Goal: Task Accomplishment & Management: Manage account settings

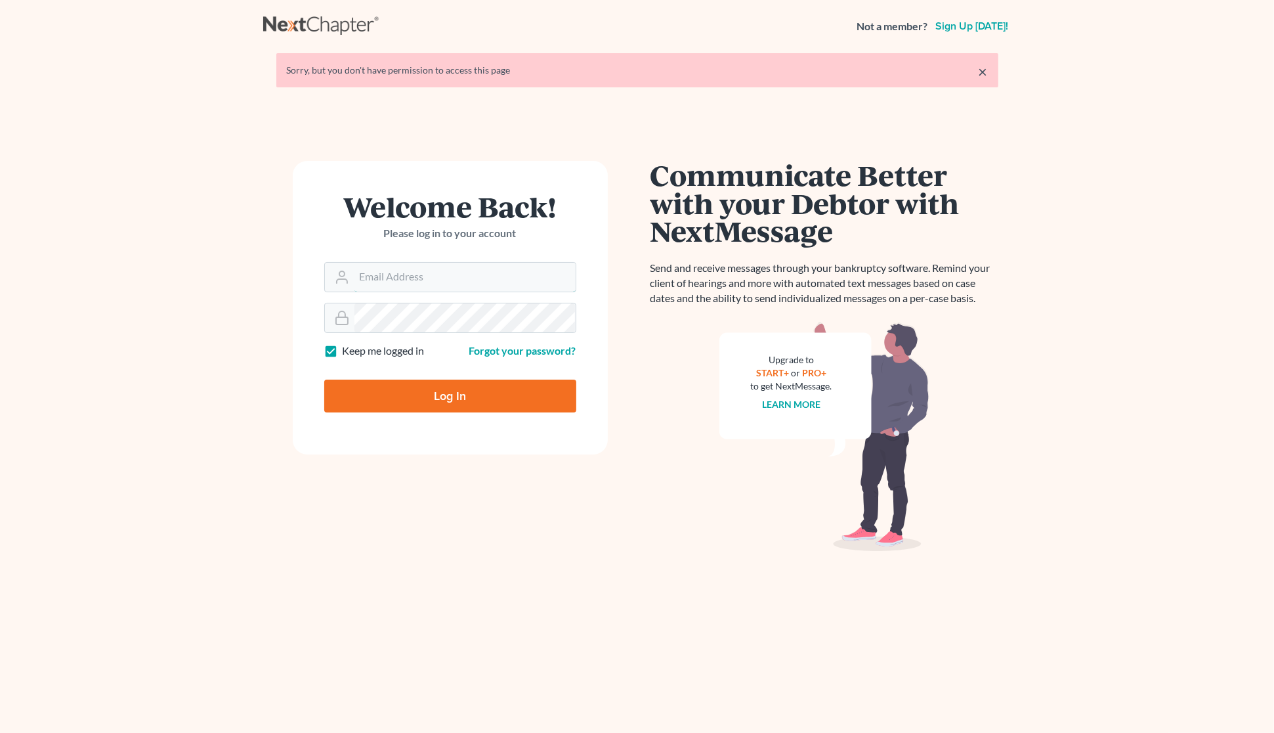
type input "[PERSON_NAME][EMAIL_ADDRESS][DOMAIN_NAME]"
click at [454, 394] on input "Log In" at bounding box center [450, 396] width 252 height 33
type input "Thinking..."
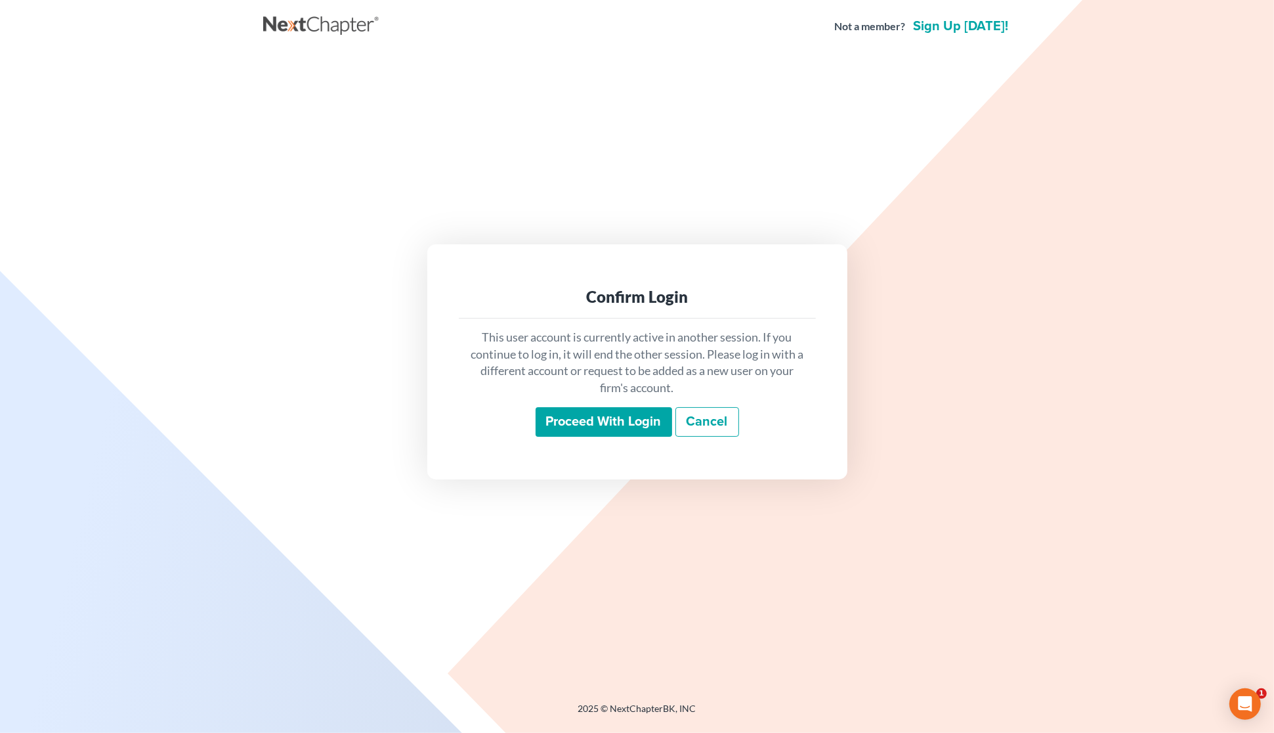
click at [576, 419] on input "Proceed with login" at bounding box center [604, 422] width 137 height 30
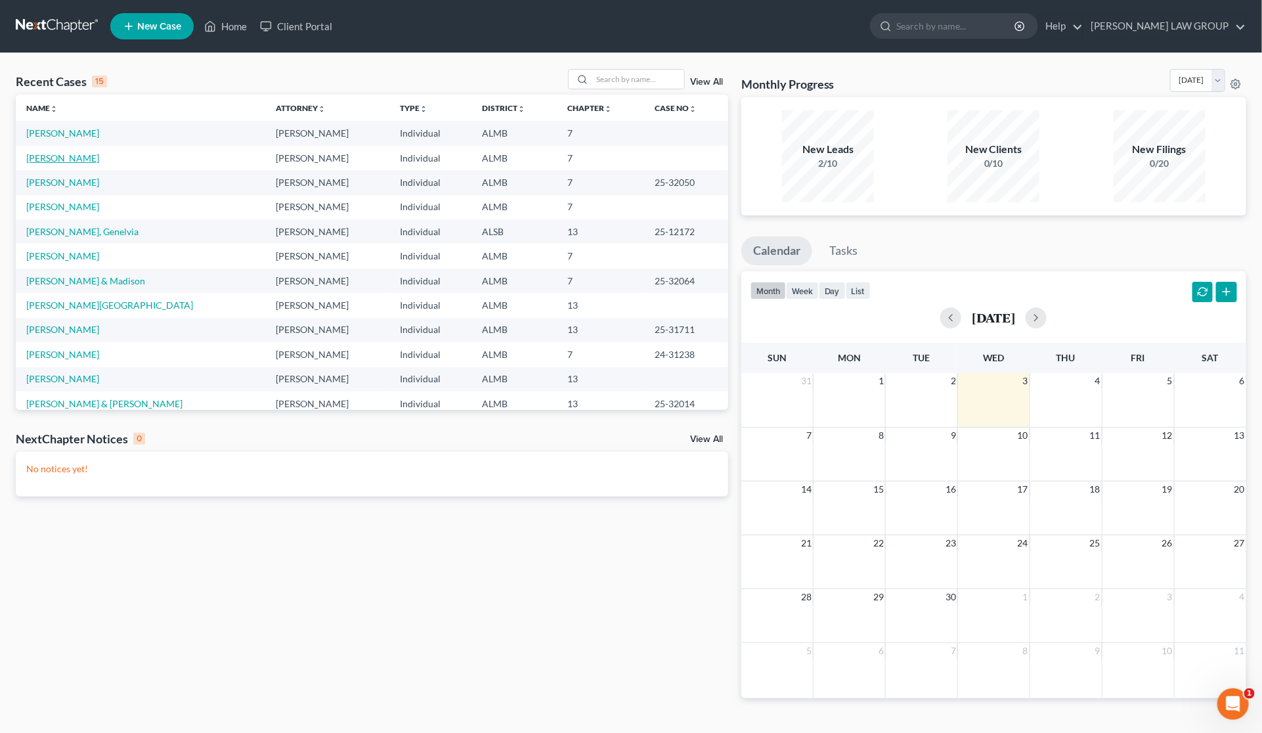
click at [77, 159] on link "[PERSON_NAME]" at bounding box center [62, 157] width 73 height 11
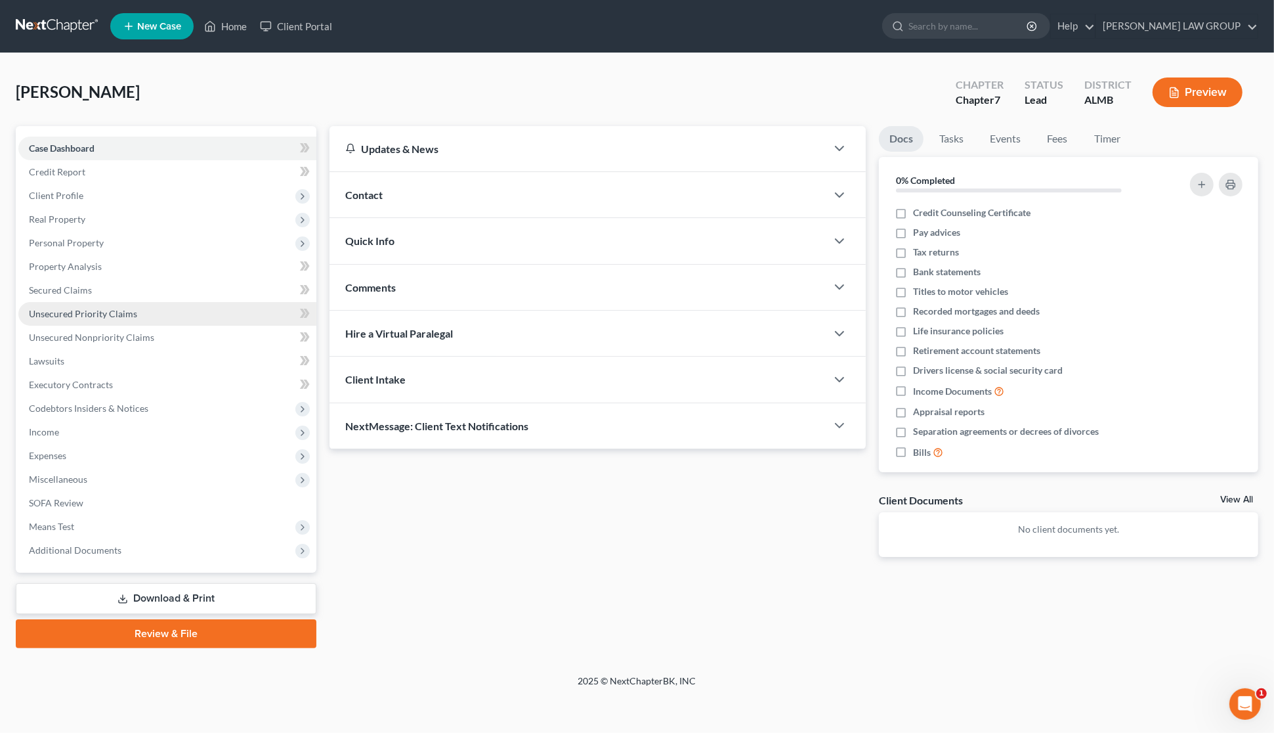
click at [51, 311] on span "Unsecured Priority Claims" at bounding box center [83, 313] width 108 height 11
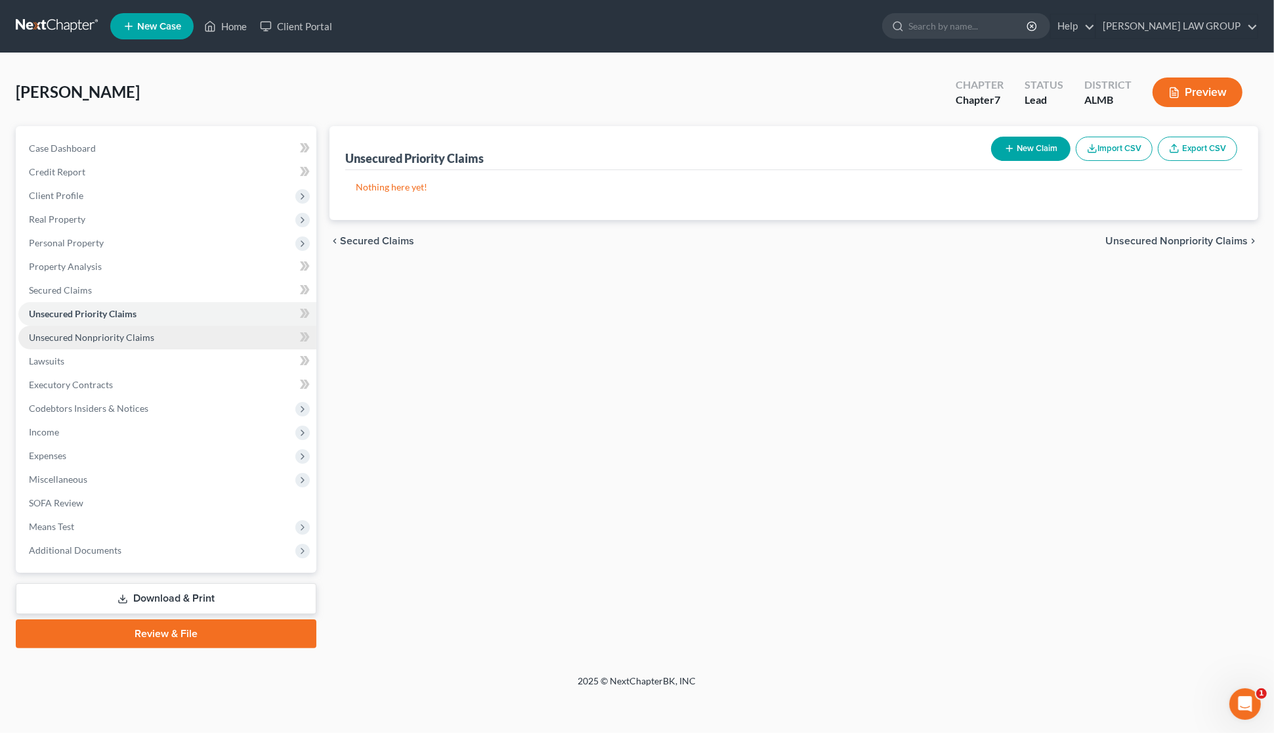
click at [86, 338] on span "Unsecured Nonpriority Claims" at bounding box center [91, 337] width 125 height 11
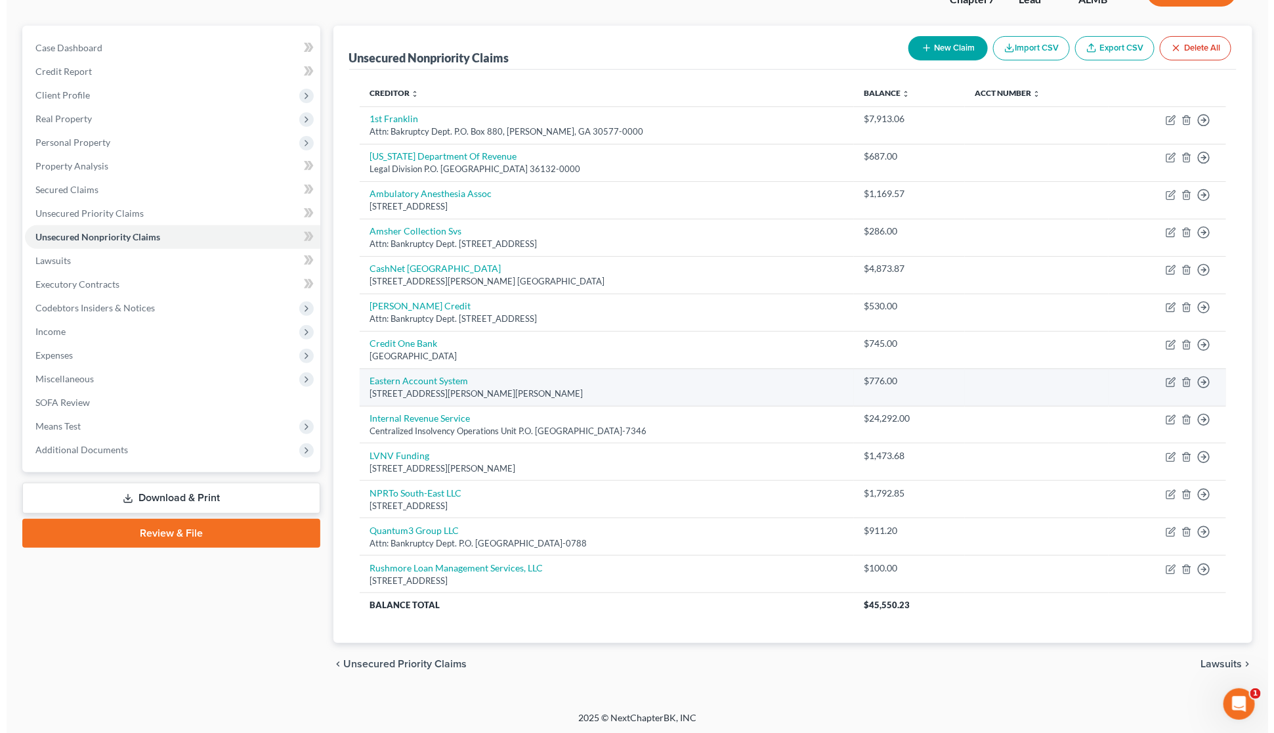
scroll to position [105, 0]
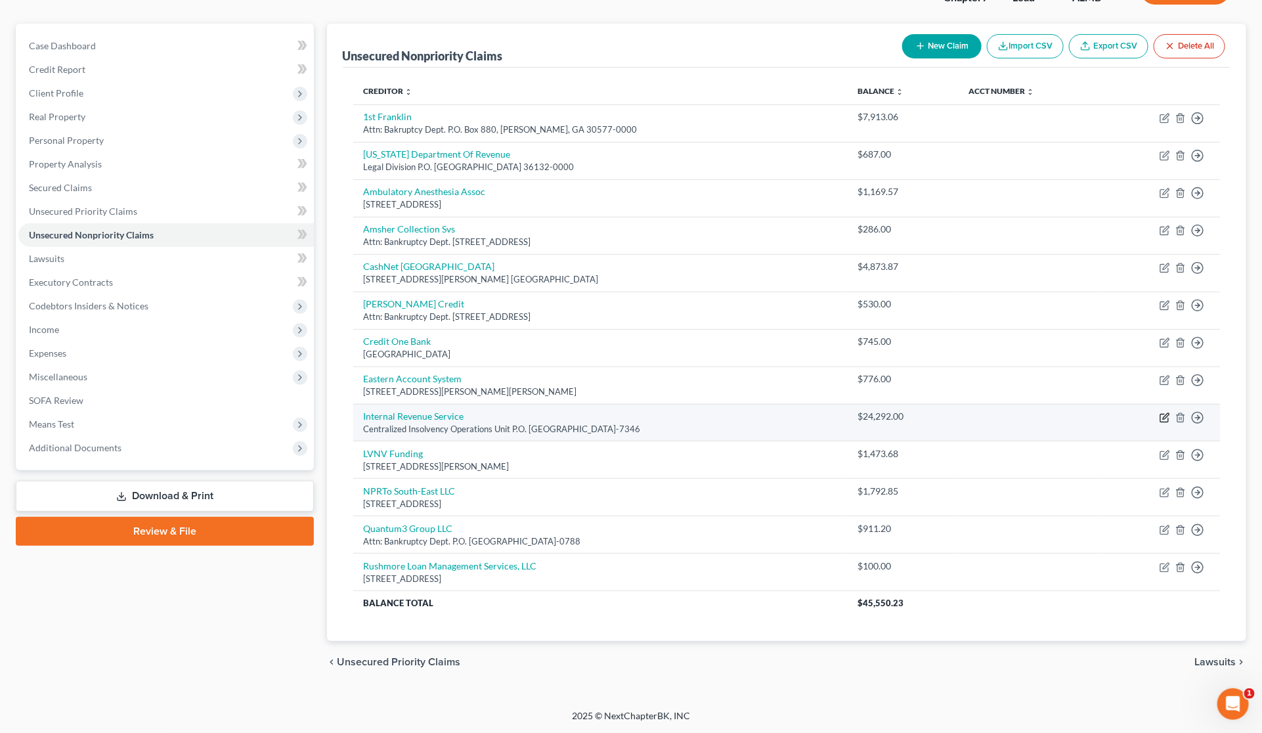
click at [1163, 417] on icon "button" at bounding box center [1165, 417] width 11 height 11
select select "39"
select select "0"
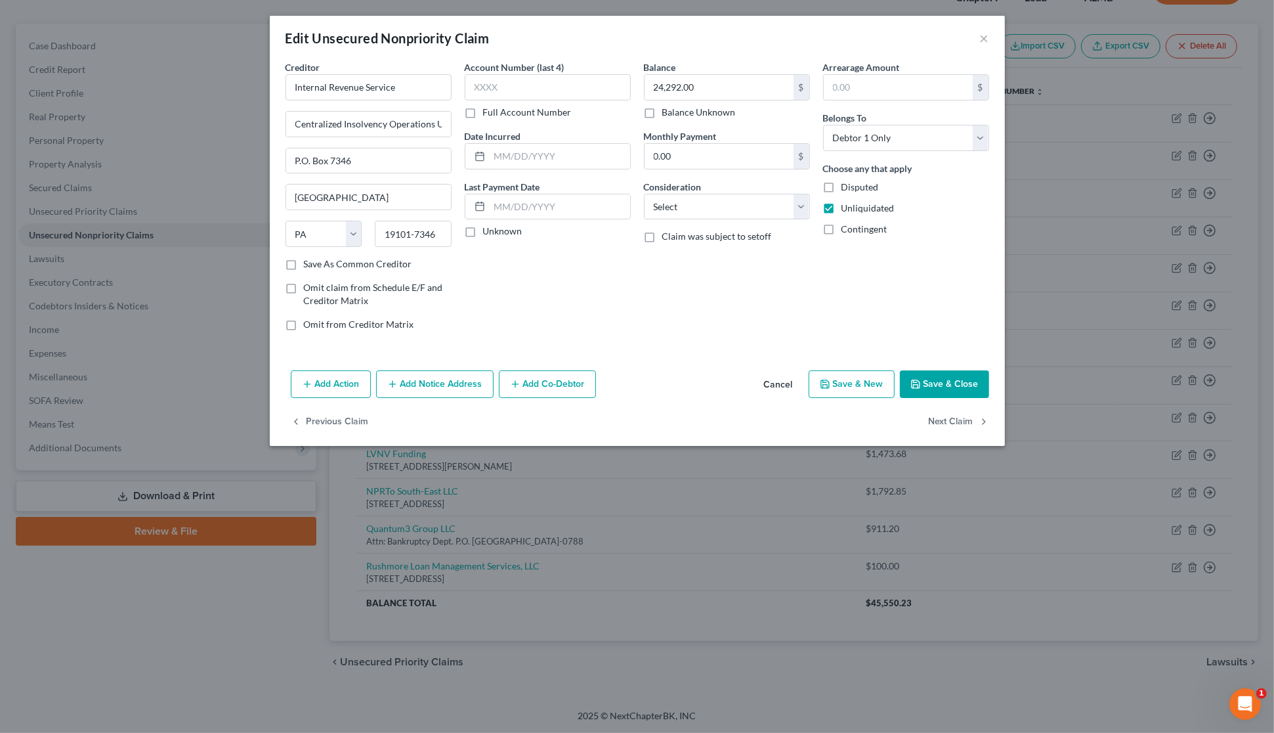
click at [428, 381] on button "Add Notice Address" at bounding box center [435, 384] width 118 height 28
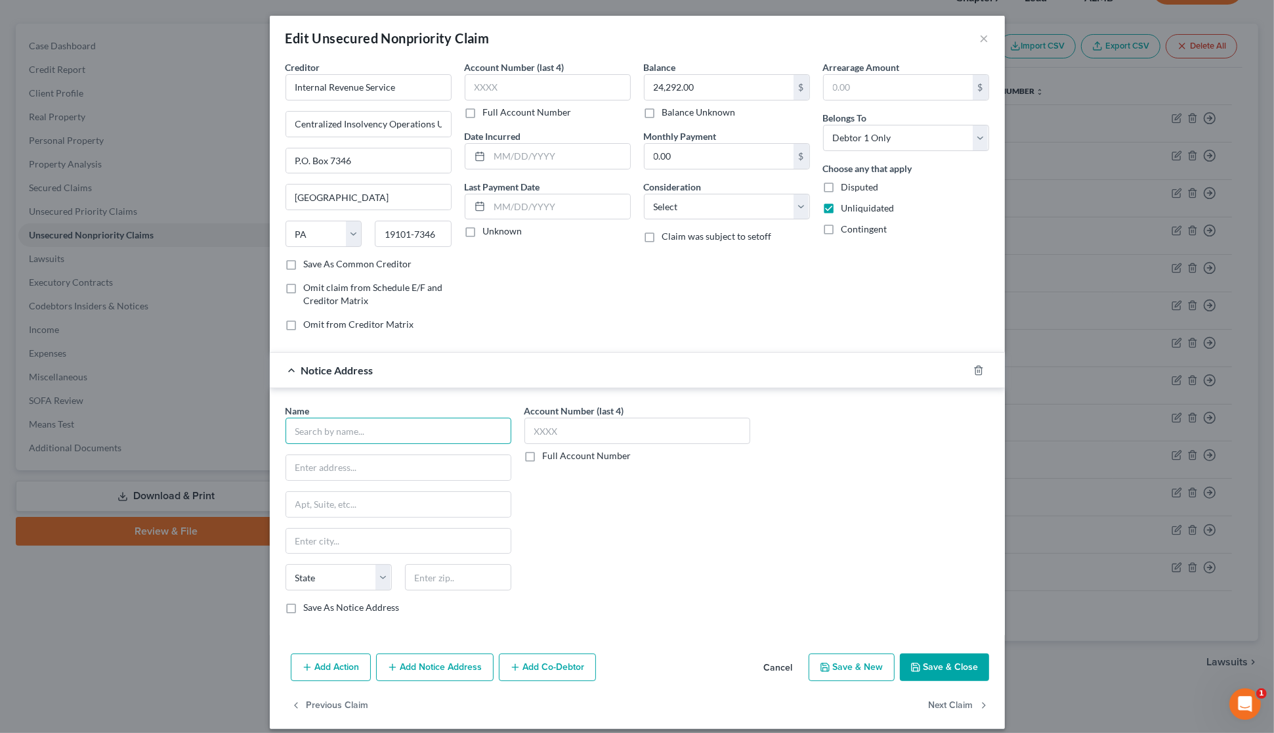
click at [401, 433] on input "text" at bounding box center [399, 431] width 226 height 26
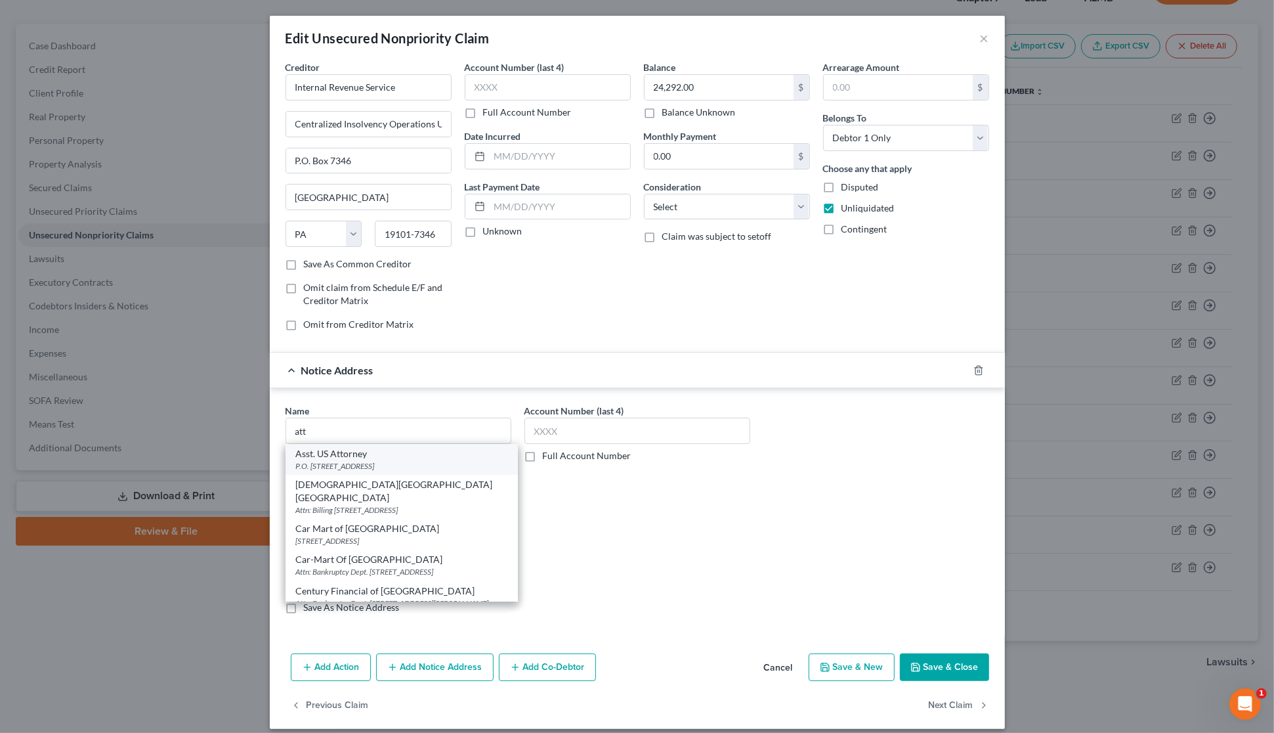
click at [373, 462] on div "P.O. [STREET_ADDRESS]" at bounding box center [401, 465] width 211 height 11
type input "Asst. US Attorney"
type input "P.O. Box 197"
type input "[PERSON_NAME]"
select select "0"
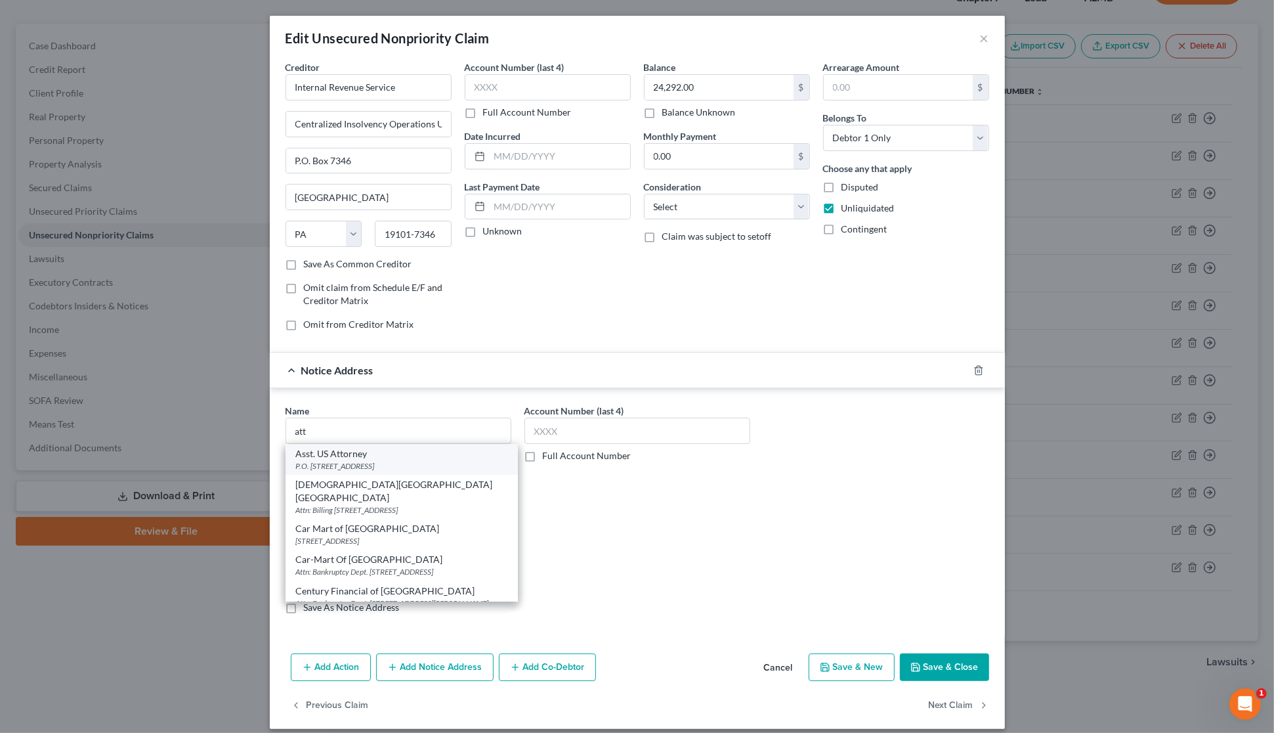
type input "36101"
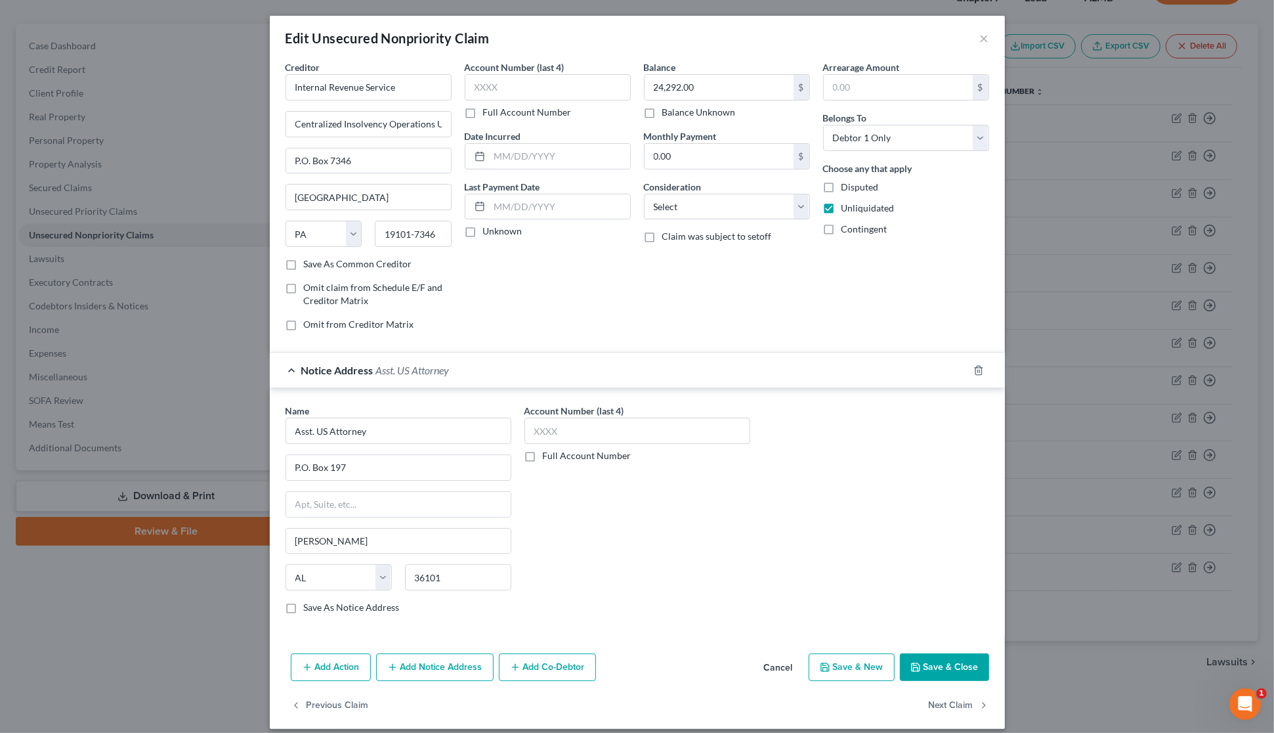
click at [427, 674] on button "Add Notice Address" at bounding box center [435, 667] width 118 height 28
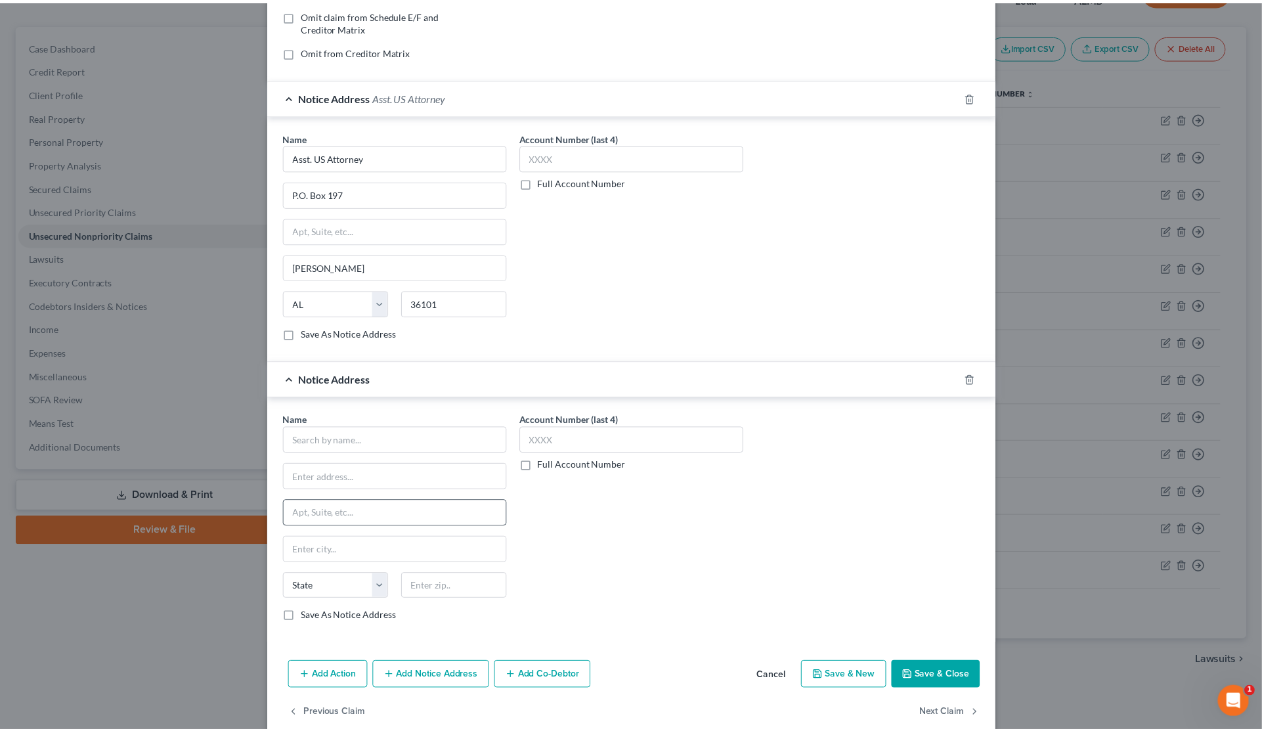
scroll to position [300, 0]
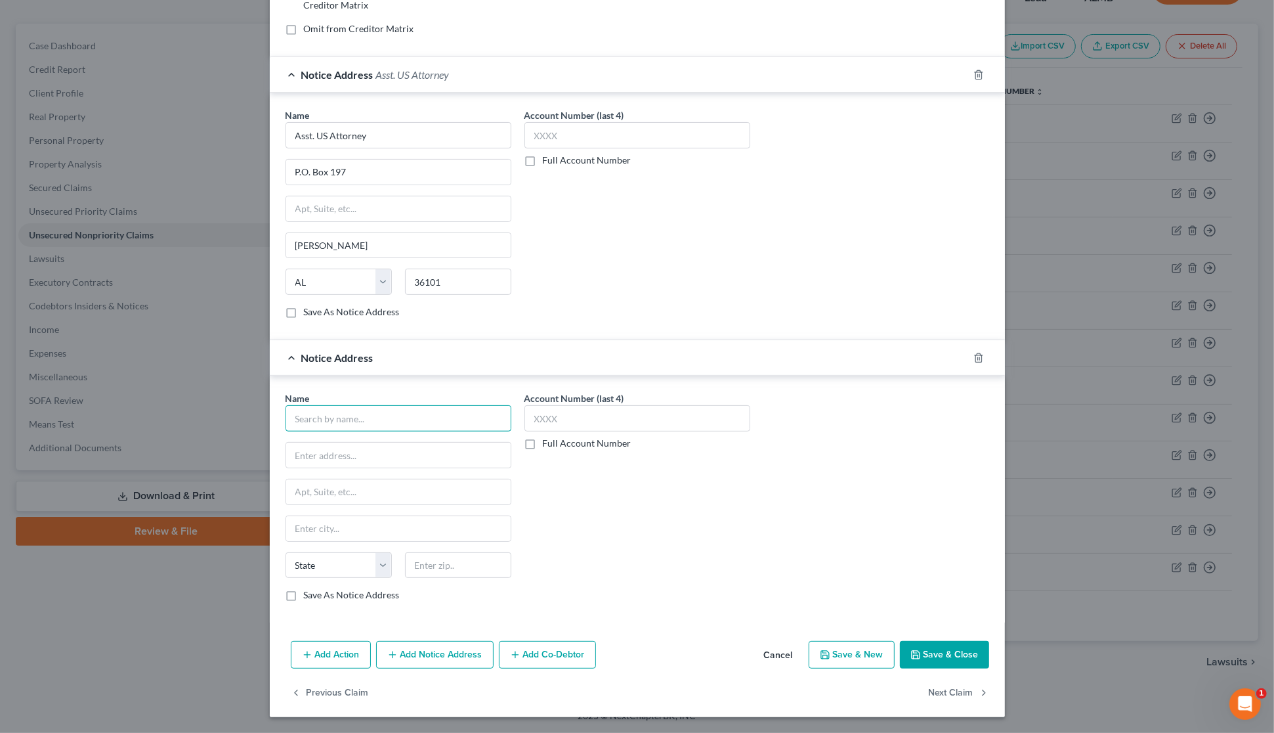
click at [317, 405] on input "text" at bounding box center [399, 418] width 226 height 26
click at [330, 471] on div "[DEMOGRAPHIC_DATA] Attorney General" at bounding box center [384, 472] width 176 height 13
type input "[DEMOGRAPHIC_DATA] Attorney General"
type input "[STREET_ADDRESS][US_STATE]"
type input "[US_STATE]"
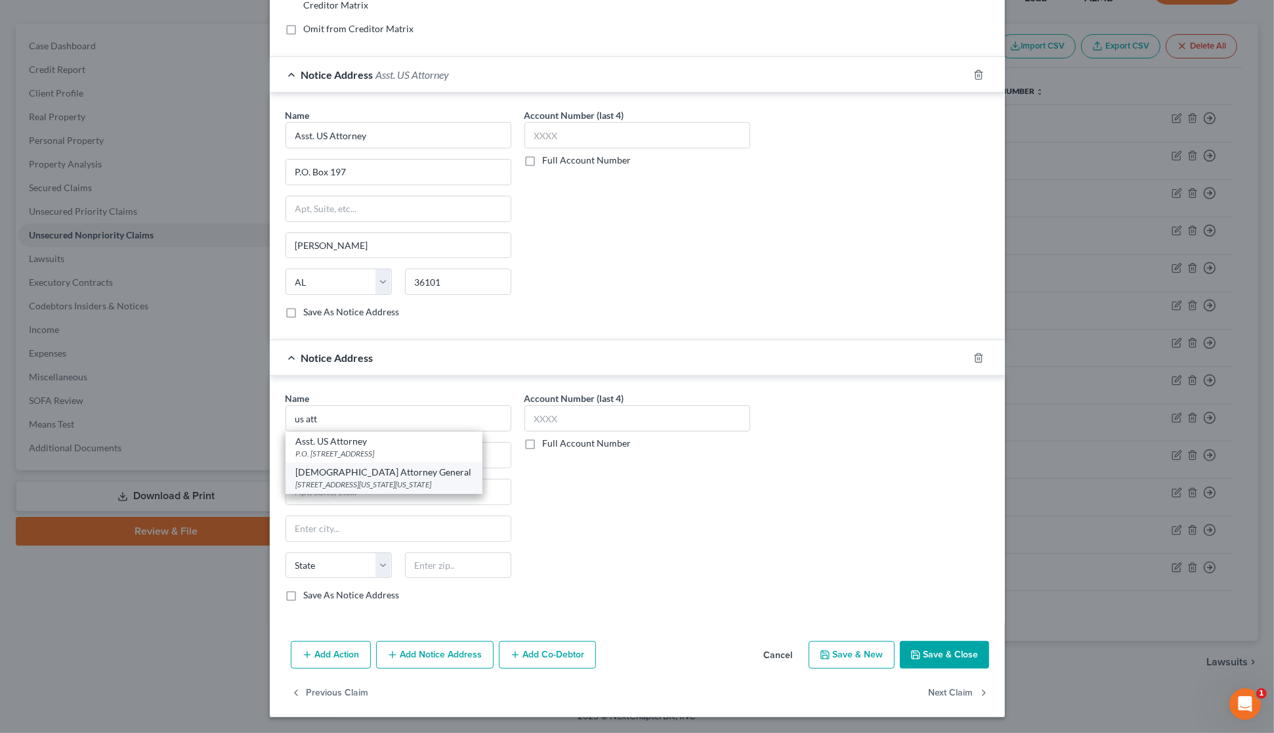
select select "8"
type input "20530-0001"
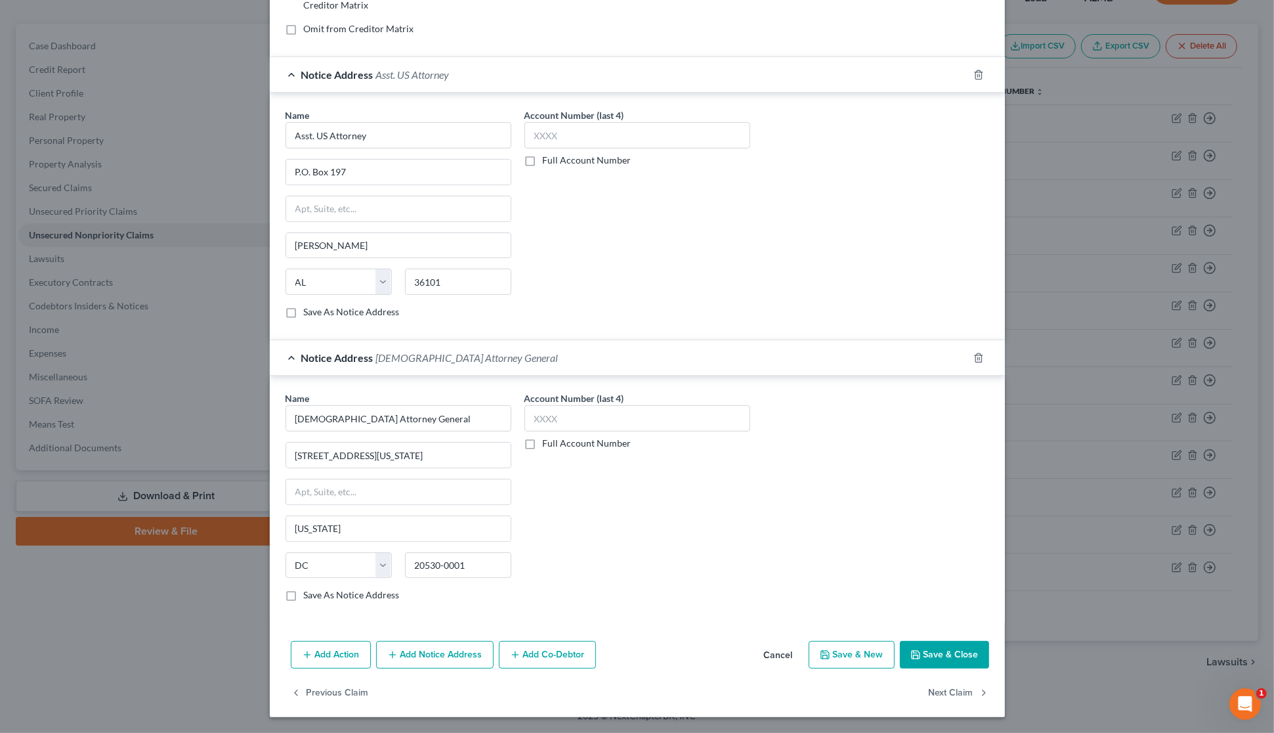
click at [940, 658] on button "Save & Close" at bounding box center [944, 655] width 89 height 28
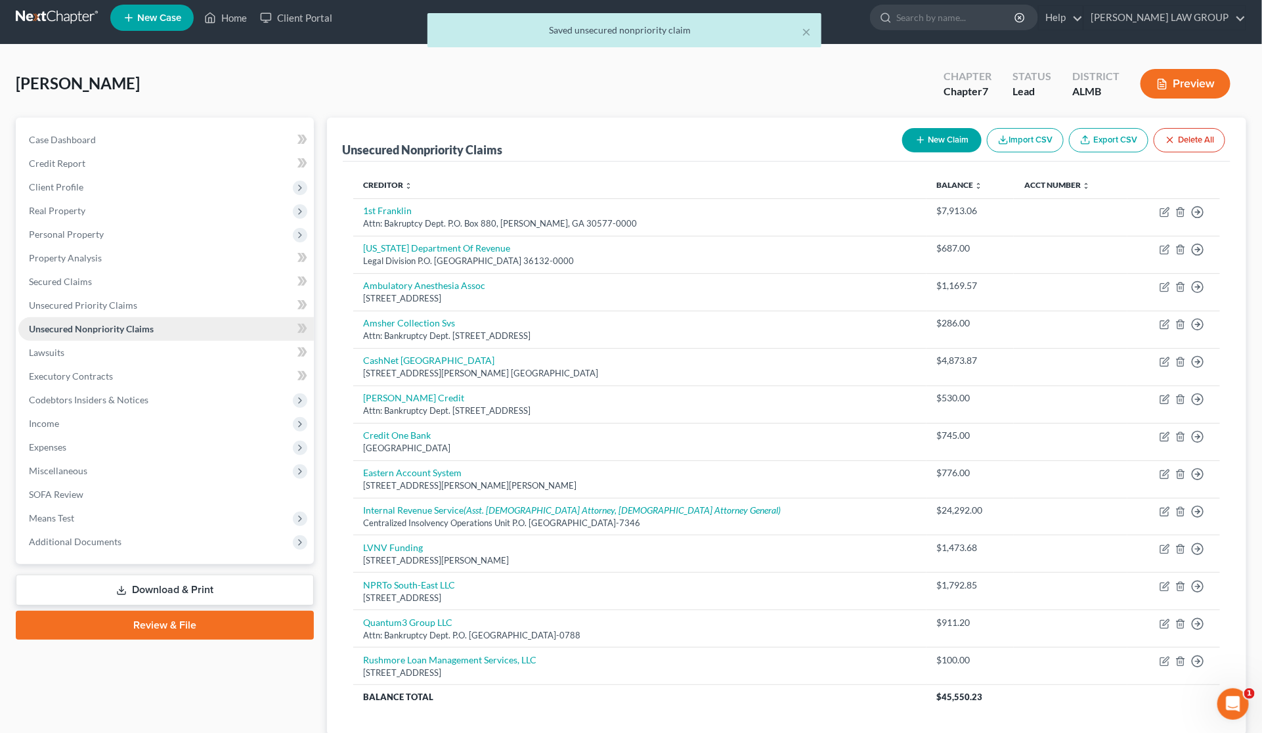
scroll to position [0, 0]
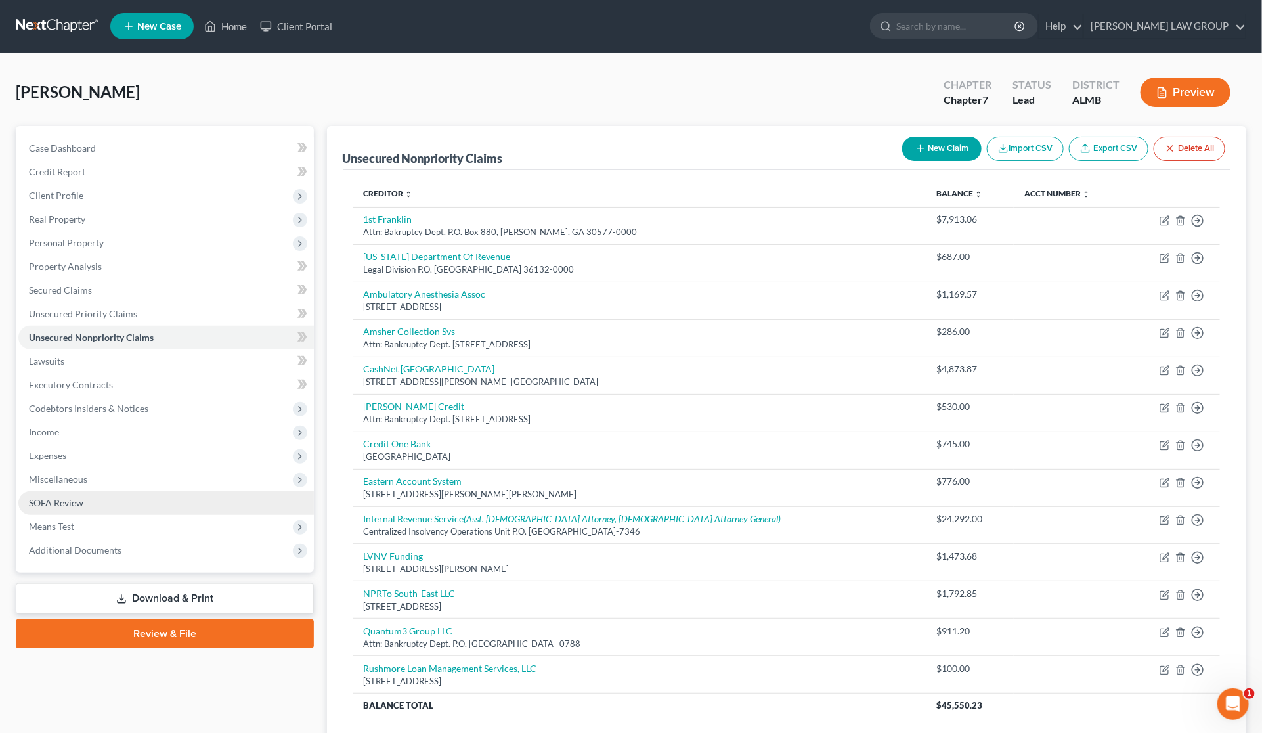
click at [93, 491] on link "SOFA Review" at bounding box center [165, 503] width 295 height 24
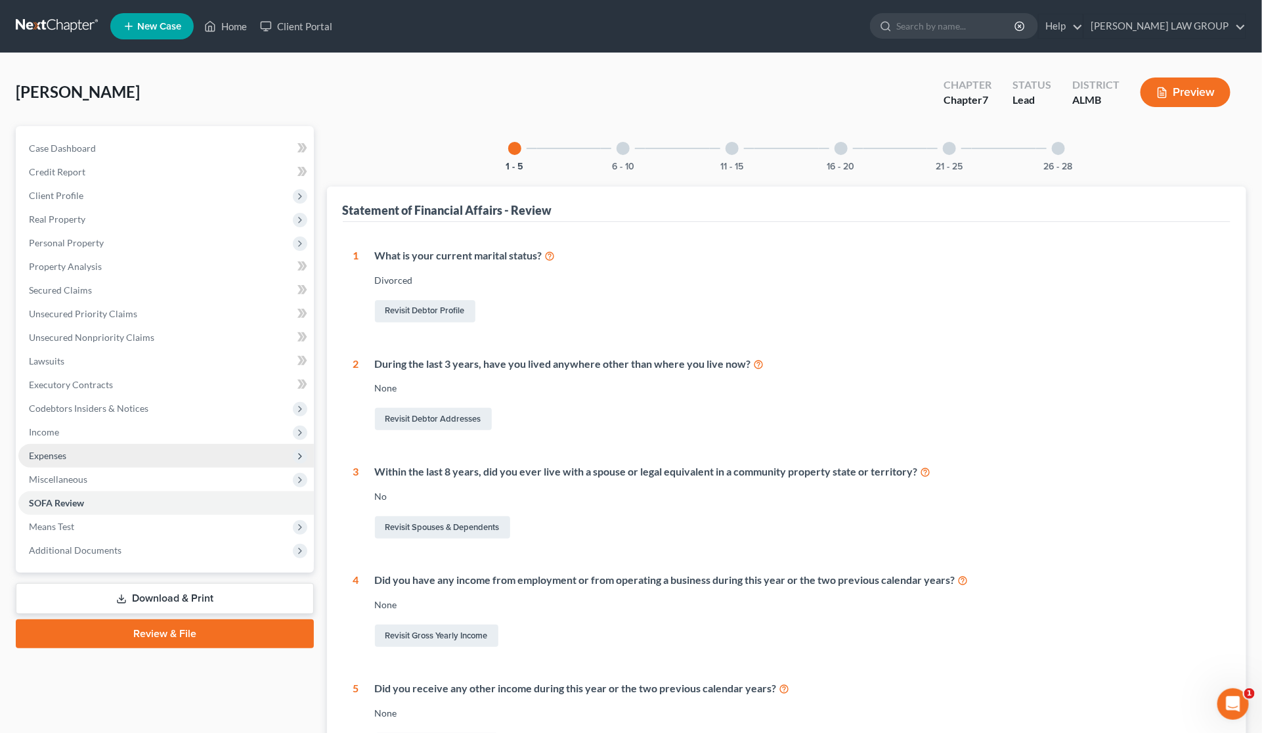
click at [127, 460] on span "Expenses" at bounding box center [165, 456] width 295 height 24
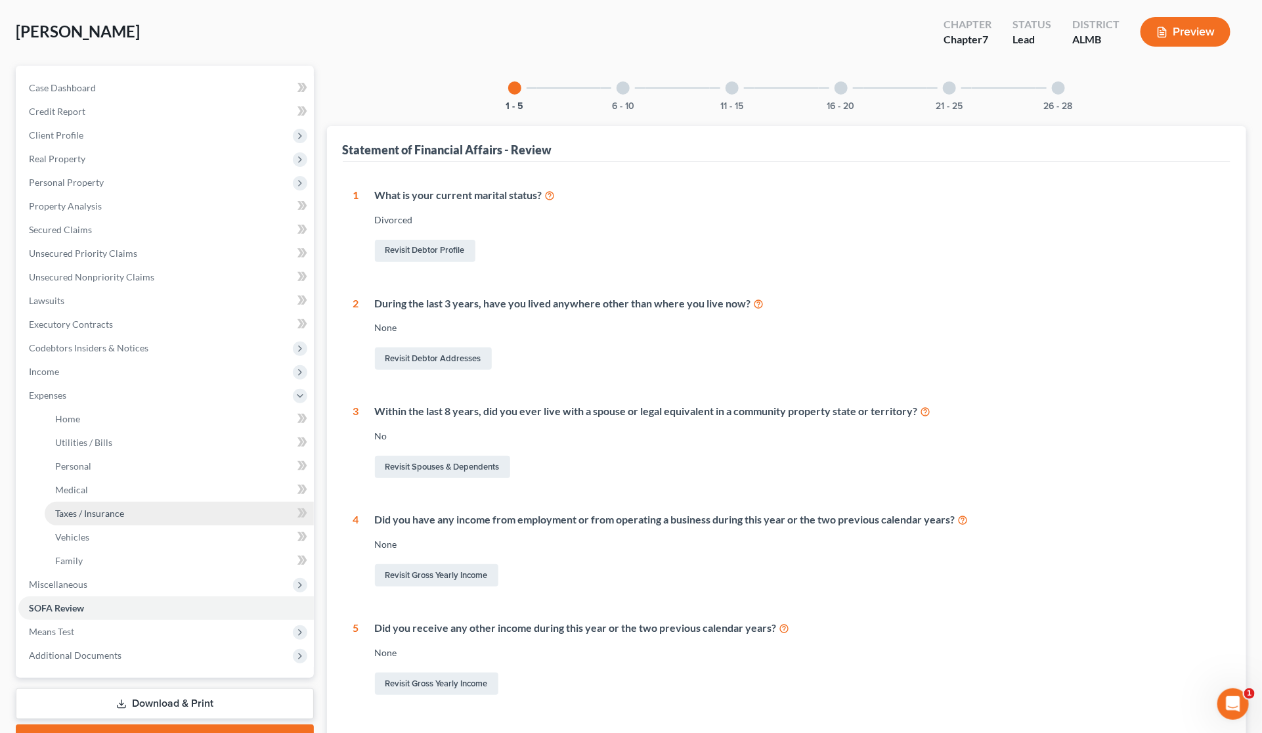
scroll to position [163, 0]
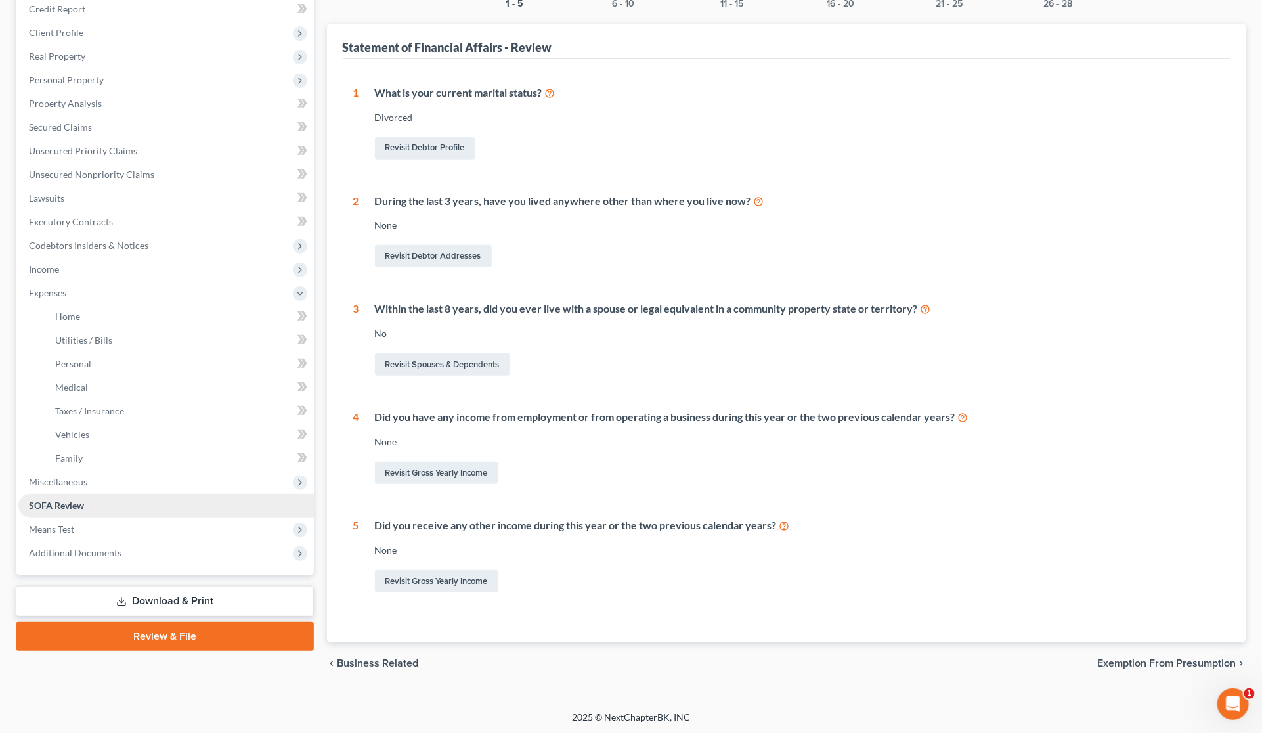
click at [70, 503] on span "SOFA Review" at bounding box center [56, 505] width 55 height 11
click at [174, 596] on link "Download & Print" at bounding box center [165, 601] width 298 height 31
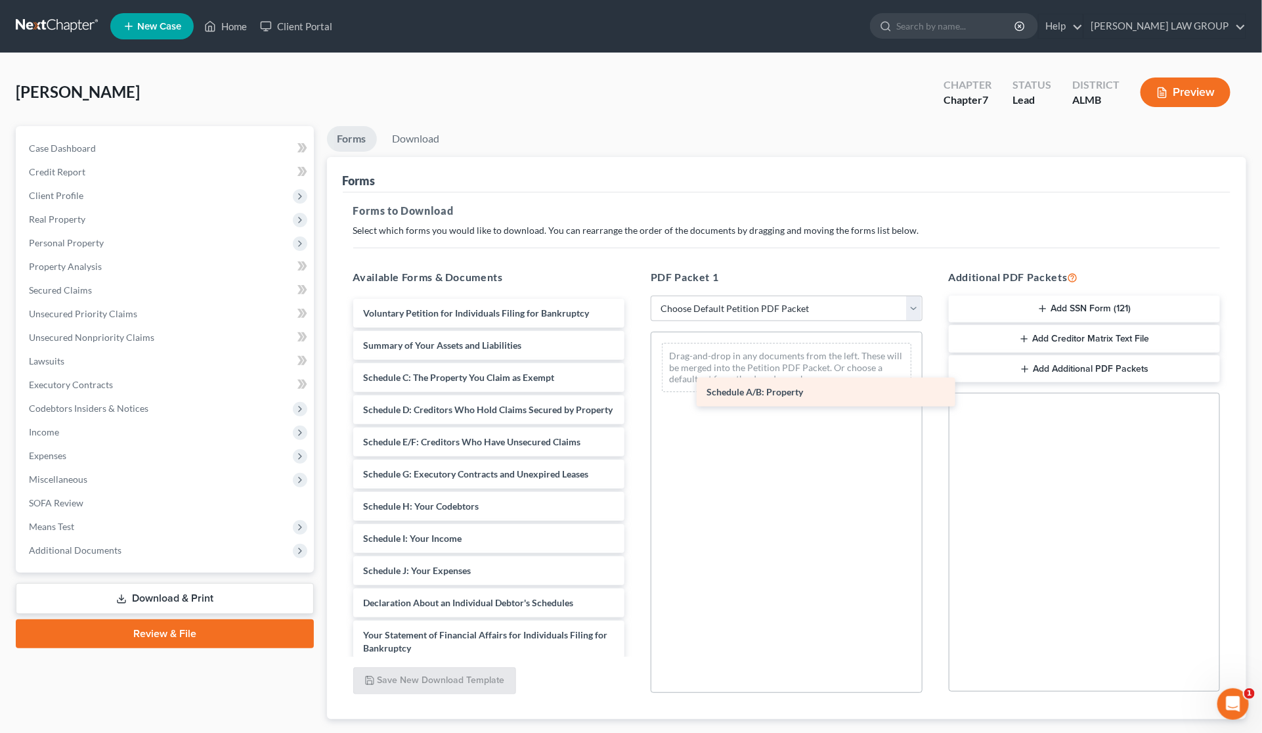
drag, startPoint x: 425, startPoint y: 374, endPoint x: 796, endPoint y: 385, distance: 370.5
click at [636, 386] on div "Schedule A/B: Property Voluntary Petition for Individuals Filing for Bankruptcy…" at bounding box center [489, 590] width 293 height 583
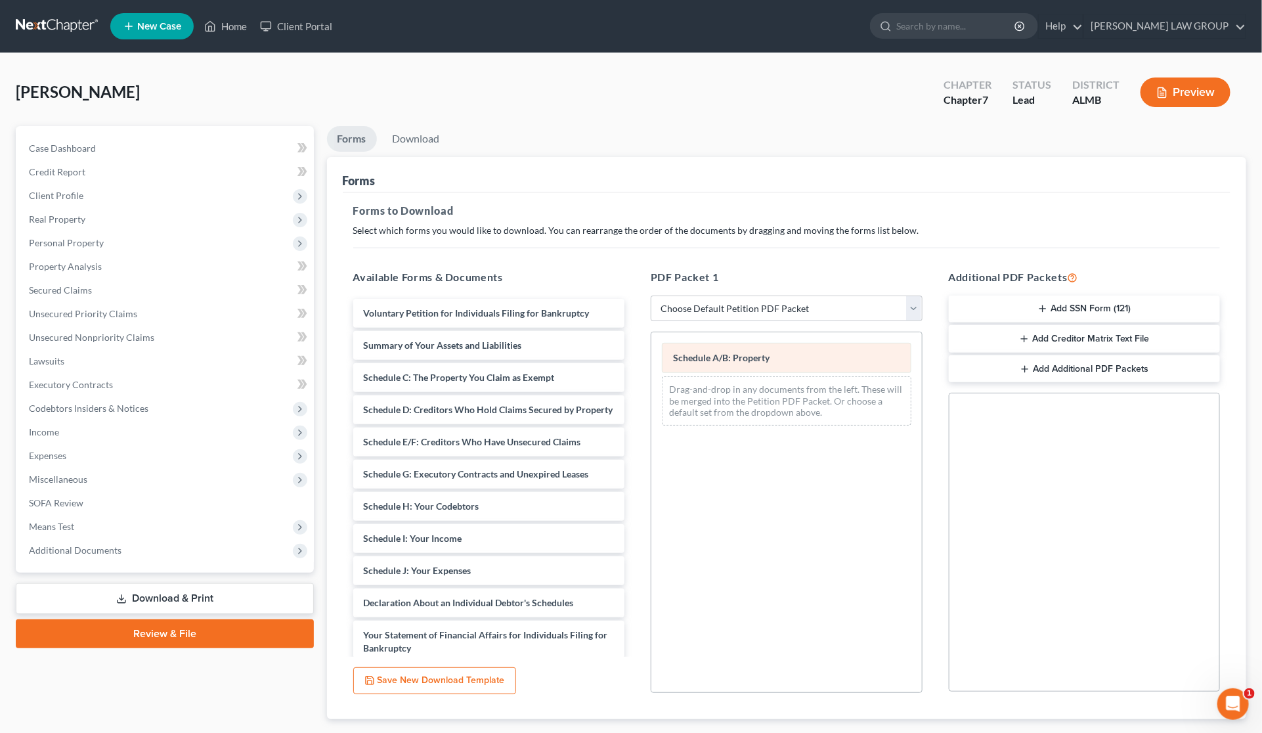
click at [651, 373] on div "Schedule A/B: Property Drag-and-drop in any documents from the left. These will…" at bounding box center [786, 384] width 271 height 104
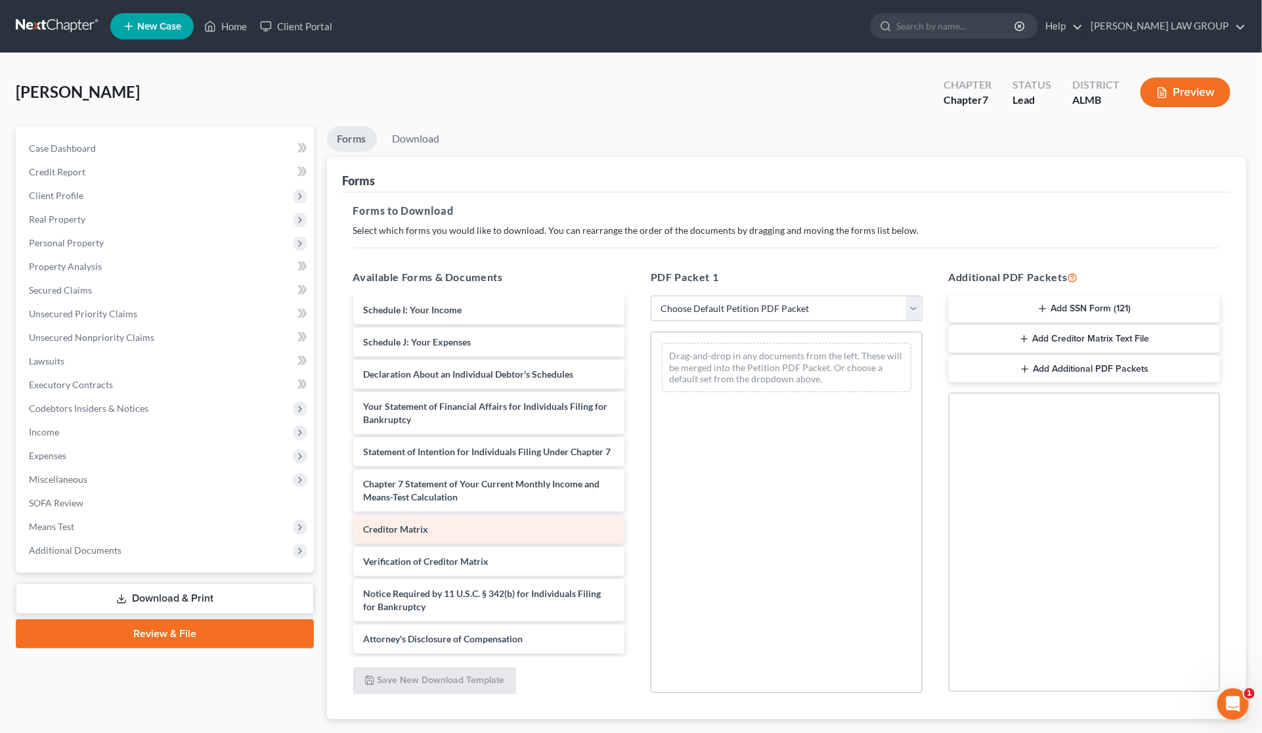
scroll to position [254, 0]
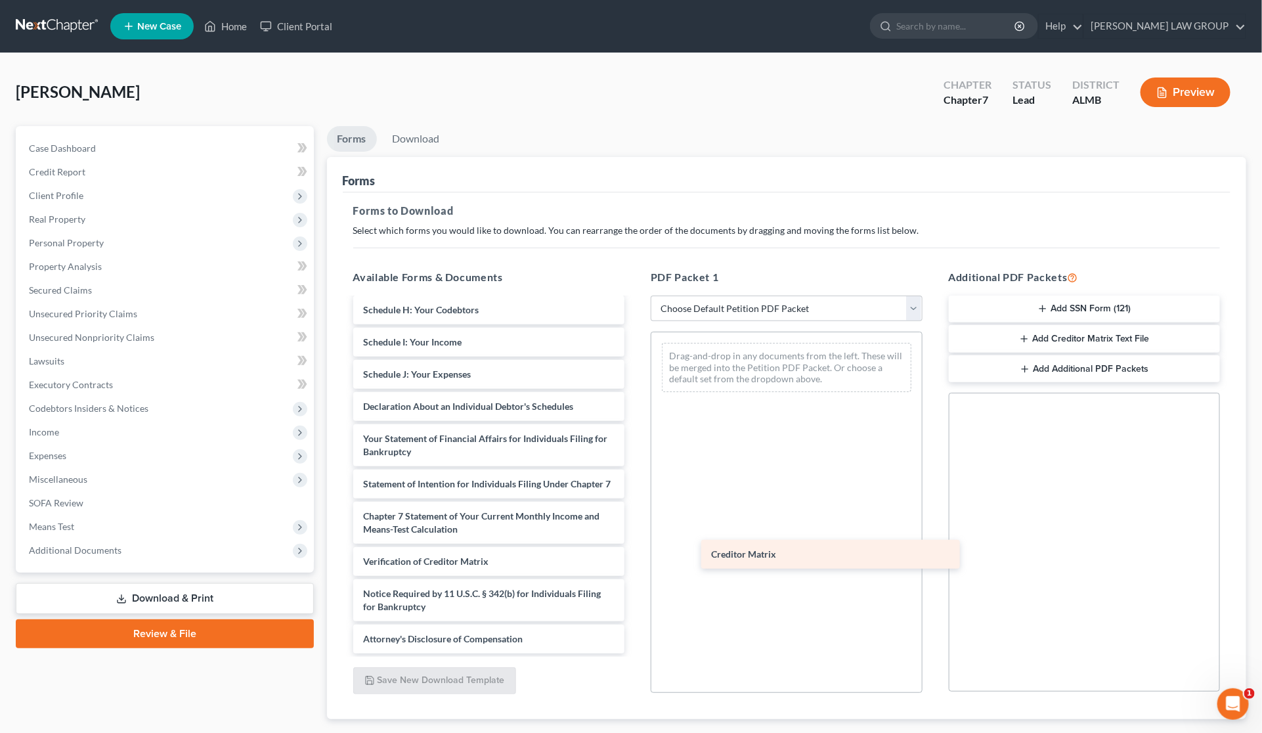
drag, startPoint x: 438, startPoint y: 517, endPoint x: 763, endPoint y: 540, distance: 325.8
click at [636, 542] on div "Creditor Matrix Voluntary Petition for Individuals Filing for Bankruptcy Summar…" at bounding box center [489, 361] width 293 height 583
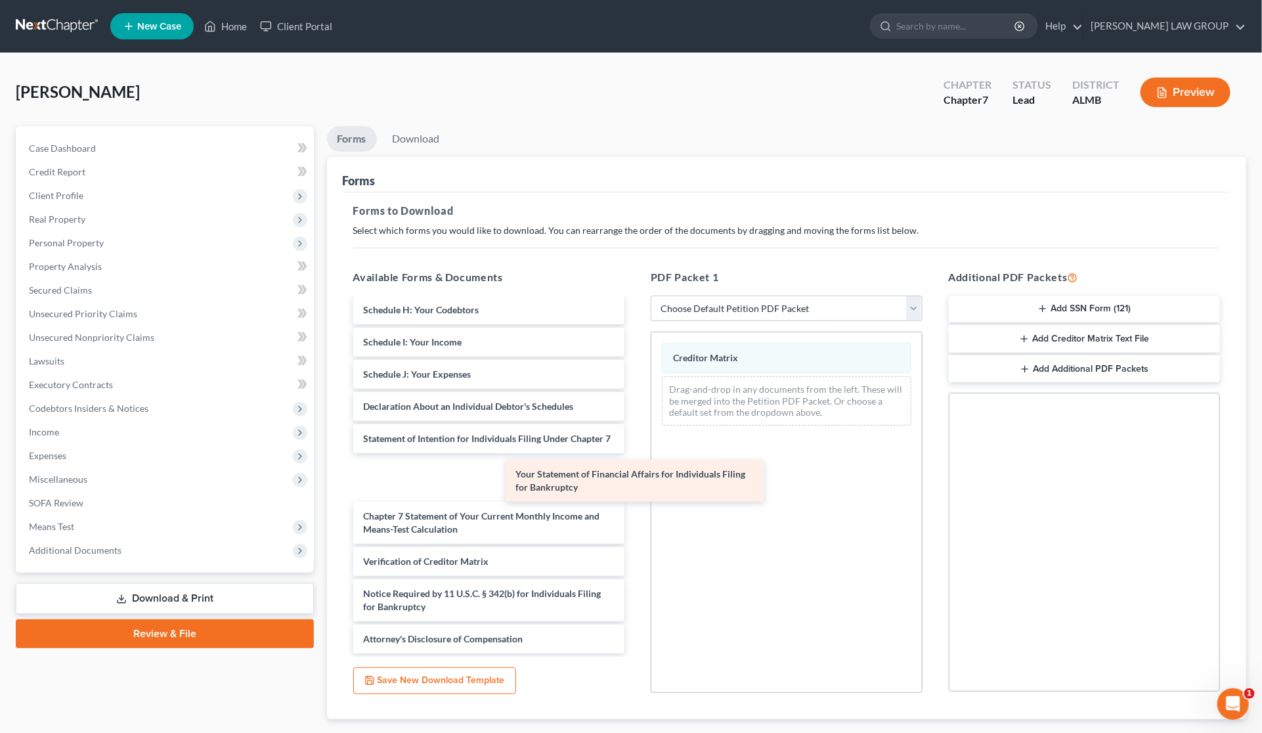
scroll to position [209, 0]
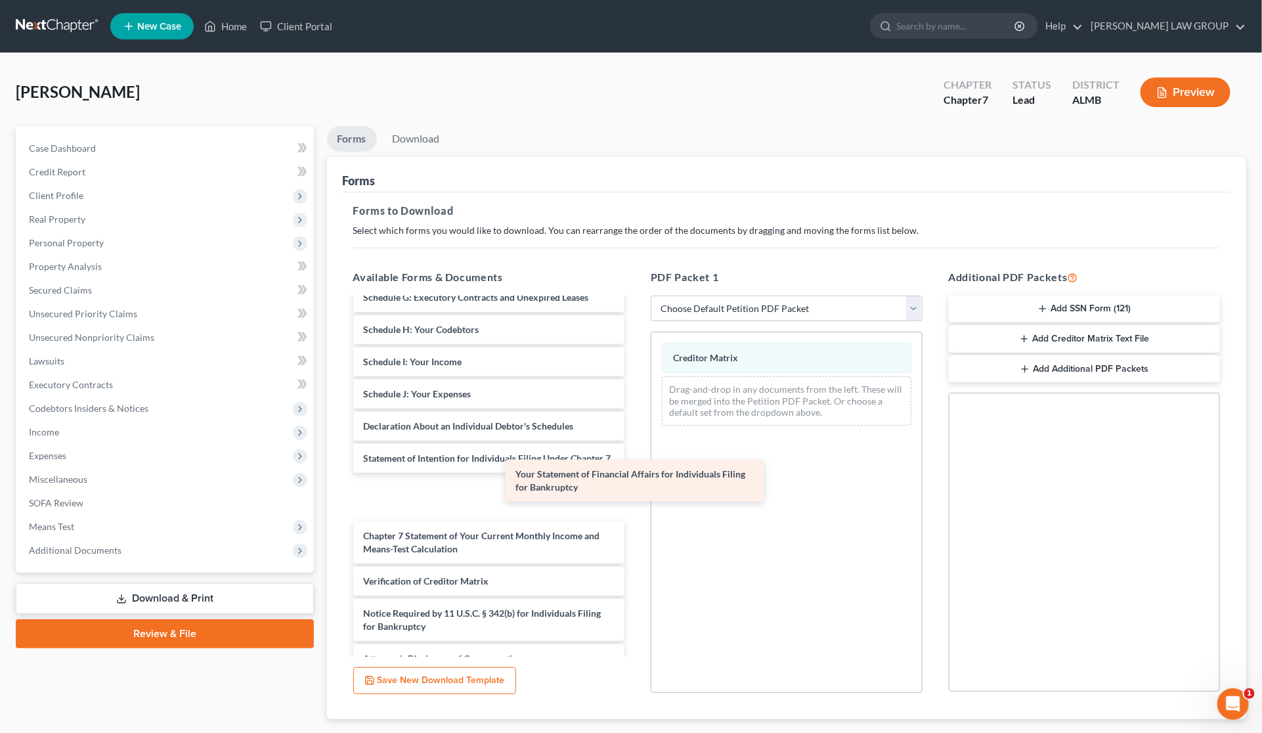
drag, startPoint x: 605, startPoint y: 481, endPoint x: 905, endPoint y: 524, distance: 303.1
click at [636, 523] on div "Your Statement of Financial Affairs for Individuals Filing for Bankruptcy Volun…" at bounding box center [489, 381] width 293 height 583
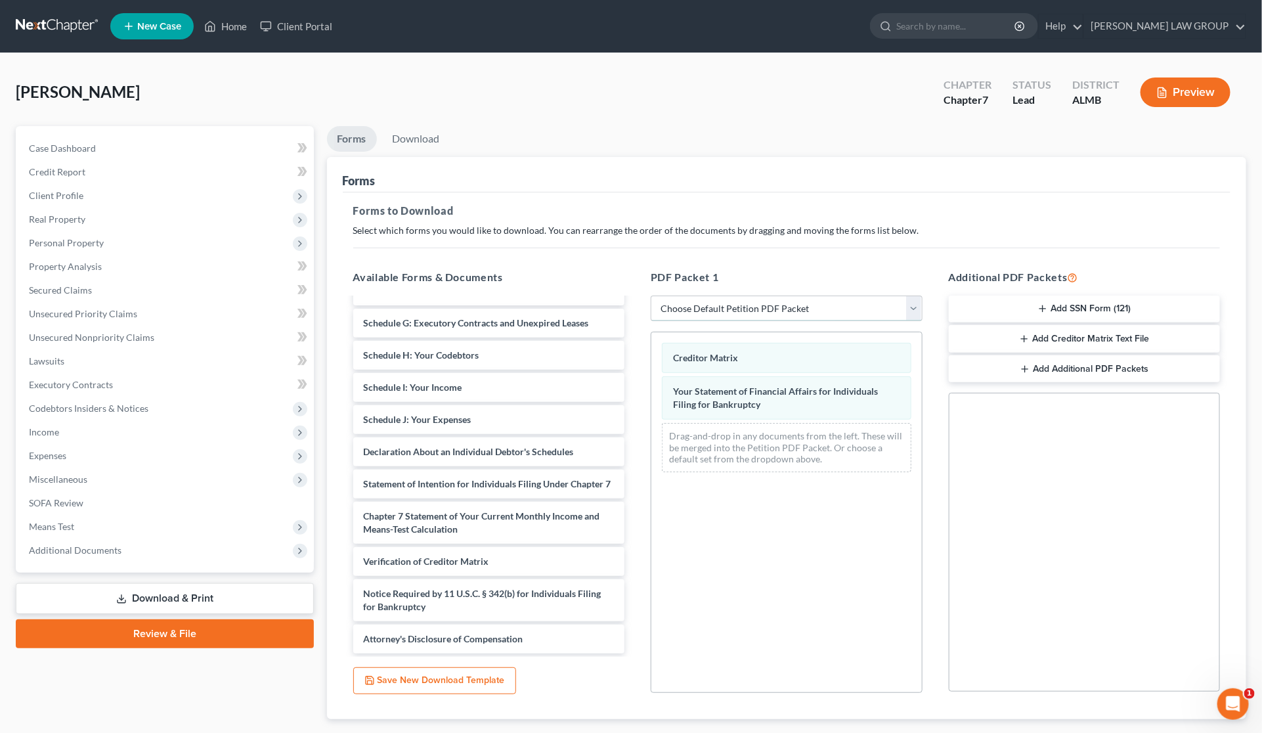
click at [731, 307] on select "Choose Default Petition PDF Packet Complete Bankruptcy Petition (all forms and …" at bounding box center [787, 308] width 272 height 26
select select "0"
click at [657, 295] on select "Choose Default Petition PDF Packet Complete Bankruptcy Petition (all forms and …" at bounding box center [787, 308] width 272 height 26
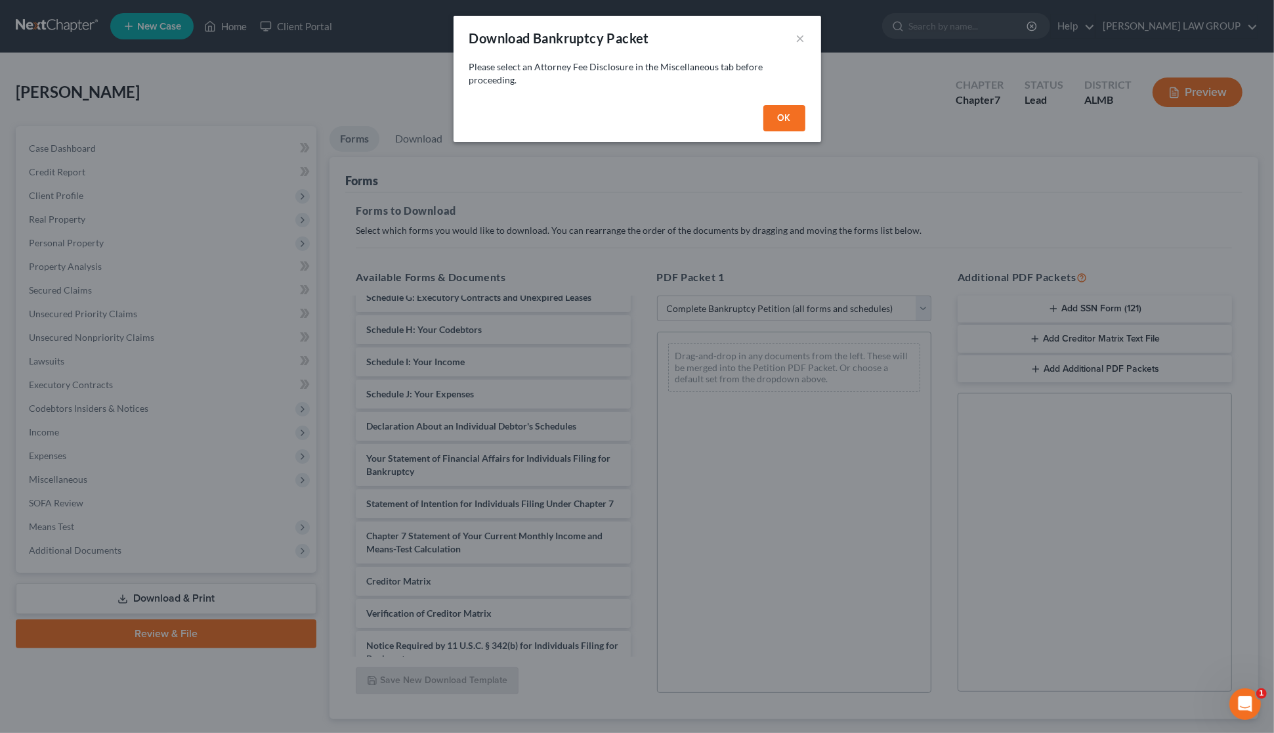
click at [785, 113] on button "OK" at bounding box center [785, 118] width 42 height 26
select select
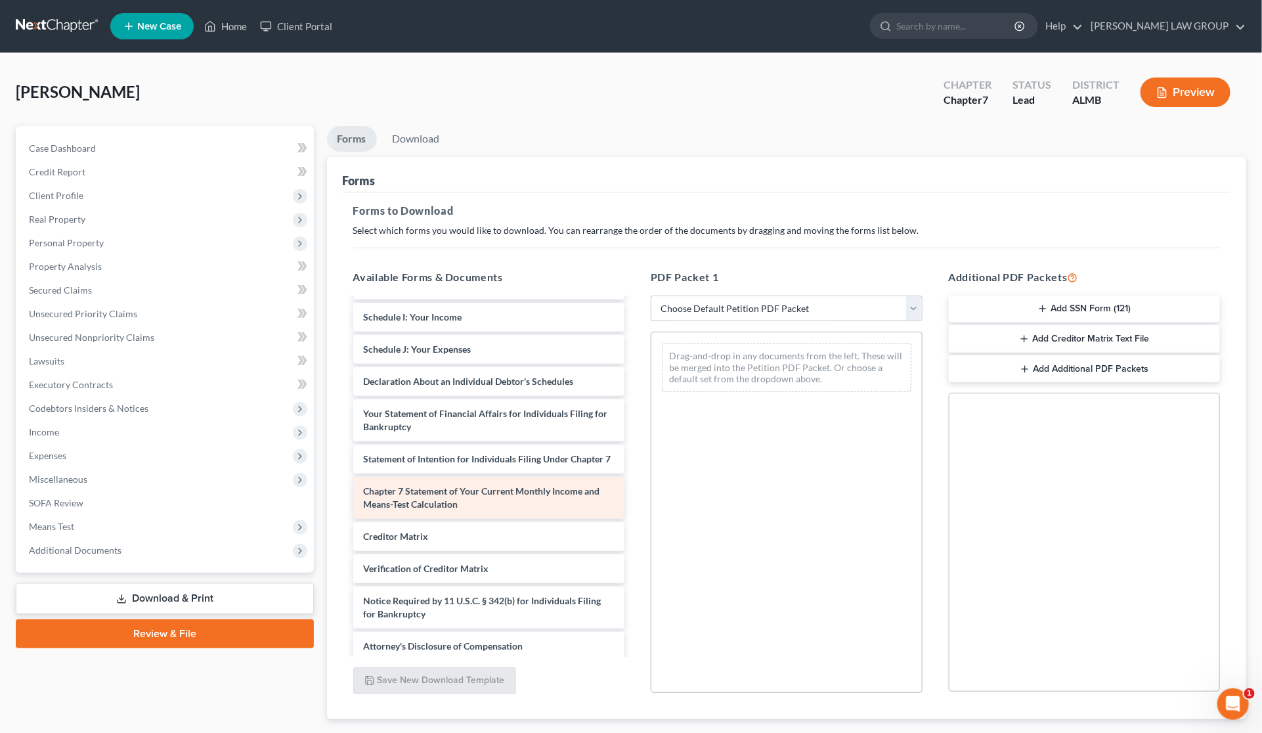
scroll to position [286, 0]
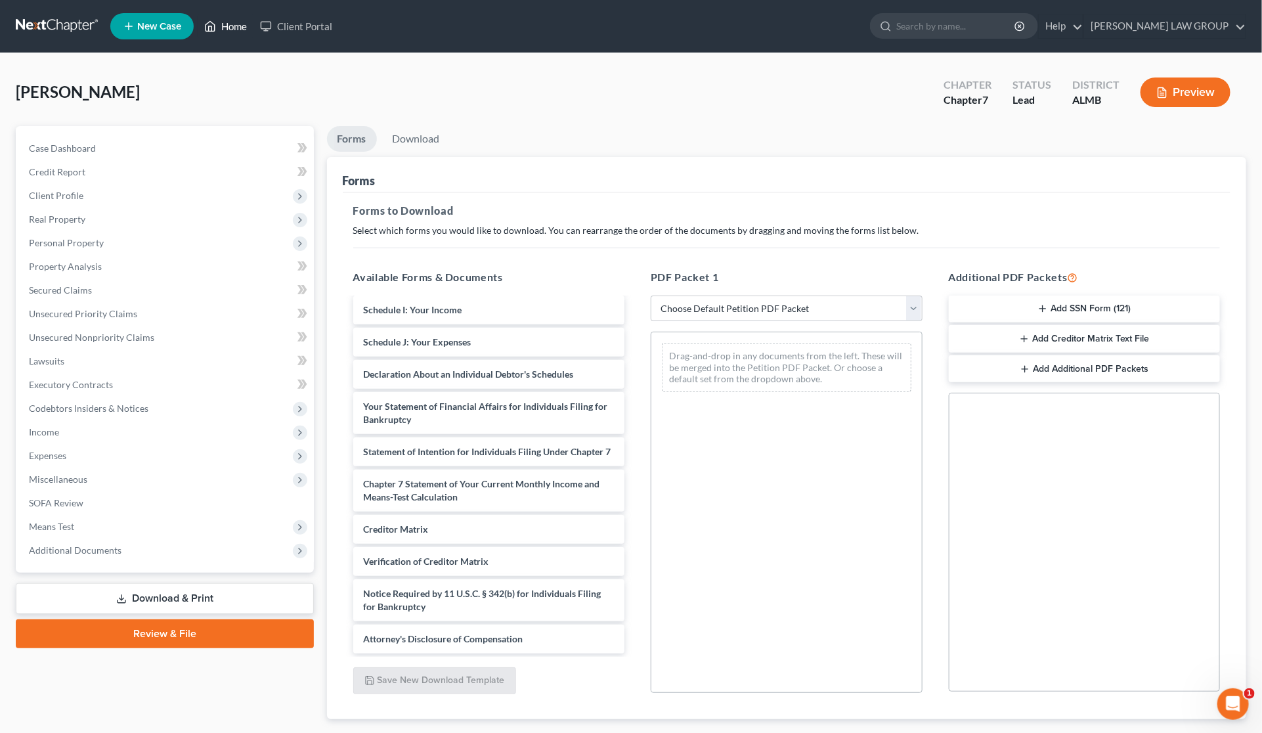
click at [233, 28] on link "Home" at bounding box center [226, 26] width 56 height 24
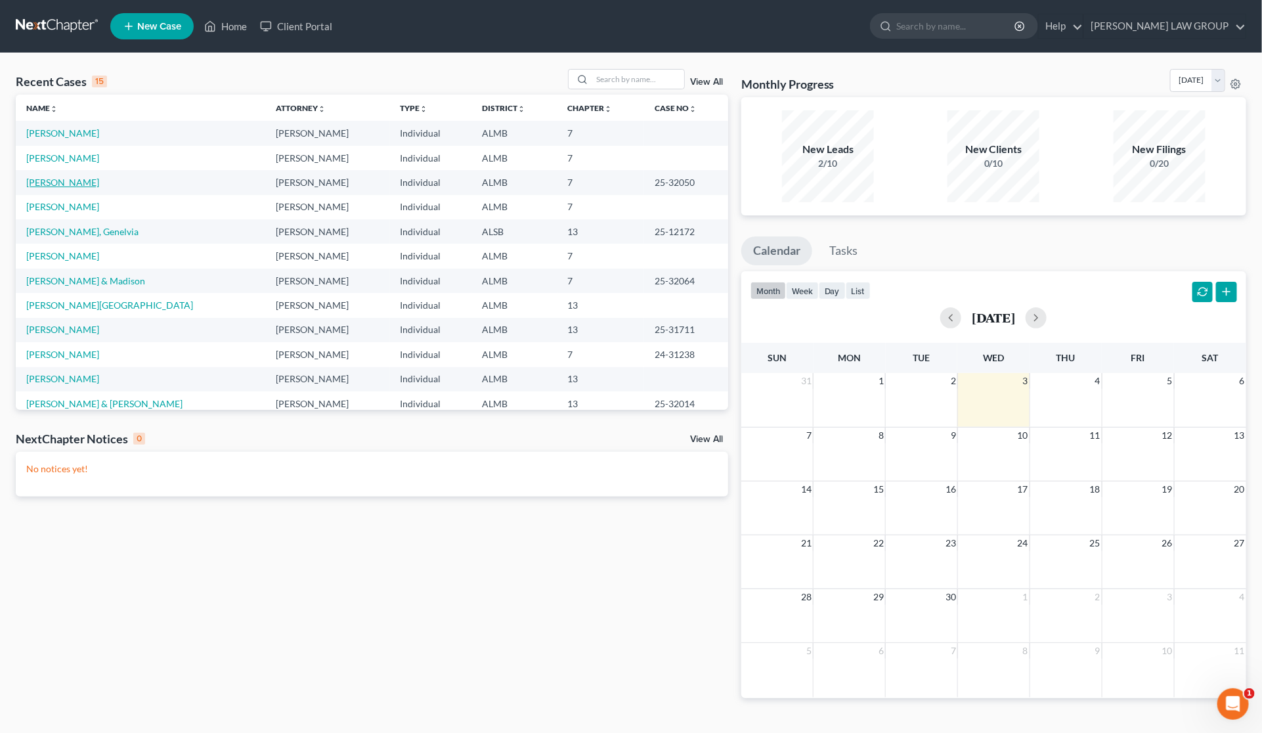
click at [79, 181] on link "[PERSON_NAME]" at bounding box center [62, 182] width 73 height 11
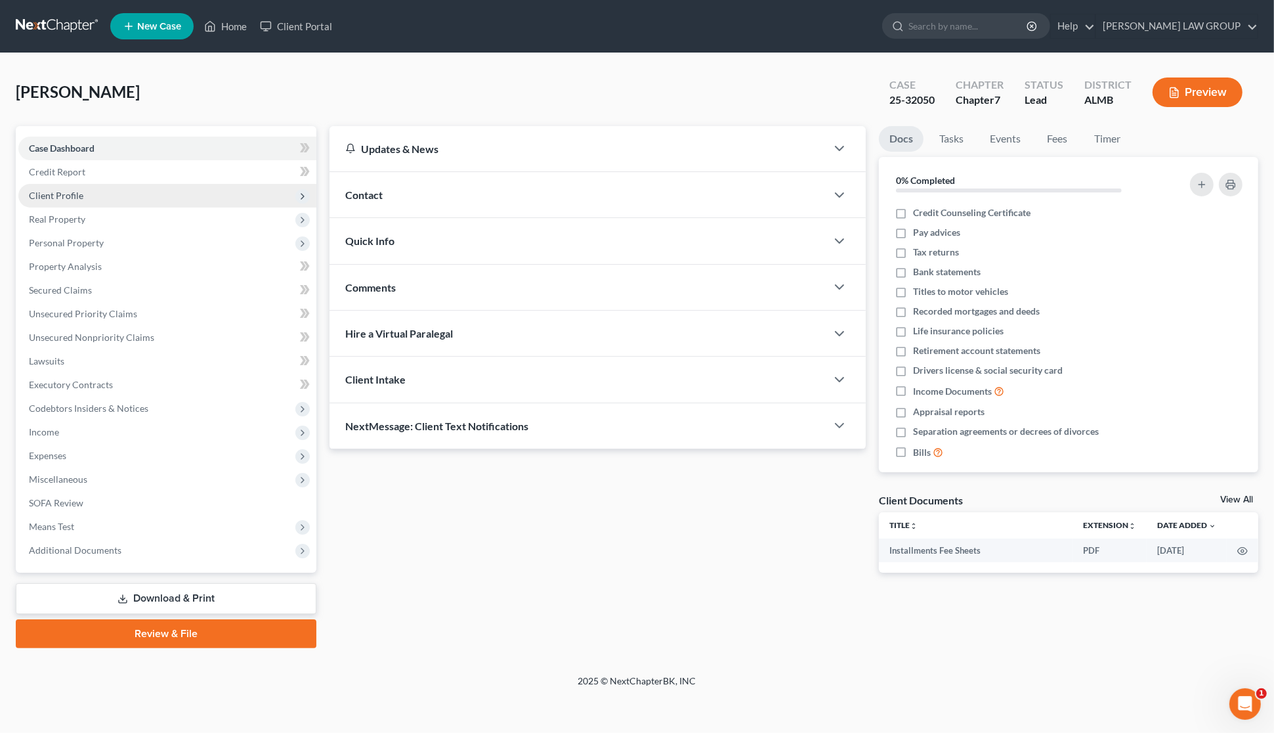
click at [70, 197] on span "Client Profile" at bounding box center [56, 195] width 54 height 11
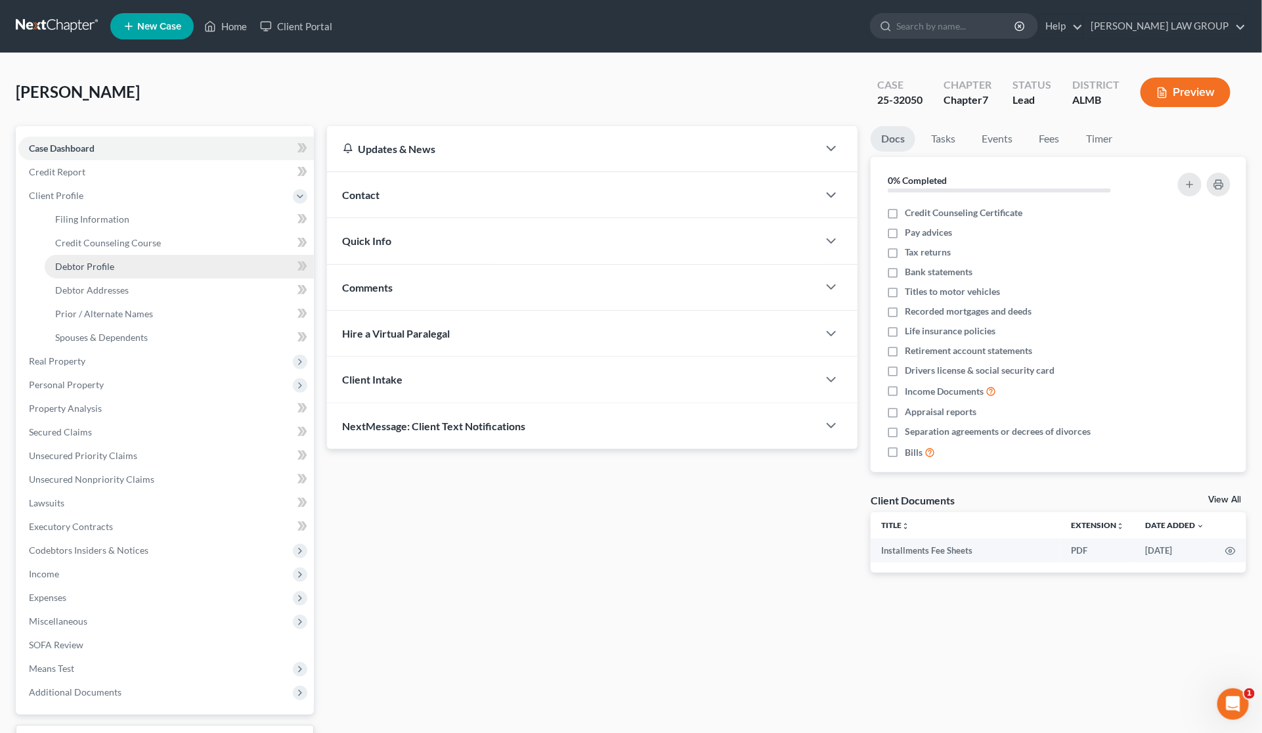
click at [85, 266] on span "Debtor Profile" at bounding box center [84, 266] width 59 height 11
select select "0"
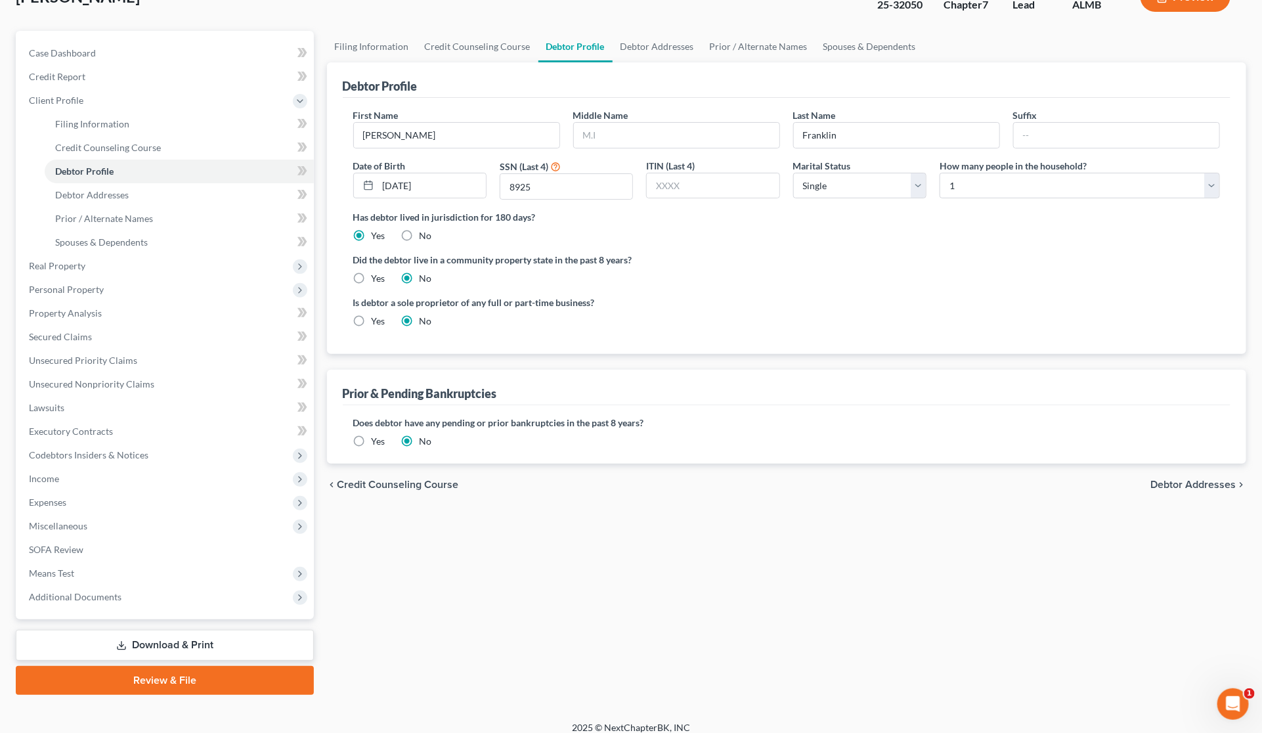
scroll to position [106, 0]
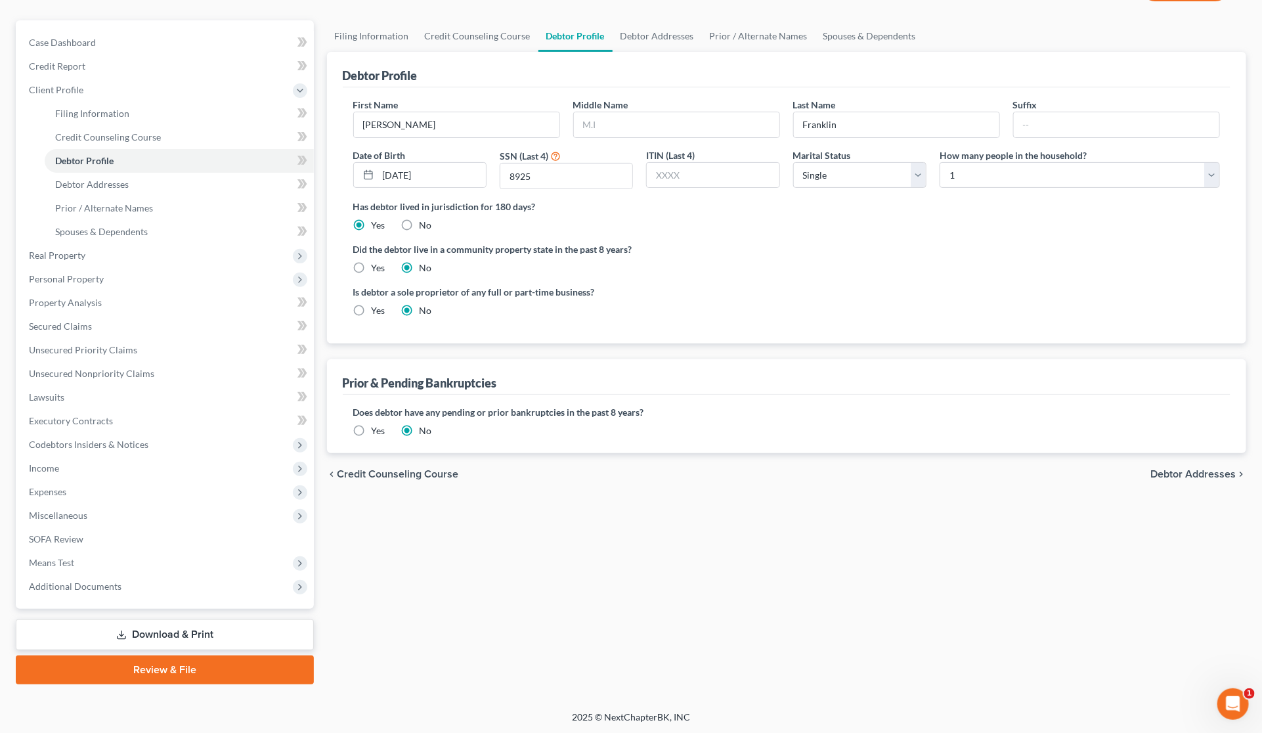
click at [237, 636] on link "Download & Print" at bounding box center [165, 634] width 298 height 31
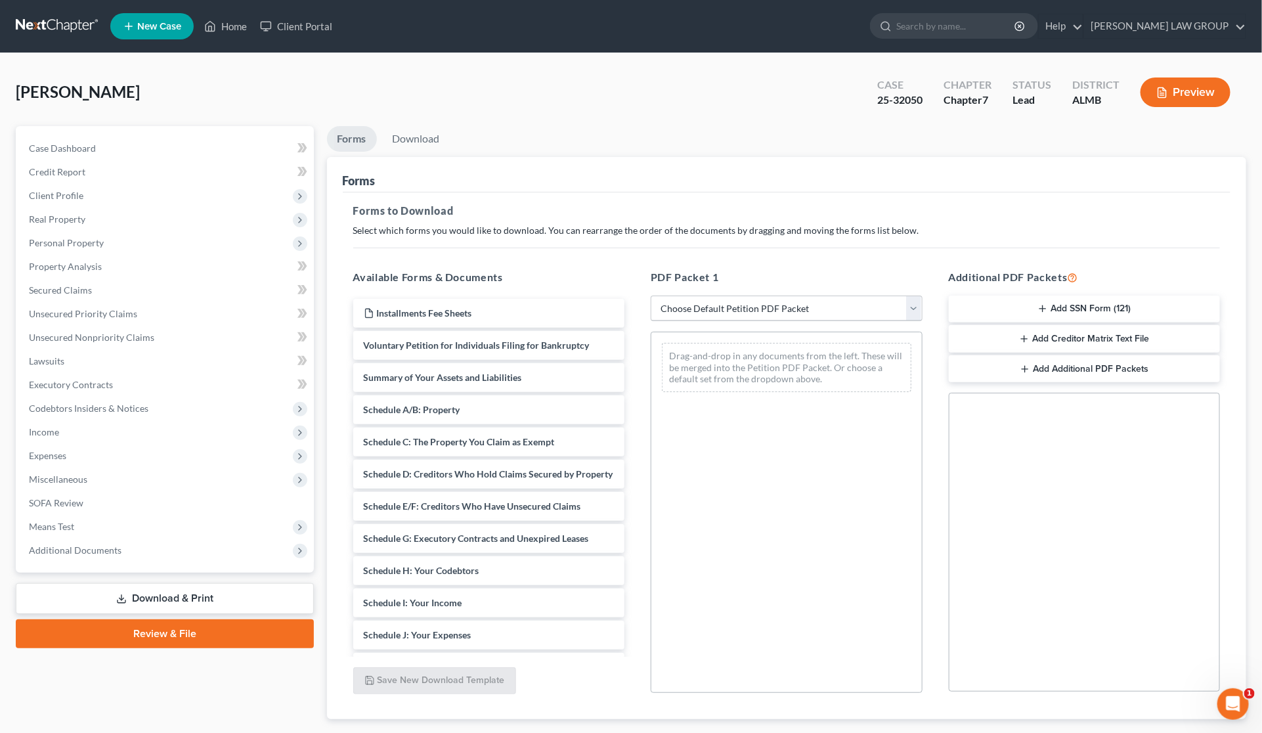
click at [750, 322] on div "PDF Packet 1 Choose Default Petition PDF Packet Complete Bankruptcy Petition (a…" at bounding box center [787, 481] width 298 height 445
click at [749, 307] on select "Choose Default Petition PDF Packet Complete Bankruptcy Petition (all forms and …" at bounding box center [787, 308] width 272 height 26
select select "2"
click at [651, 295] on select "Choose Default Petition PDF Packet Complete Bankruptcy Petition (all forms and …" at bounding box center [787, 308] width 272 height 26
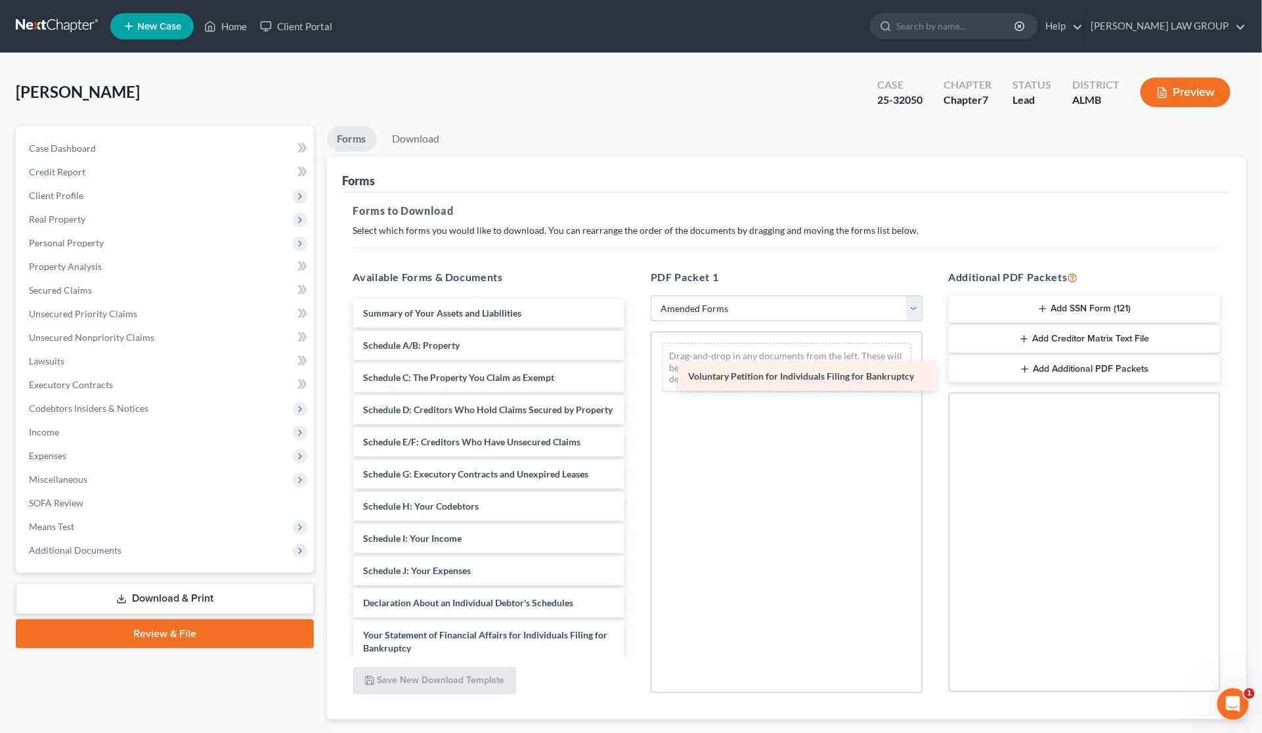
drag, startPoint x: 417, startPoint y: 312, endPoint x: 736, endPoint y: 375, distance: 325.3
click at [636, 376] on div "Voluntary Petition for Individuals Filing for Bankruptcy Voluntary Petition for…" at bounding box center [489, 590] width 293 height 583
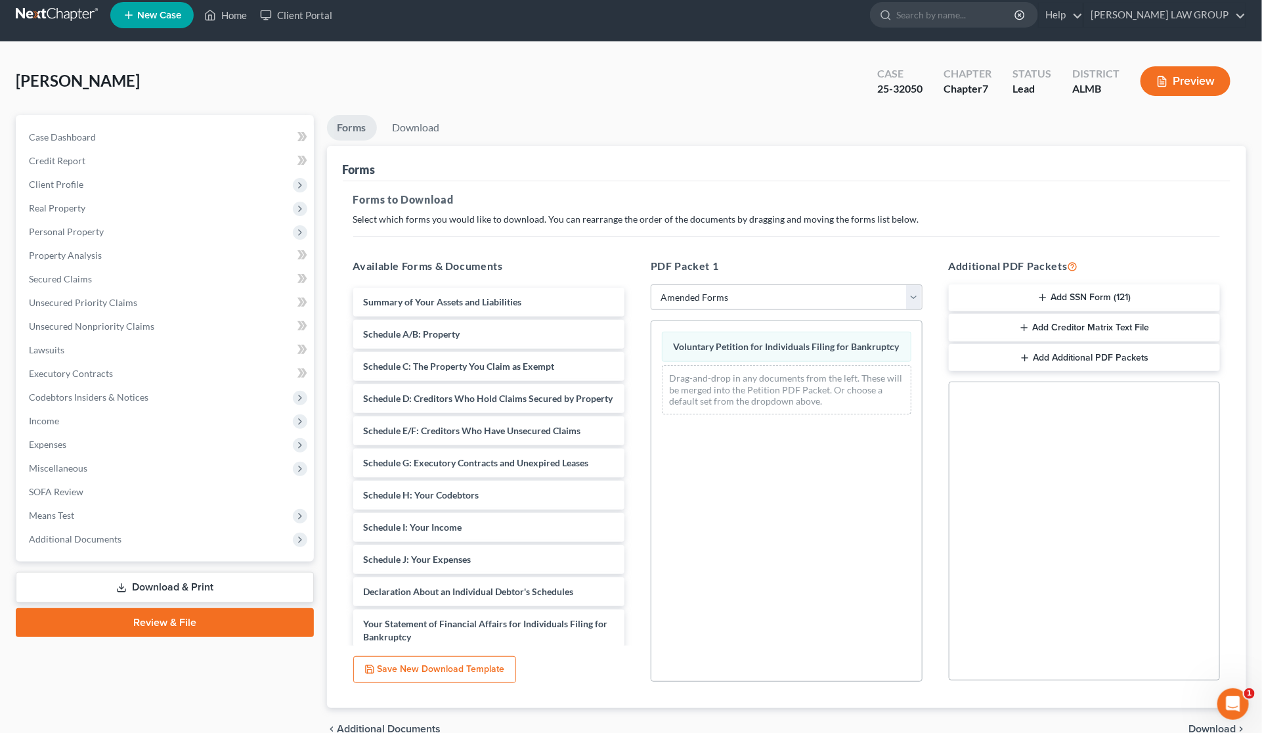
scroll to position [77, 0]
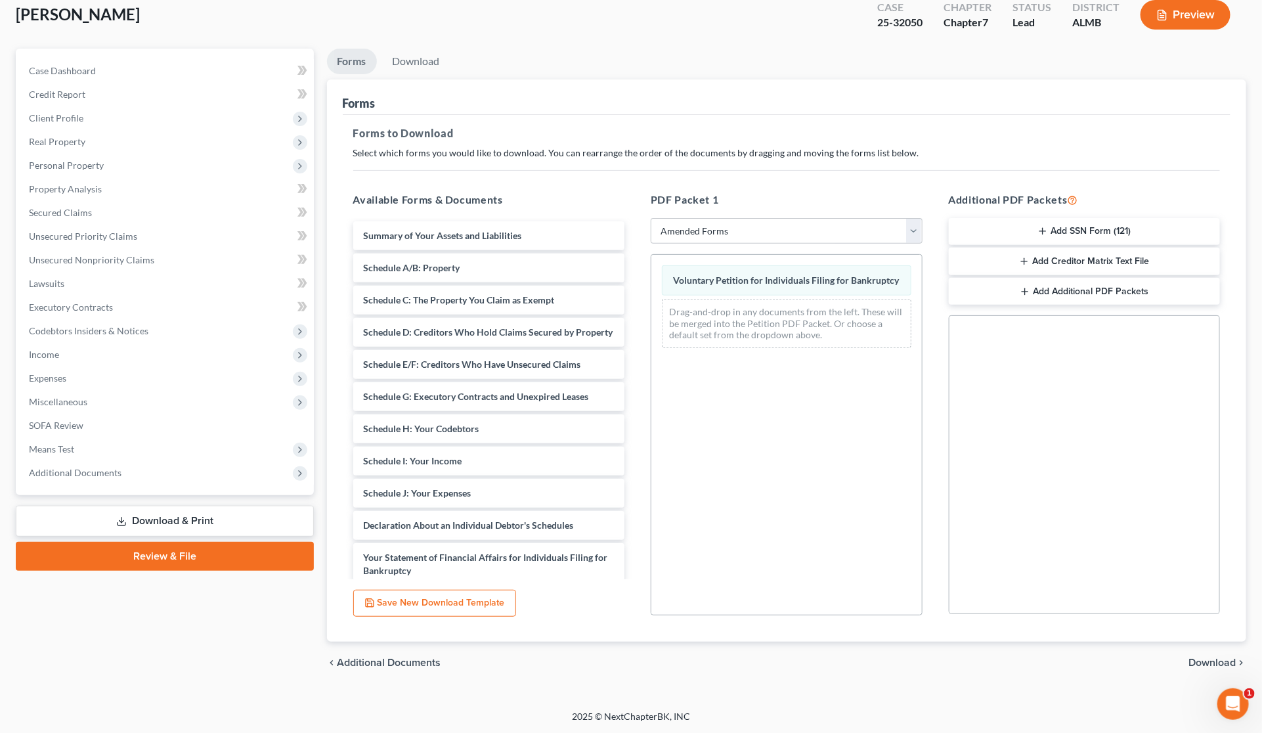
click at [1197, 660] on span "Download" at bounding box center [1211, 662] width 47 height 11
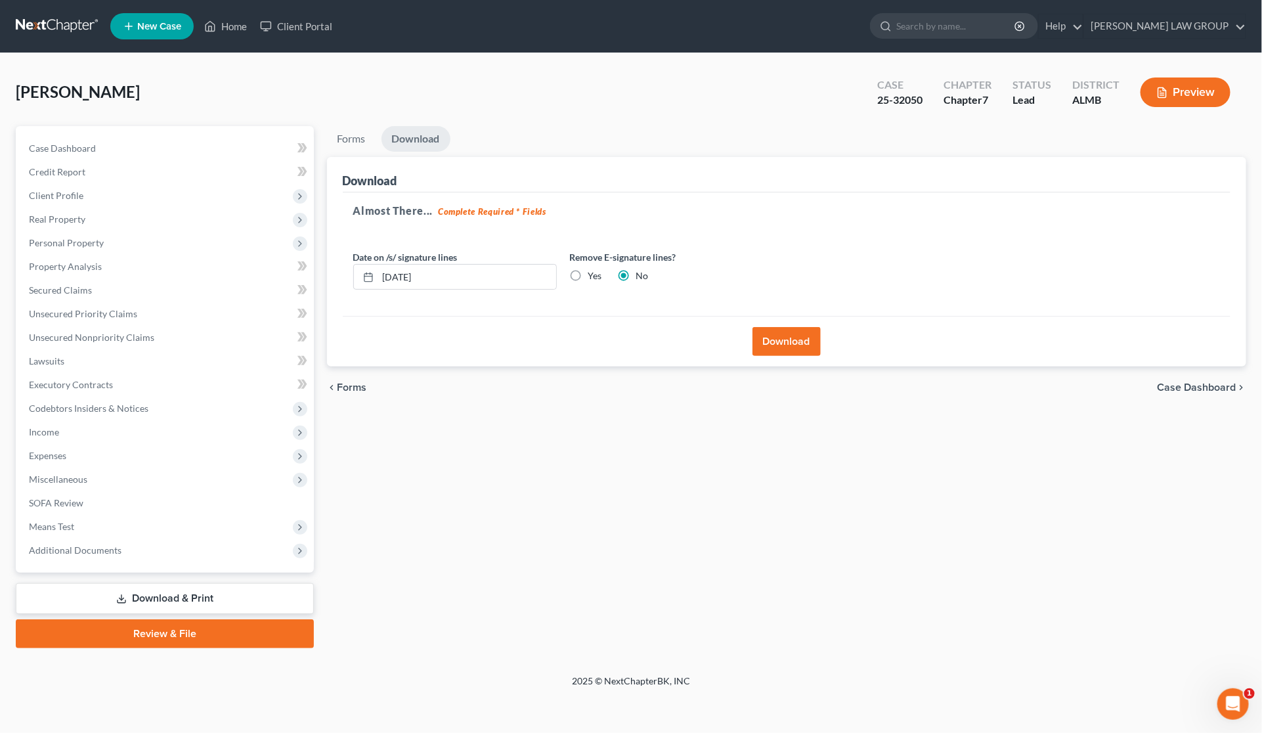
scroll to position [0, 0]
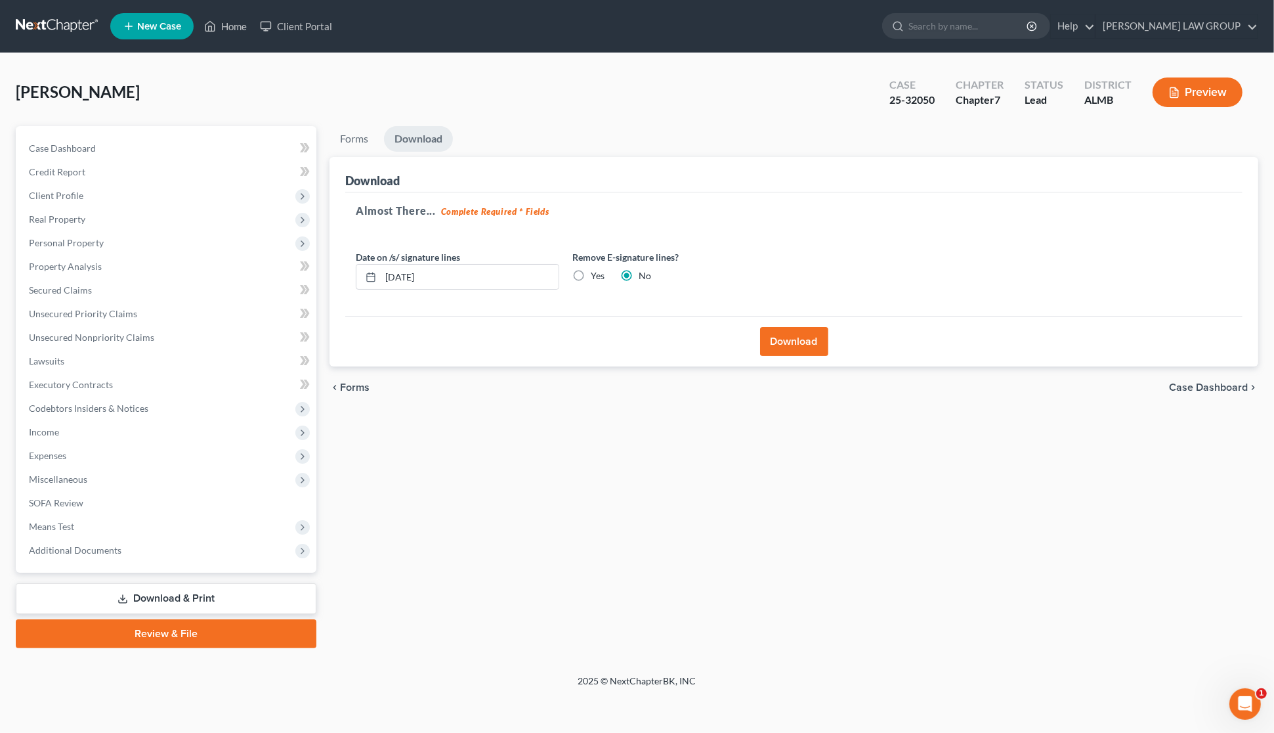
click at [794, 347] on button "Download" at bounding box center [794, 341] width 68 height 29
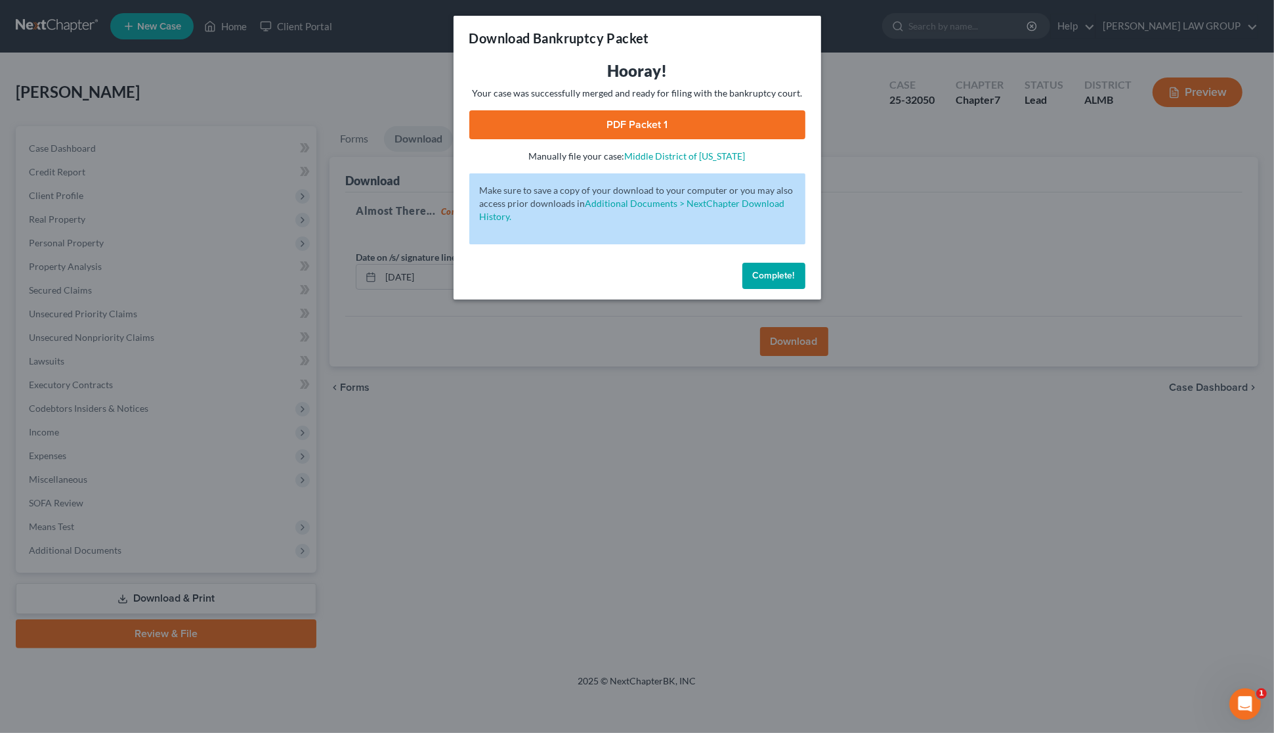
click at [680, 133] on link "PDF Packet 1" at bounding box center [637, 124] width 336 height 29
click at [934, 276] on div "Download Bankruptcy Packet Hooray! Your case was successfully merged and ready …" at bounding box center [637, 366] width 1274 height 733
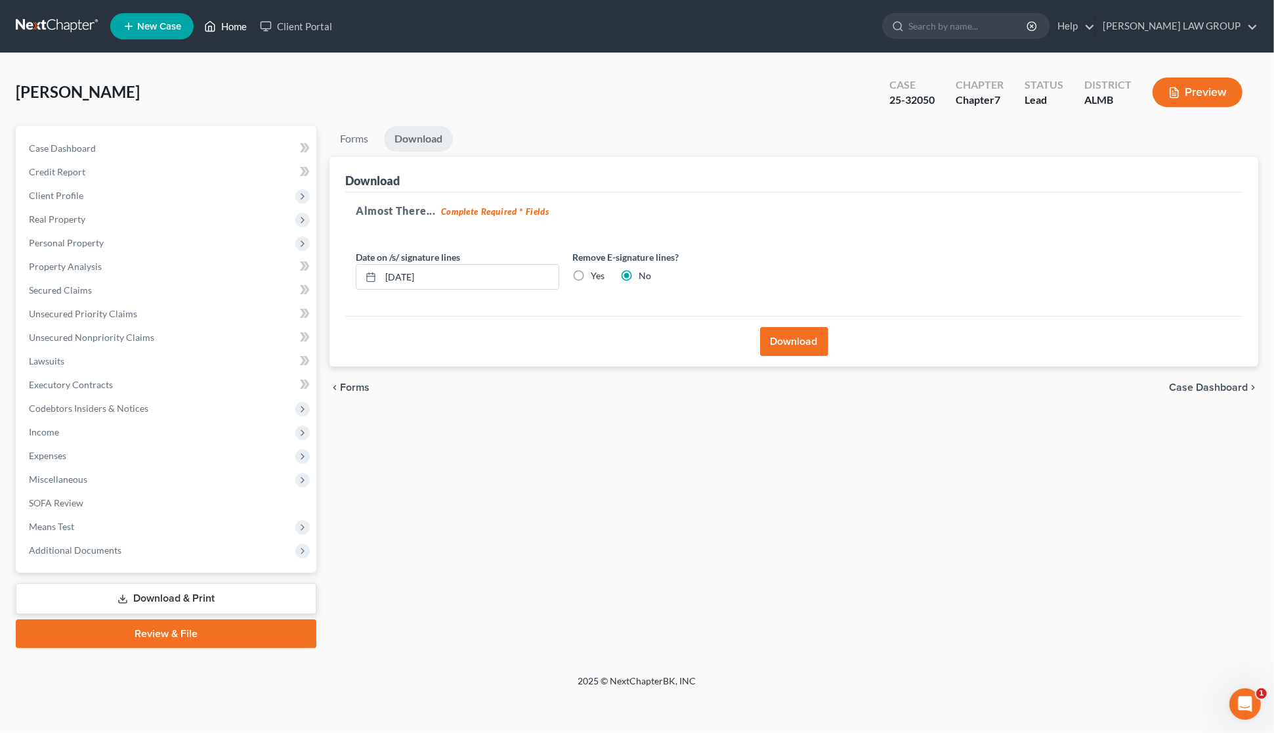
click at [228, 28] on link "Home" at bounding box center [226, 26] width 56 height 24
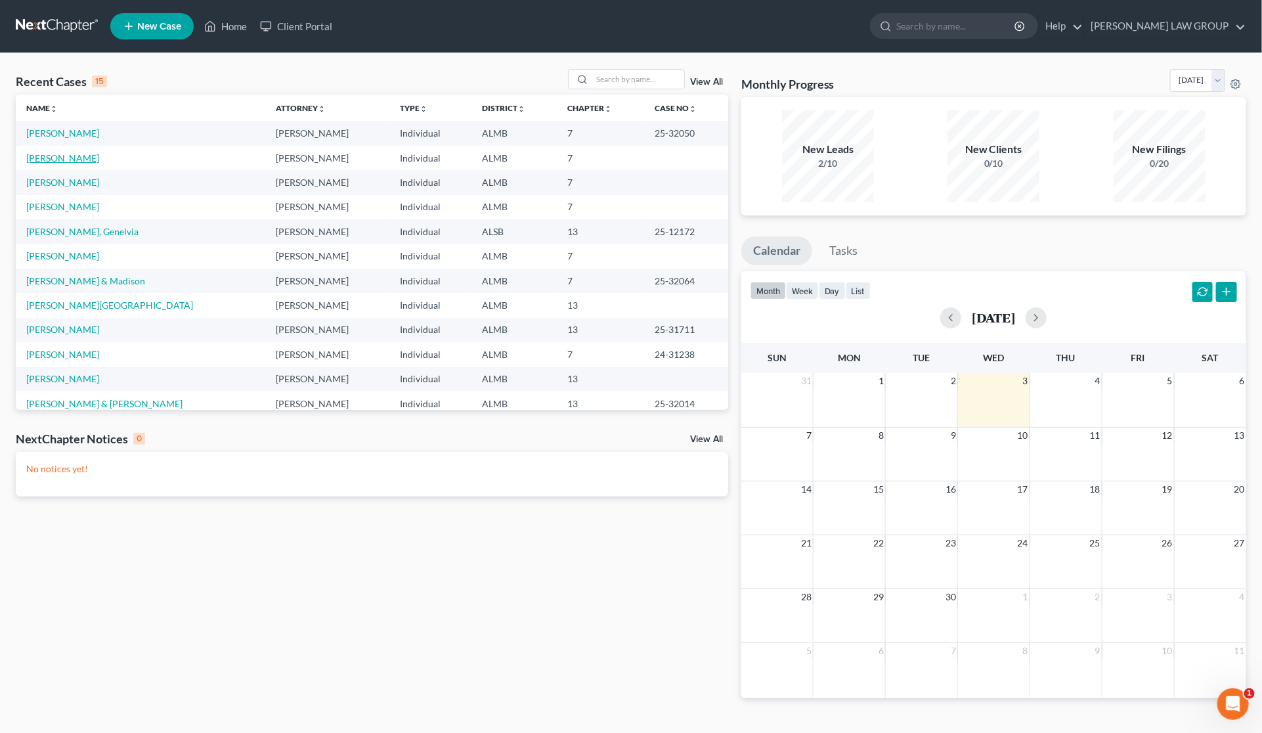
click at [47, 156] on link "[PERSON_NAME]" at bounding box center [62, 157] width 73 height 11
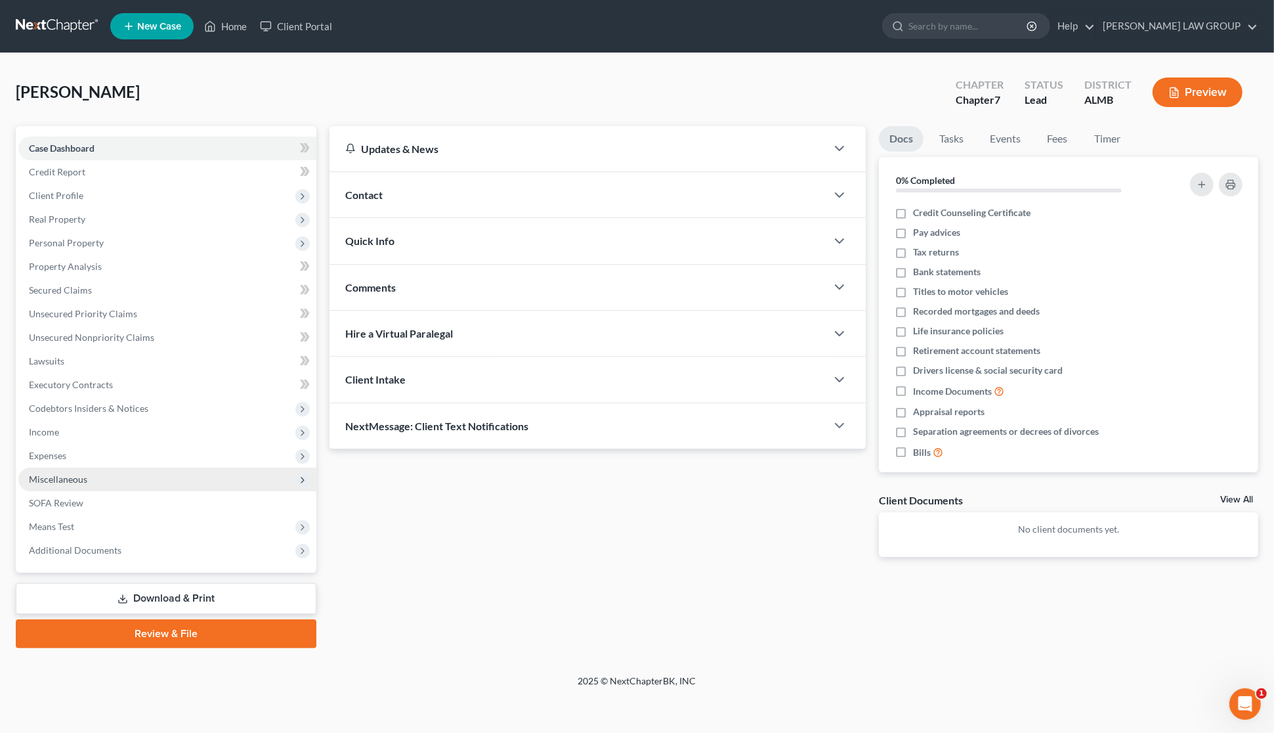
click at [87, 474] on span "Miscellaneous" at bounding box center [167, 479] width 298 height 24
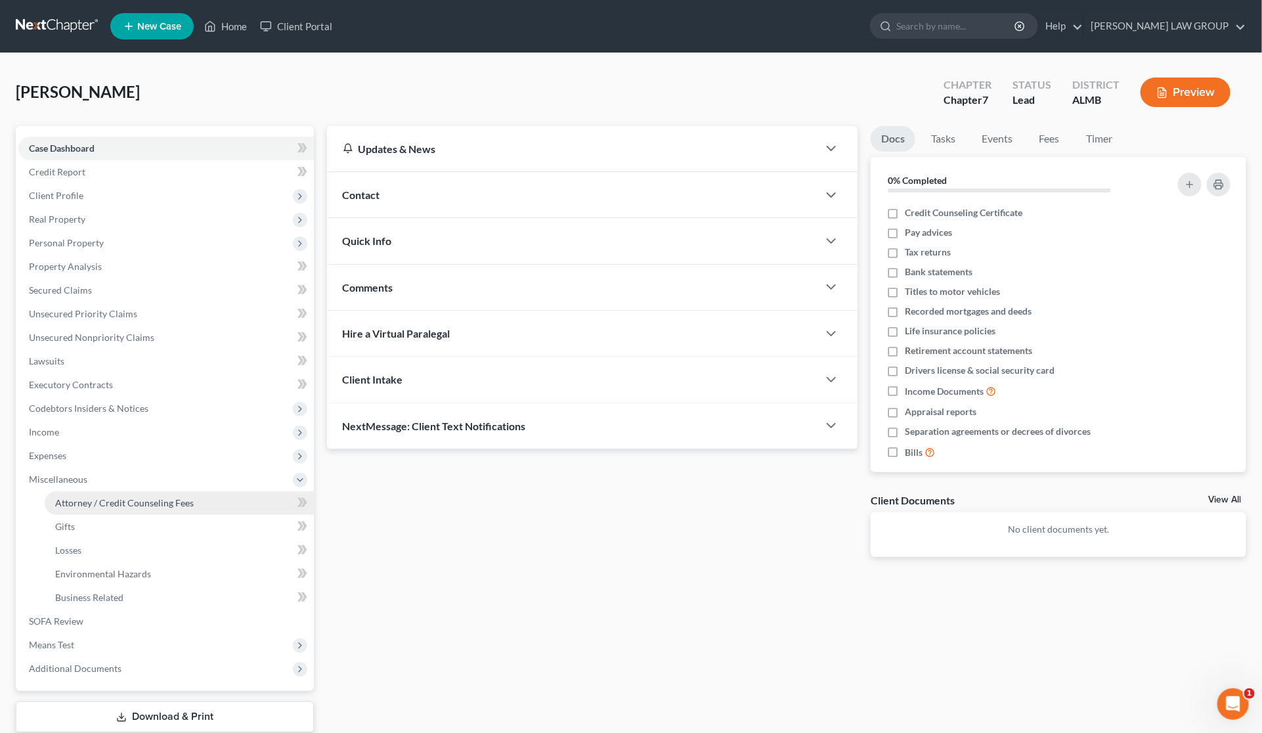
click at [97, 501] on span "Attorney / Credit Counseling Fees" at bounding box center [124, 502] width 139 height 11
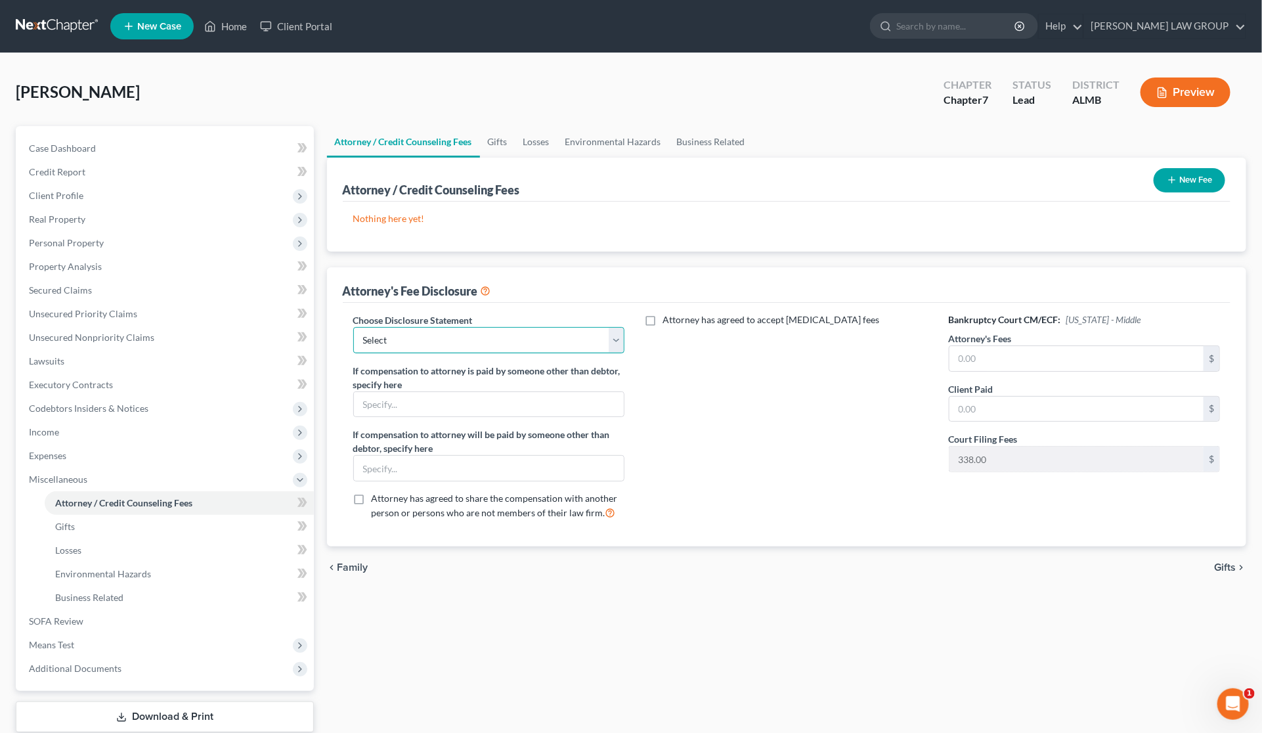
click at [448, 333] on select "Select Disclosure" at bounding box center [489, 340] width 272 height 26
select select "0"
click at [353, 327] on select "Select Disclosure" at bounding box center [489, 340] width 272 height 26
click at [1033, 364] on input "text" at bounding box center [1076, 358] width 255 height 25
type input "995"
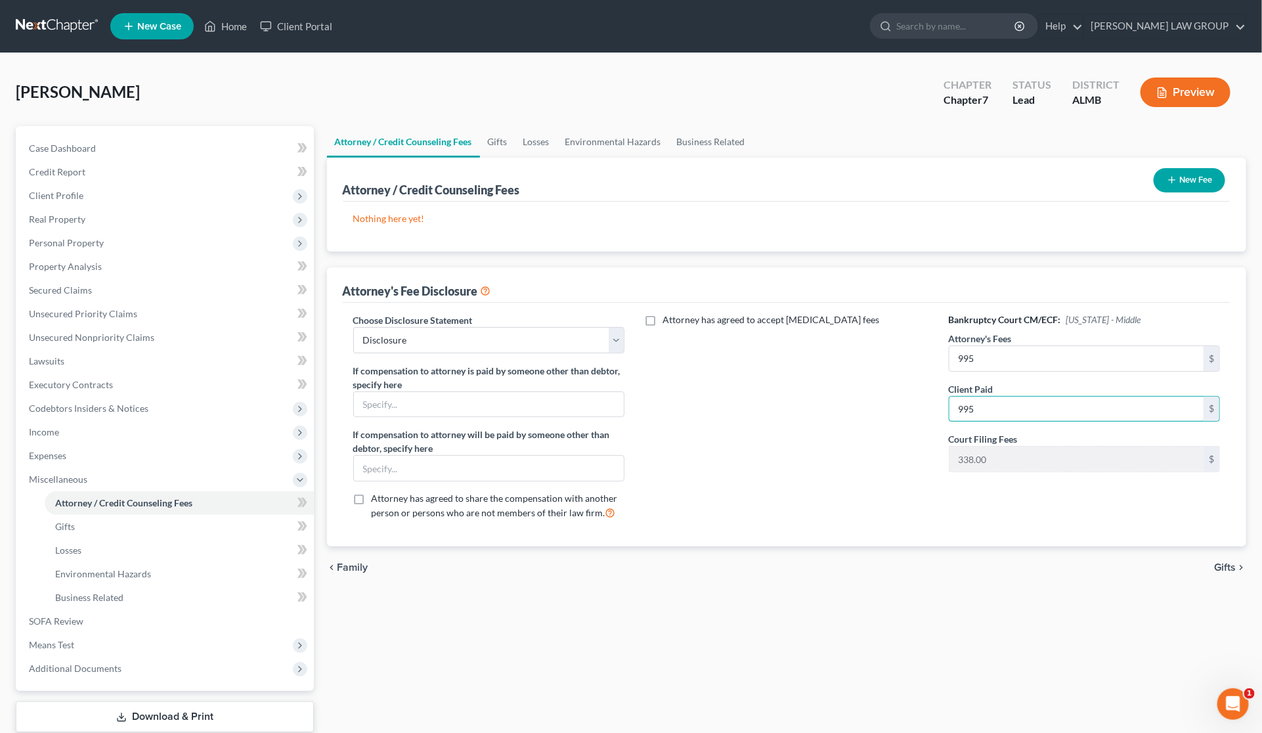
scroll to position [82, 0]
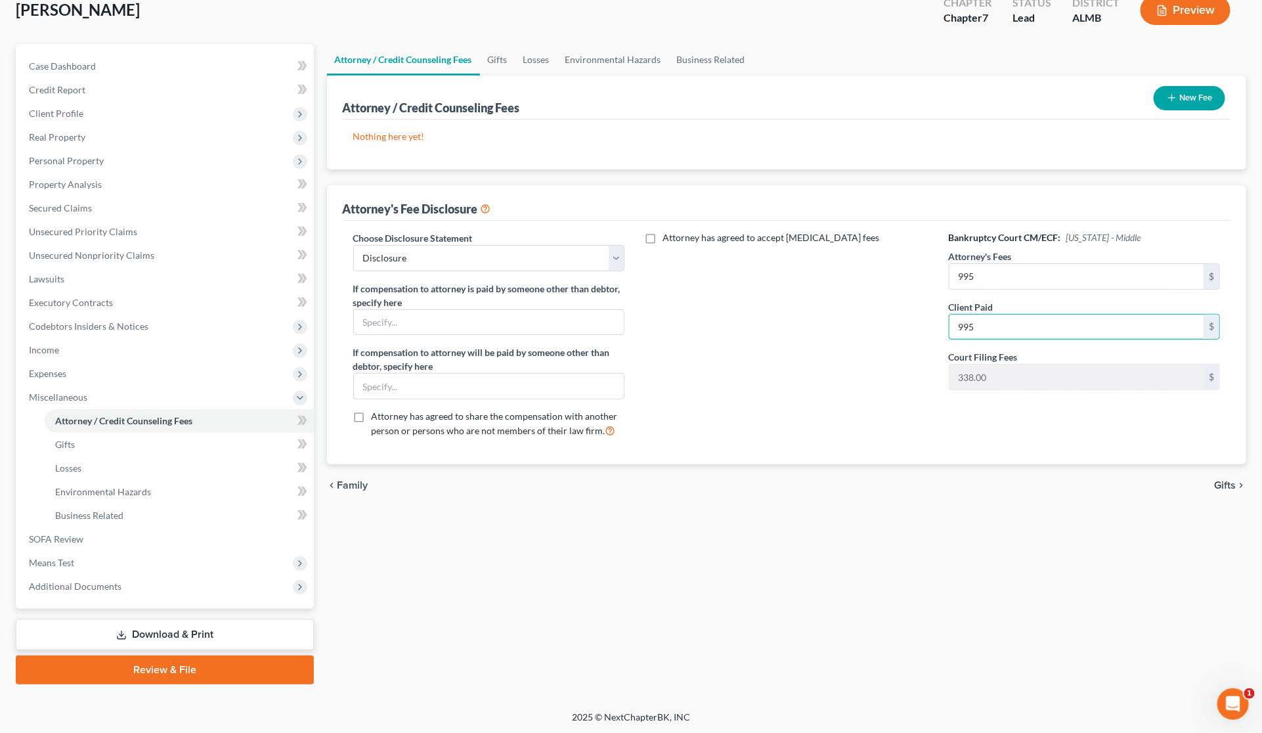
type input "995"
click at [1228, 484] on span "Gifts" at bounding box center [1225, 485] width 22 height 11
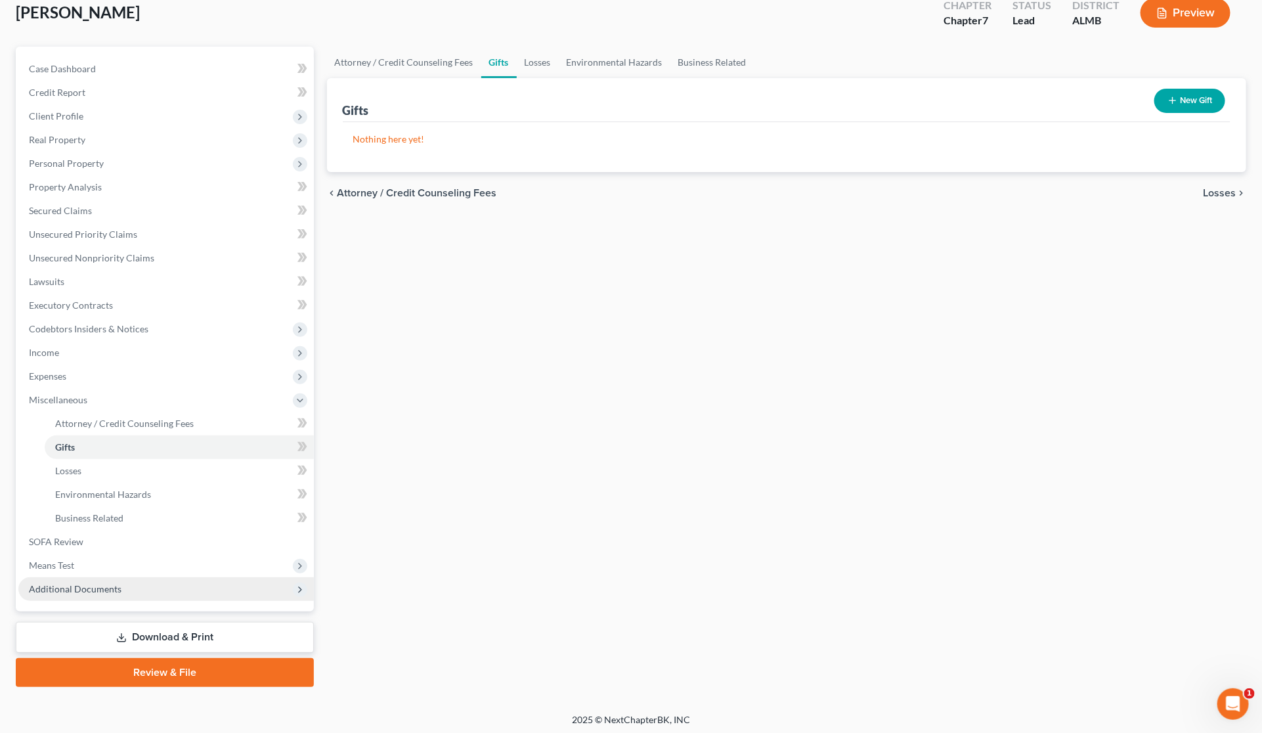
scroll to position [82, 0]
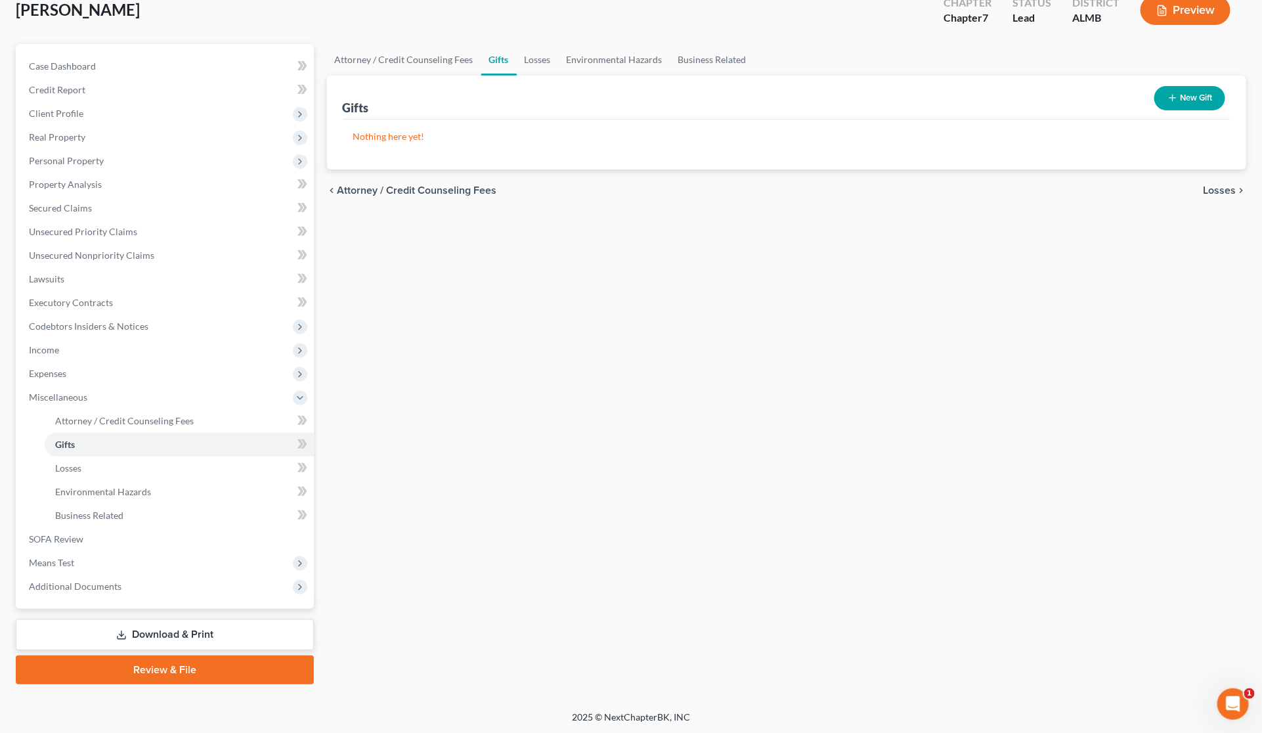
click at [149, 634] on link "Download & Print" at bounding box center [165, 634] width 298 height 31
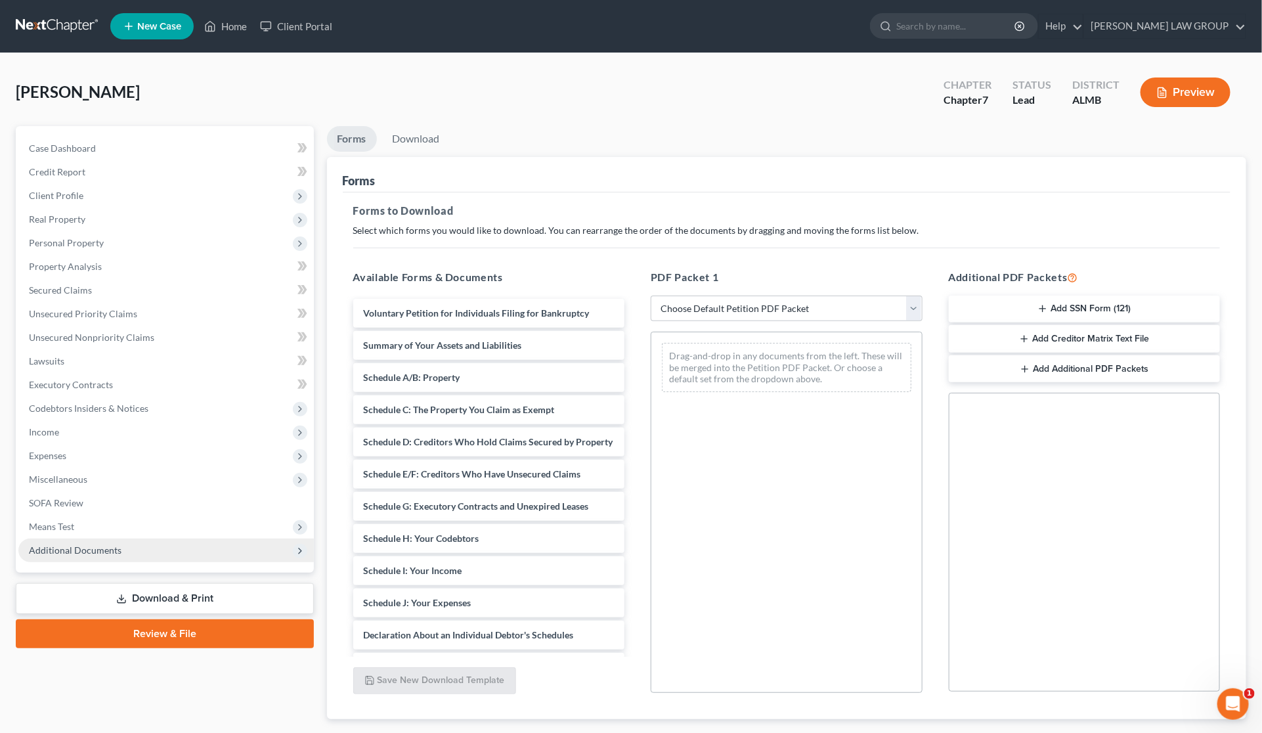
click at [90, 549] on span "Additional Documents" at bounding box center [75, 549] width 93 height 11
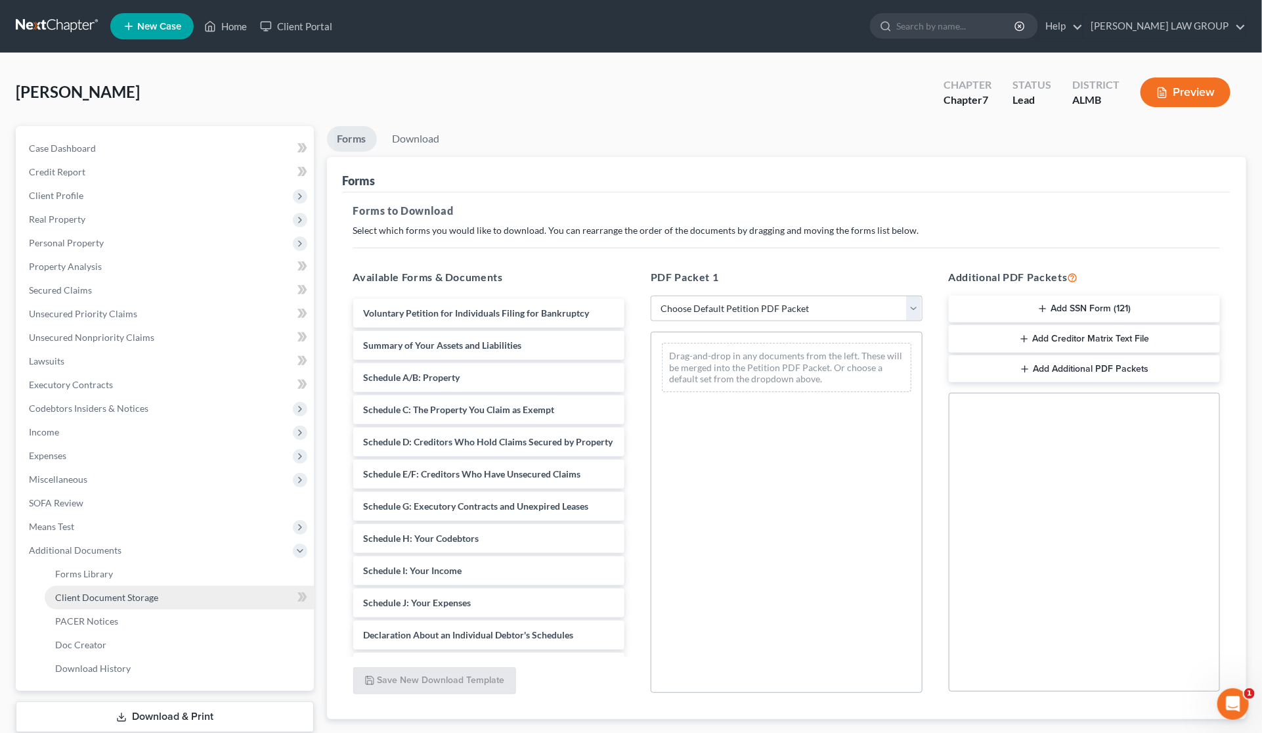
click at [83, 601] on span "Client Document Storage" at bounding box center [106, 597] width 103 height 11
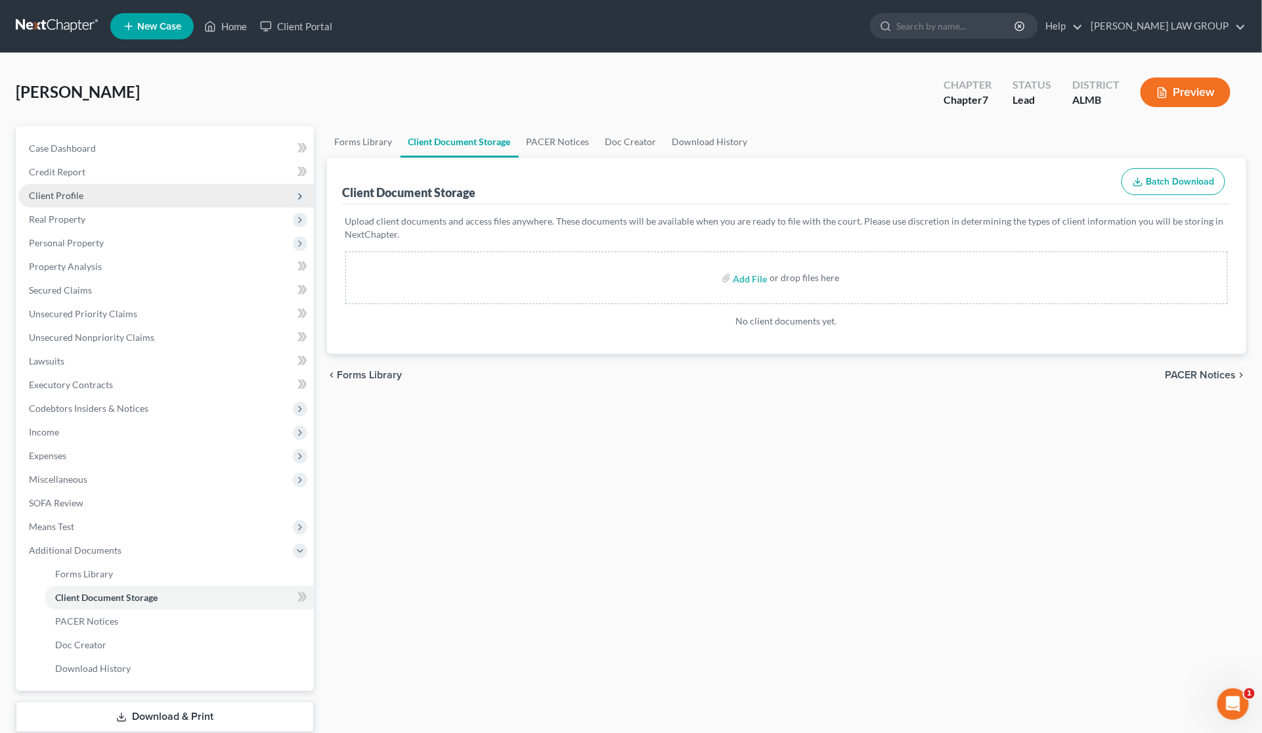
click at [83, 202] on span "Client Profile" at bounding box center [165, 196] width 295 height 24
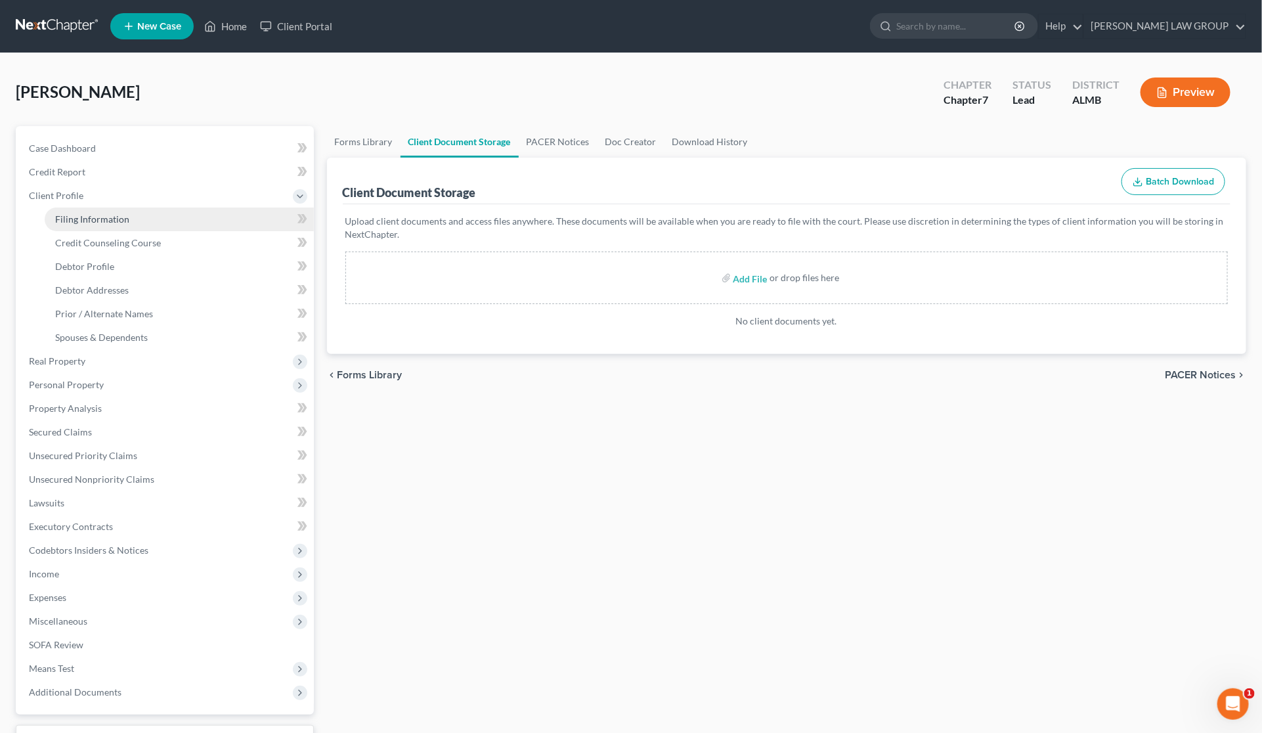
click at [83, 214] on span "Filing Information" at bounding box center [92, 218] width 74 height 11
select select "1"
select select "0"
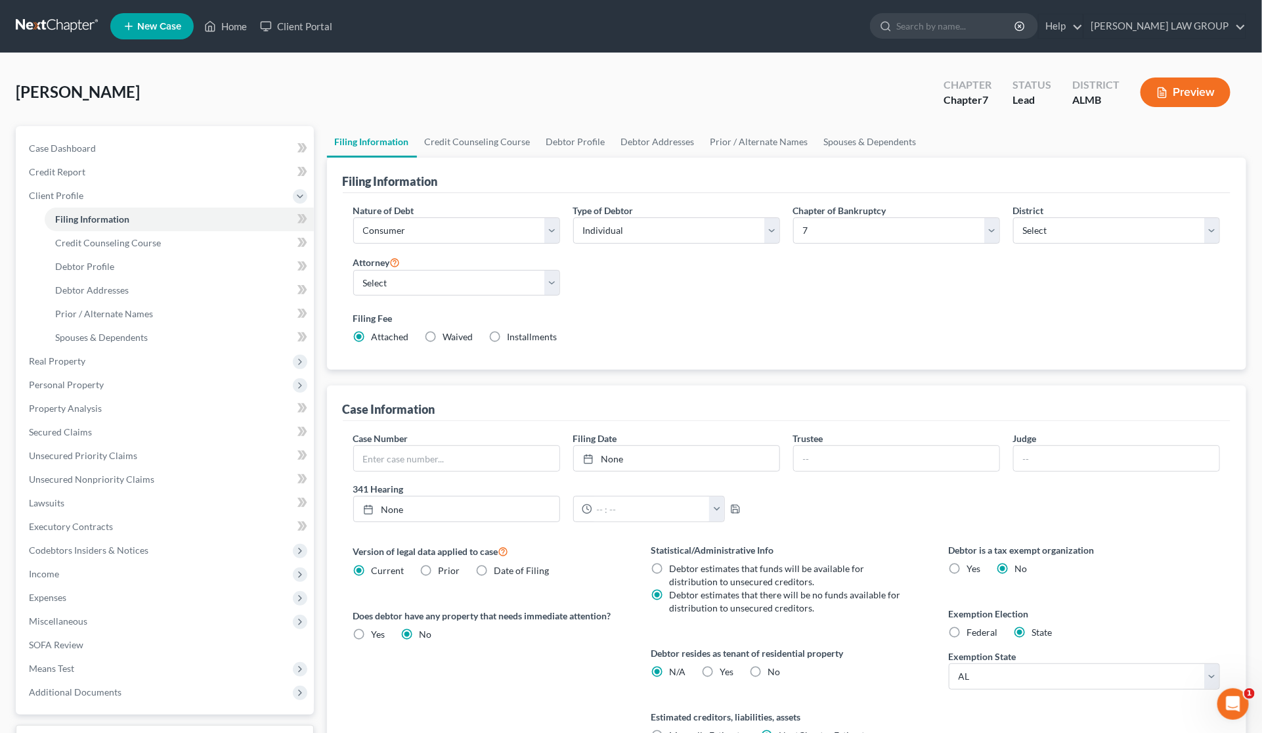
click at [523, 332] on span "Installments" at bounding box center [533, 336] width 50 height 11
click at [521, 332] on input "Installments Installments" at bounding box center [517, 334] width 9 height 9
radio input "true"
radio input "false"
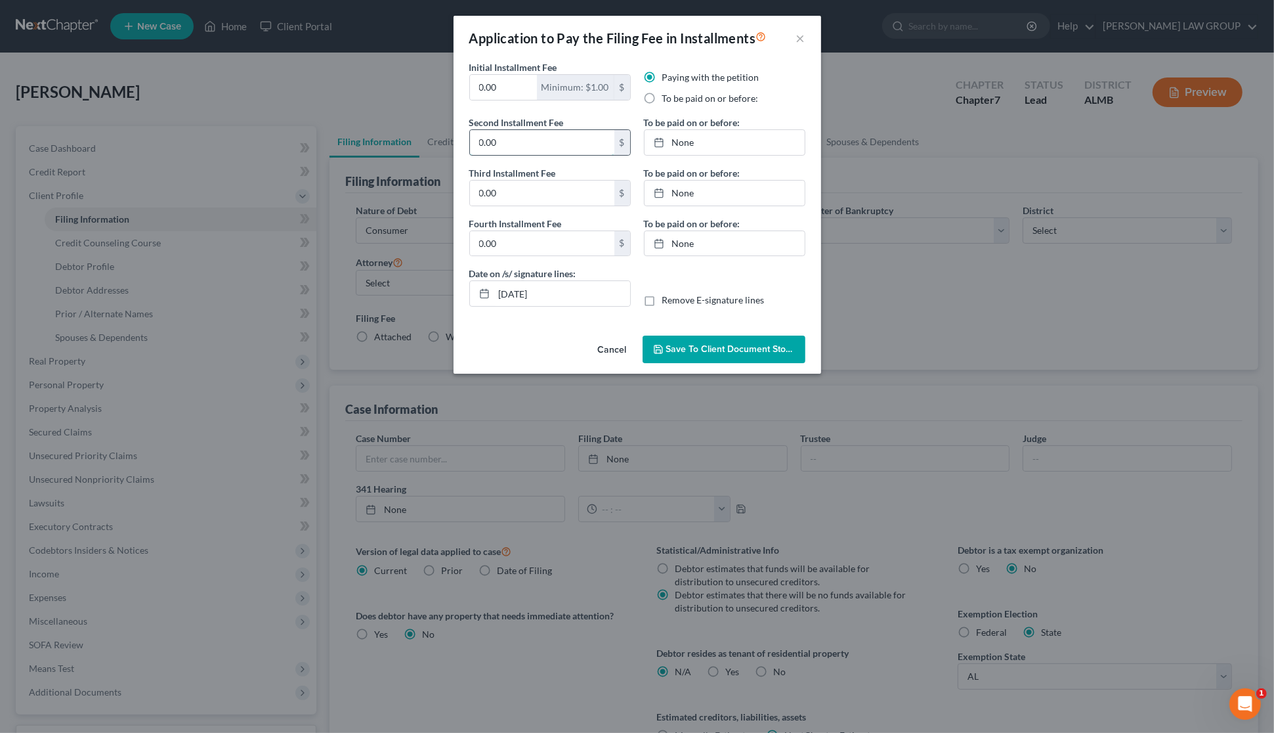
click at [531, 137] on input "0.00" at bounding box center [542, 142] width 144 height 25
type input "100"
click at [511, 196] on input "0.00" at bounding box center [542, 193] width 144 height 25
type input "100"
click at [533, 243] on input "0.00" at bounding box center [542, 243] width 144 height 25
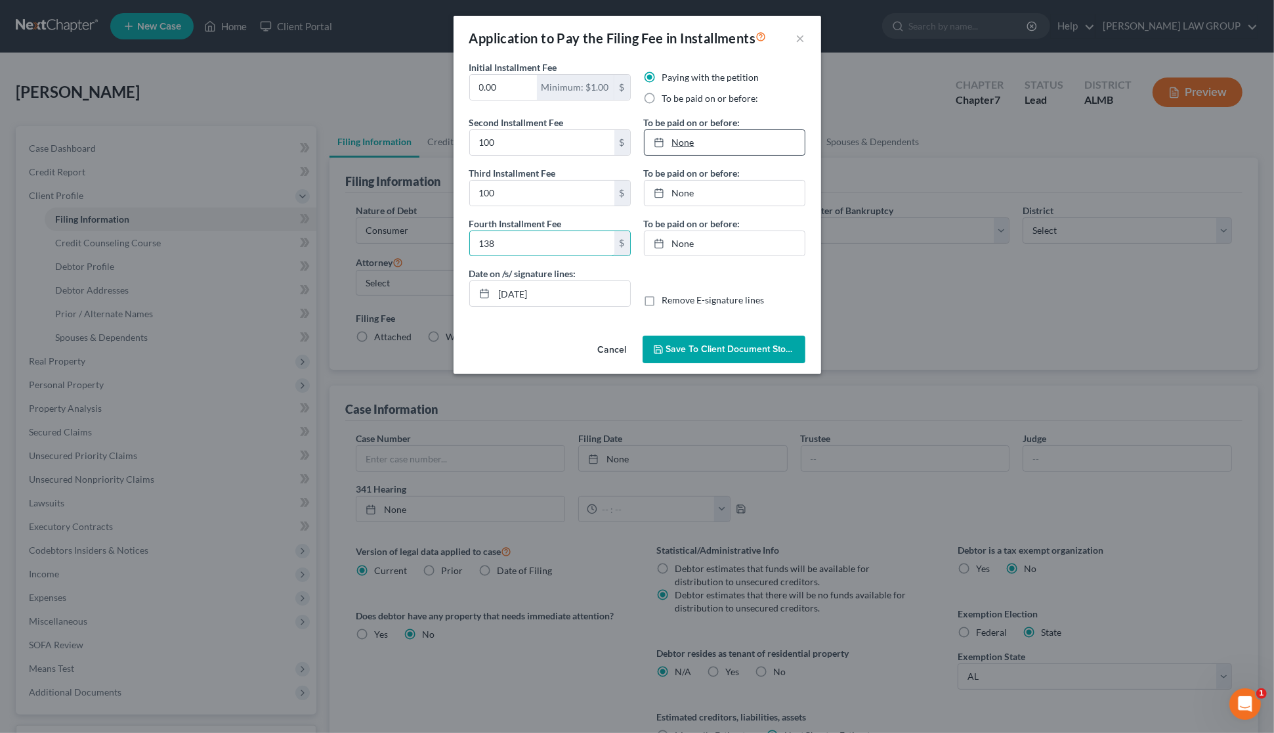
type input "138"
type input "[DATE]"
click at [709, 145] on link "[DATE]" at bounding box center [725, 142] width 160 height 25
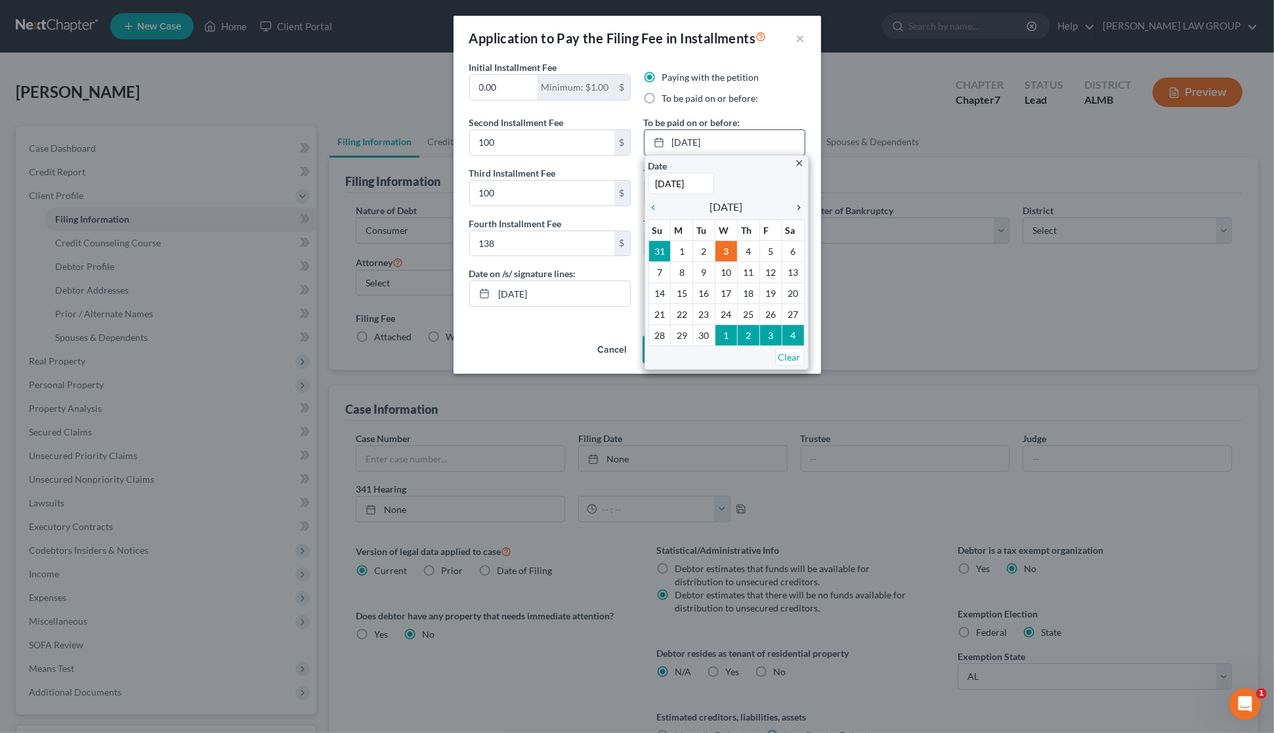
click at [796, 207] on icon "chevron_right" at bounding box center [796, 207] width 17 height 11
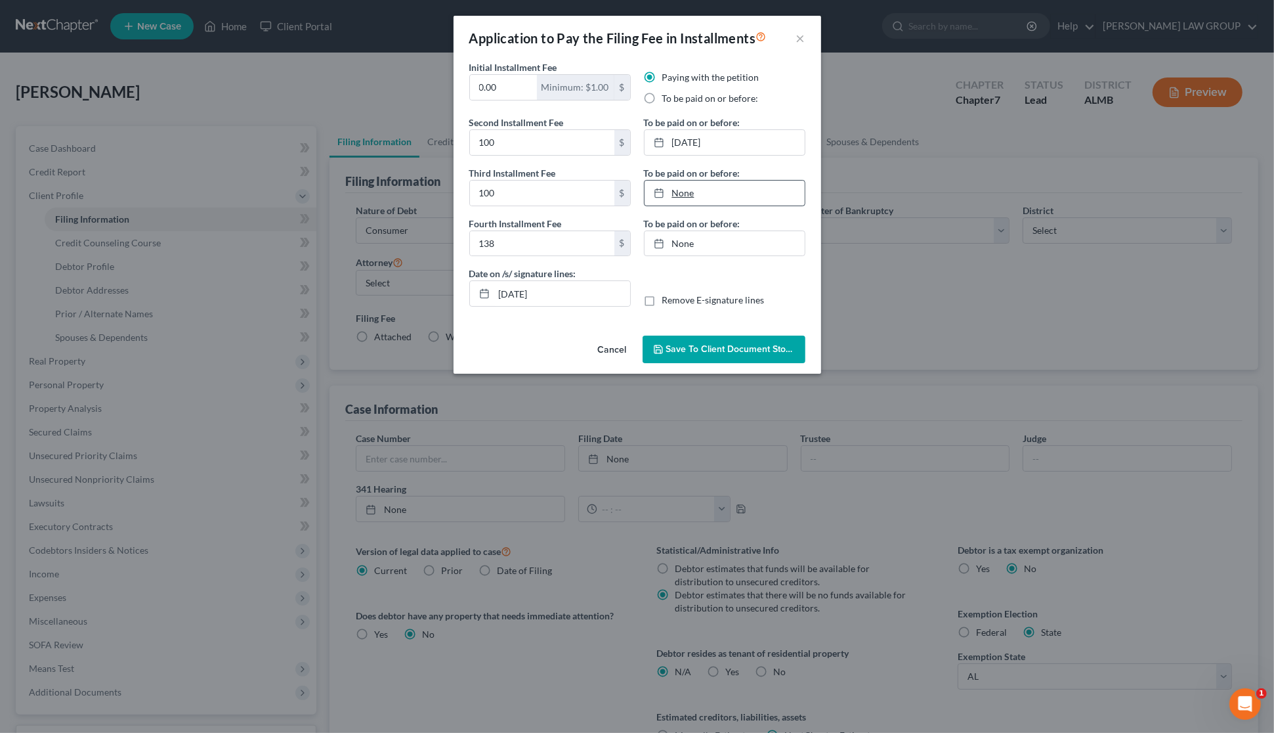
click at [768, 192] on link "None" at bounding box center [725, 193] width 160 height 25
type input "[DATE]"
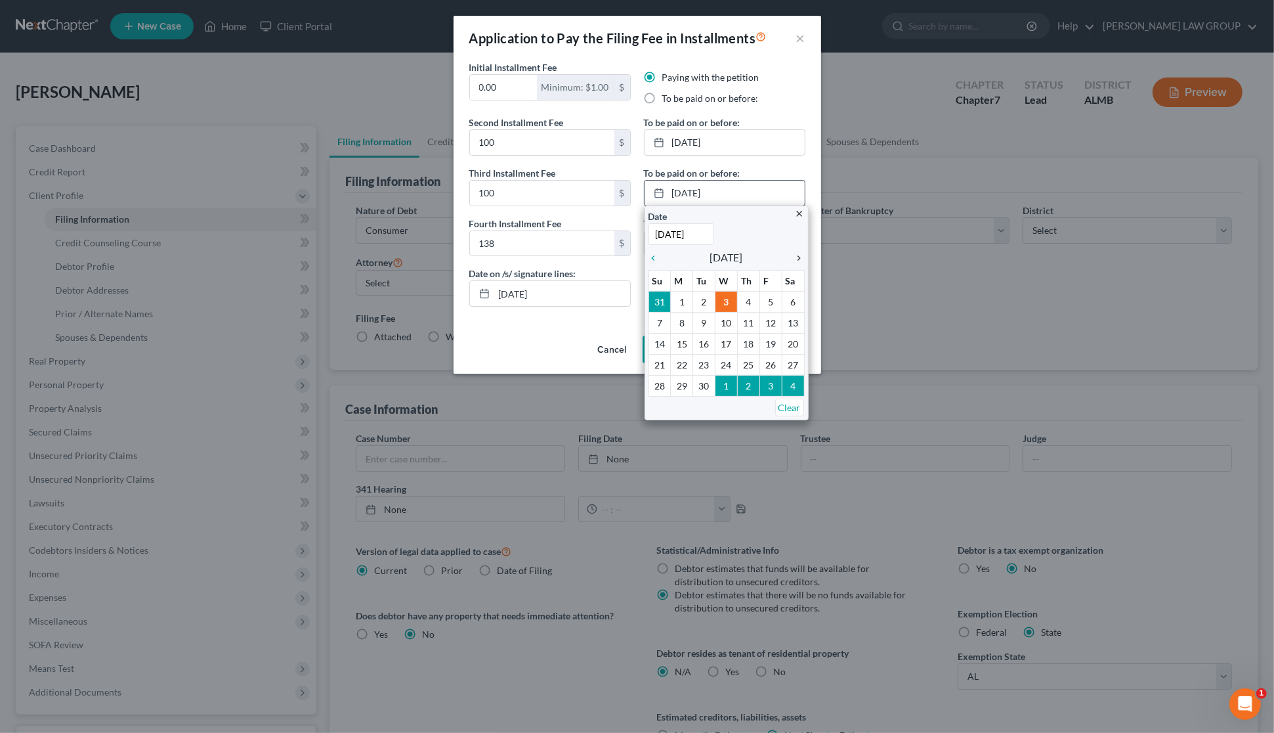
click at [798, 251] on div "chevron_right" at bounding box center [796, 257] width 17 height 12
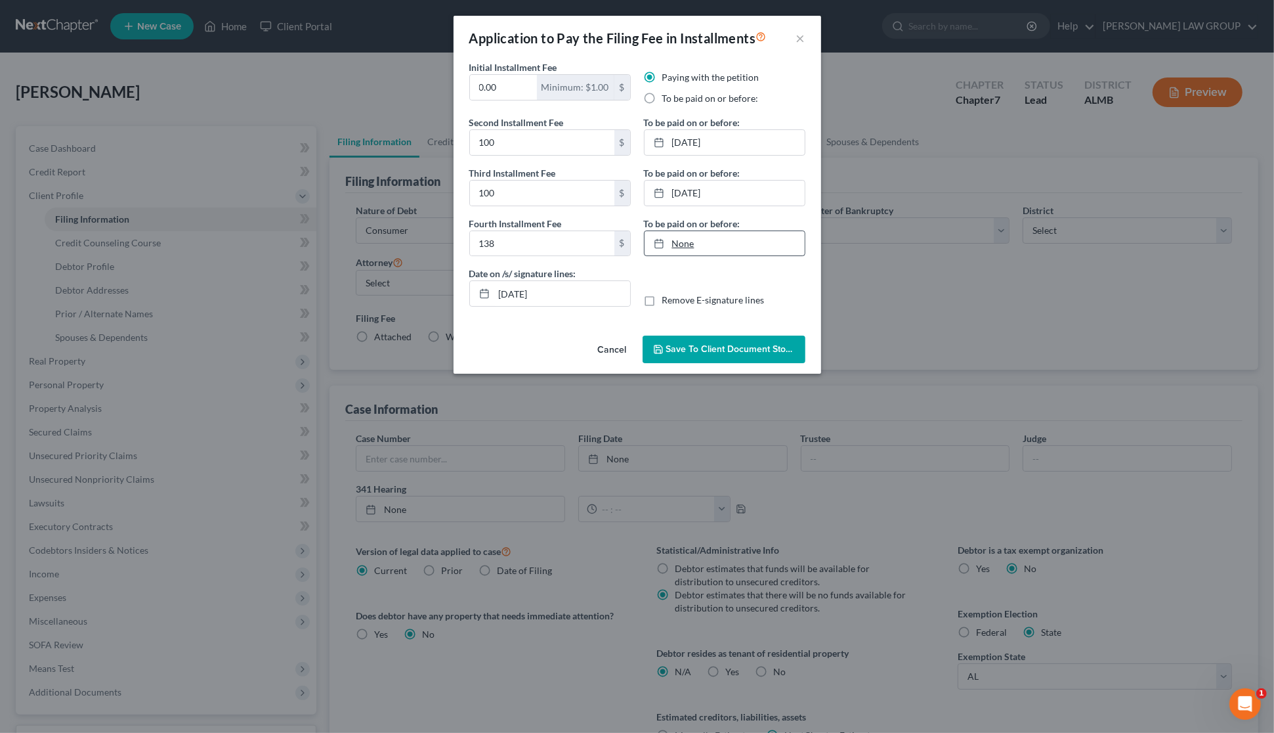
type input "[DATE]"
click at [739, 247] on link "None" at bounding box center [725, 243] width 160 height 25
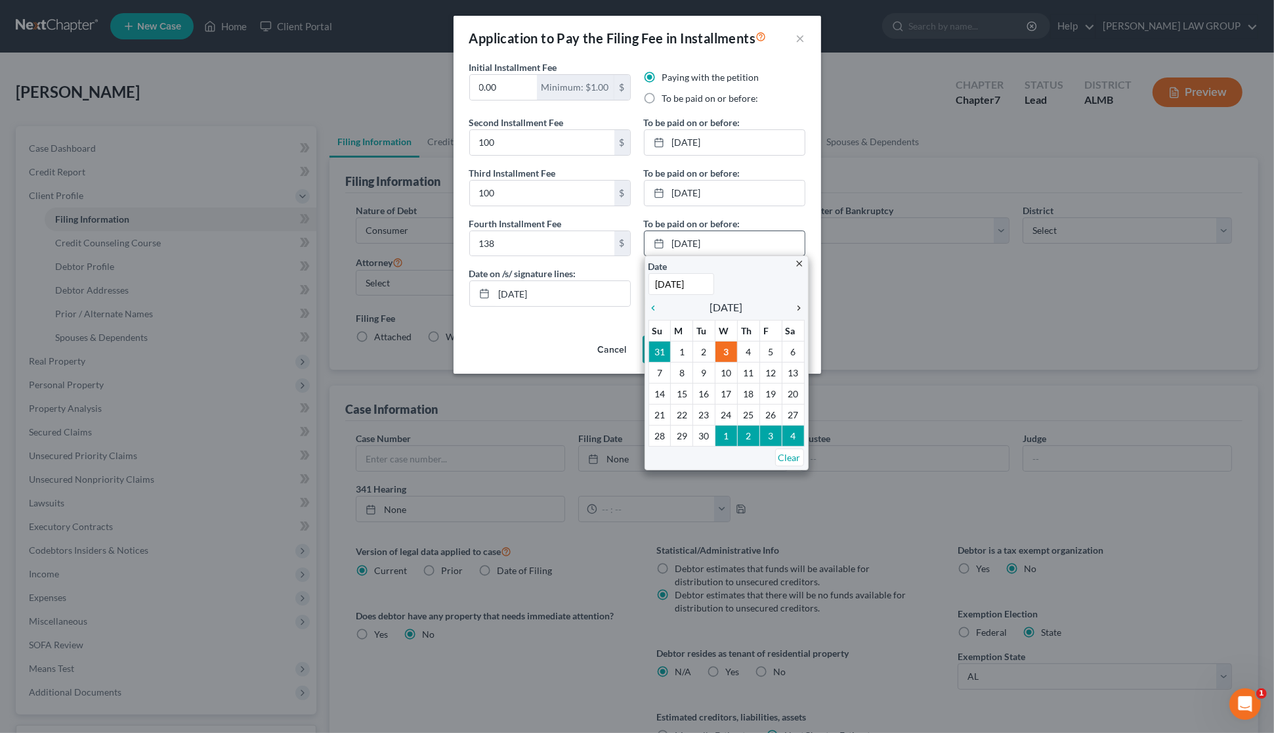
click at [798, 307] on icon "chevron_right" at bounding box center [796, 308] width 17 height 11
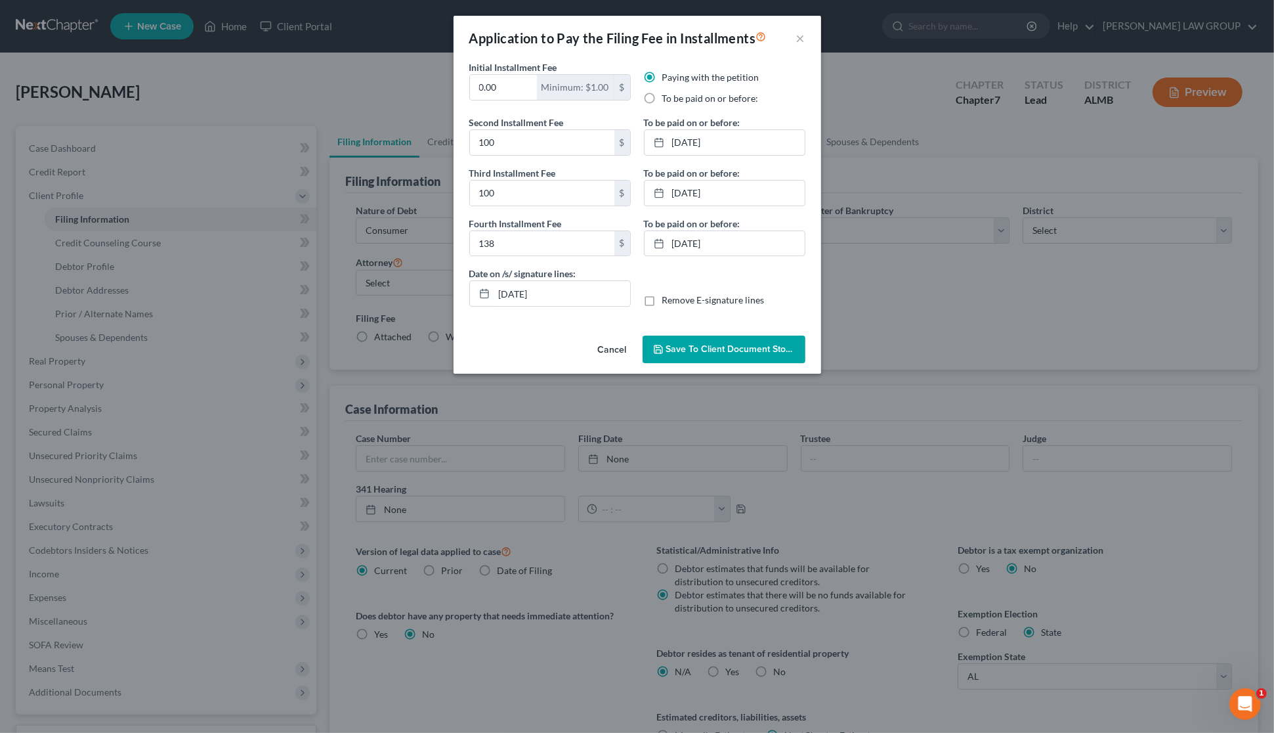
click at [727, 352] on span "Save to Client Document Storage" at bounding box center [735, 348] width 139 height 11
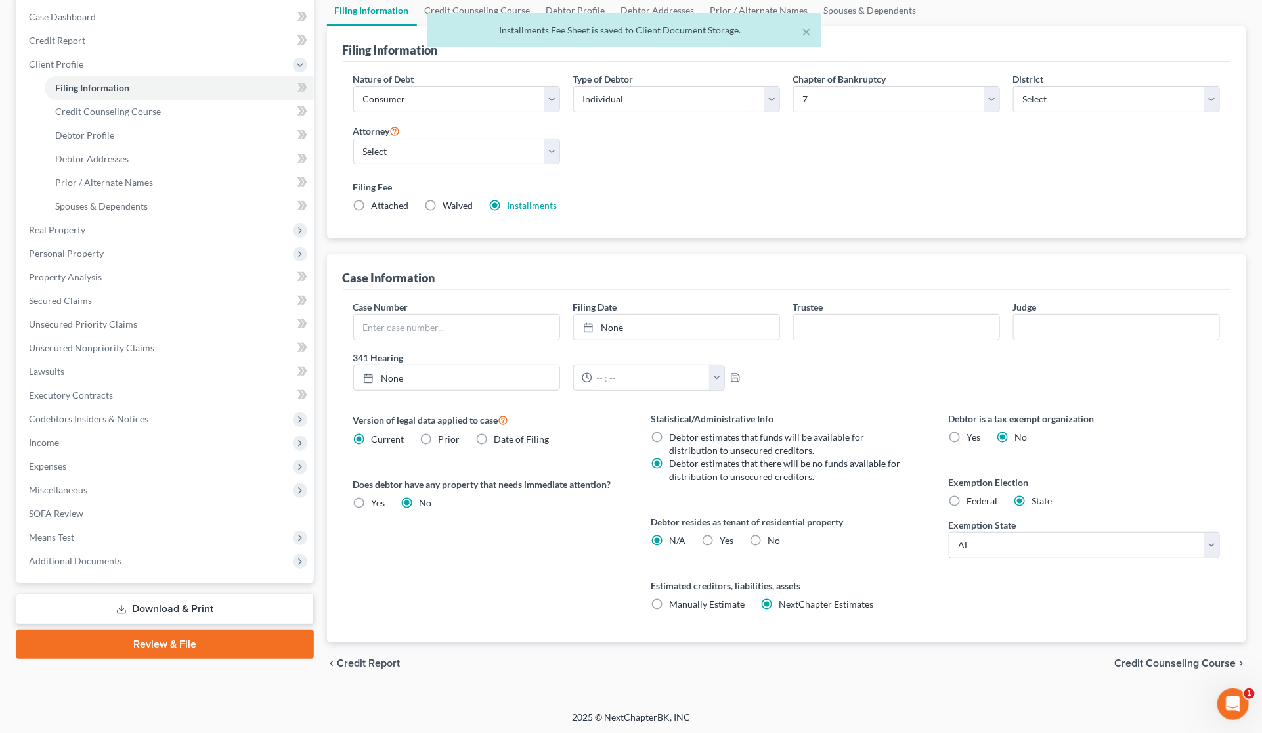
scroll to position [133, 0]
click at [165, 597] on link "Download & Print" at bounding box center [165, 607] width 298 height 31
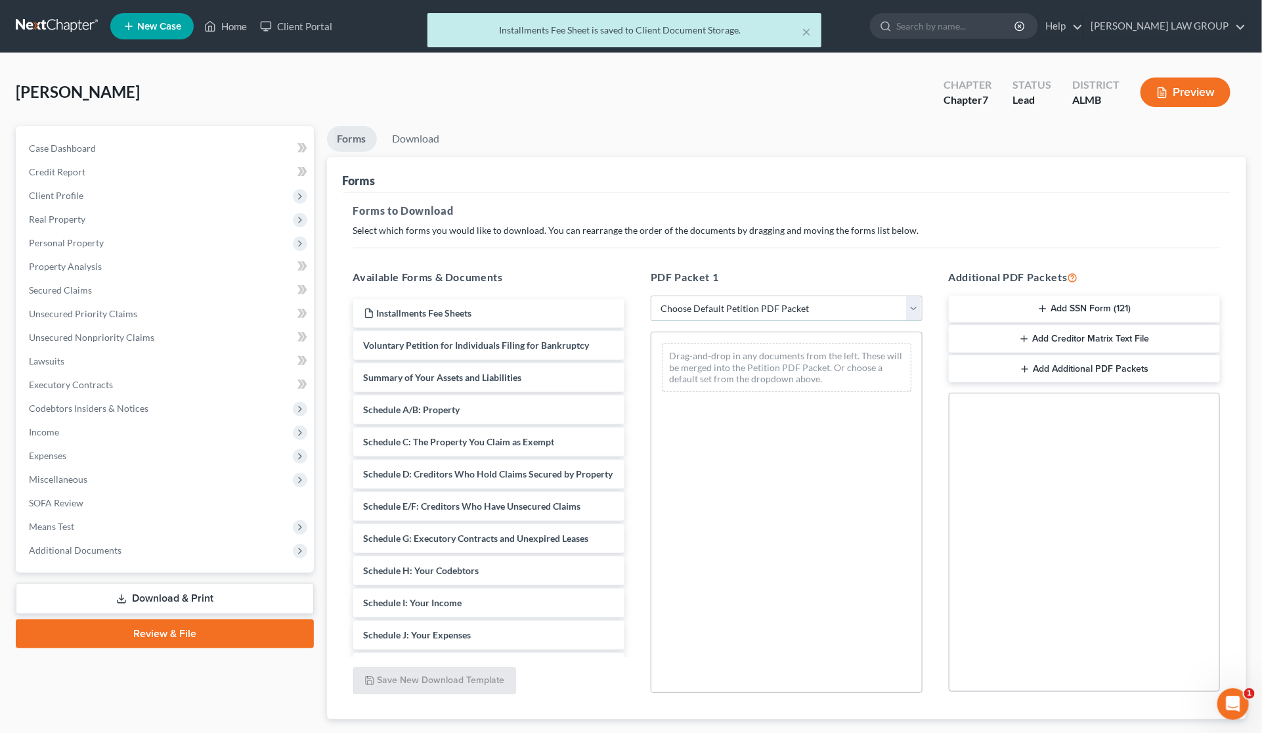
click at [709, 303] on select "Choose Default Petition PDF Packet Complete Bankruptcy Petition (all forms and …" at bounding box center [787, 308] width 272 height 26
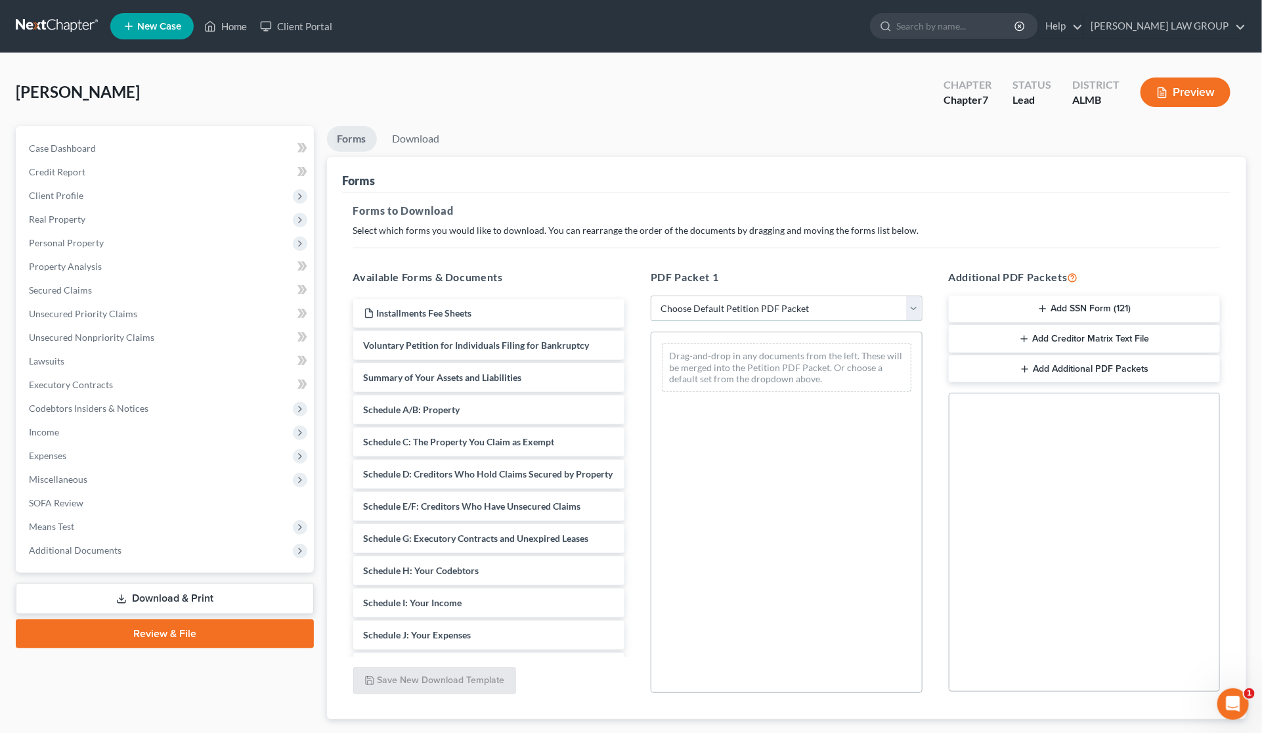
select select "0"
click at [651, 295] on select "Choose Default Petition PDF Packet Complete Bankruptcy Petition (all forms and …" at bounding box center [787, 308] width 272 height 26
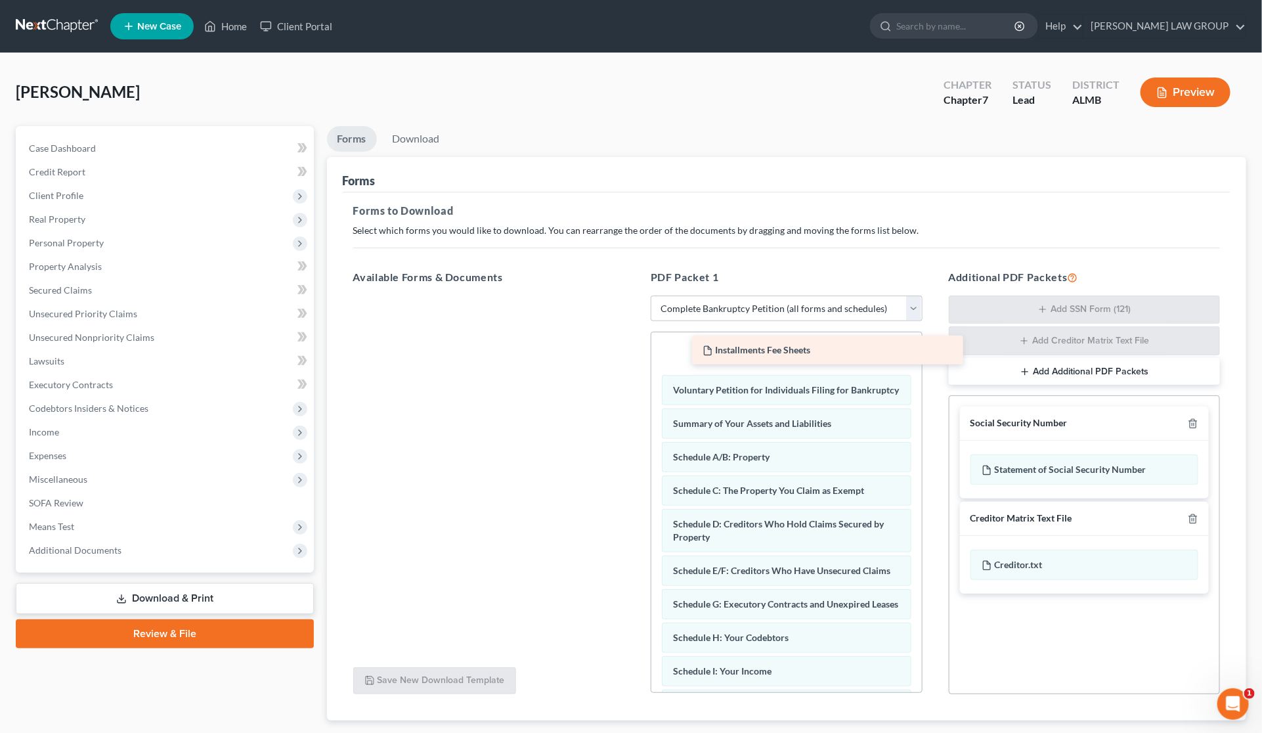
drag, startPoint x: 422, startPoint y: 306, endPoint x: 780, endPoint y: 347, distance: 360.8
click at [636, 295] on div "Installments Fee Sheets Installments Fee Sheets" at bounding box center [489, 295] width 293 height 0
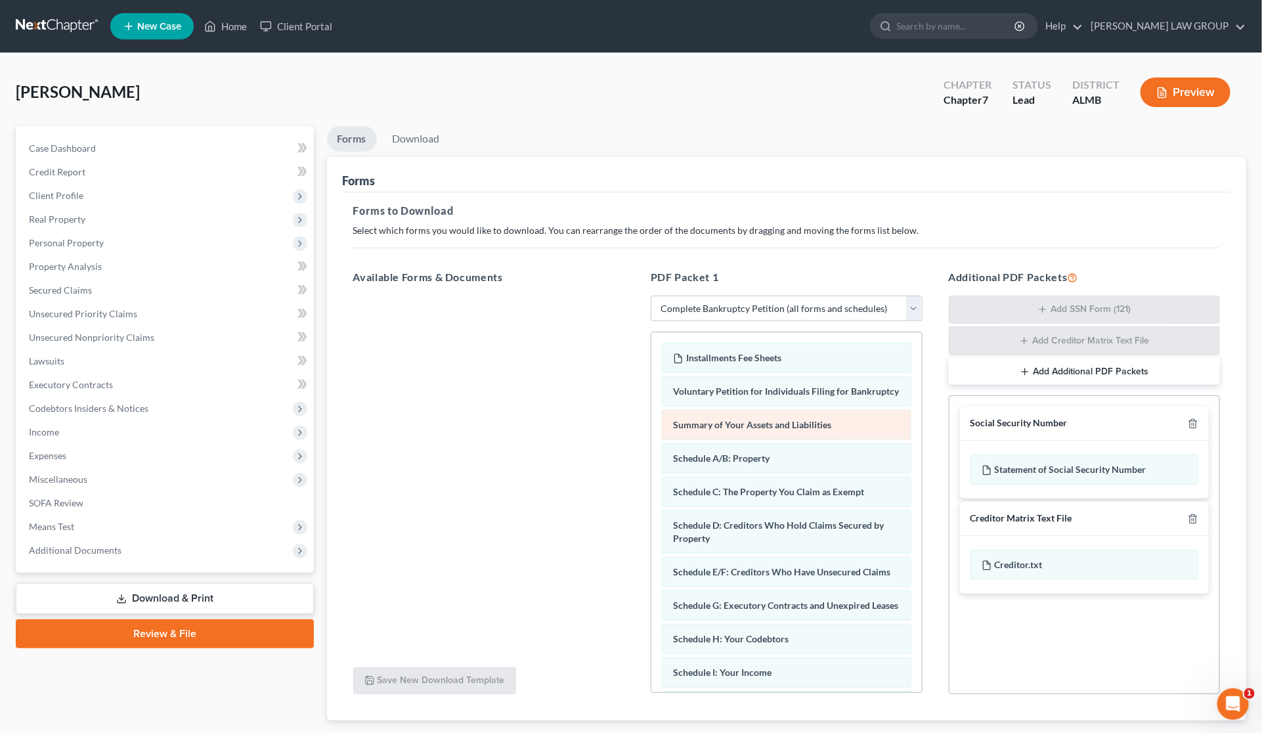
click at [651, 389] on div "Installments Fee Sheets Voluntary Petition for Individuals Filing for Bankruptc…" at bounding box center [786, 718] width 271 height 772
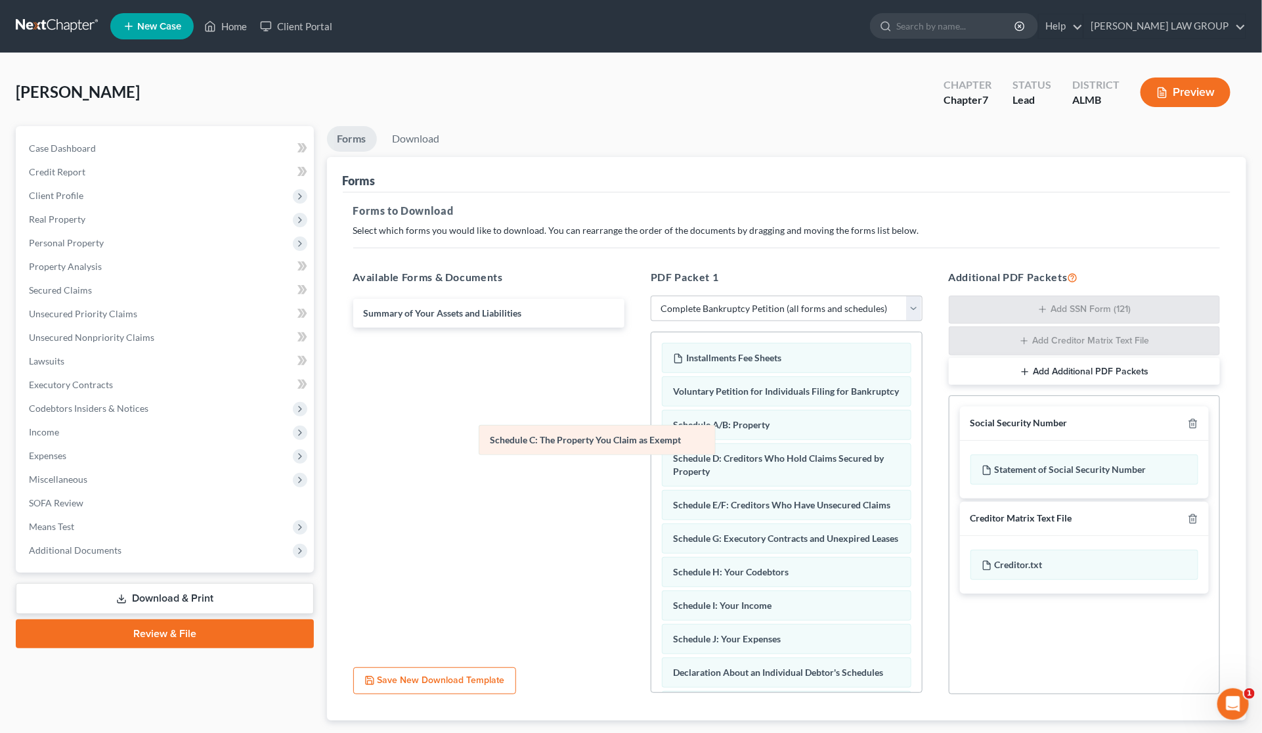
drag, startPoint x: 782, startPoint y: 477, endPoint x: 513, endPoint y: 422, distance: 274.8
click at [651, 422] on div "Schedule C: The Property You Claim as Exempt Installments Fee Sheets Voluntary …" at bounding box center [786, 684] width 271 height 705
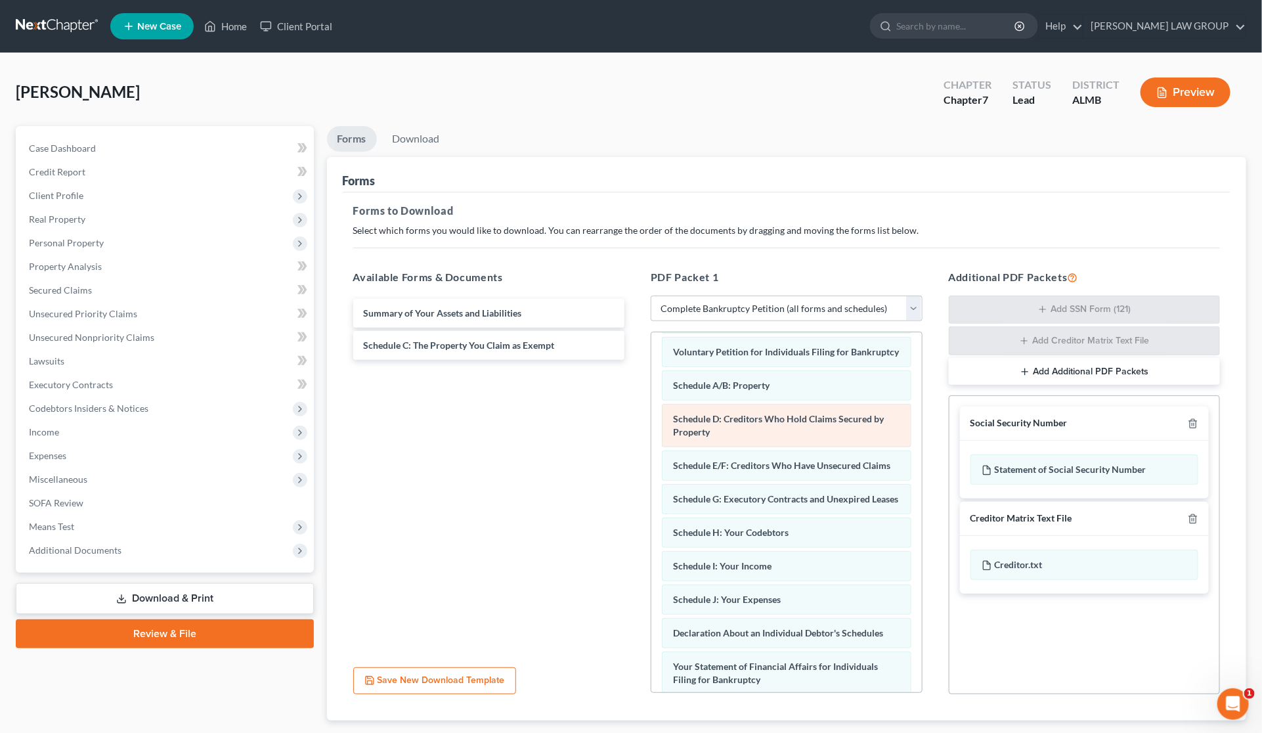
scroll to position [82, 0]
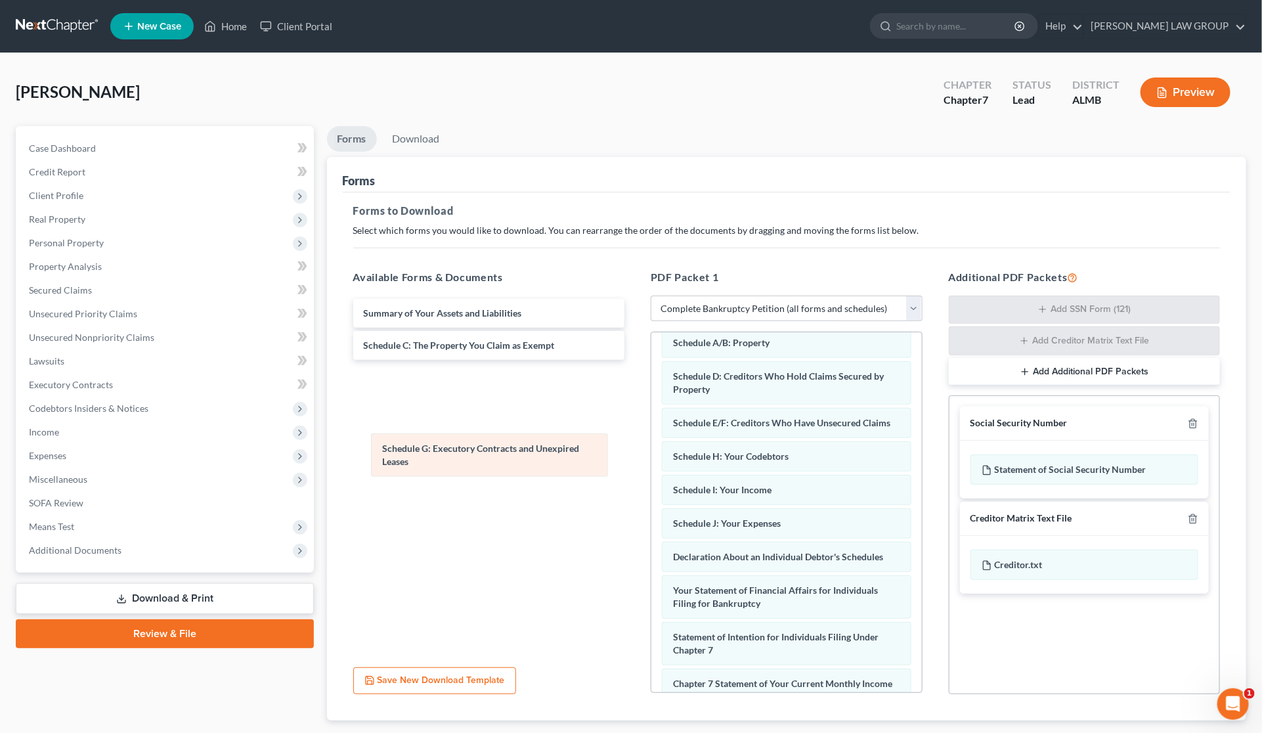
drag, startPoint x: 762, startPoint y: 498, endPoint x: 471, endPoint y: 462, distance: 293.1
click at [651, 462] on div "Schedule G: Executory Contracts and Unexpired Leases Installments Fee Sheets Vo…" at bounding box center [786, 586] width 271 height 672
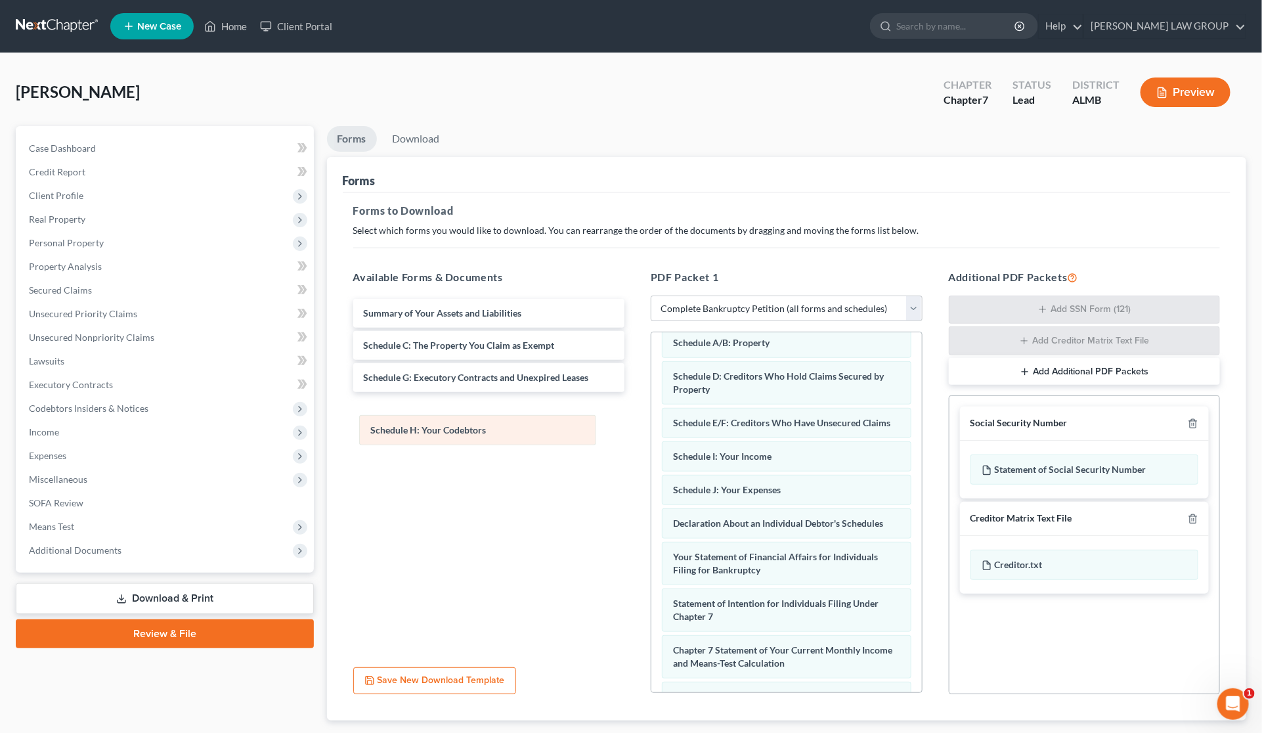
drag, startPoint x: 749, startPoint y: 486, endPoint x: 446, endPoint y: 431, distance: 307.6
click at [651, 431] on div "Schedule H: Your Codebtors Installments Fee Sheets Voluntary Petition for Indiv…" at bounding box center [786, 569] width 271 height 638
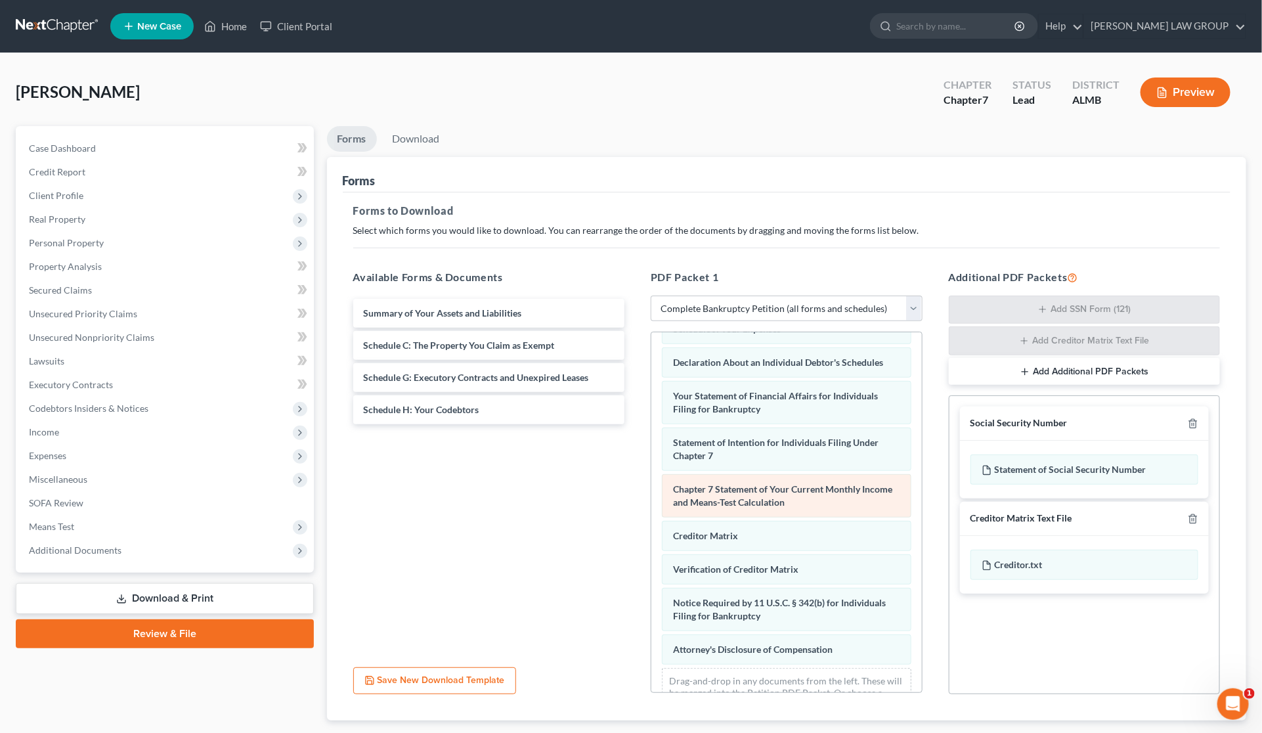
scroll to position [246, 0]
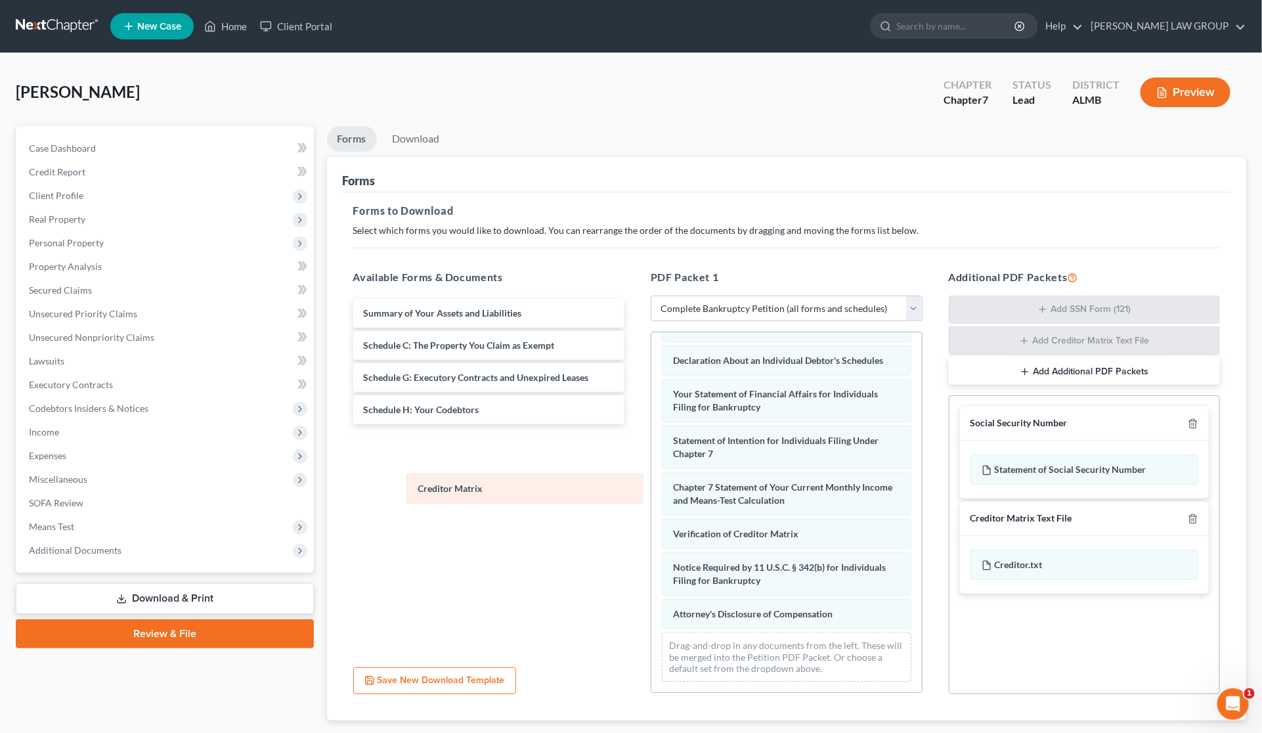
drag, startPoint x: 783, startPoint y: 559, endPoint x: 456, endPoint y: 460, distance: 340.9
click at [651, 460] on div "Creditor Matrix Installments Fee Sheets Voluntary Petition for Individuals Fili…" at bounding box center [786, 389] width 271 height 605
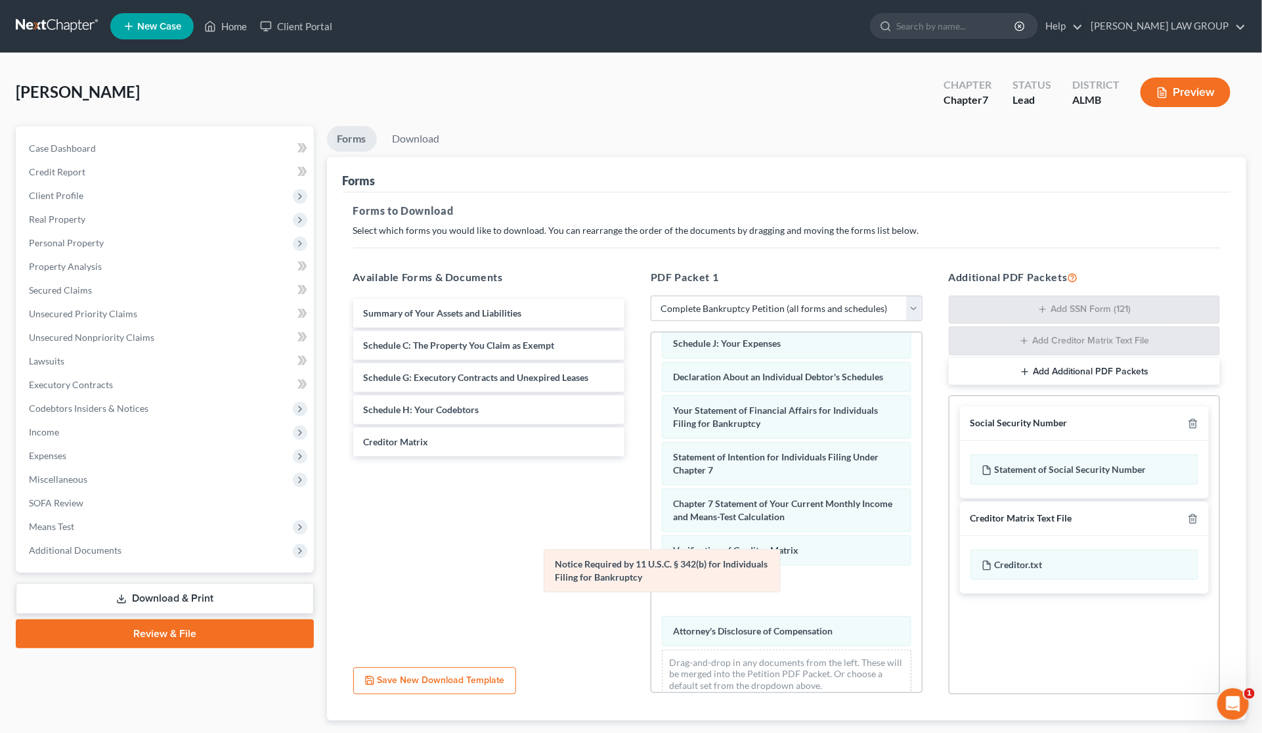
drag, startPoint x: 758, startPoint y: 604, endPoint x: 451, endPoint y: 512, distance: 320.7
click at [651, 513] on div "Notice Required by 11 U.S.C. § 342(b) for Individuals Filing for Bankruptcy Ins…" at bounding box center [786, 406] width 271 height 605
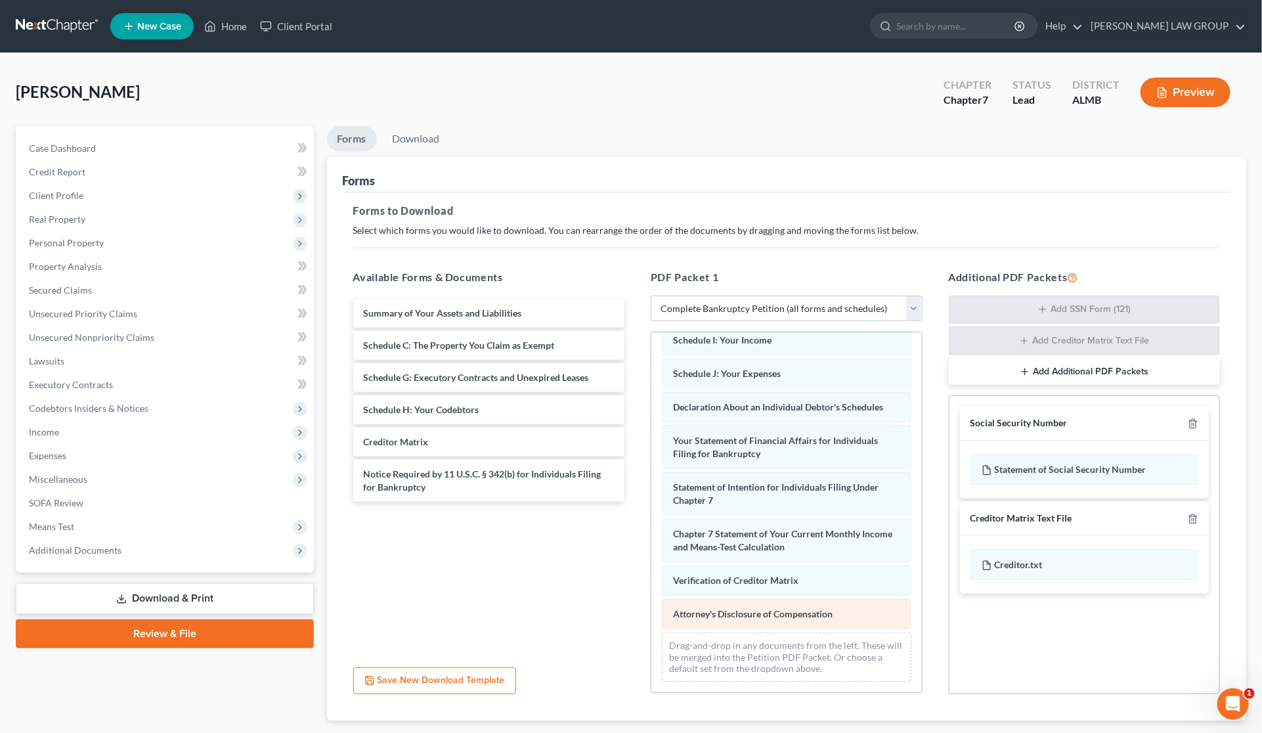
scroll to position [195, 0]
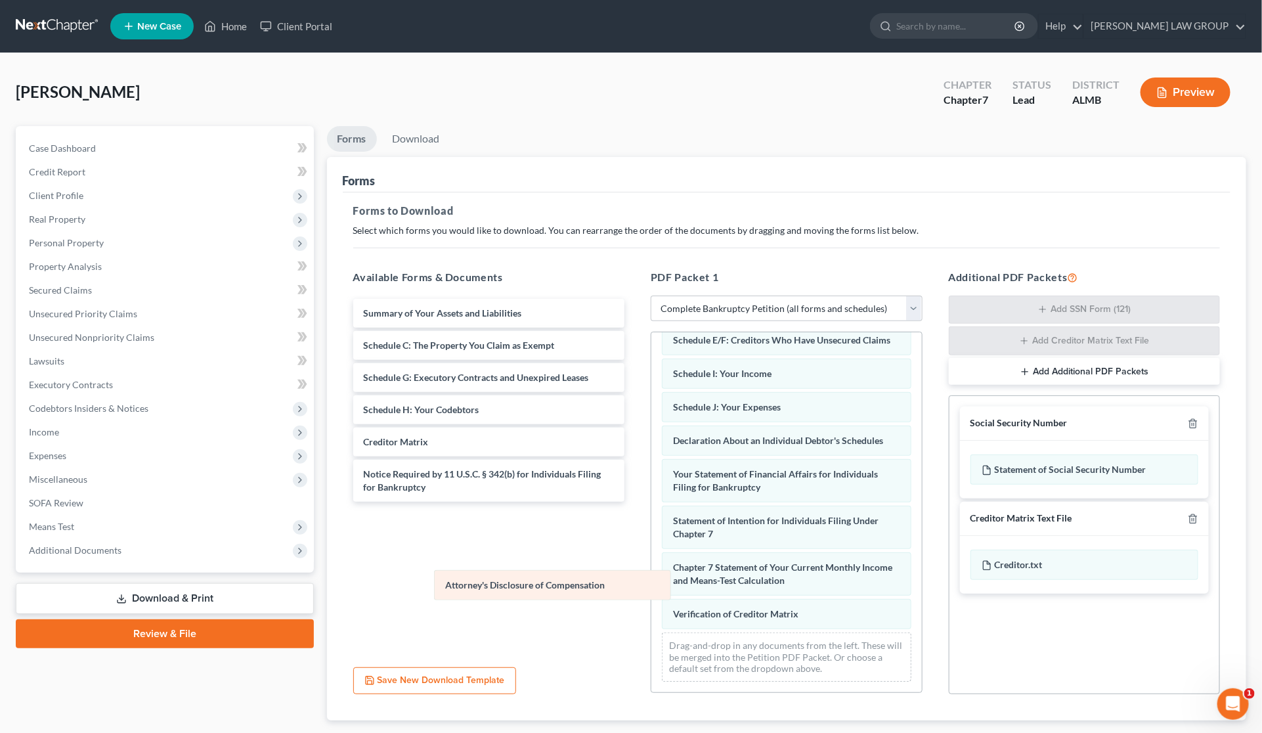
drag, startPoint x: 747, startPoint y: 617, endPoint x: 474, endPoint y: 582, distance: 275.4
click at [651, 582] on div "Attorney's Disclosure of Compensation Installments Fee Sheets Voluntary Petitio…" at bounding box center [786, 429] width 271 height 525
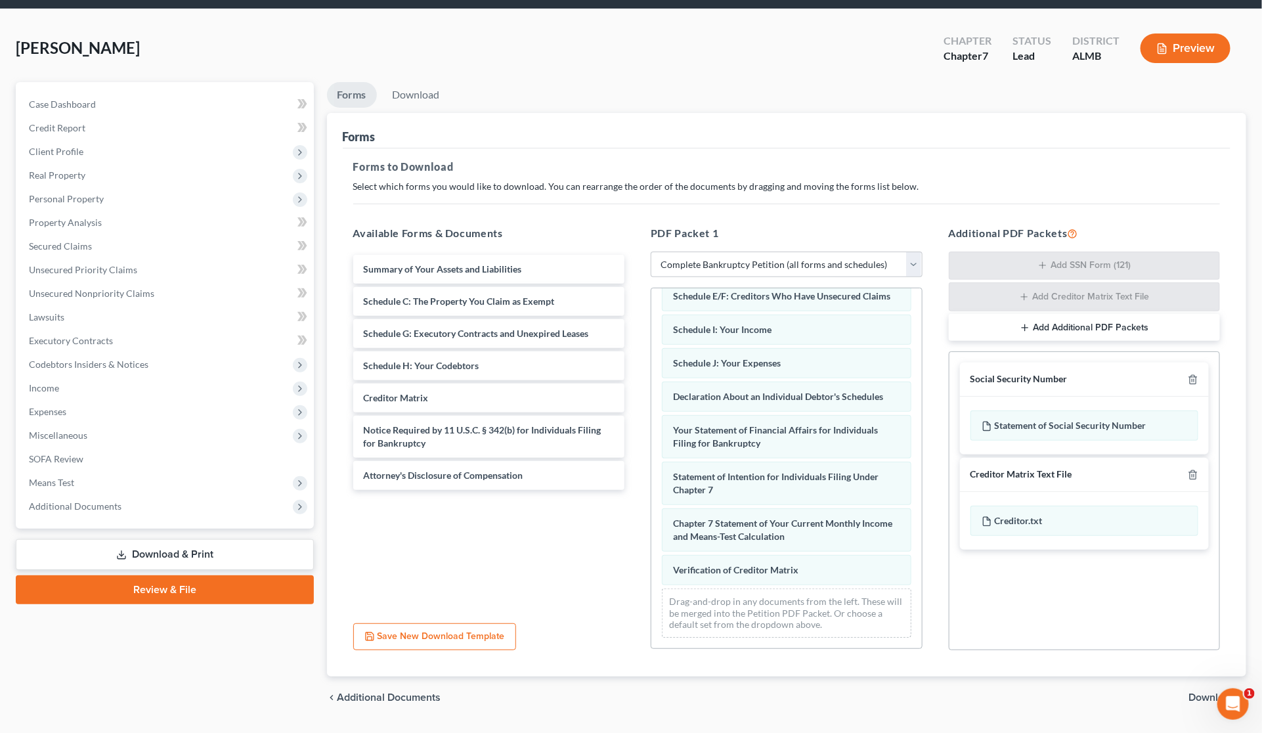
scroll to position [79, 0]
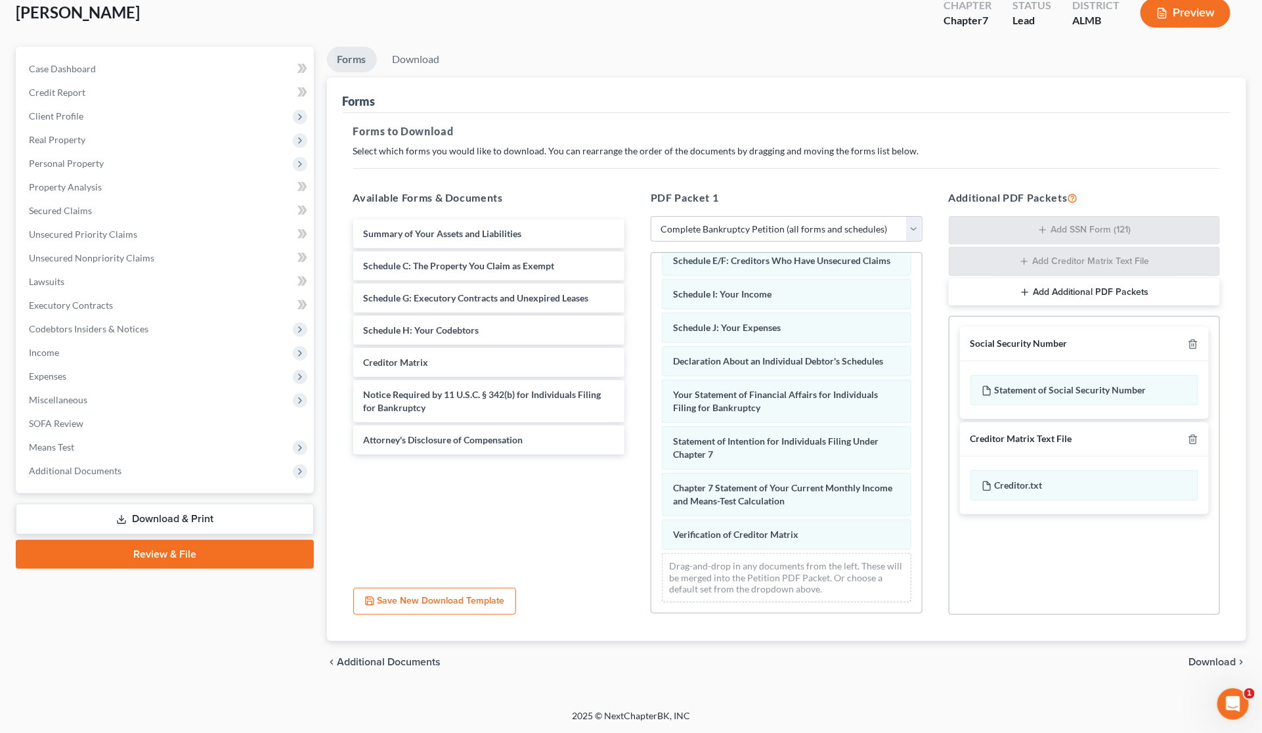
click at [1205, 661] on span "Download" at bounding box center [1211, 662] width 47 height 11
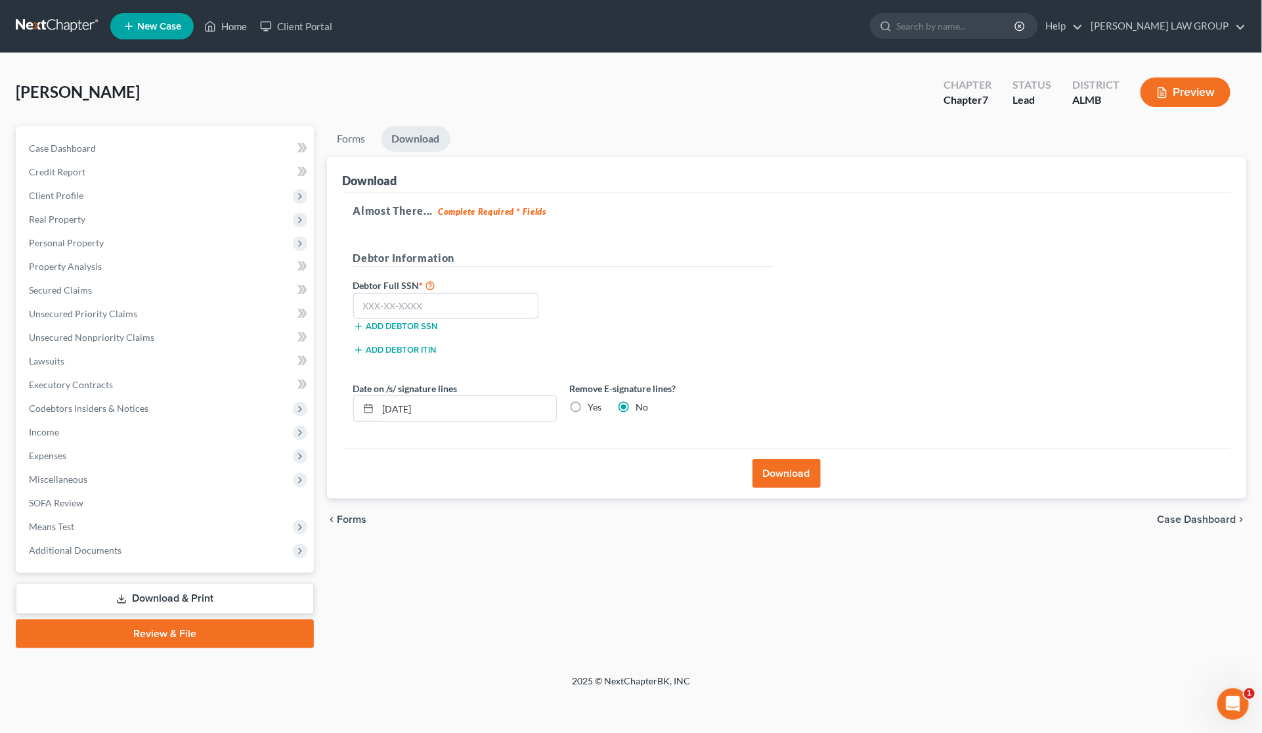
scroll to position [0, 0]
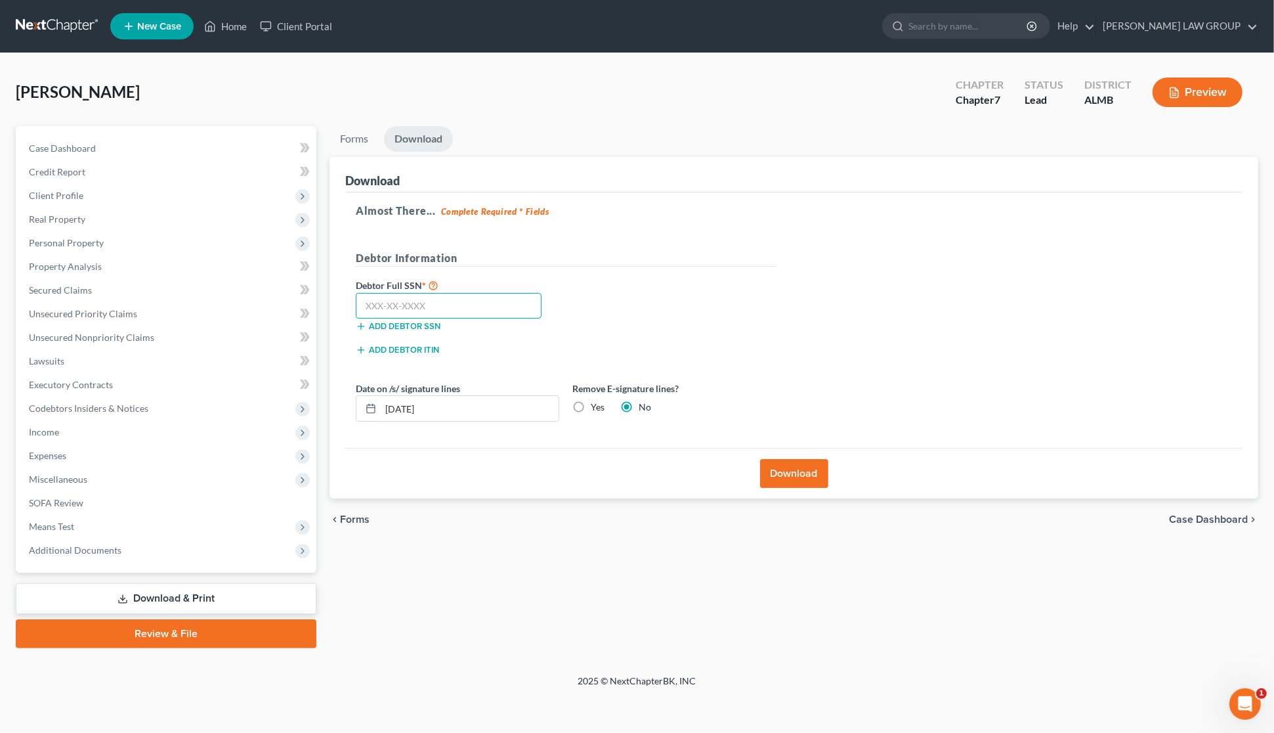
click at [464, 303] on input "text" at bounding box center [449, 306] width 186 height 26
type input "419-92-5882"
click at [799, 468] on button "Download" at bounding box center [794, 473] width 68 height 29
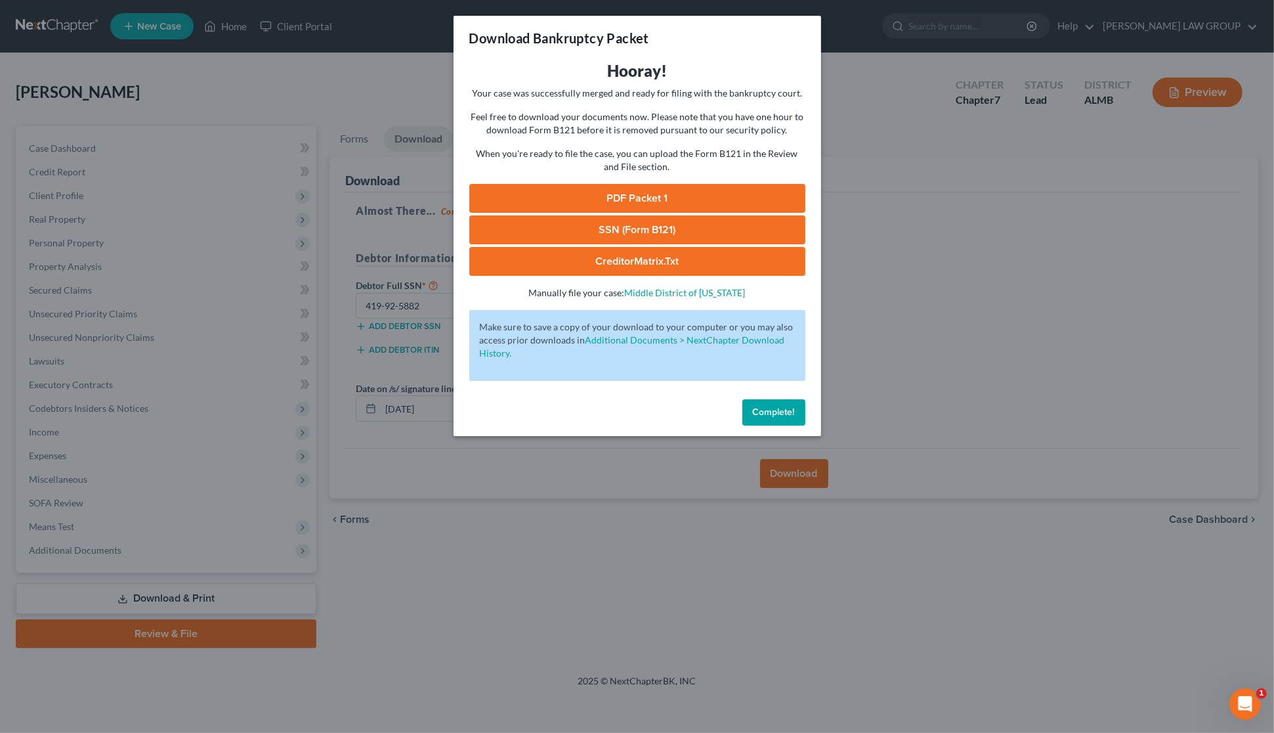
click at [650, 230] on link "SSN (Form B121)" at bounding box center [637, 229] width 336 height 29
click at [661, 194] on link "PDF Packet 1" at bounding box center [637, 198] width 336 height 29
click at [976, 261] on div "Download Bankruptcy Packet Hooray! Your case was successfully merged and ready …" at bounding box center [637, 366] width 1274 height 733
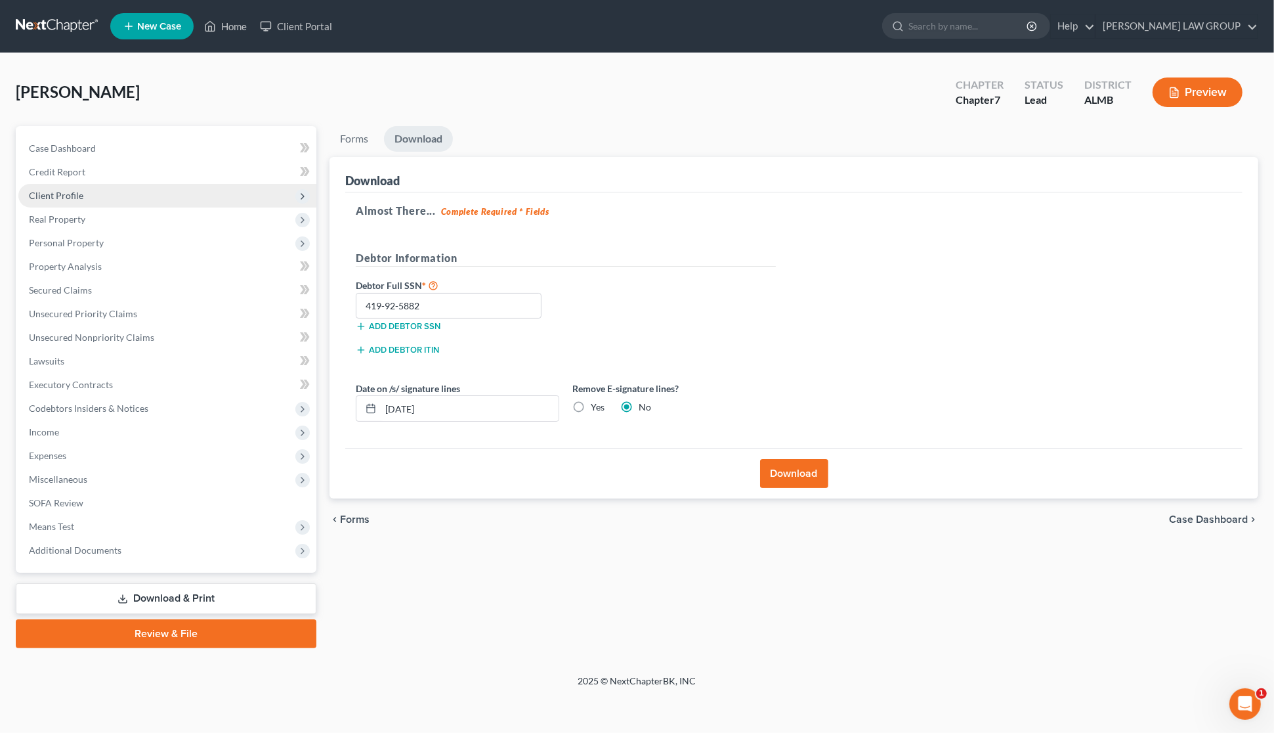
click at [60, 194] on span "Client Profile" at bounding box center [56, 195] width 54 height 11
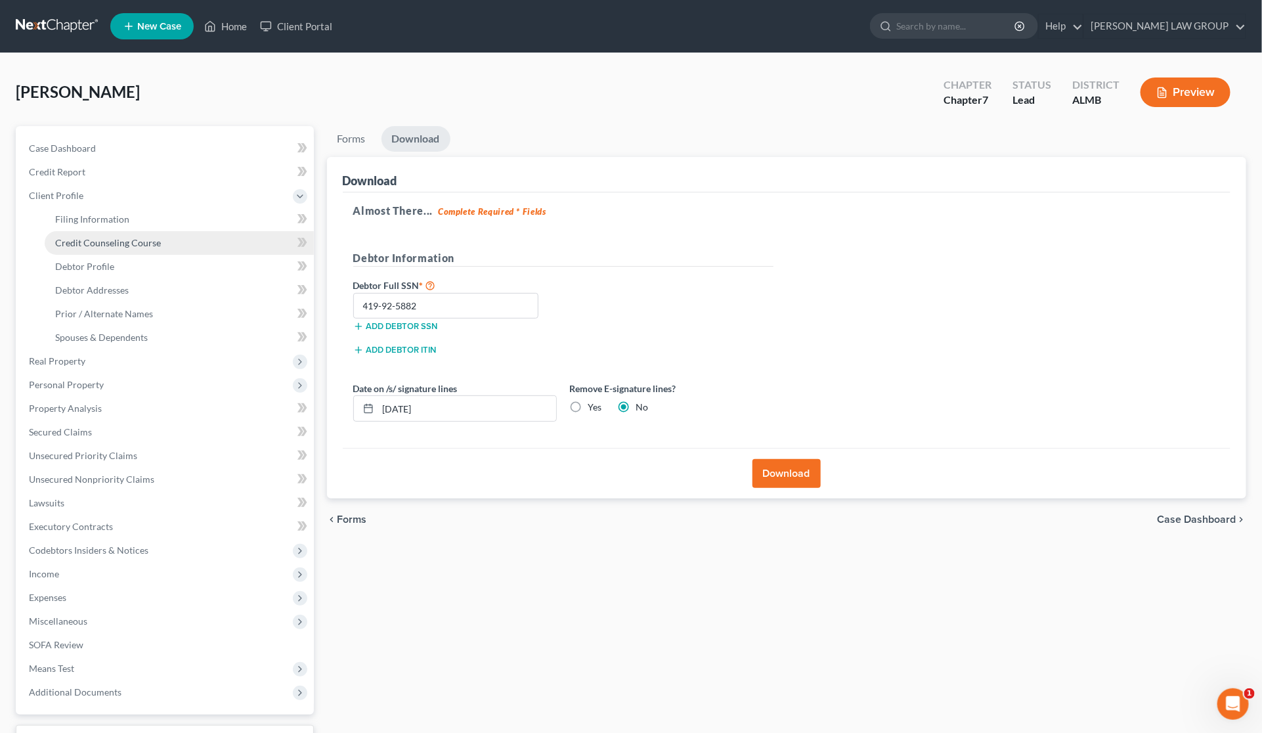
click at [104, 240] on span "Credit Counseling Course" at bounding box center [108, 242] width 106 height 11
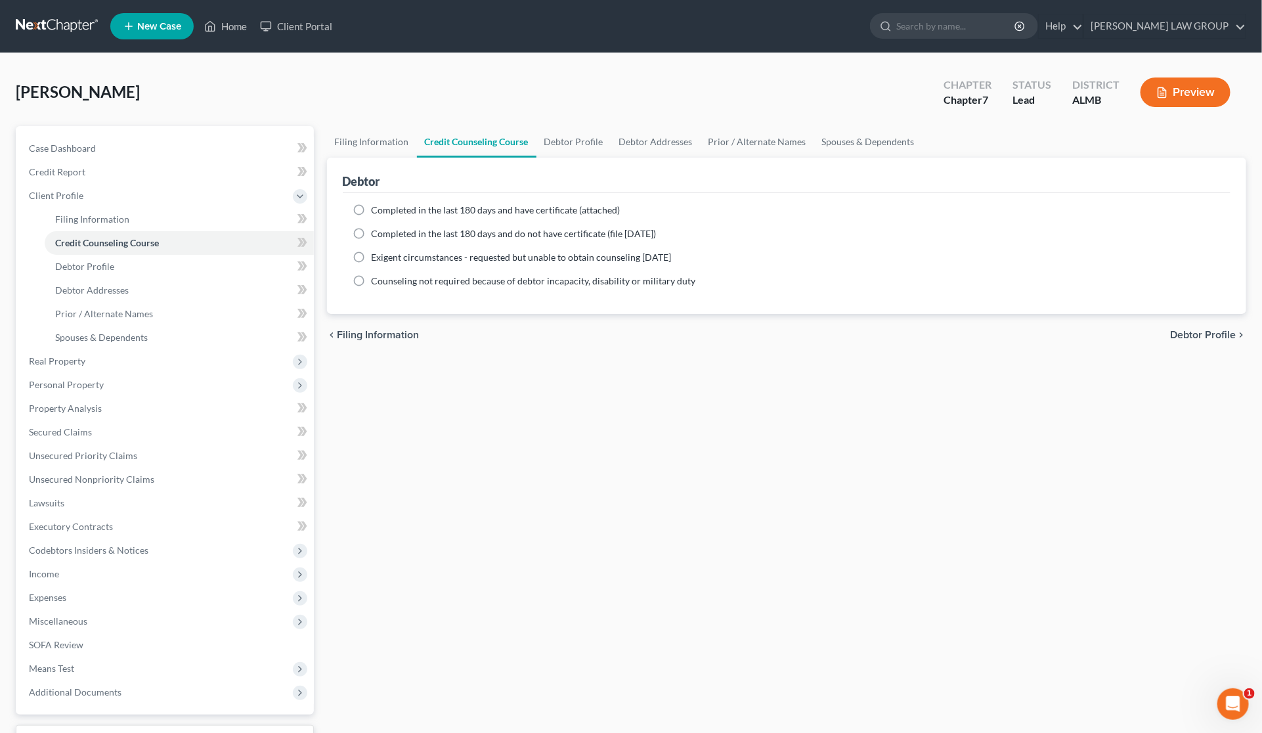
click at [430, 207] on span "Completed in the last 180 days and have certificate (attached)" at bounding box center [496, 209] width 249 height 11
click at [385, 207] on input "Completed in the last 180 days and have certificate (attached)" at bounding box center [381, 208] width 9 height 9
radio input "true"
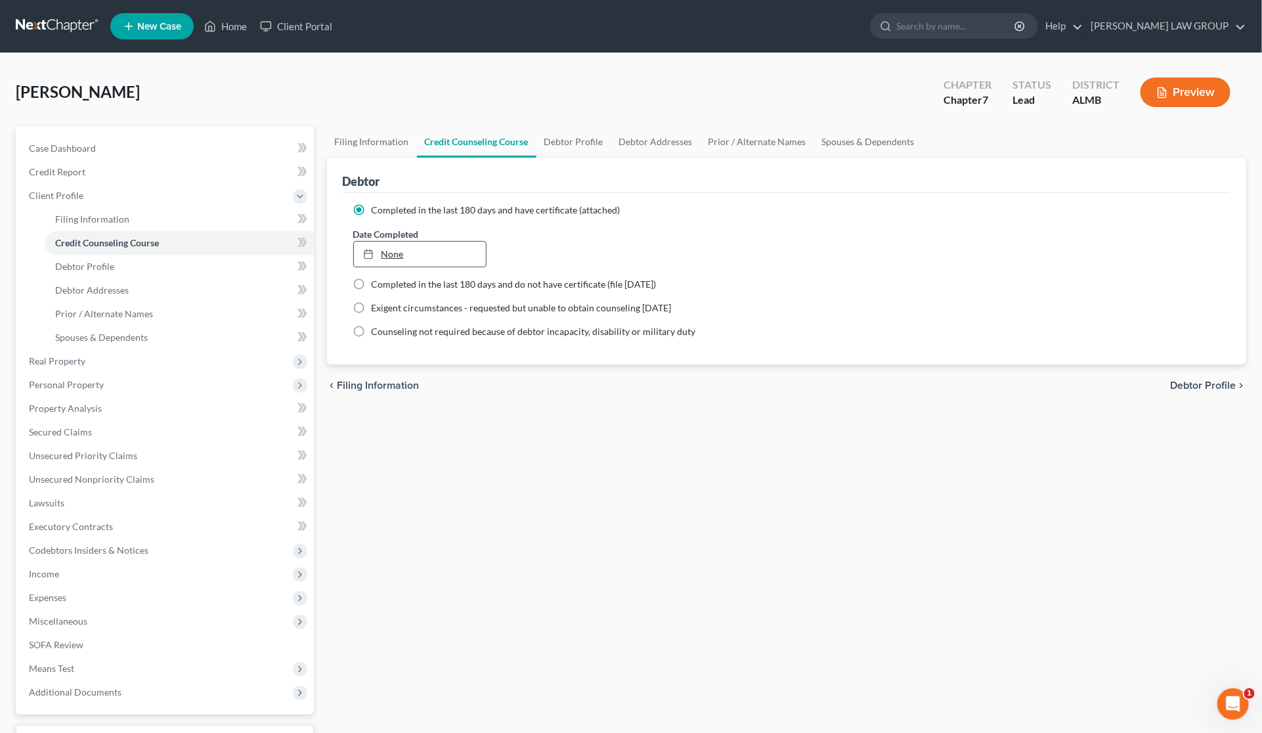
click at [404, 248] on link "None" at bounding box center [420, 254] width 132 height 25
type input "[DATE]"
click at [92, 217] on span "Filing Information" at bounding box center [92, 218] width 74 height 11
select select "1"
select select "0"
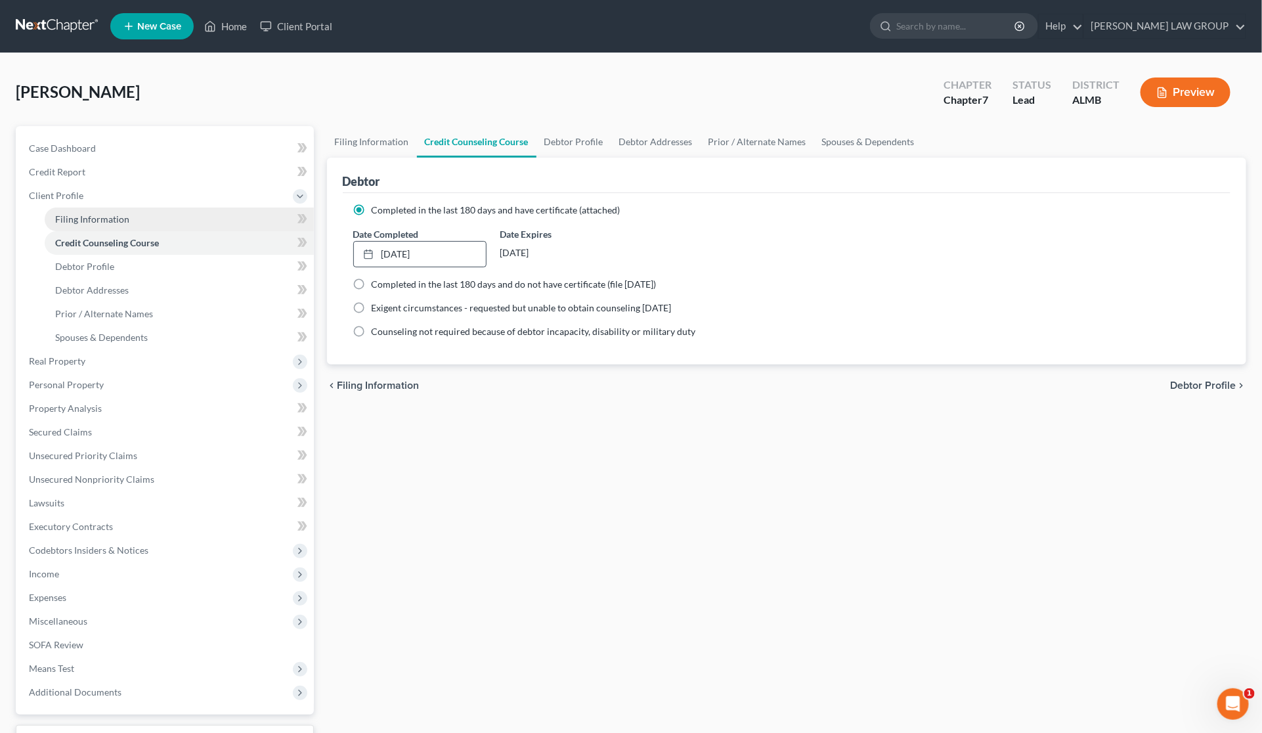
select select "0"
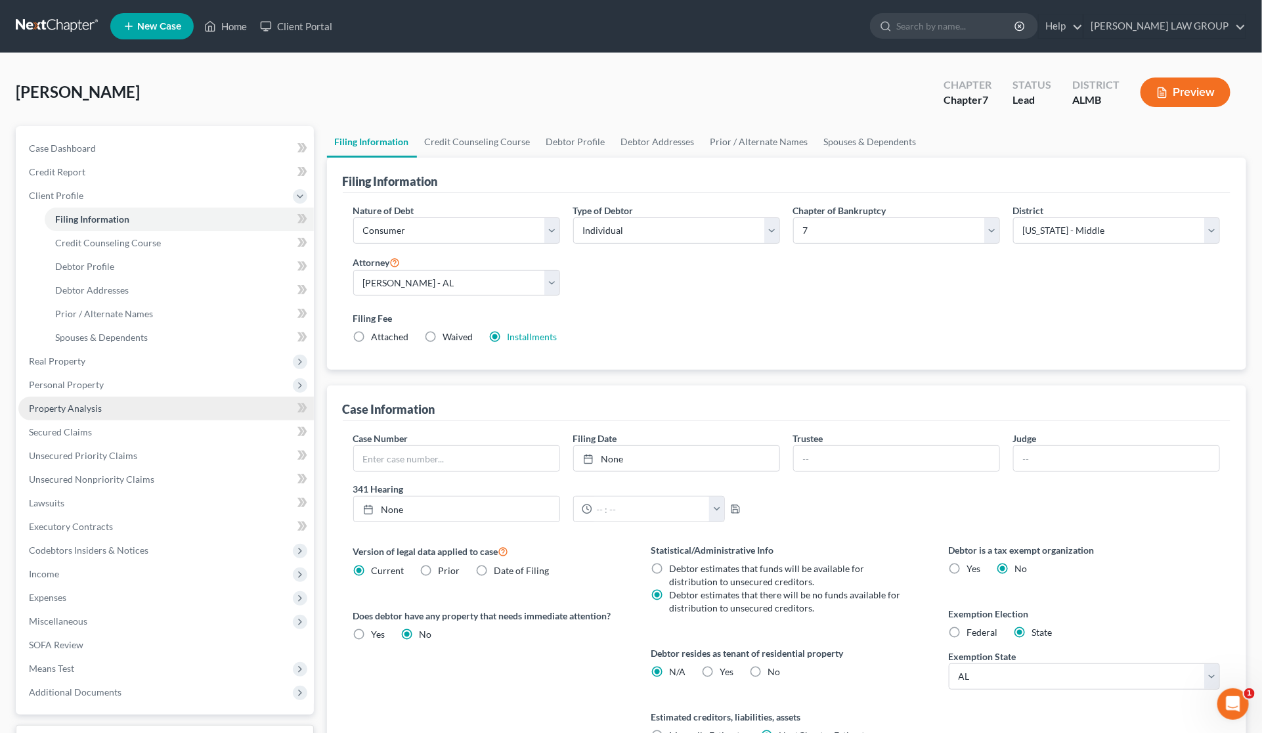
click at [81, 406] on span "Property Analysis" at bounding box center [65, 407] width 73 height 11
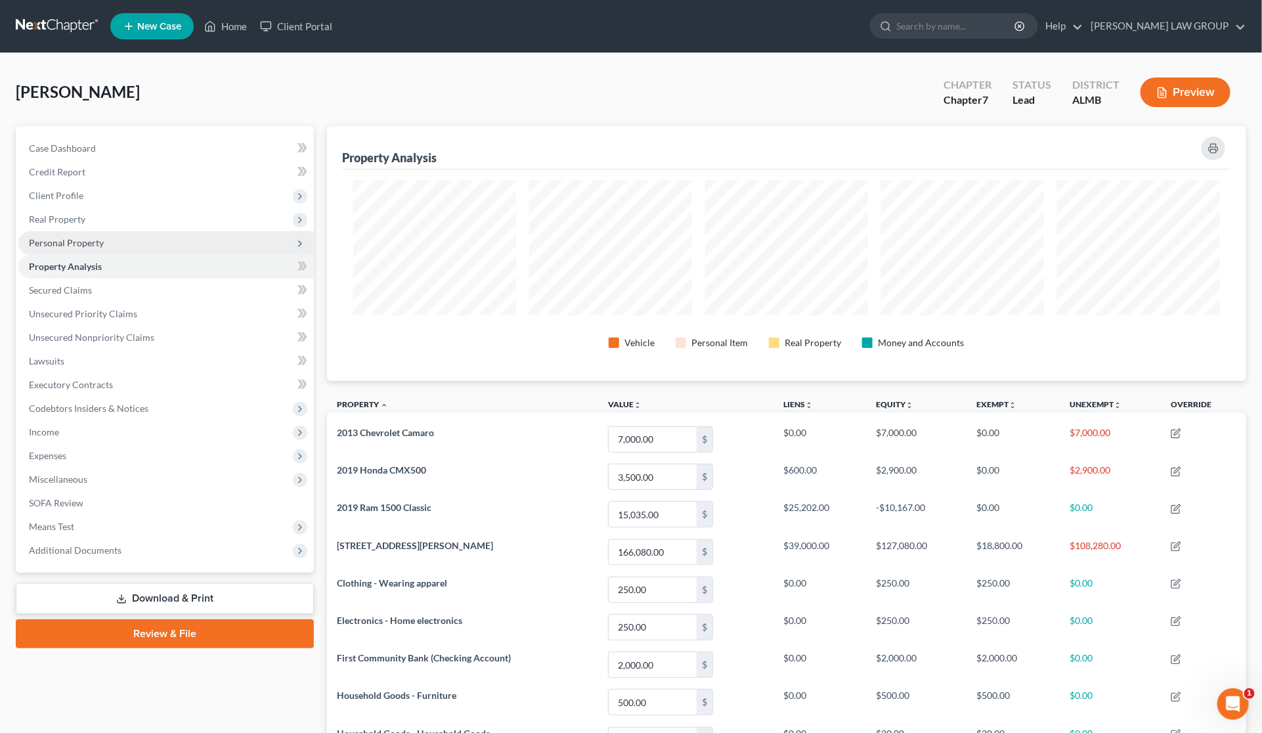
click at [79, 242] on span "Personal Property" at bounding box center [66, 242] width 75 height 11
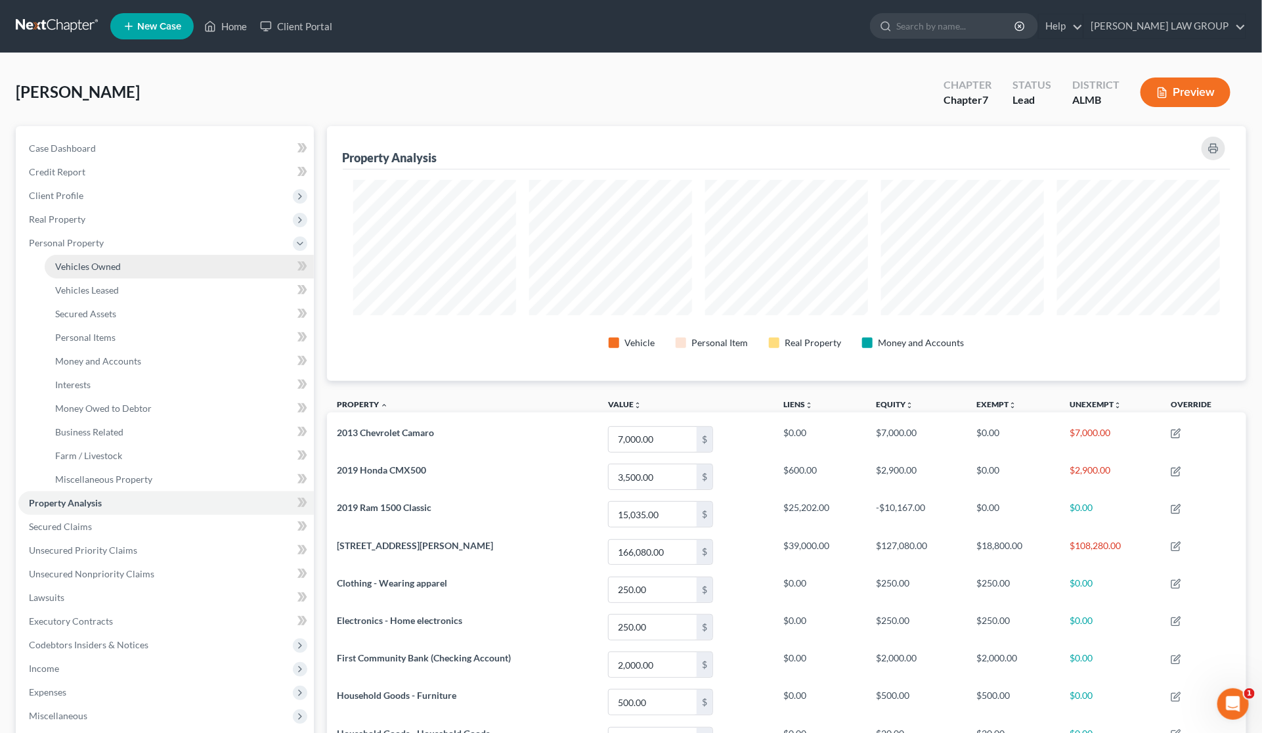
click at [84, 264] on span "Vehicles Owned" at bounding box center [88, 266] width 66 height 11
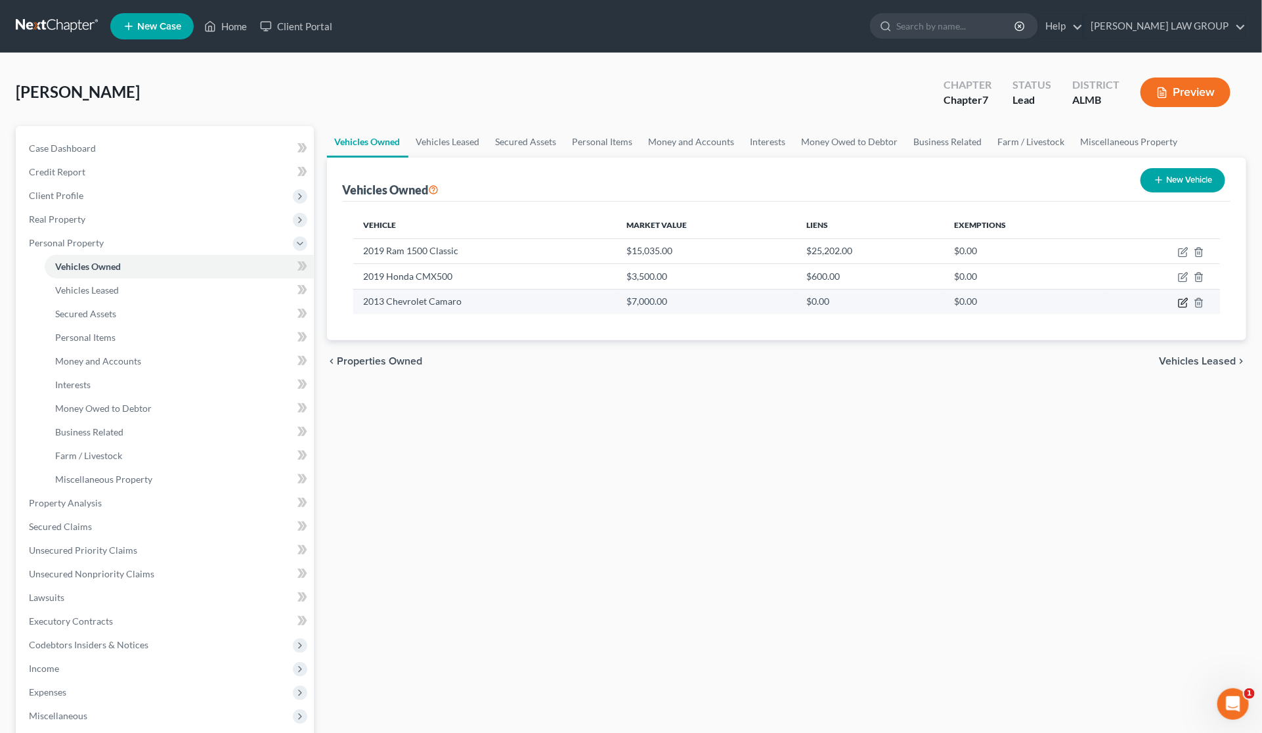
click at [1181, 299] on icon "button" at bounding box center [1183, 302] width 11 height 11
select select "0"
select select "13"
select select "0"
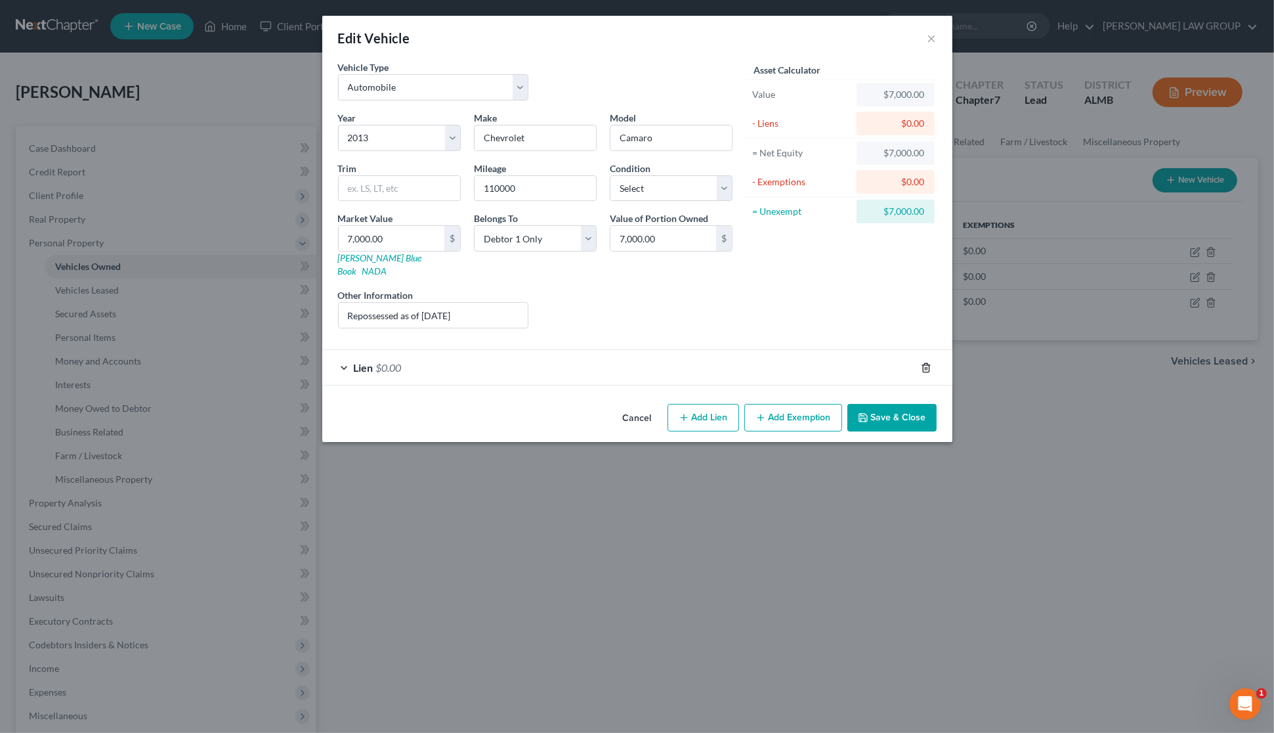
click at [924, 363] on icon "button" at bounding box center [926, 367] width 6 height 9
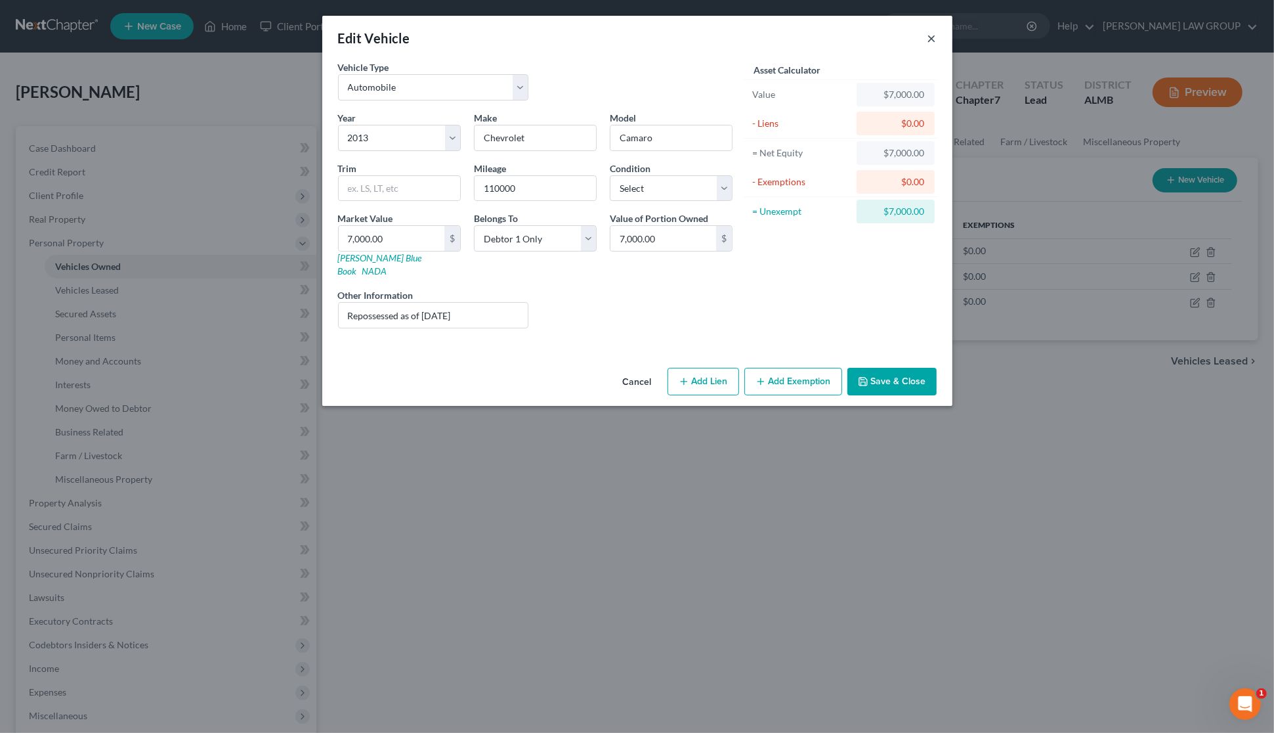
click at [930, 37] on button "×" at bounding box center [932, 38] width 9 height 16
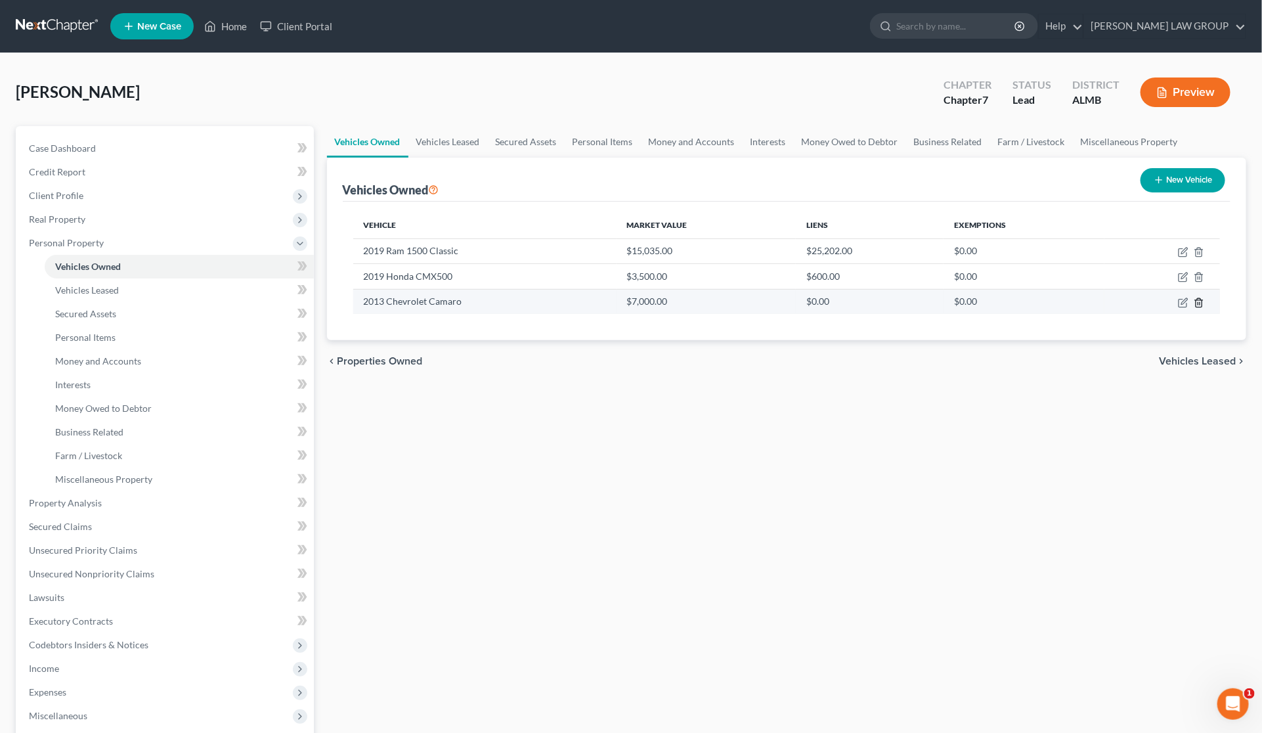
click at [1197, 299] on icon "button" at bounding box center [1199, 302] width 6 height 9
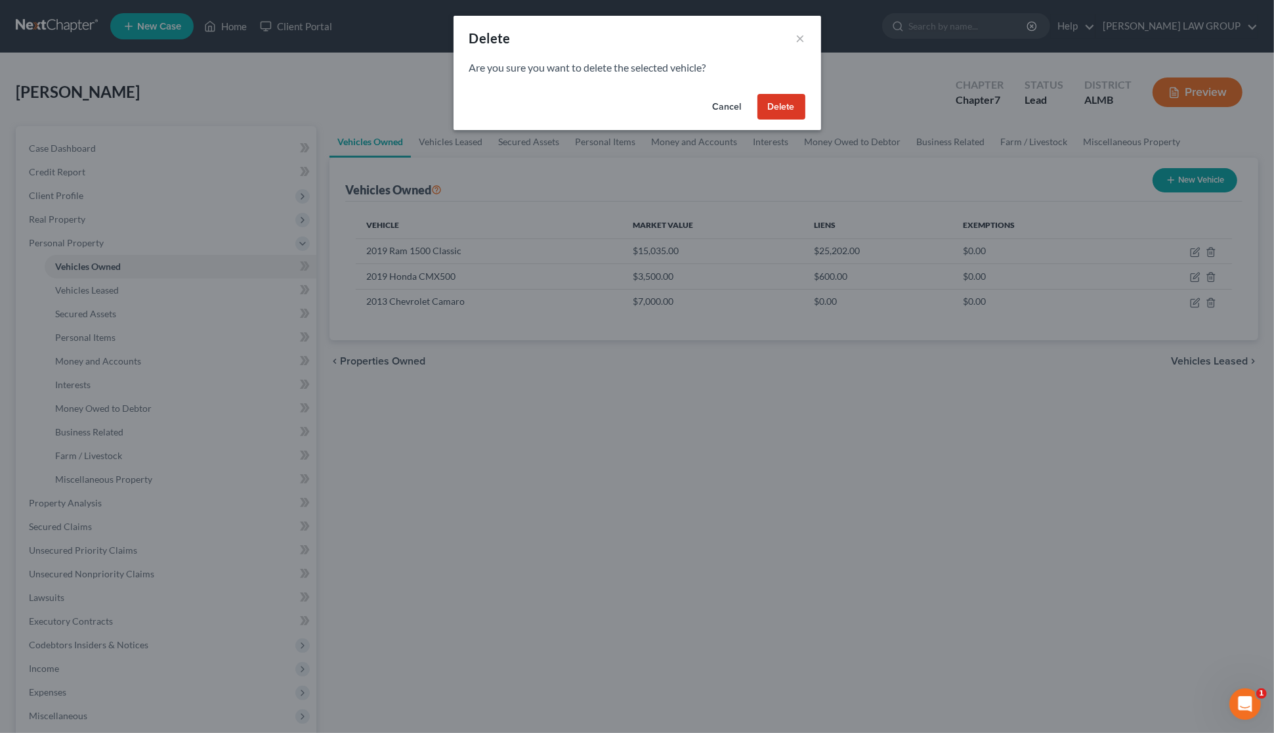
click at [783, 105] on button "Delete" at bounding box center [782, 107] width 48 height 26
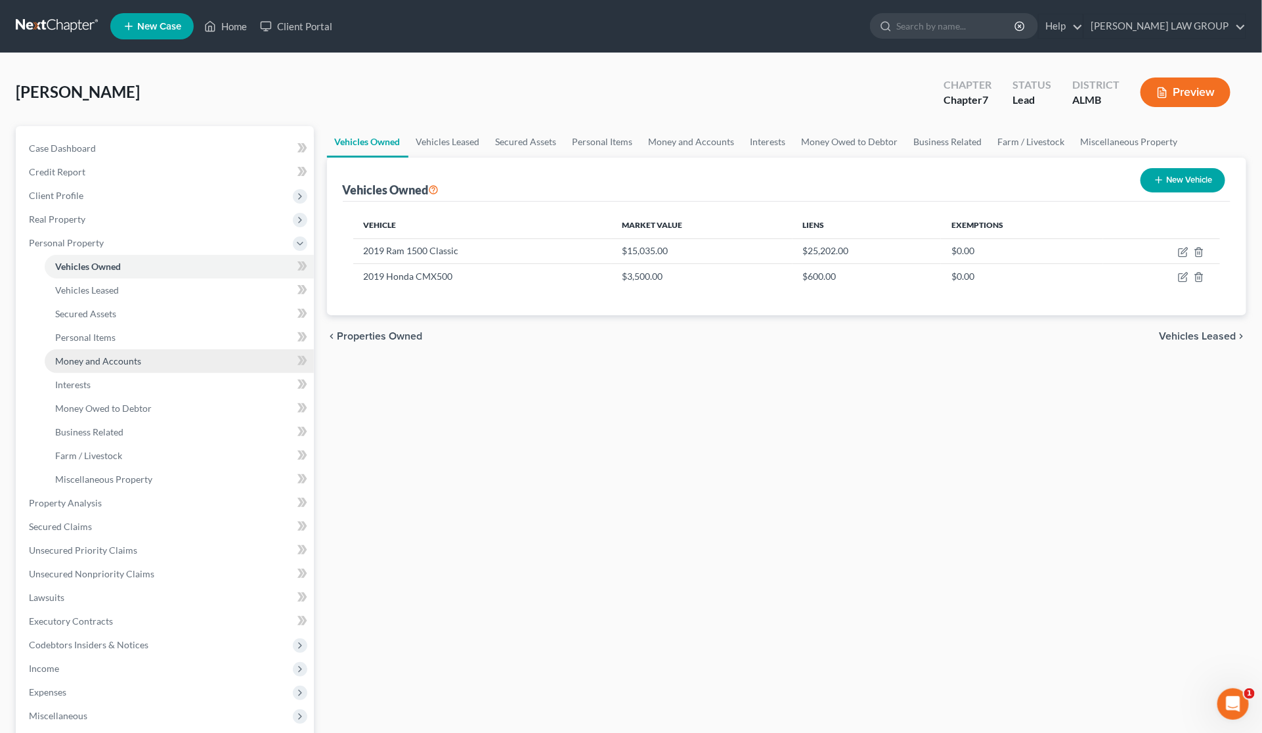
click at [122, 364] on span "Money and Accounts" at bounding box center [98, 360] width 86 height 11
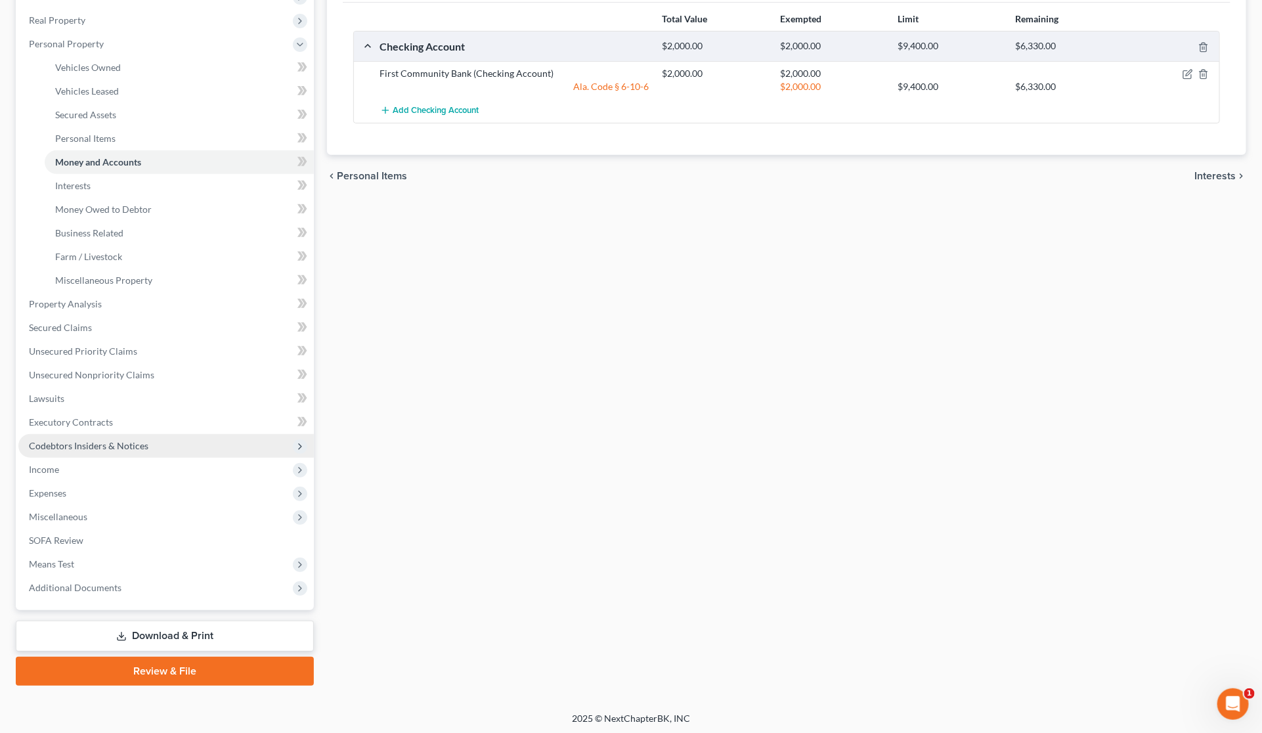
scroll to position [200, 0]
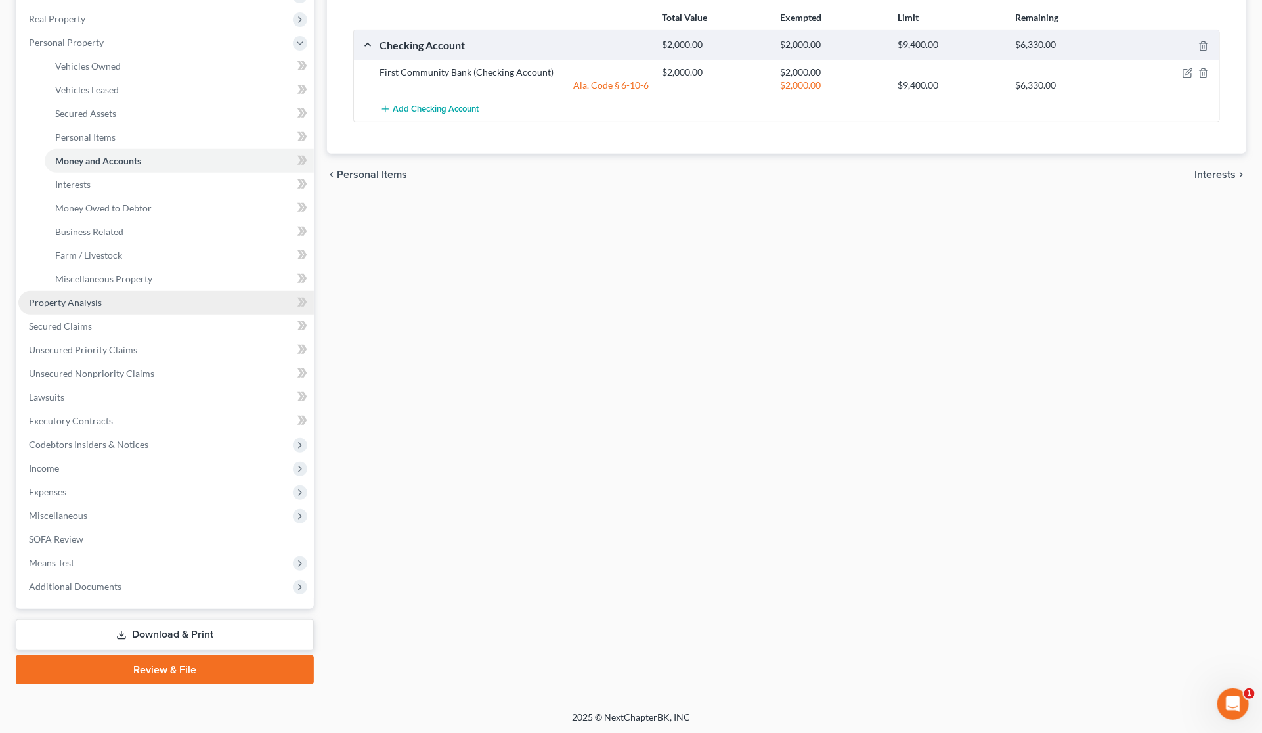
click at [123, 297] on link "Property Analysis" at bounding box center [165, 303] width 295 height 24
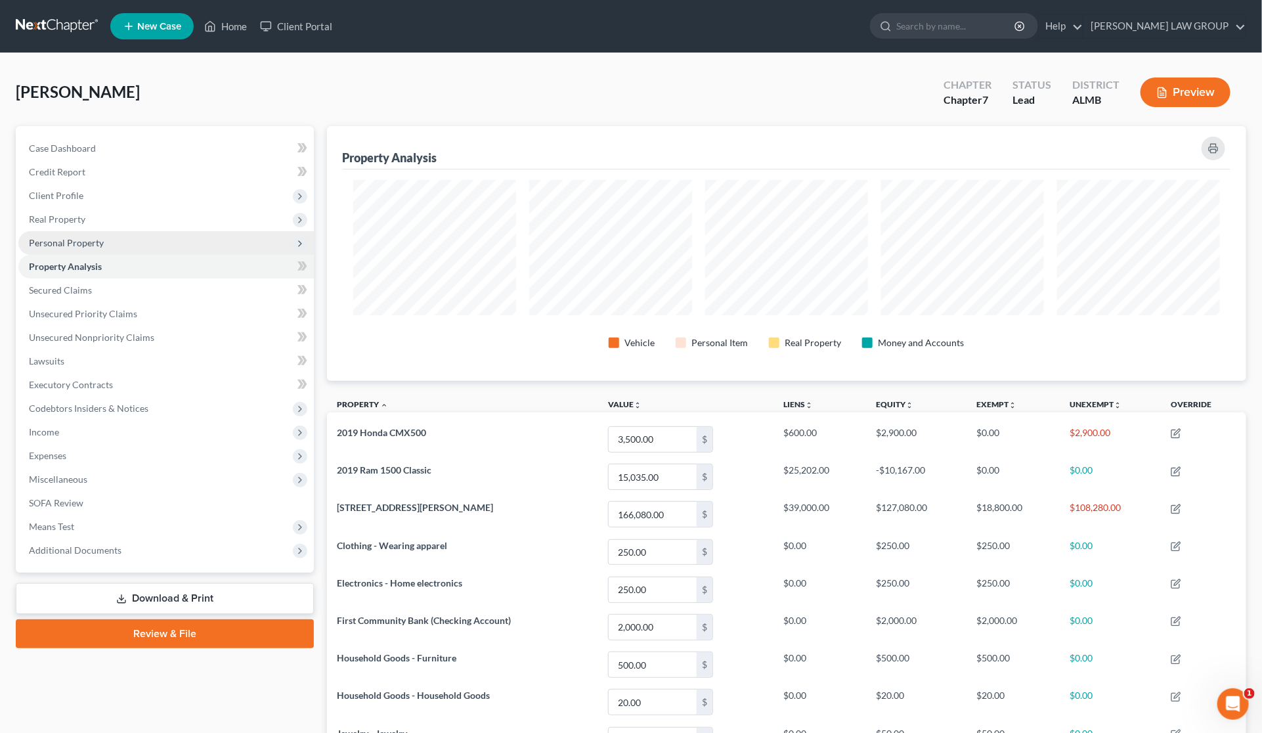
click at [93, 240] on span "Personal Property" at bounding box center [66, 242] width 75 height 11
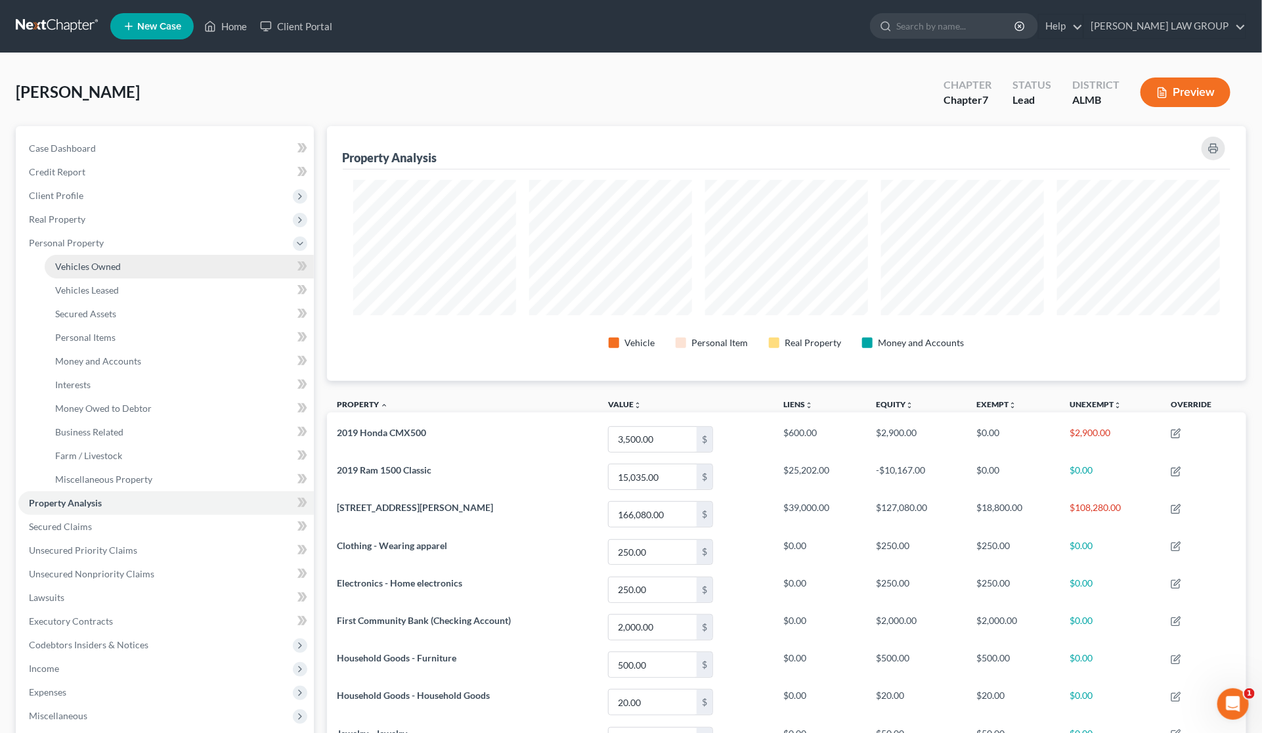
click at [102, 263] on span "Vehicles Owned" at bounding box center [88, 266] width 66 height 11
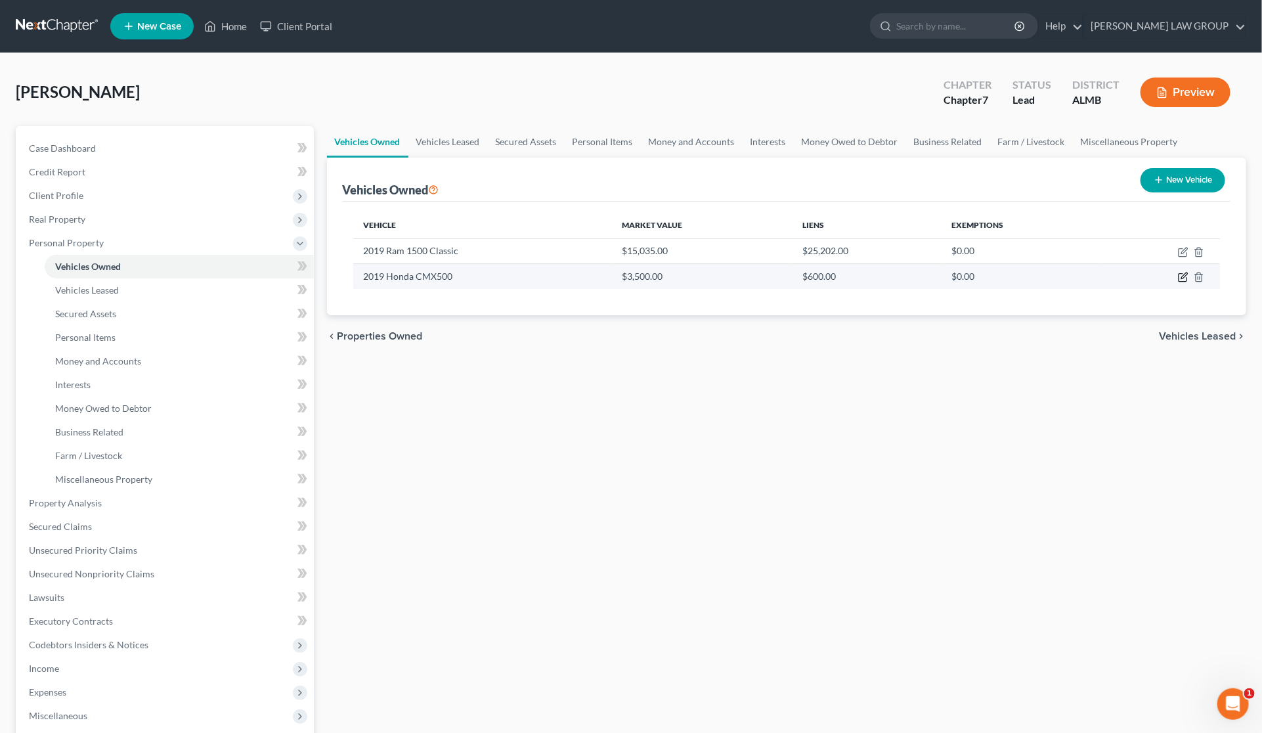
click at [1183, 274] on icon "button" at bounding box center [1183, 277] width 11 height 11
select select "0"
select select "7"
select select "0"
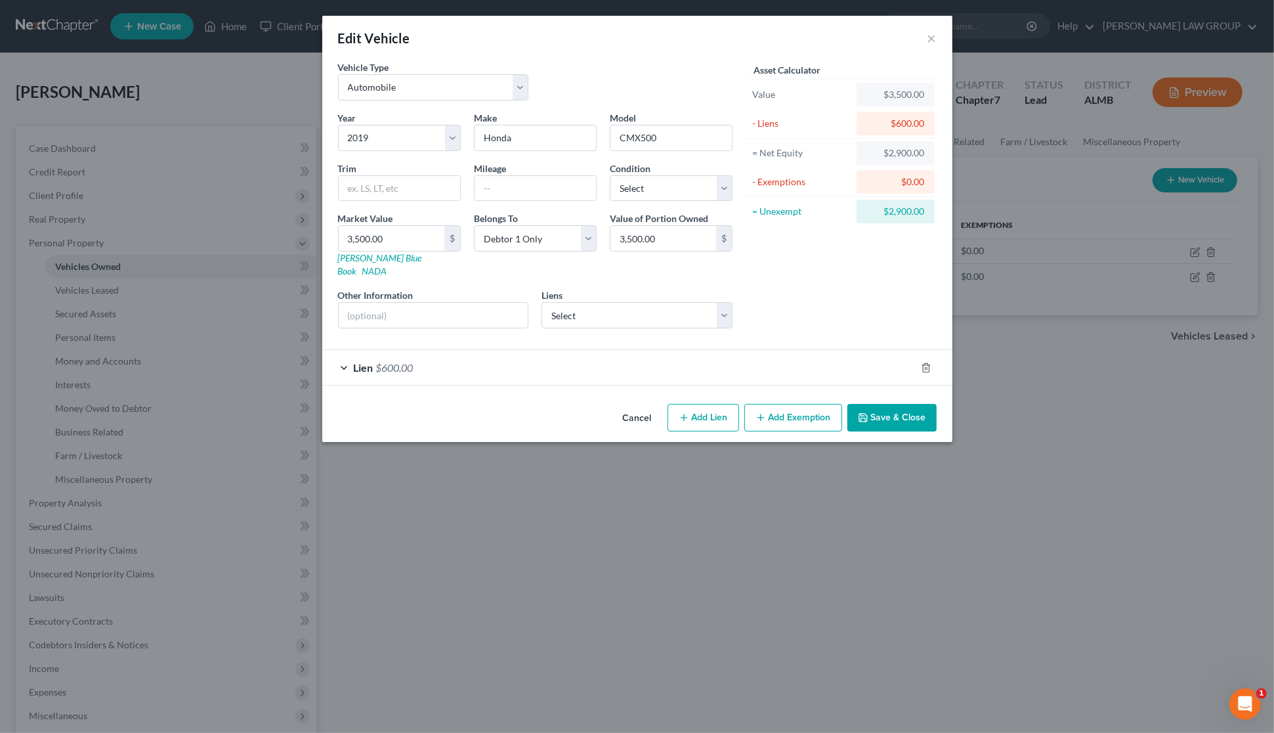
click at [785, 404] on button "Add Exemption" at bounding box center [794, 418] width 98 height 28
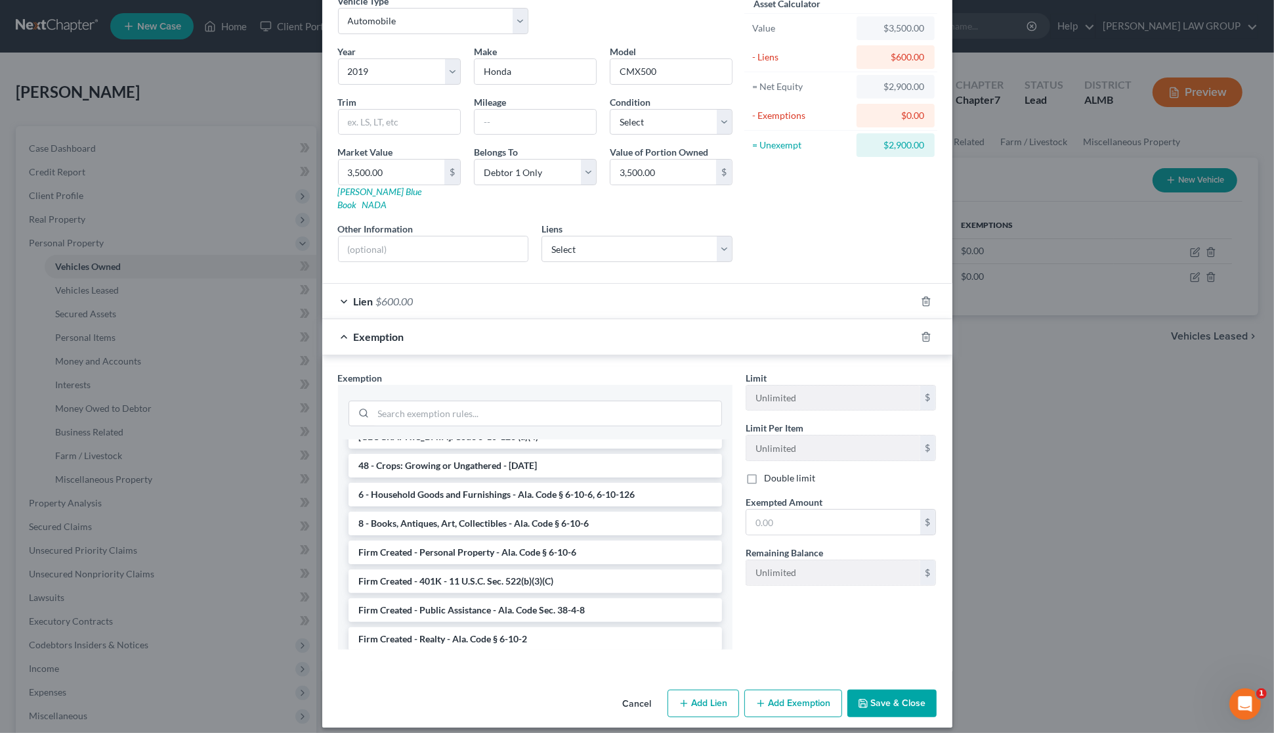
scroll to position [1015, 0]
click at [558, 456] on li "Firm Created - Personal Property - Ala. Code § 6-10-6" at bounding box center [536, 468] width 374 height 24
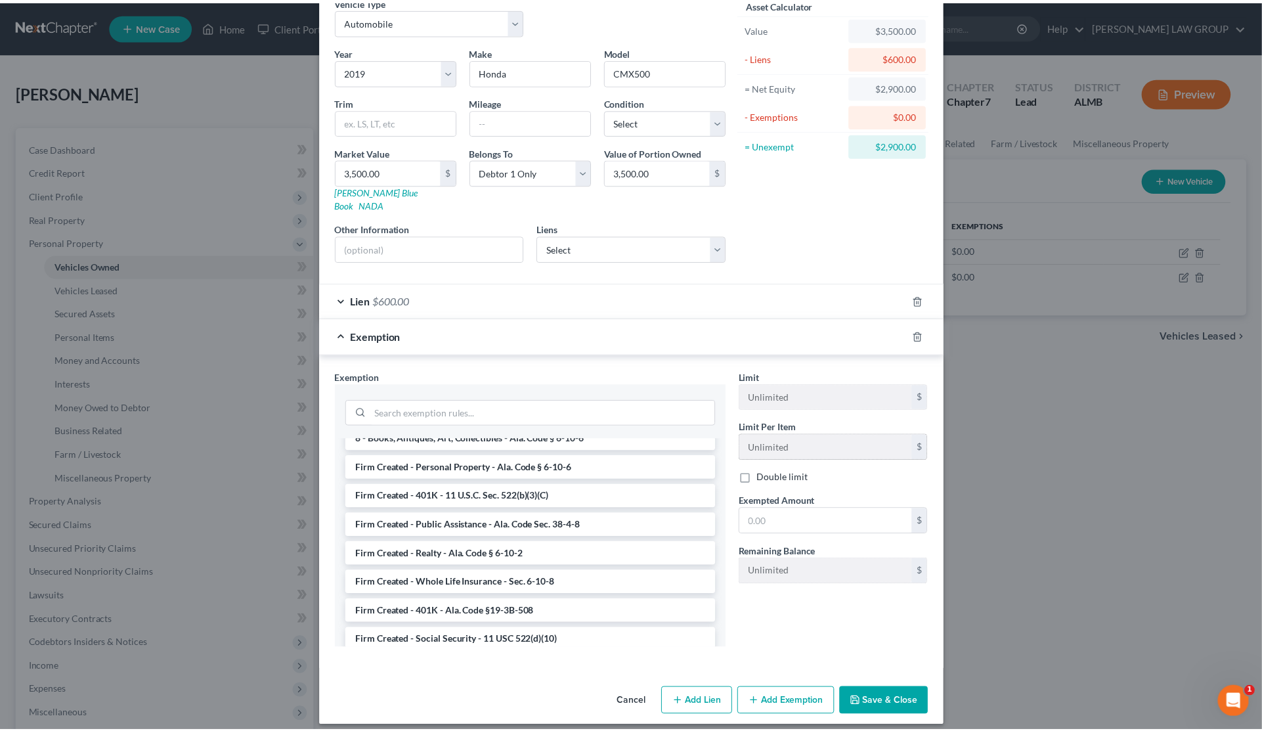
scroll to position [5, 0]
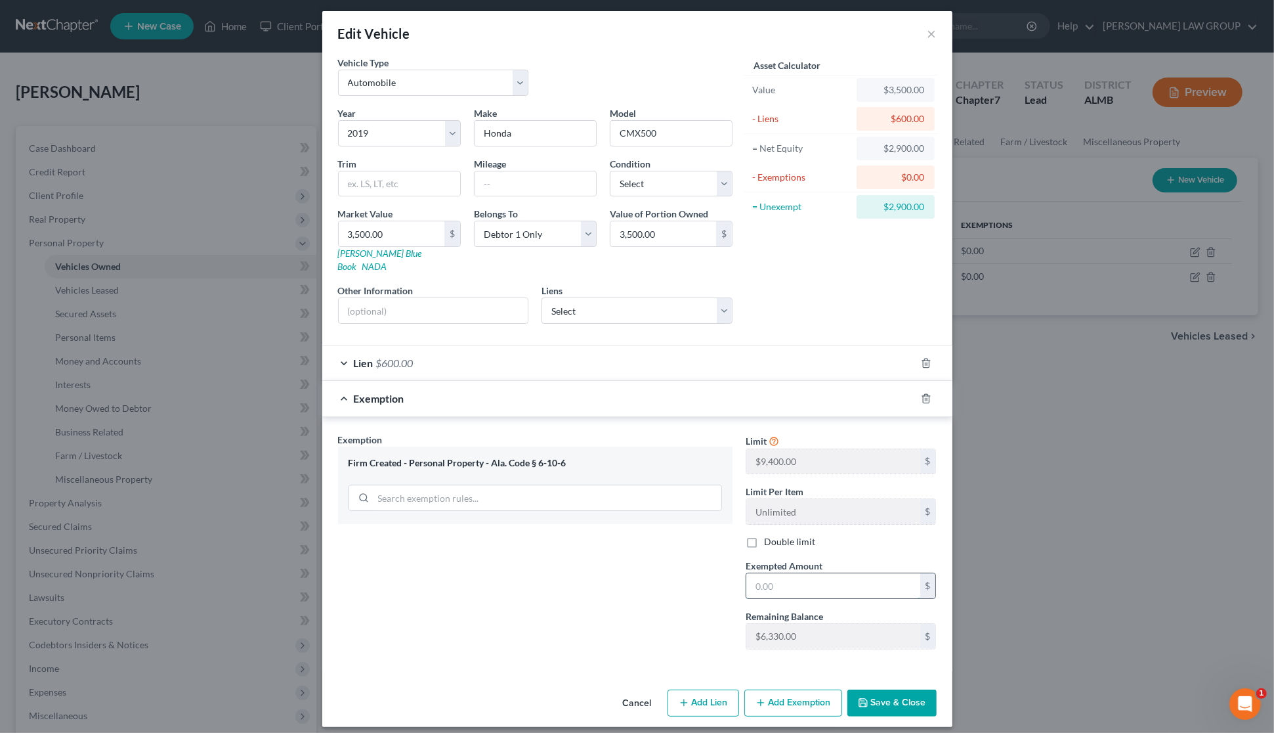
click at [839, 573] on input "text" at bounding box center [834, 585] width 174 height 25
type input "2,900"
click at [875, 689] on button "Save & Close" at bounding box center [892, 703] width 89 height 28
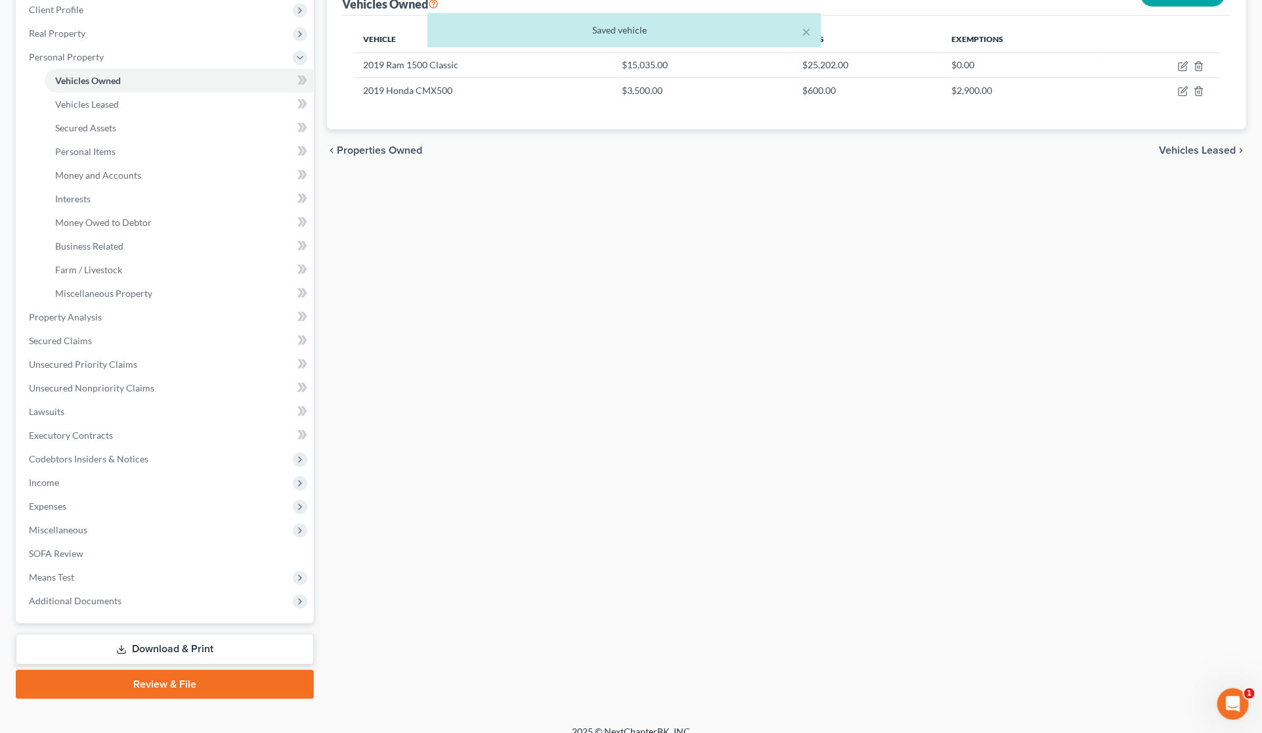
scroll to position [200, 0]
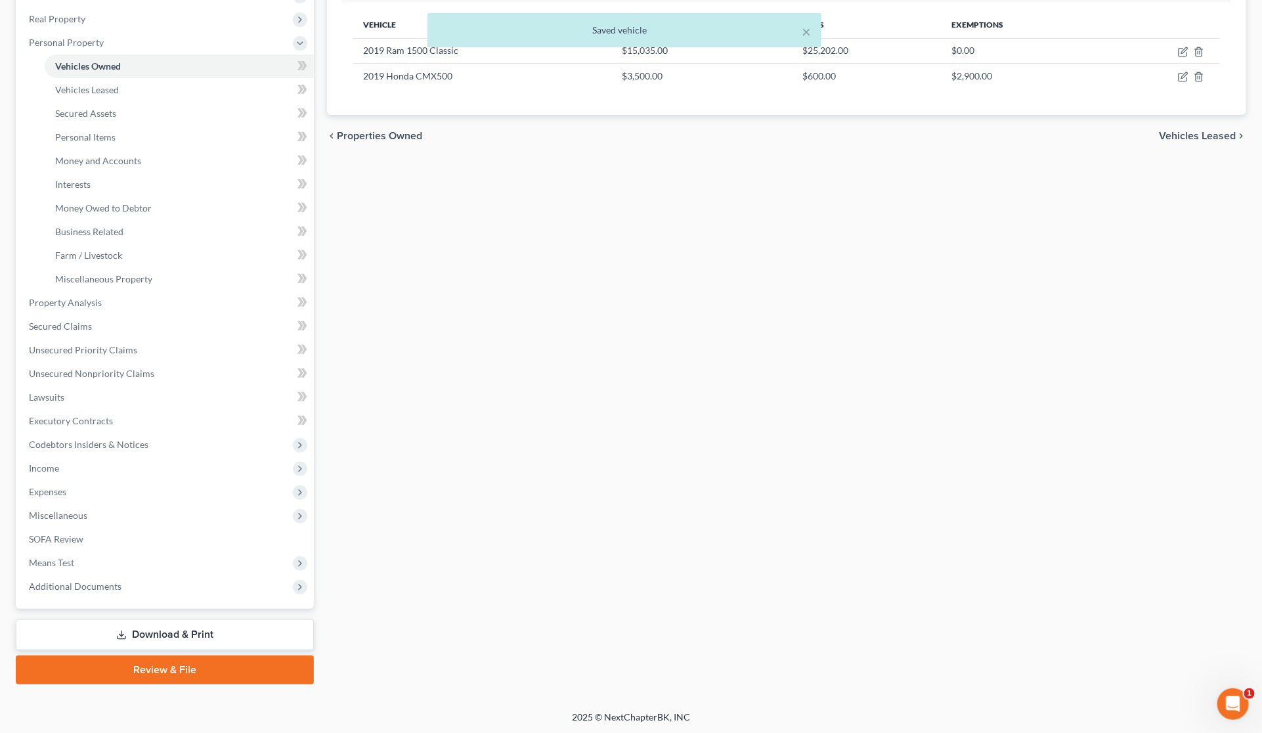
click at [167, 628] on link "Download & Print" at bounding box center [165, 634] width 298 height 31
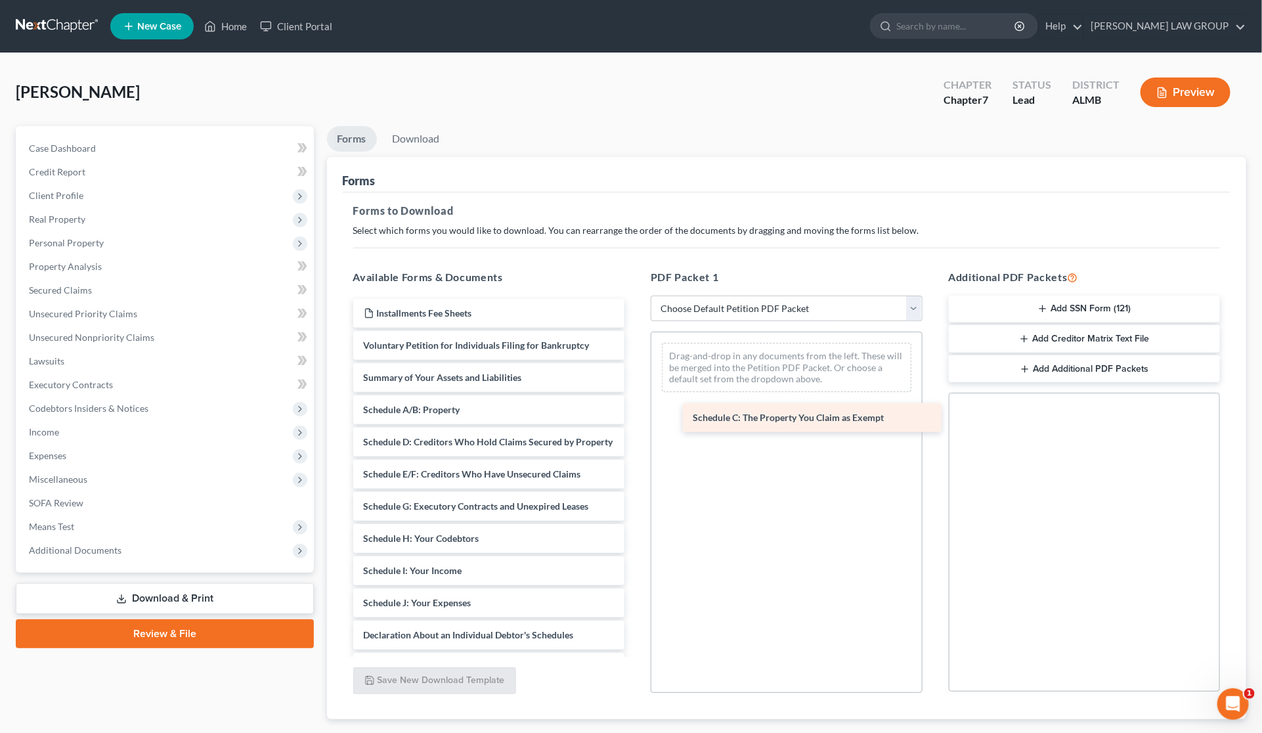
drag, startPoint x: 437, startPoint y: 441, endPoint x: 747, endPoint y: 334, distance: 328.7
click at [636, 340] on div "Schedule C: The Property You Claim as Exempt Installments Fee Sheets Voluntary …" at bounding box center [489, 606] width 293 height 615
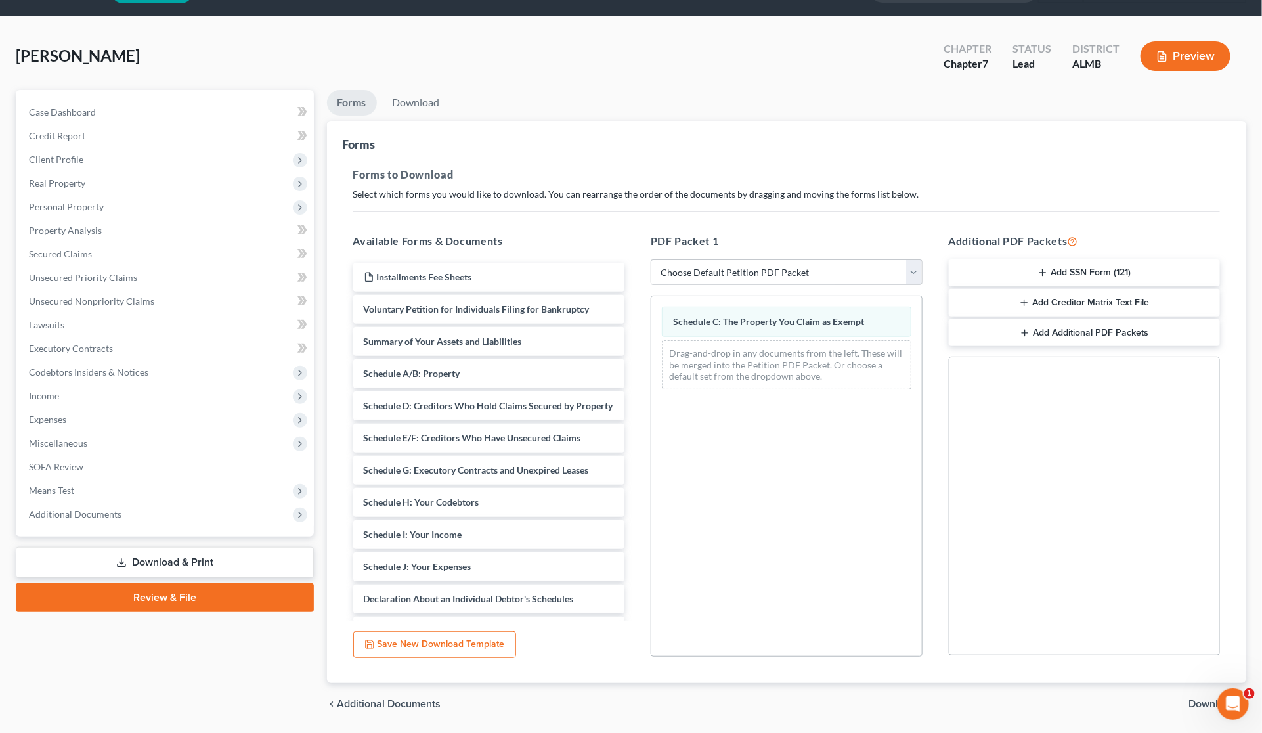
scroll to position [77, 0]
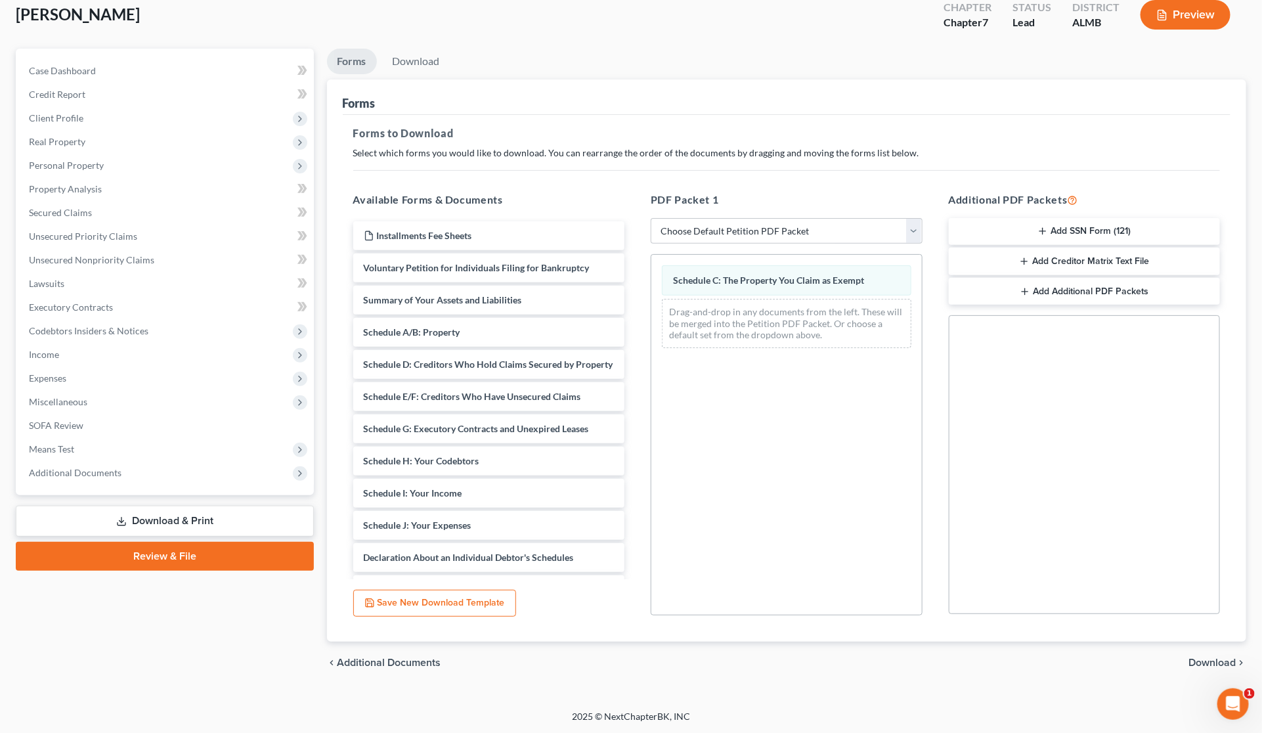
click at [1206, 661] on span "Download" at bounding box center [1211, 662] width 47 height 11
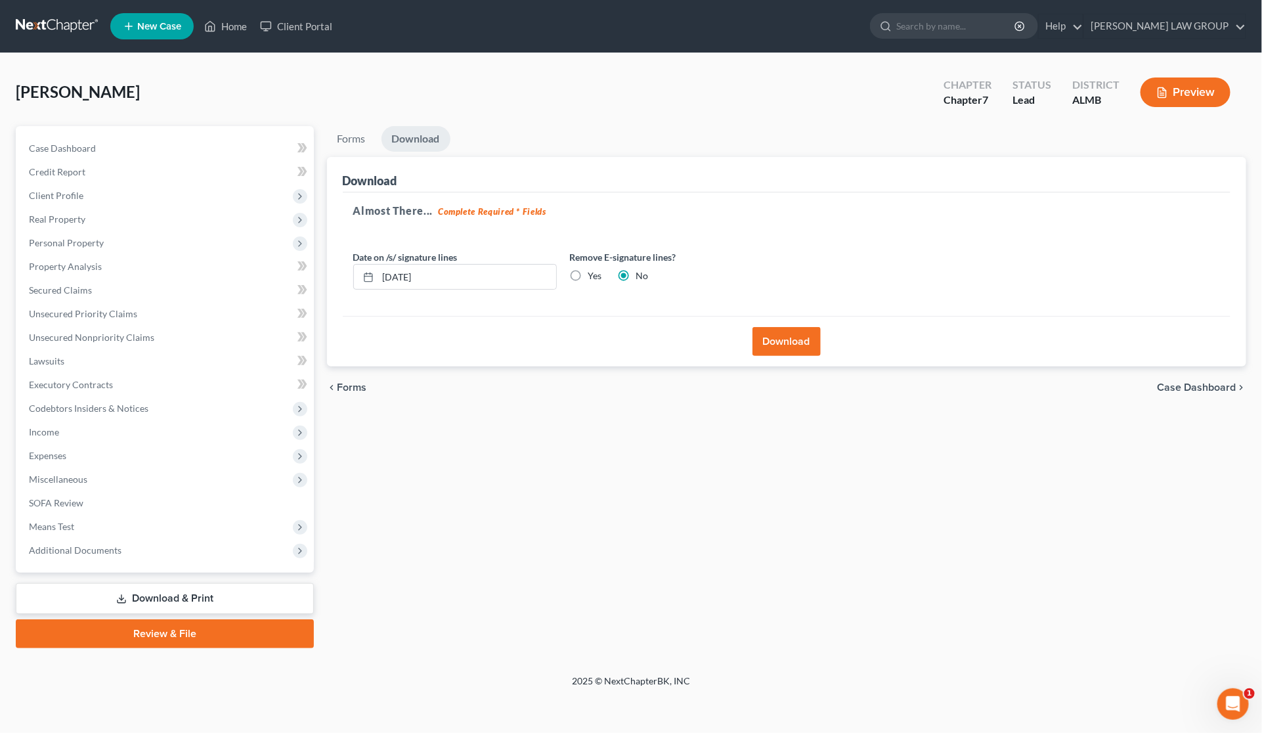
scroll to position [0, 0]
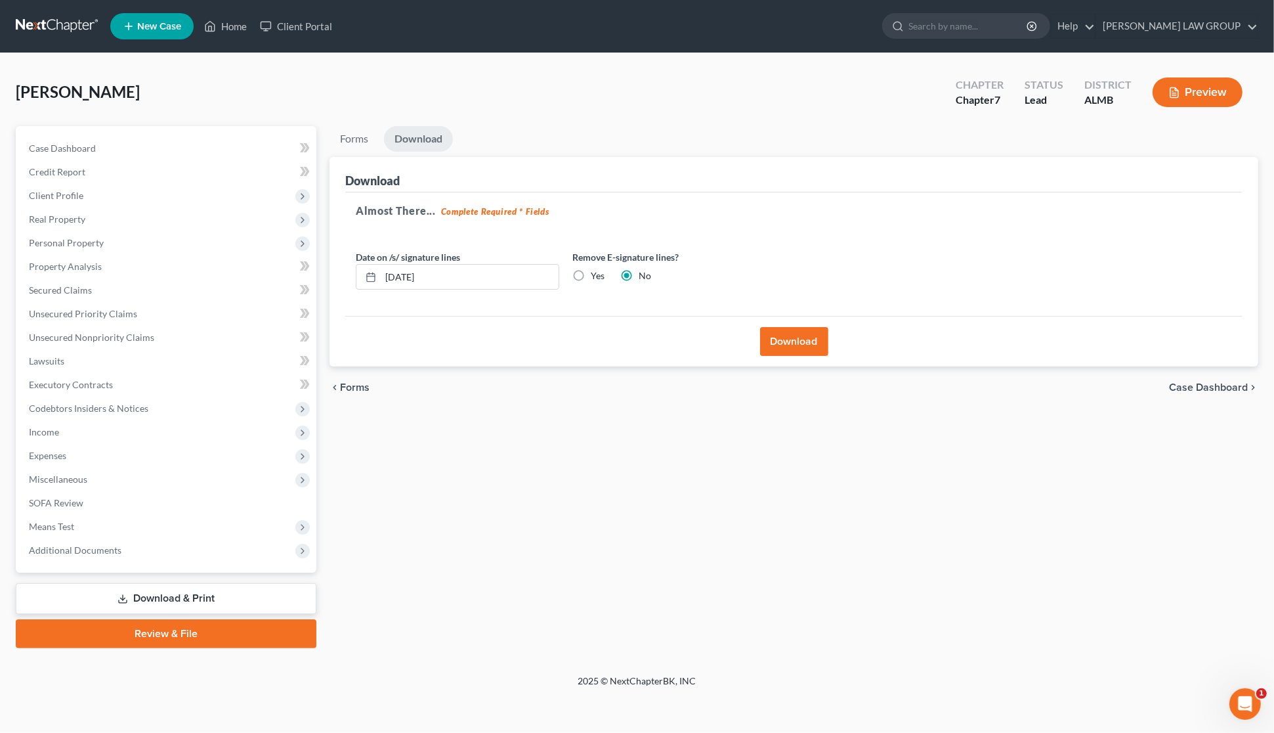
click at [783, 333] on button "Download" at bounding box center [794, 341] width 68 height 29
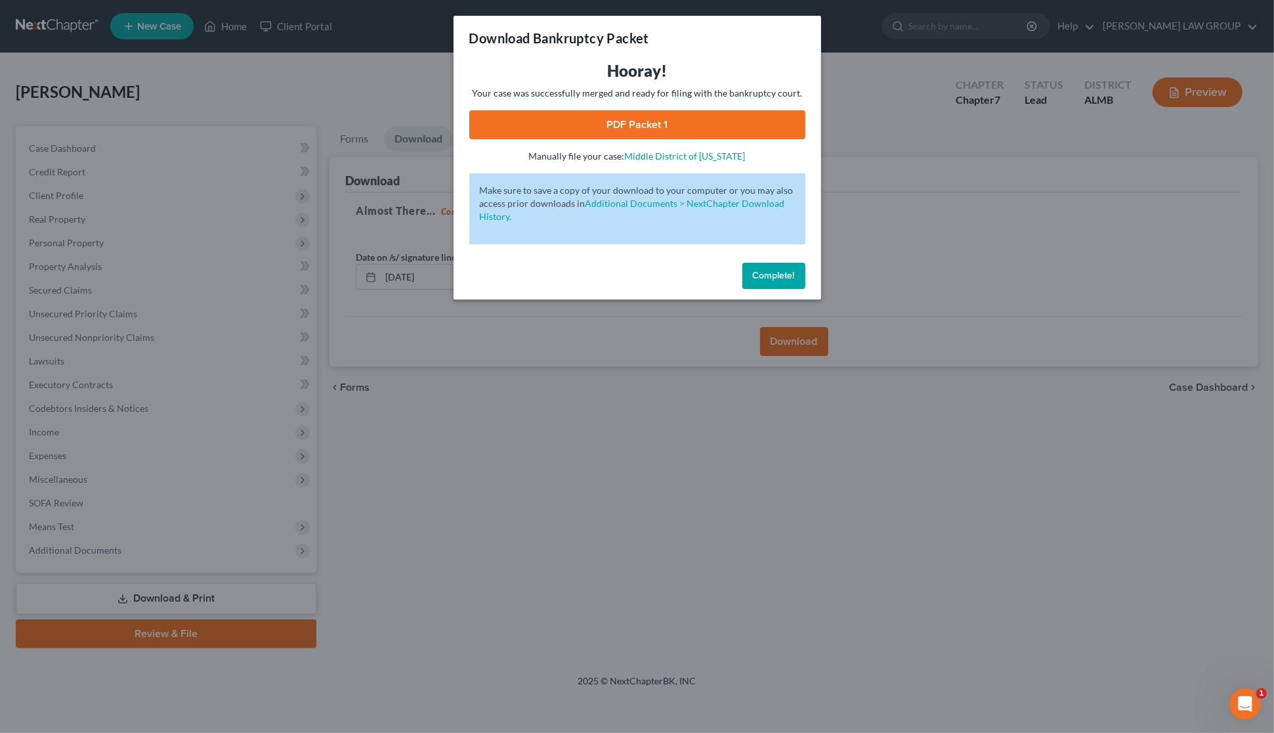
click at [617, 125] on link "PDF Packet 1" at bounding box center [637, 124] width 336 height 29
click at [944, 257] on div "Download Bankruptcy Packet Hooray! Your case was successfully merged and ready …" at bounding box center [637, 366] width 1274 height 733
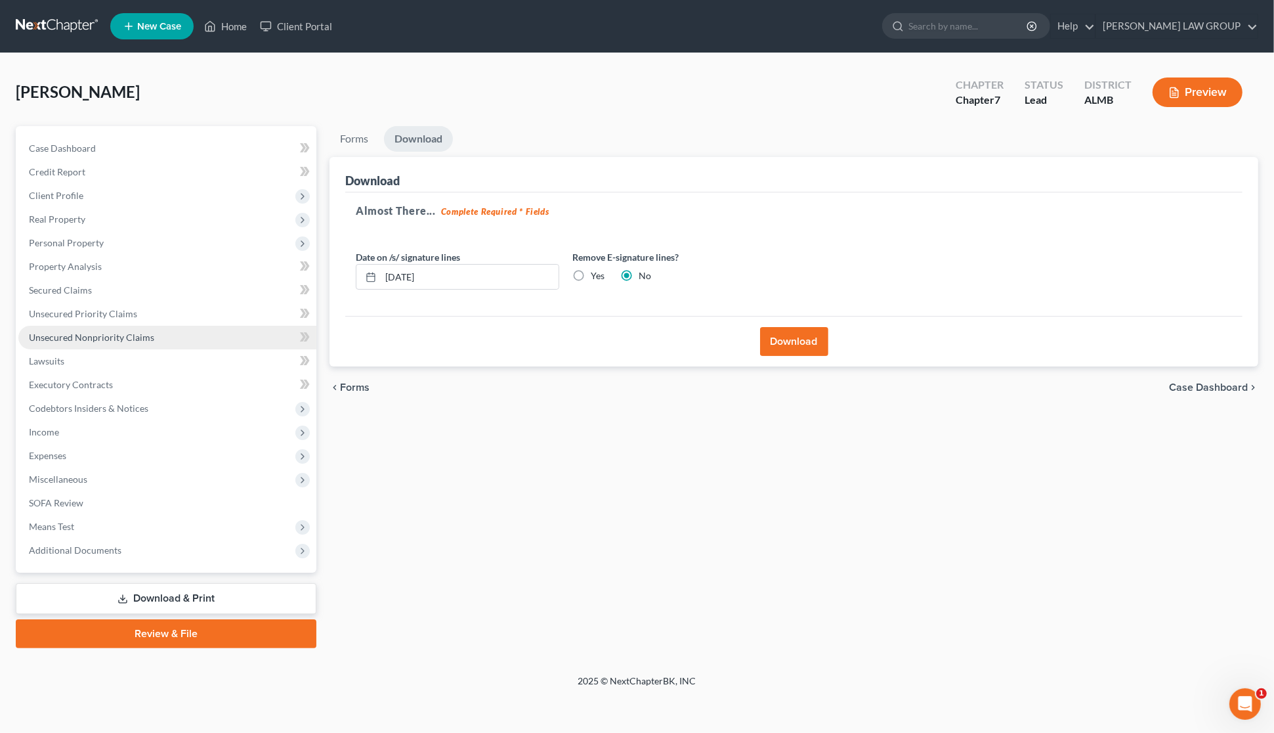
click at [72, 336] on span "Unsecured Nonpriority Claims" at bounding box center [91, 337] width 125 height 11
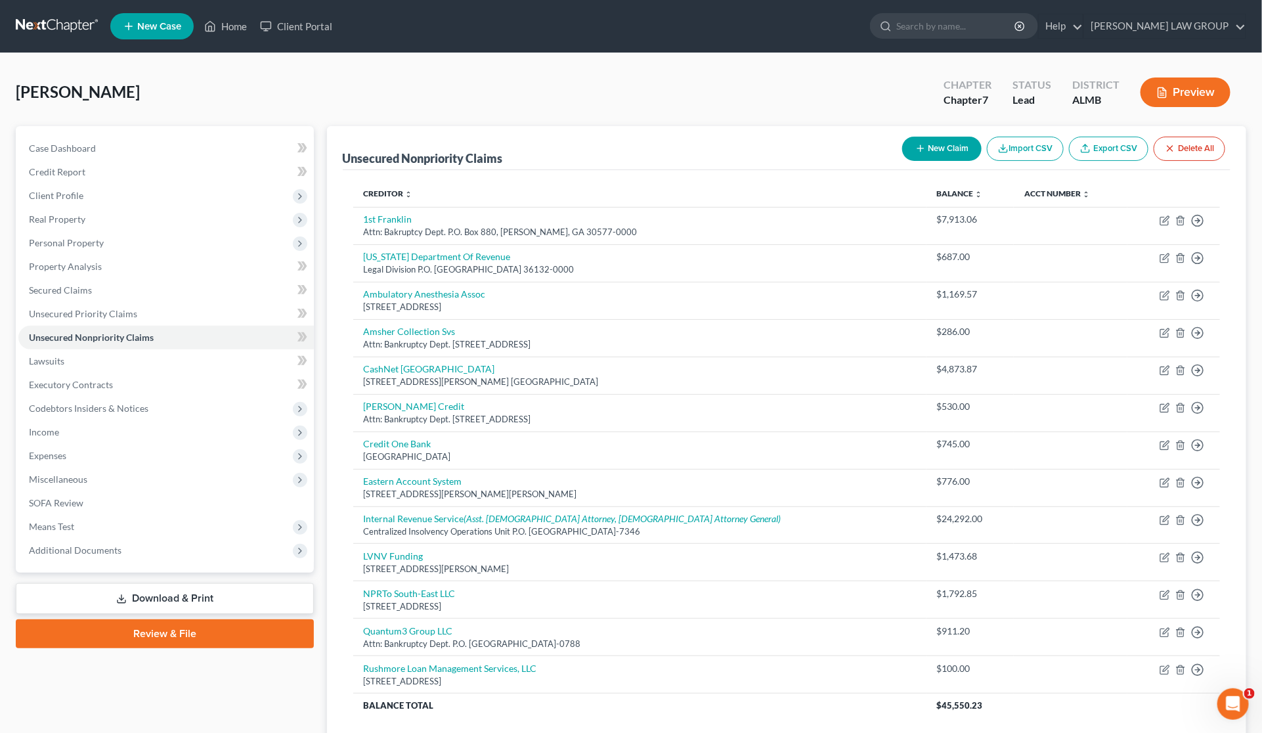
click at [941, 148] on button "New Claim" at bounding box center [941, 149] width 79 height 24
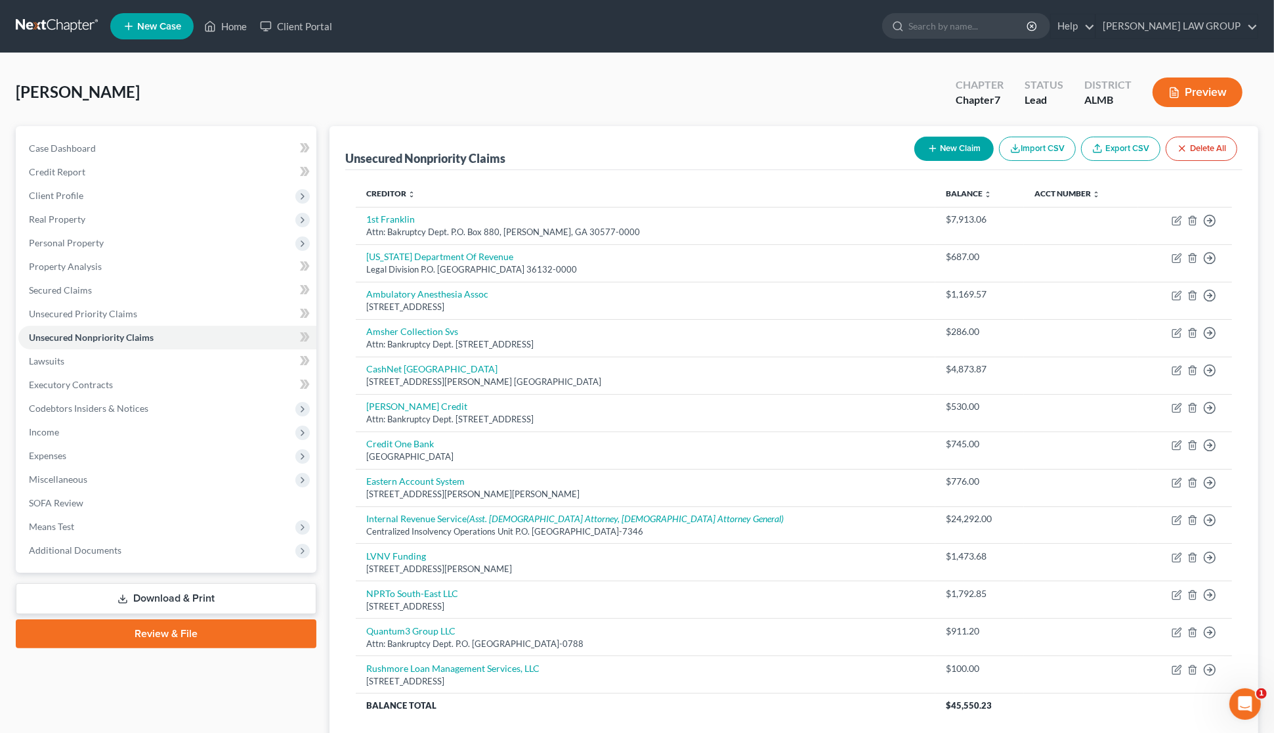
select select "0"
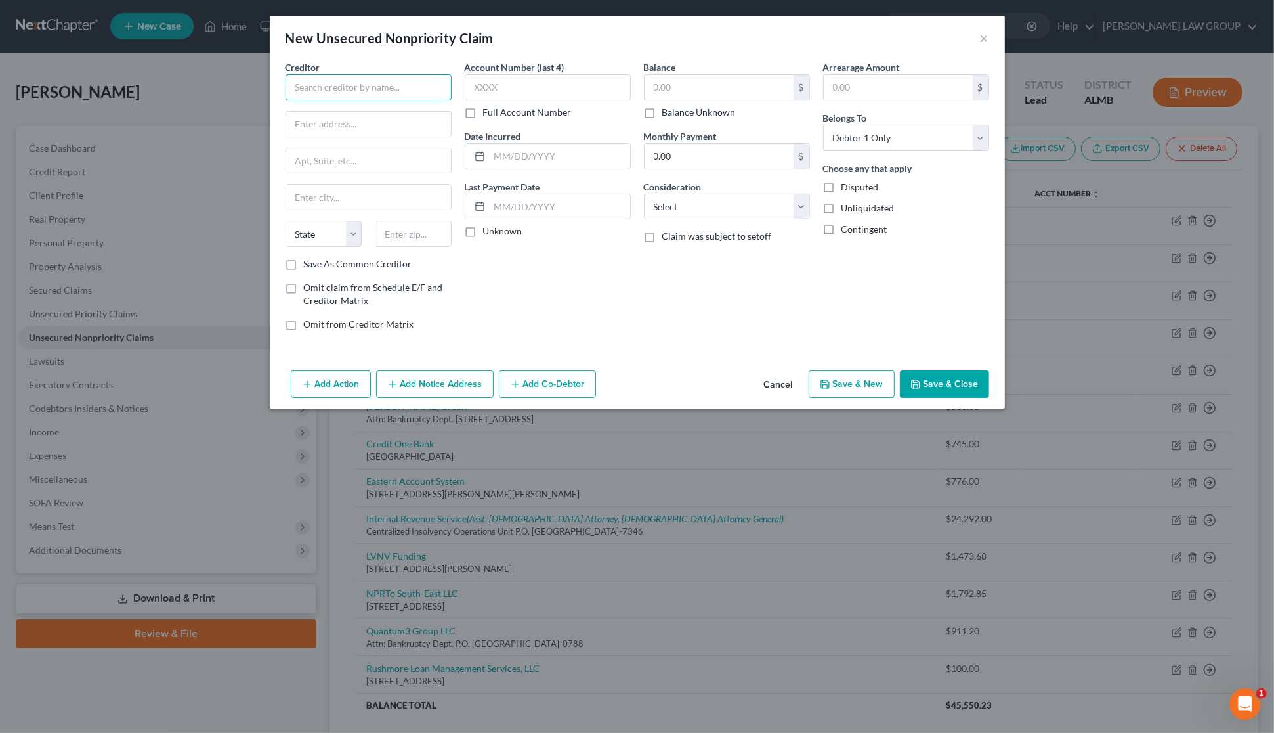
click at [391, 91] on input "text" at bounding box center [369, 87] width 166 height 26
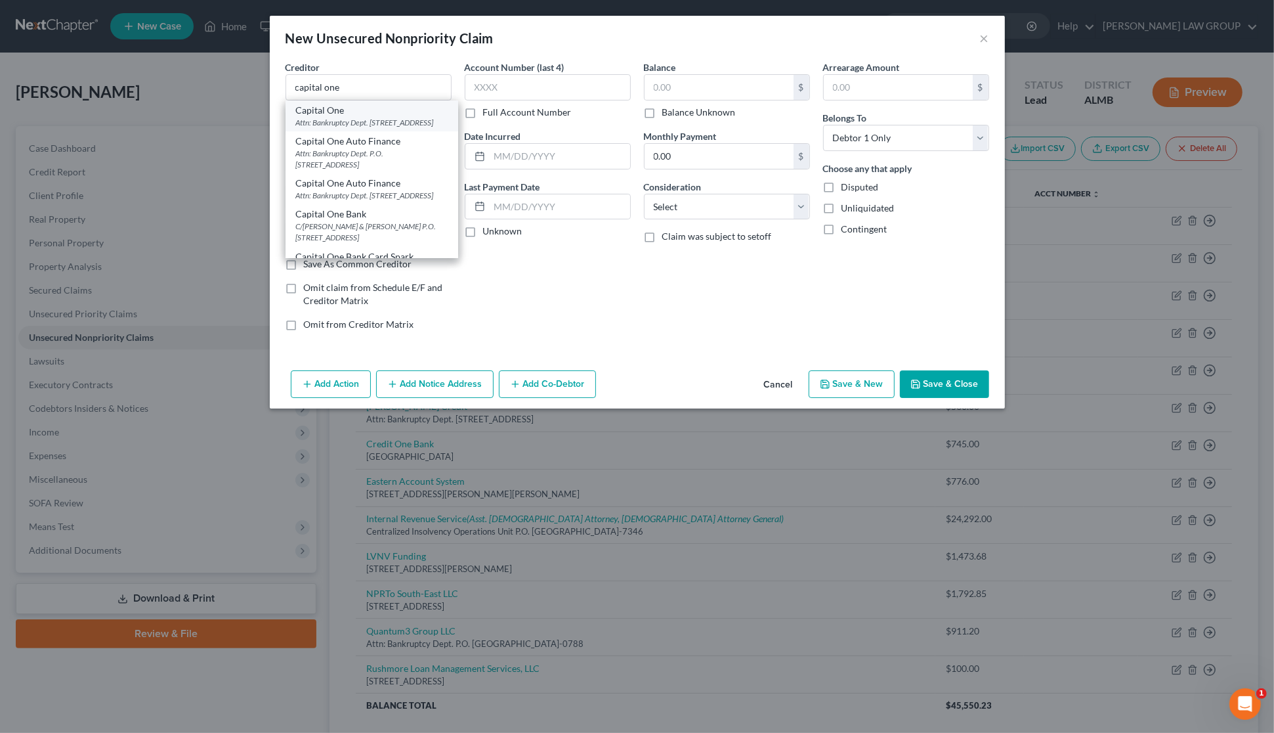
click at [391, 125] on div "Attn: Bankruptcy Dept. [STREET_ADDRESS]" at bounding box center [372, 122] width 152 height 11
type input "Capital One"
type input "Attn: Bankruptcy Dept."
type input "PO Box 30285"
type input "[GEOGRAPHIC_DATA]"
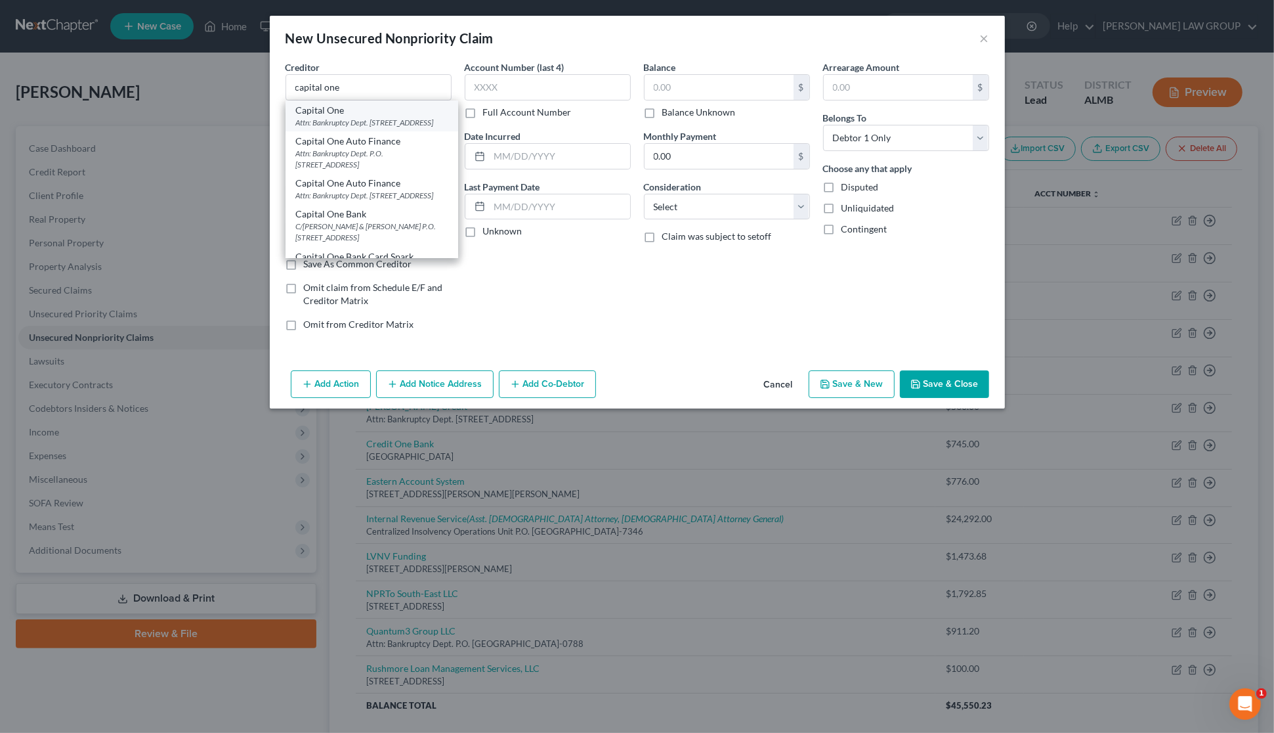
select select "46"
type input "84130-0285"
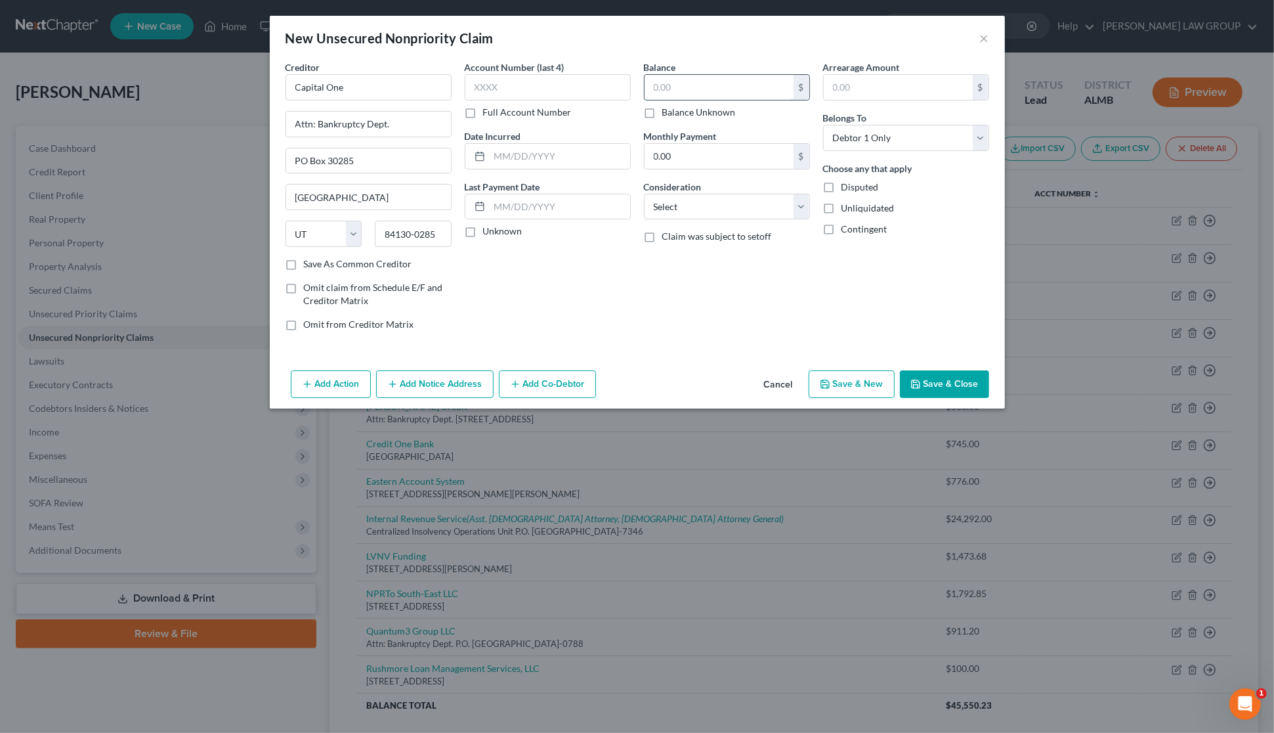
click at [714, 81] on input "text" at bounding box center [719, 87] width 149 height 25
type input "1,749.61"
click at [842, 209] on label "Unliquidated" at bounding box center [868, 208] width 53 height 13
click at [847, 209] on input "Unliquidated" at bounding box center [851, 206] width 9 height 9
checkbox input "true"
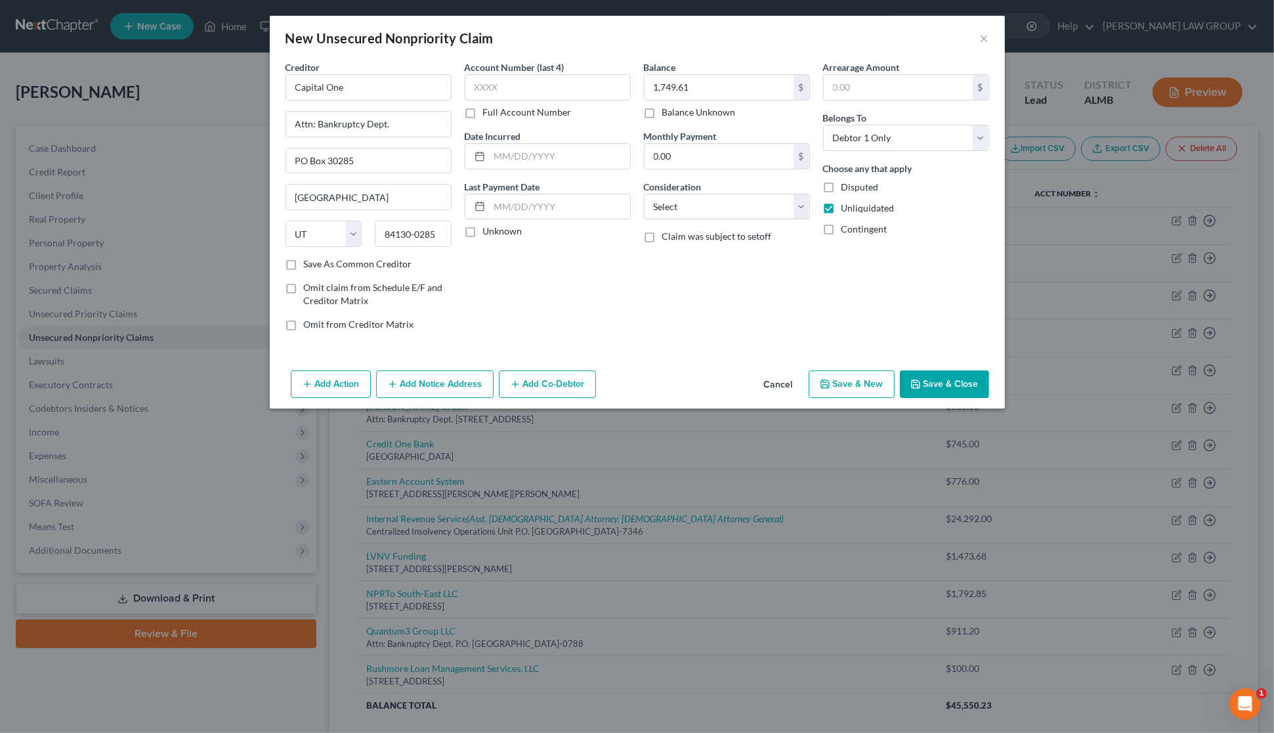
click at [944, 388] on button "Save & Close" at bounding box center [944, 384] width 89 height 28
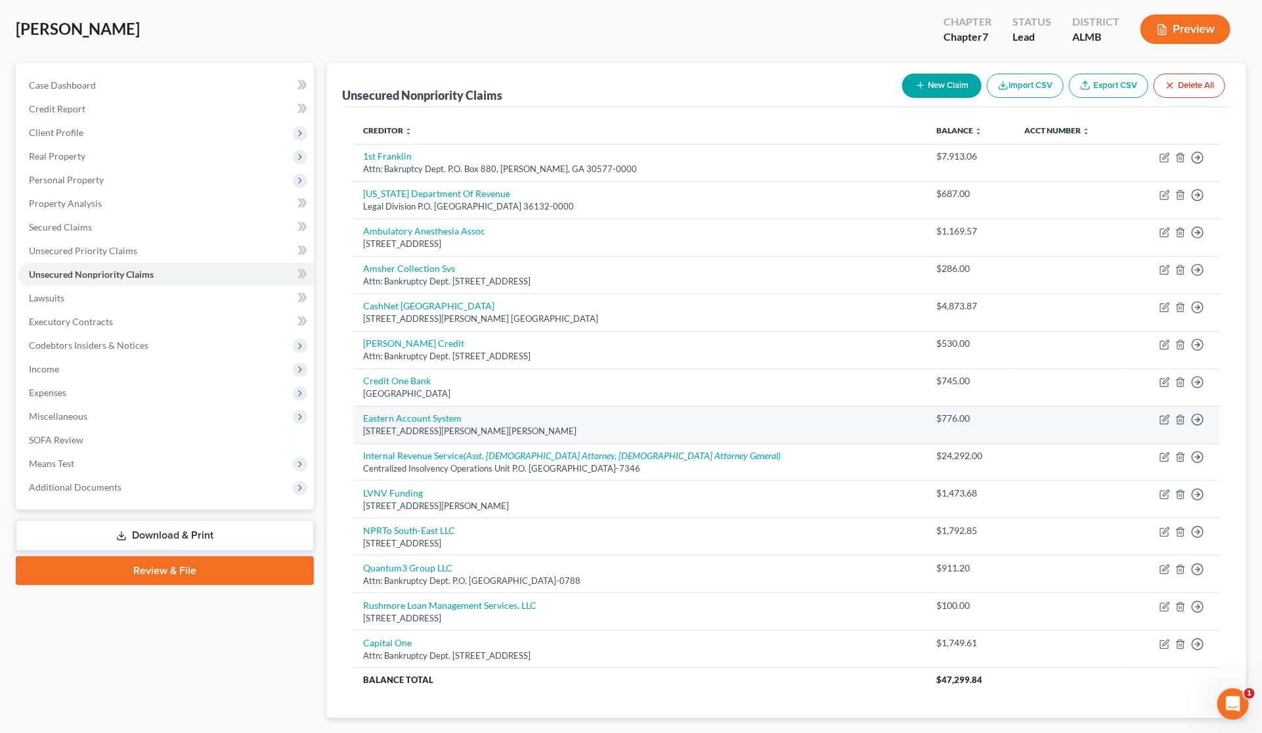
scroll to position [142, 0]
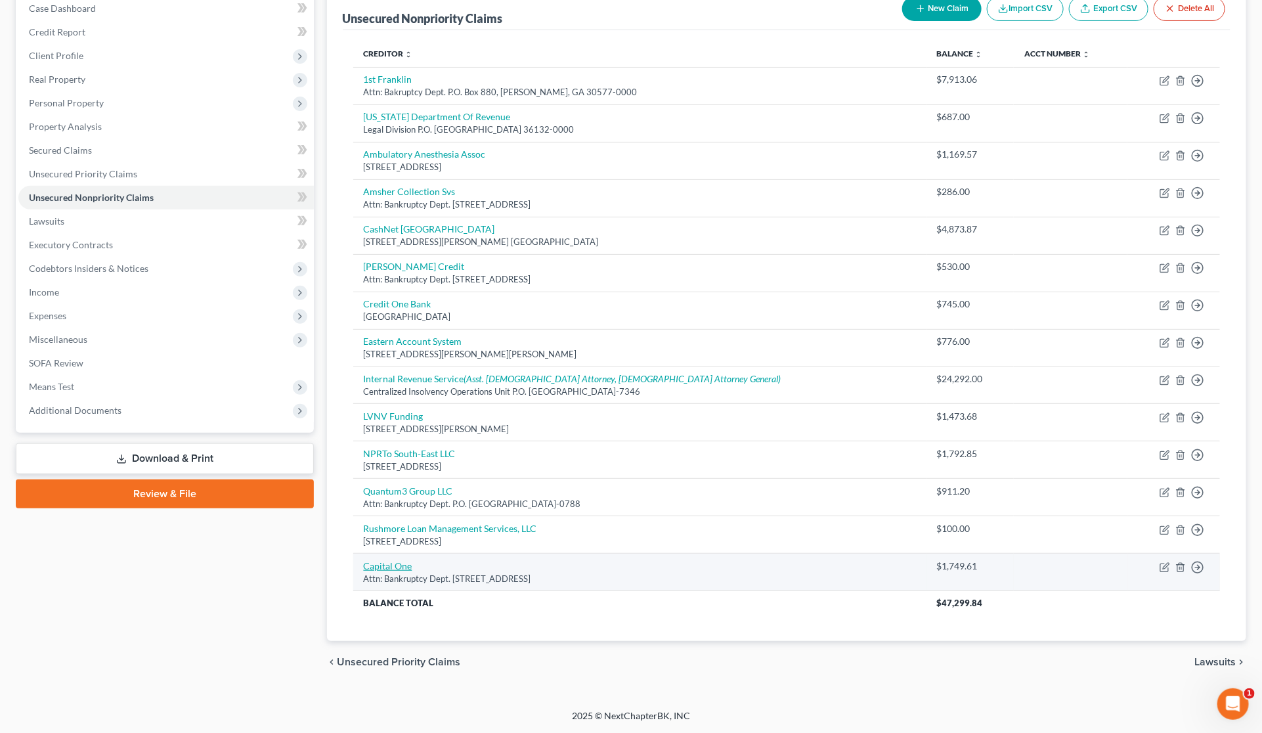
click at [391, 567] on link "Capital One" at bounding box center [388, 565] width 49 height 11
select select "46"
select select "0"
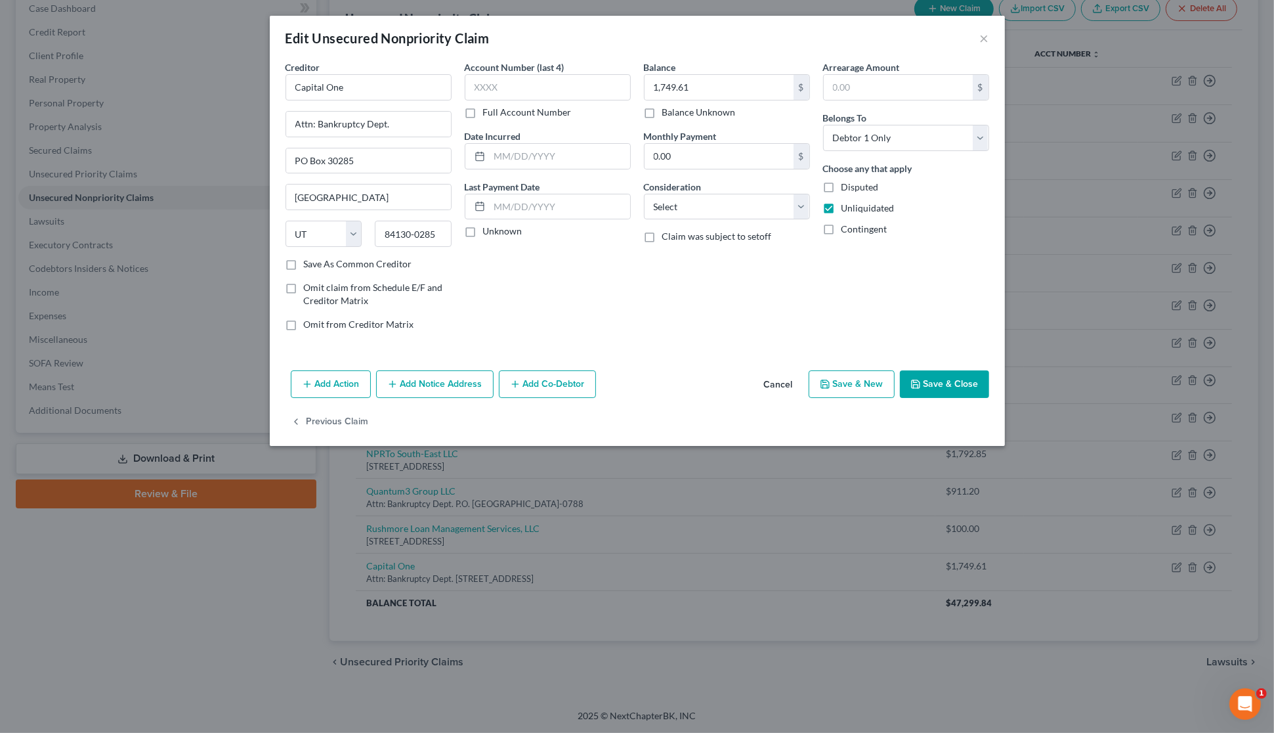
click at [447, 389] on button "Add Notice Address" at bounding box center [435, 384] width 118 height 28
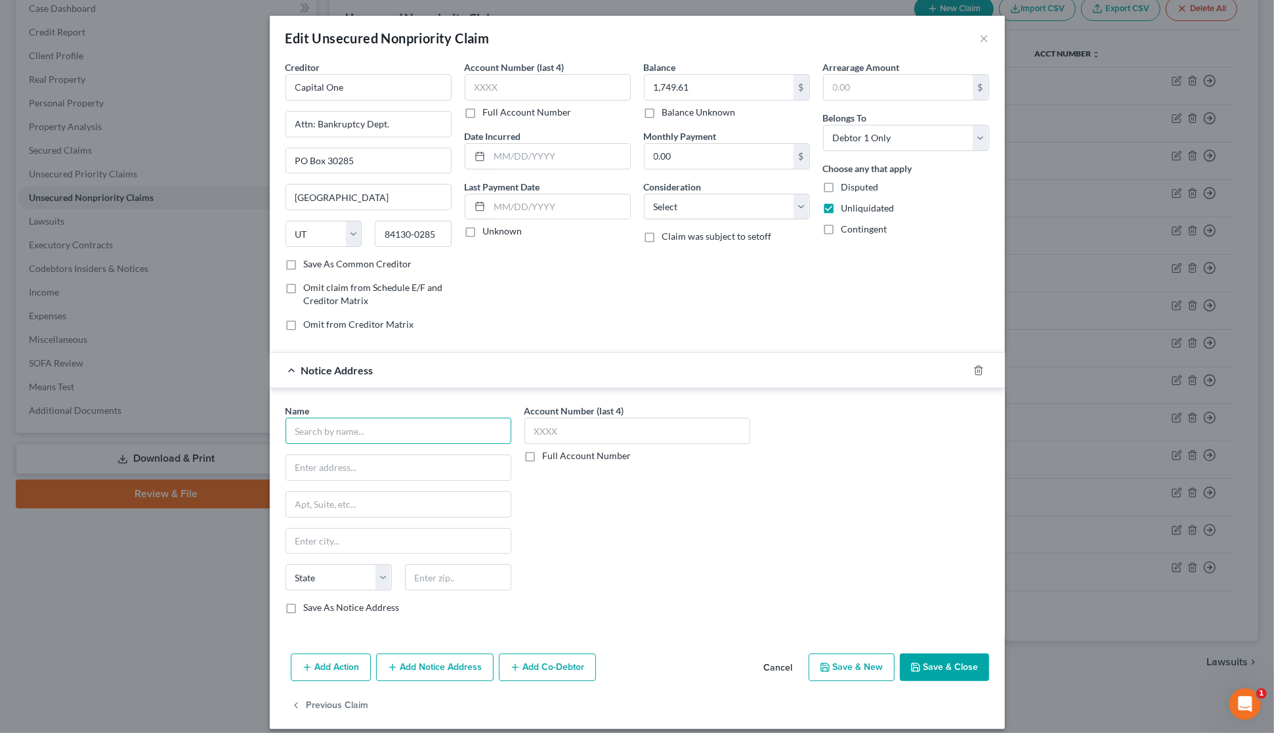
drag, startPoint x: 421, startPoint y: 437, endPoint x: 418, endPoint y: 431, distance: 6.8
click at [420, 435] on input "text" at bounding box center [399, 431] width 226 height 26
click at [366, 464] on div "P.O. [STREET_ADDRESS]" at bounding box center [374, 465] width 156 height 11
type input "[PERSON_NAME] & [PERSON_NAME]"
type input "P.O. Box 1715"
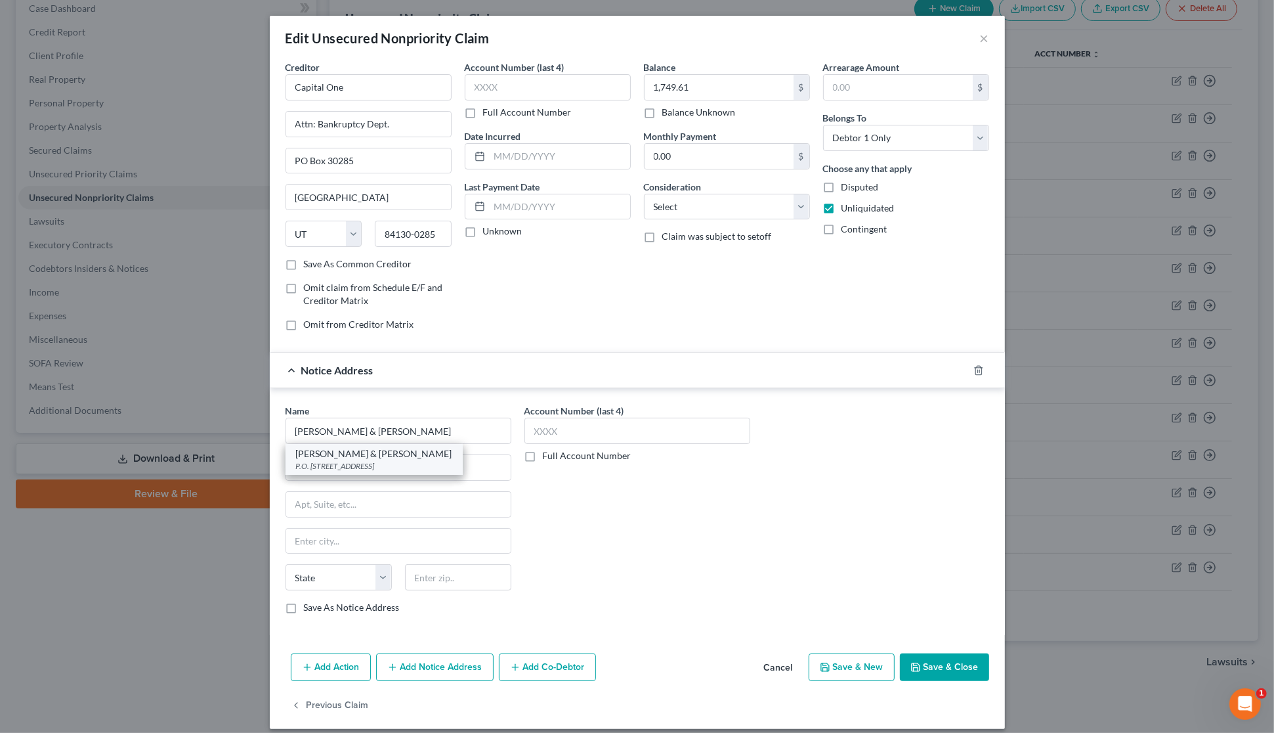
type input "[GEOGRAPHIC_DATA]"
select select "0"
type input "35201"
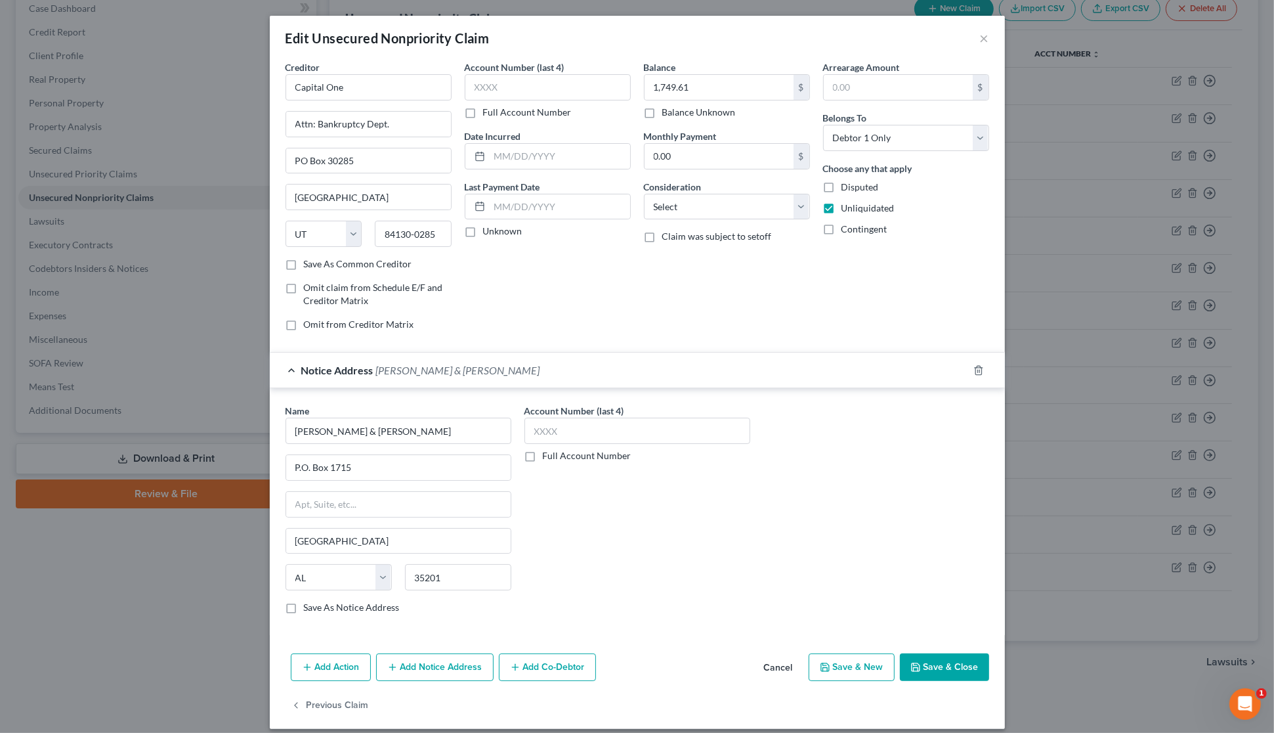
click at [923, 667] on button "Save & Close" at bounding box center [944, 667] width 89 height 28
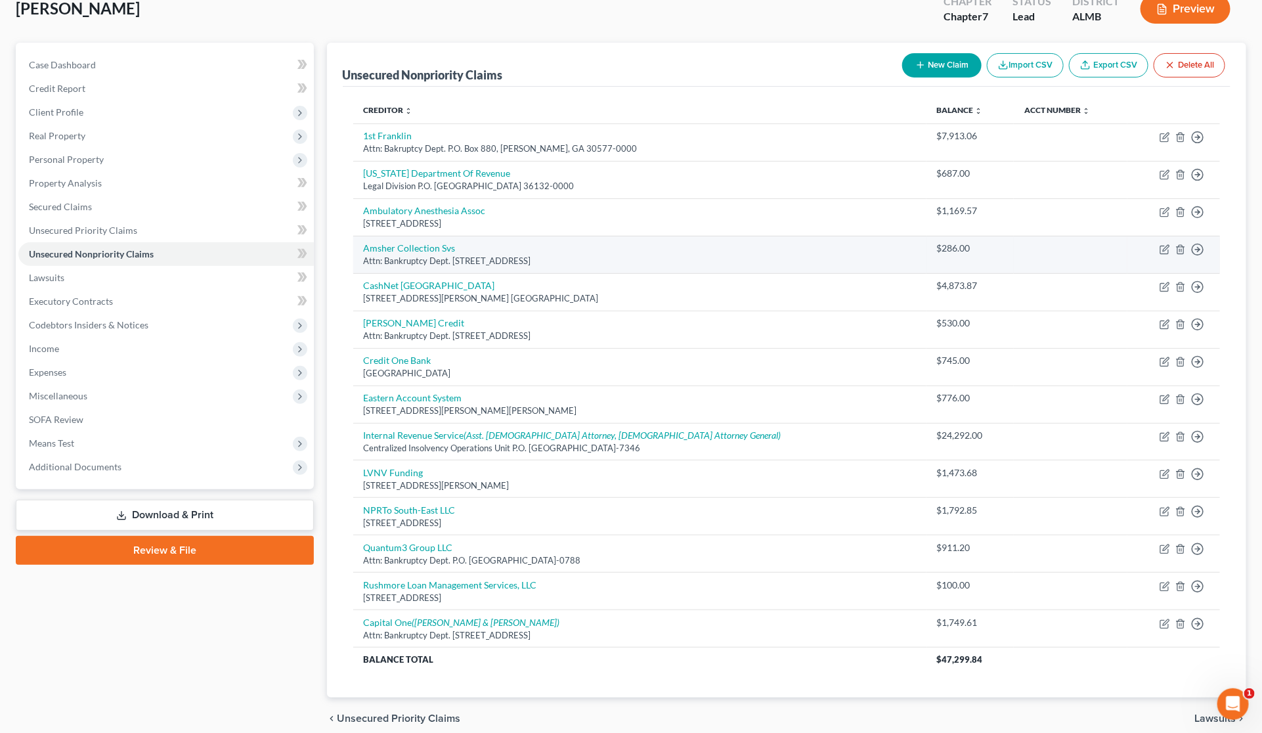
scroll to position [0, 0]
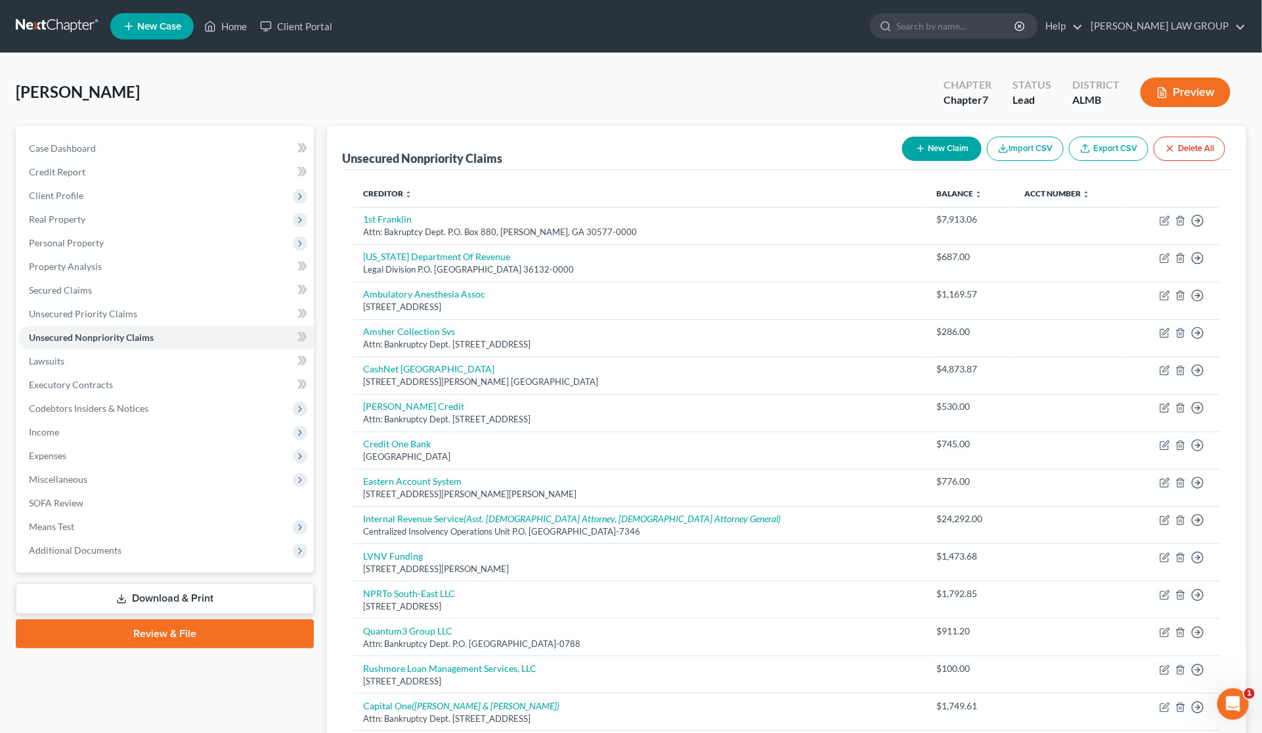
click at [944, 148] on button "New Claim" at bounding box center [941, 149] width 79 height 24
select select "0"
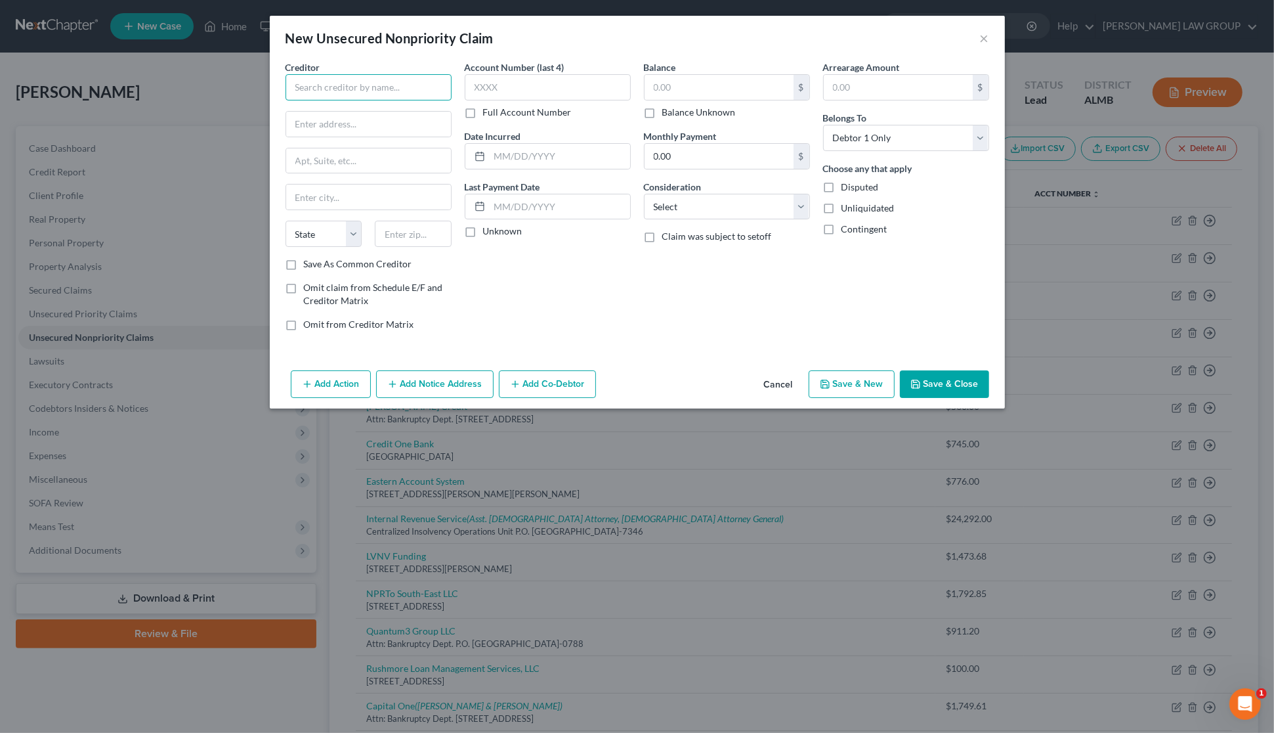
click at [342, 90] on input "text" at bounding box center [369, 87] width 166 height 26
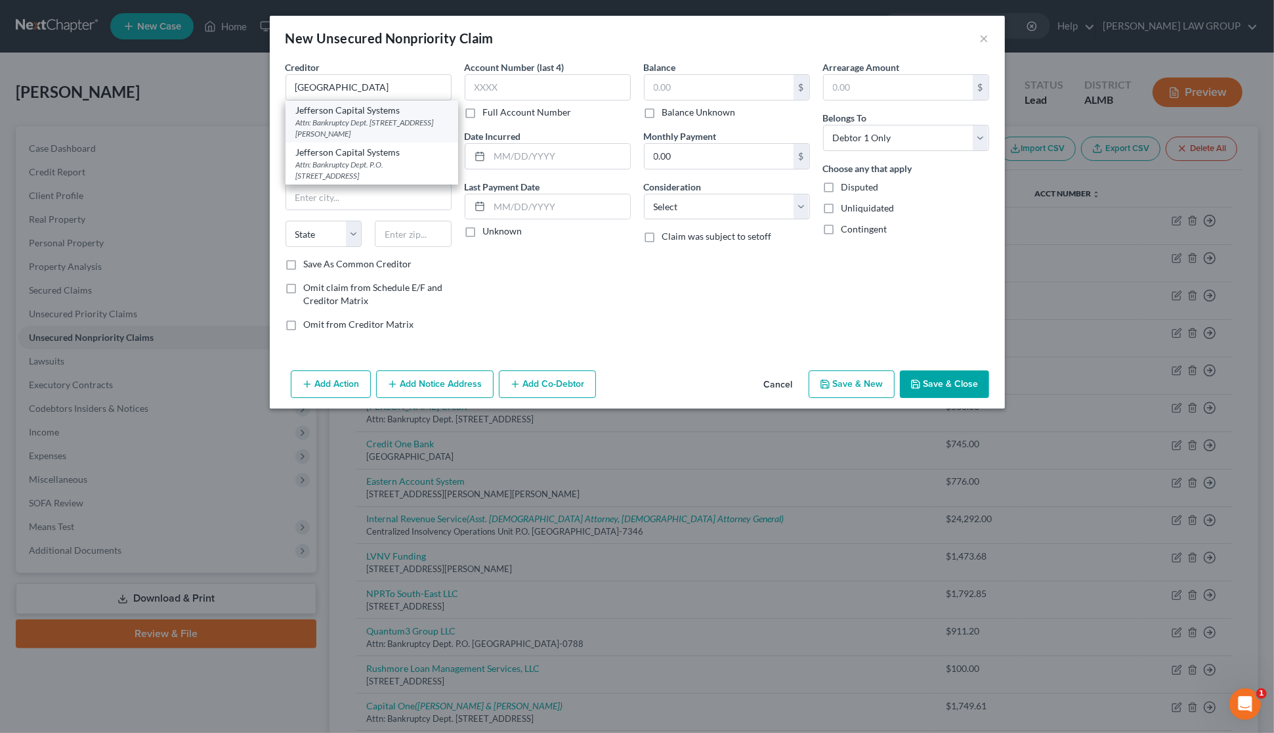
click at [406, 126] on div "Attn: Bankruptcy Dept. [STREET_ADDRESS][PERSON_NAME]" at bounding box center [372, 128] width 152 height 22
type input "Jefferson Capital Systems"
type input "Attn: Bankruptcy Dept."
type input "[STREET_ADDRESS][PERSON_NAME]"
type input "St. Cloud"
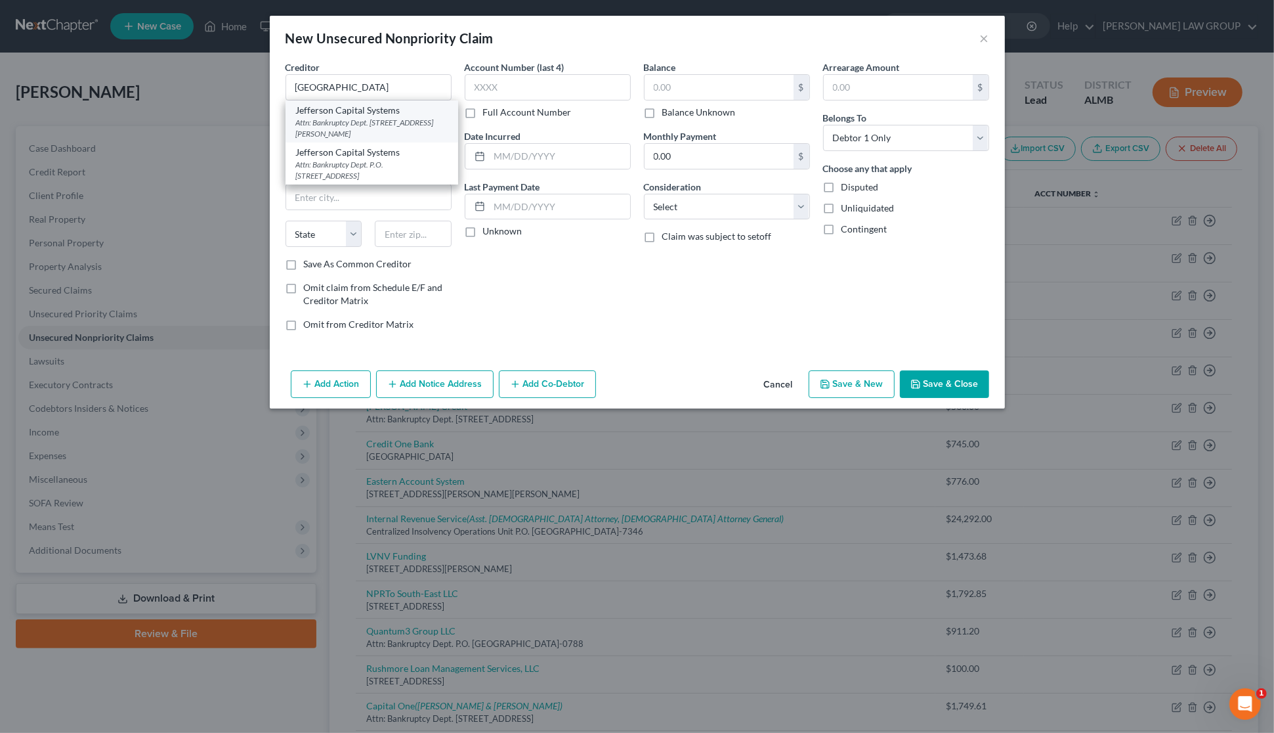
select select "24"
type input "56303-2198"
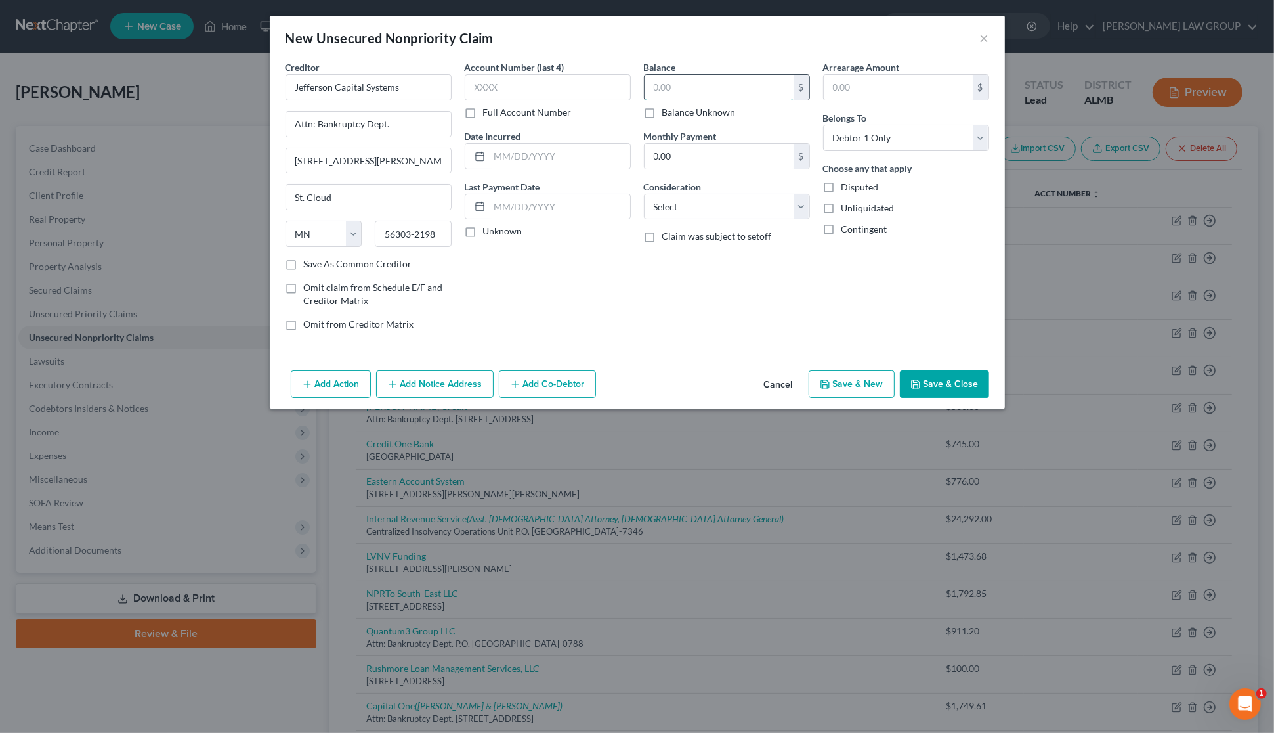
click at [684, 87] on input "text" at bounding box center [719, 87] width 149 height 25
type input "1,026.25"
click at [842, 207] on label "Unliquidated" at bounding box center [868, 208] width 53 height 13
click at [847, 207] on input "Unliquidated" at bounding box center [851, 206] width 9 height 9
checkbox input "true"
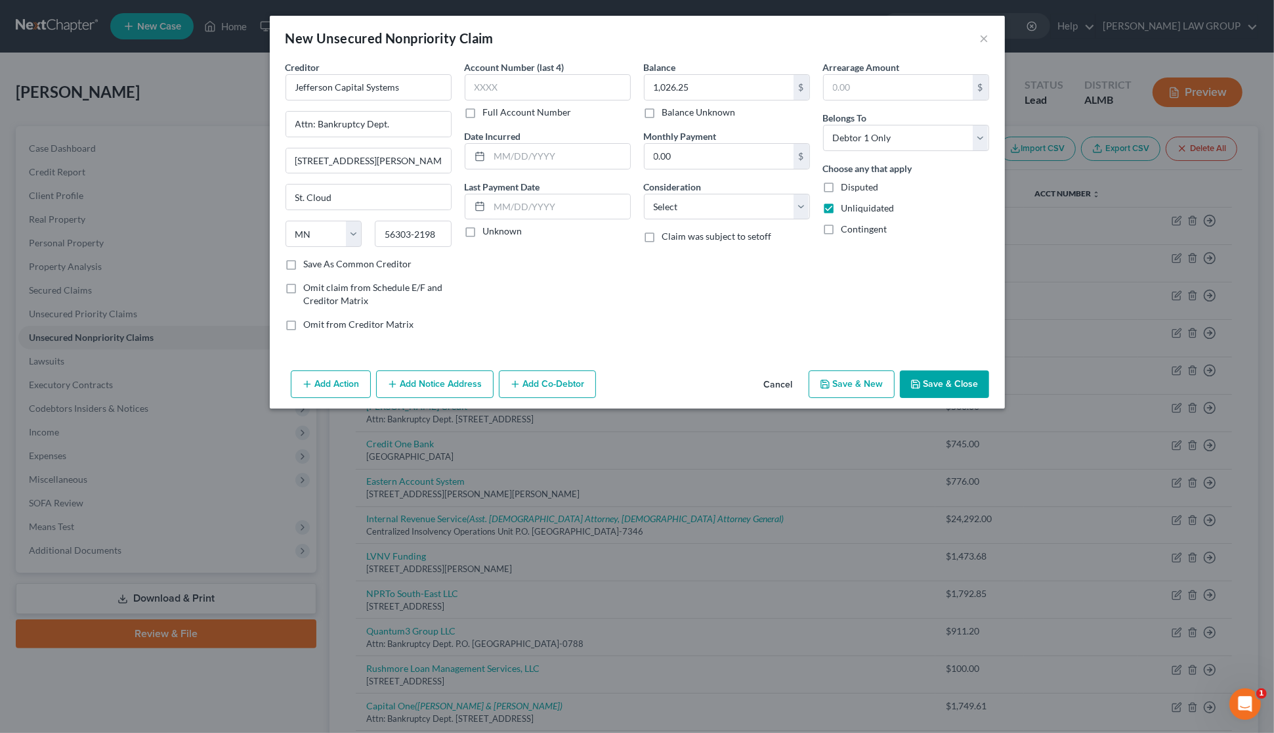
click at [418, 388] on button "Add Notice Address" at bounding box center [435, 384] width 118 height 28
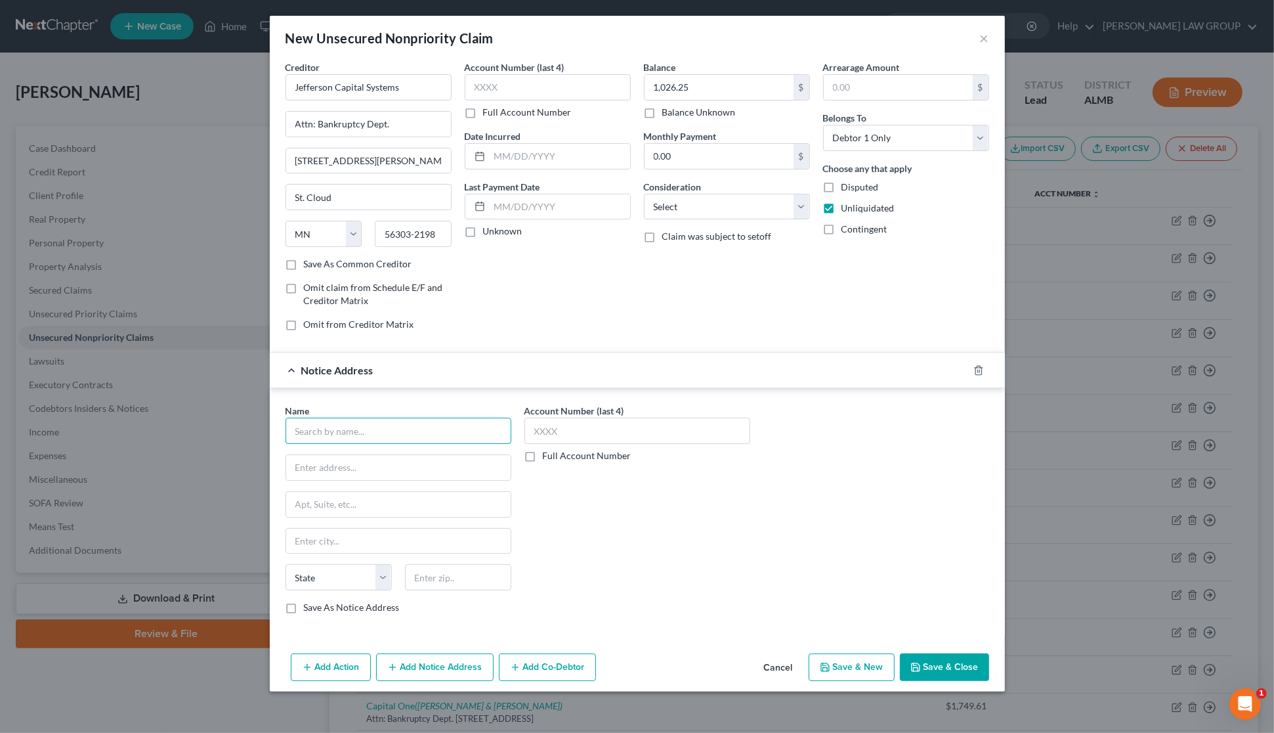
click at [374, 430] on input "text" at bounding box center [399, 431] width 226 height 26
type input "Jacob Law Group"
click at [369, 471] on input "text" at bounding box center [398, 467] width 225 height 25
type input "PO Box 948"
click at [460, 584] on input "text" at bounding box center [458, 577] width 106 height 26
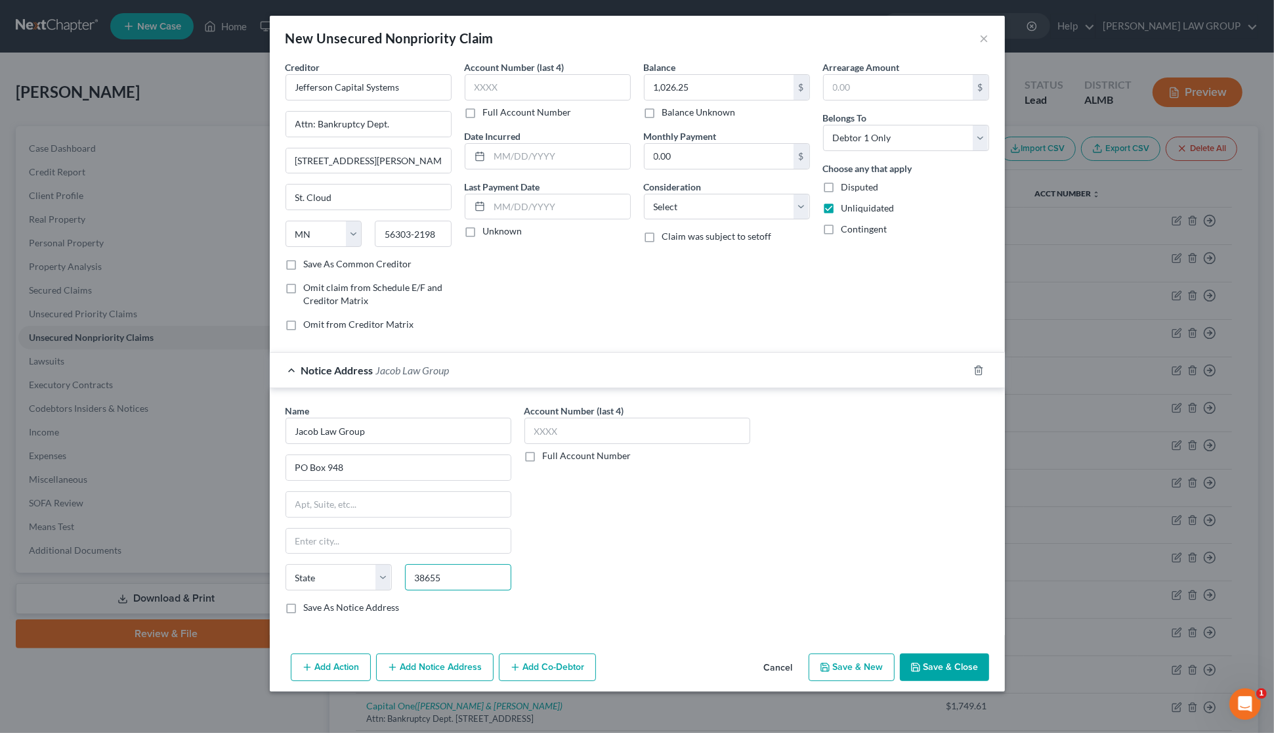
type input "38655"
type input "[GEOGRAPHIC_DATA]"
select select "25"
click at [929, 667] on button "Save & Close" at bounding box center [944, 667] width 89 height 28
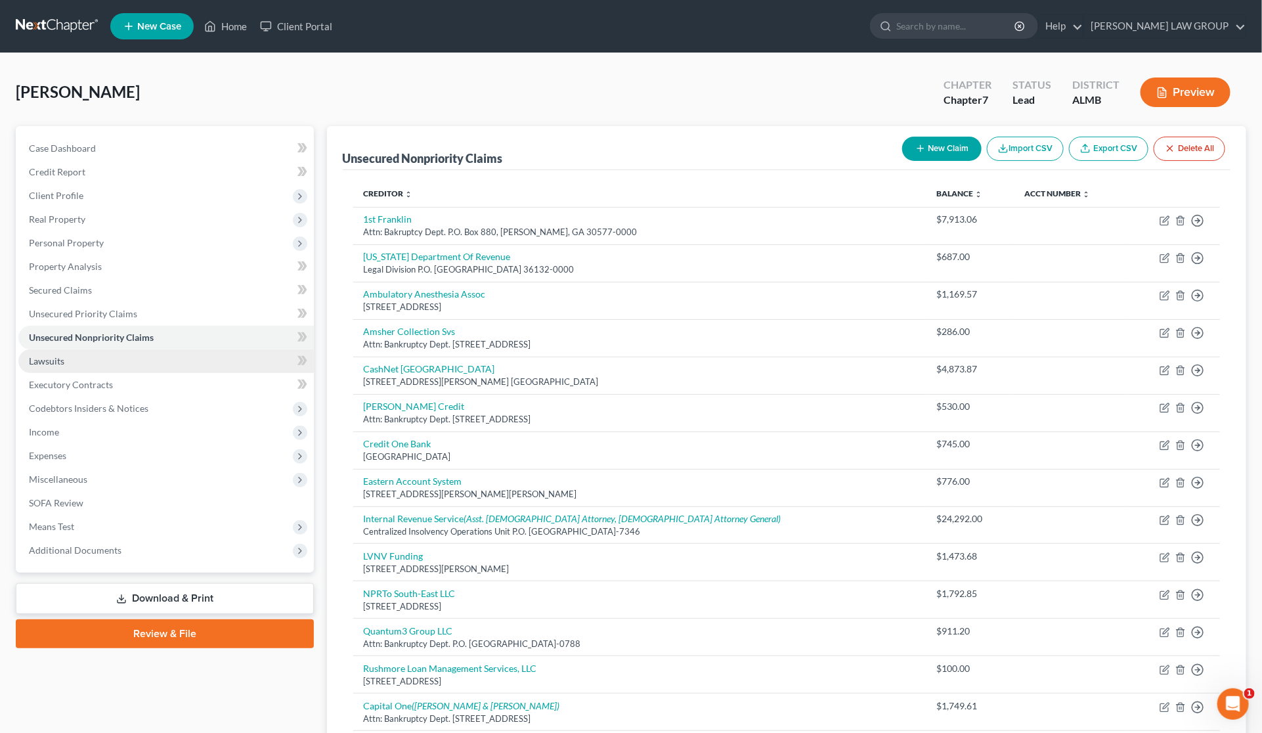
click at [97, 359] on link "Lawsuits" at bounding box center [165, 361] width 295 height 24
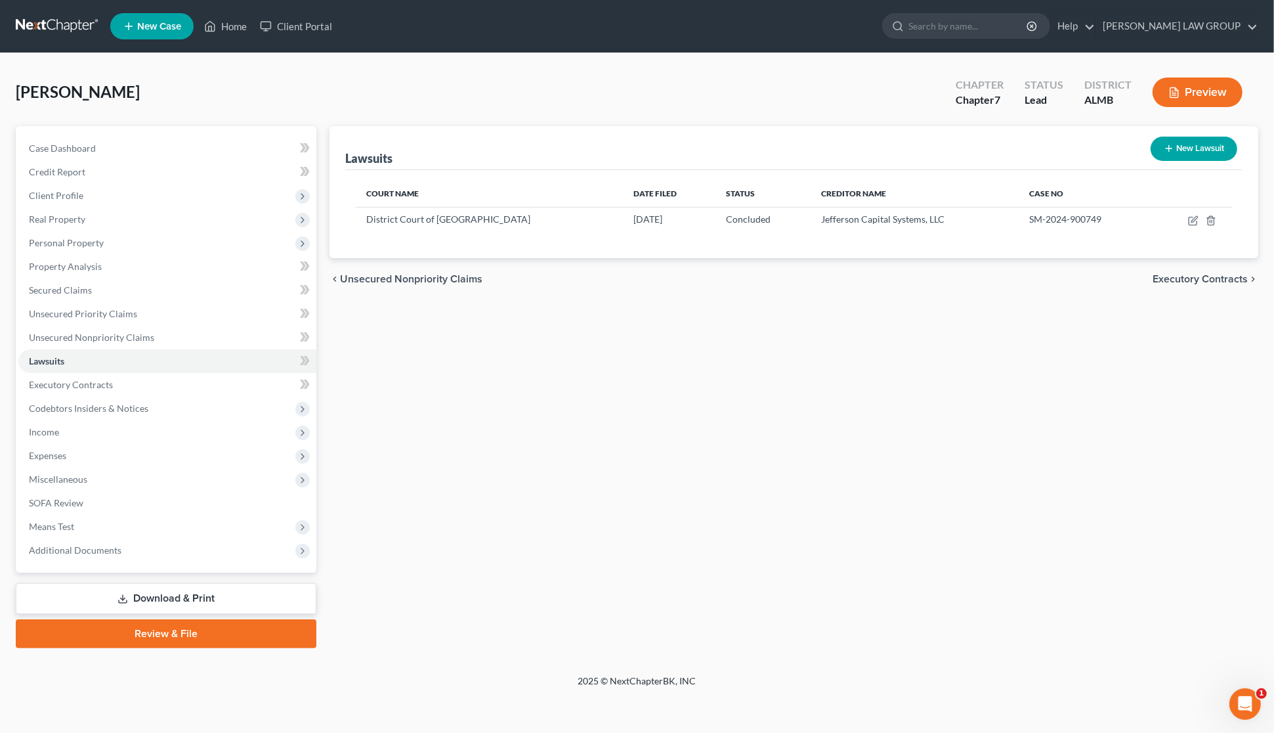
click at [1198, 152] on button "New Lawsuit" at bounding box center [1194, 149] width 87 height 24
select select "0"
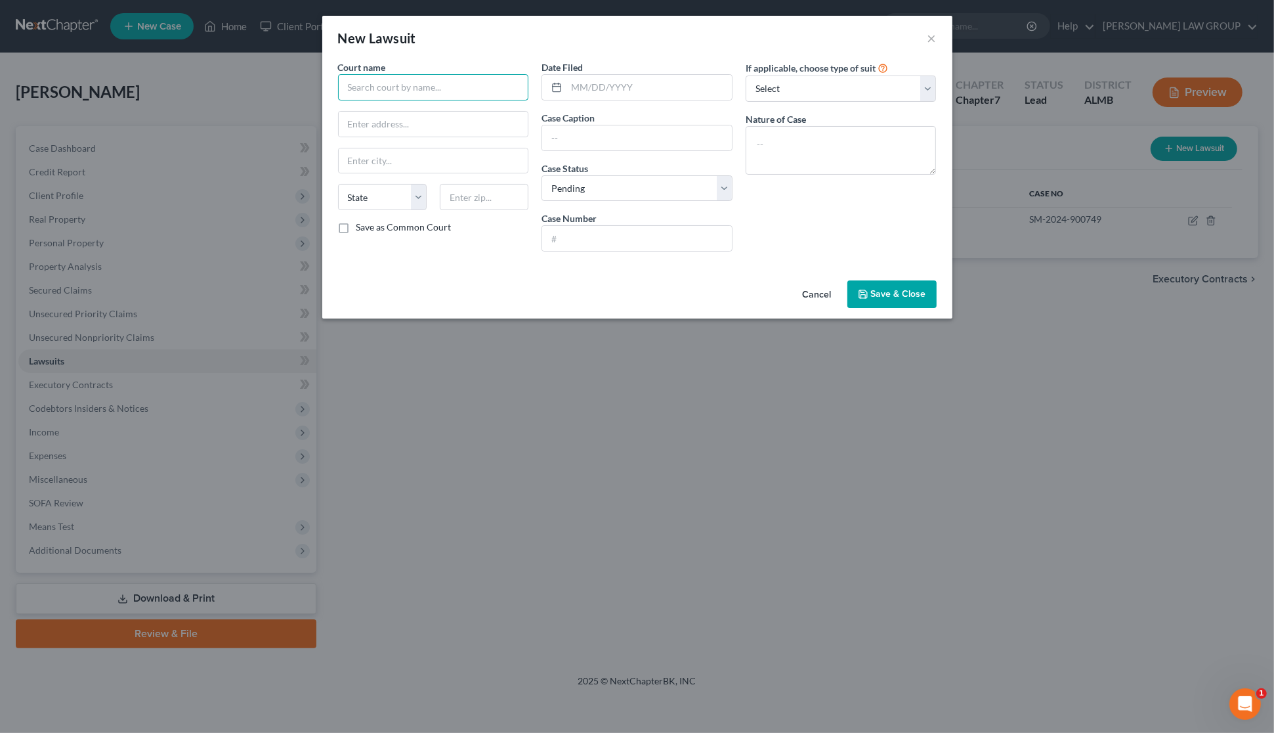
click at [404, 87] on input "text" at bounding box center [433, 87] width 191 height 26
click at [446, 90] on input "Distr" at bounding box center [433, 87] width 191 height 26
type input "District Court of [GEOGRAPHIC_DATA]"
click at [622, 139] on input "text" at bounding box center [637, 137] width 190 height 25
type input "Capital One Bank ([GEOGRAPHIC_DATA]) v. [PERSON_NAME]"
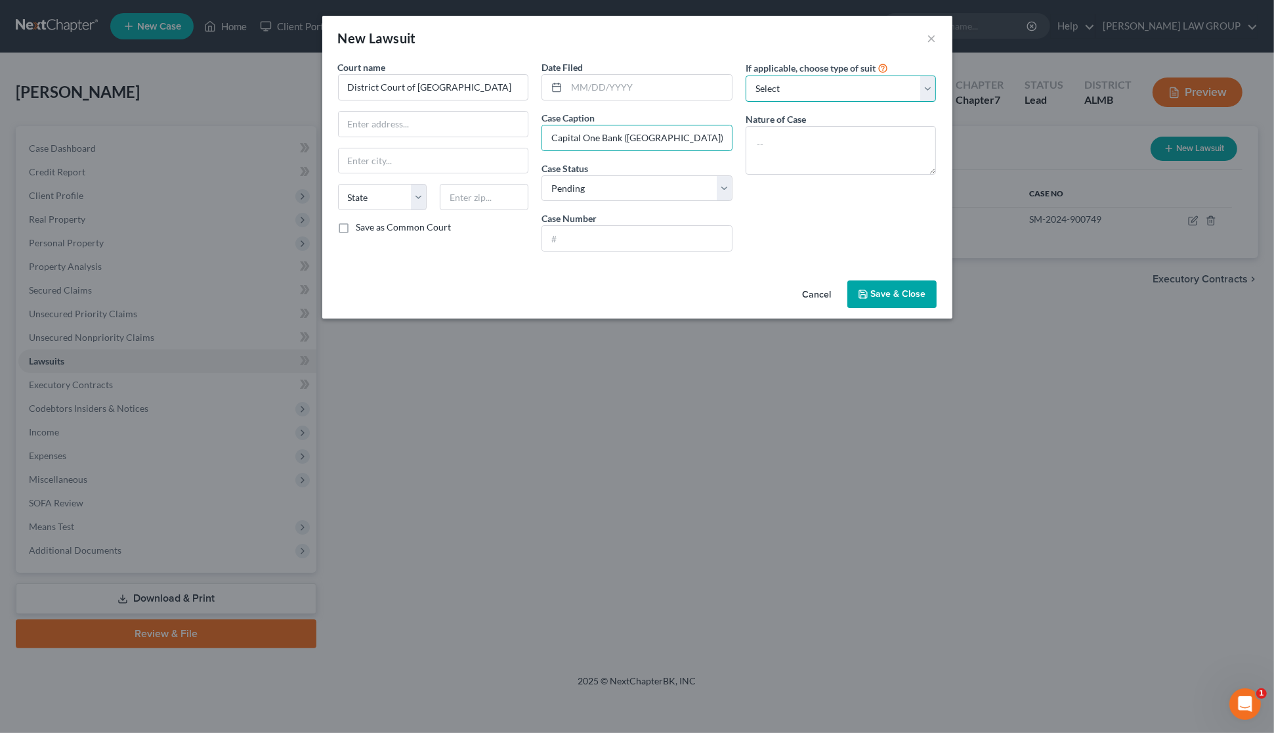
click at [839, 90] on select "Select Repossession Garnishment Foreclosure Attached, Seized, Or Levied Other" at bounding box center [841, 89] width 191 height 26
click at [768, 238] on div "If applicable, choose type of suit Select Repossession Garnishment Foreclosure …" at bounding box center [841, 161] width 204 height 202
click at [720, 185] on select "Select Pending On Appeal Concluded" at bounding box center [637, 188] width 191 height 26
select select "2"
click at [542, 175] on select "Select Pending On Appeal Concluded" at bounding box center [637, 188] width 191 height 26
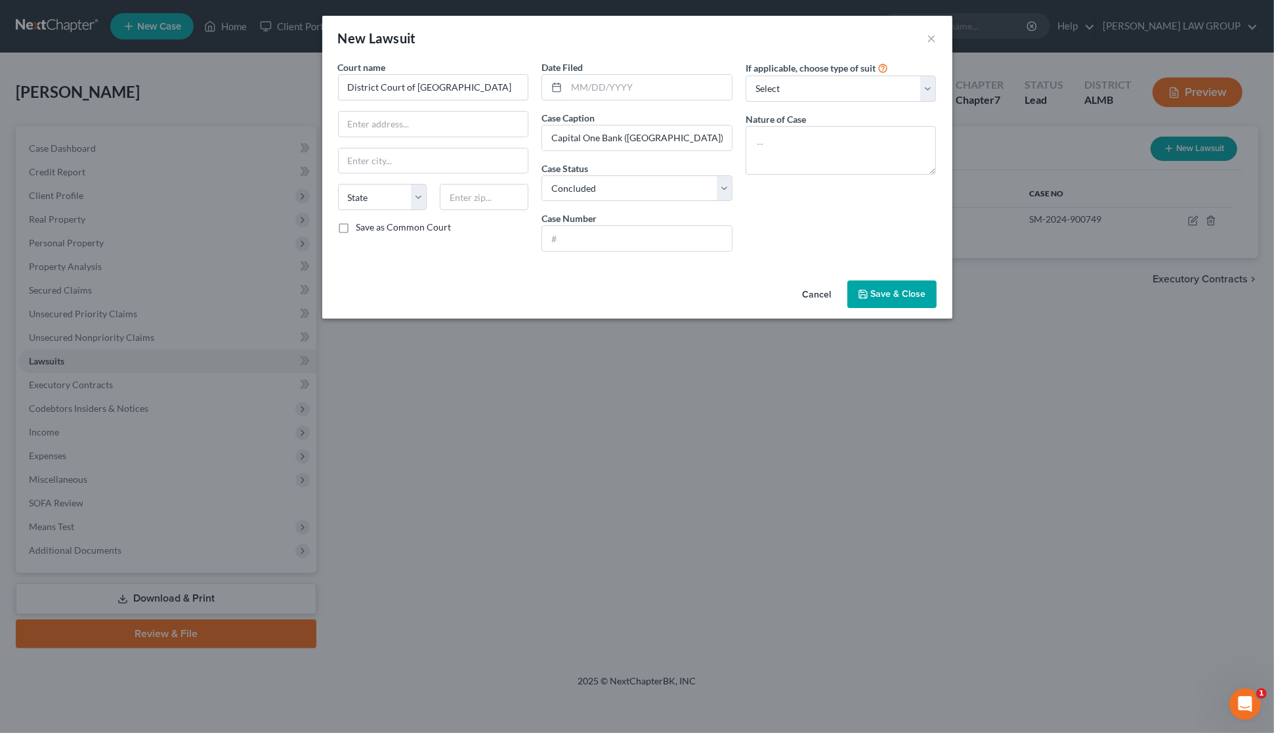
click at [894, 297] on span "Save & Close" at bounding box center [898, 293] width 55 height 11
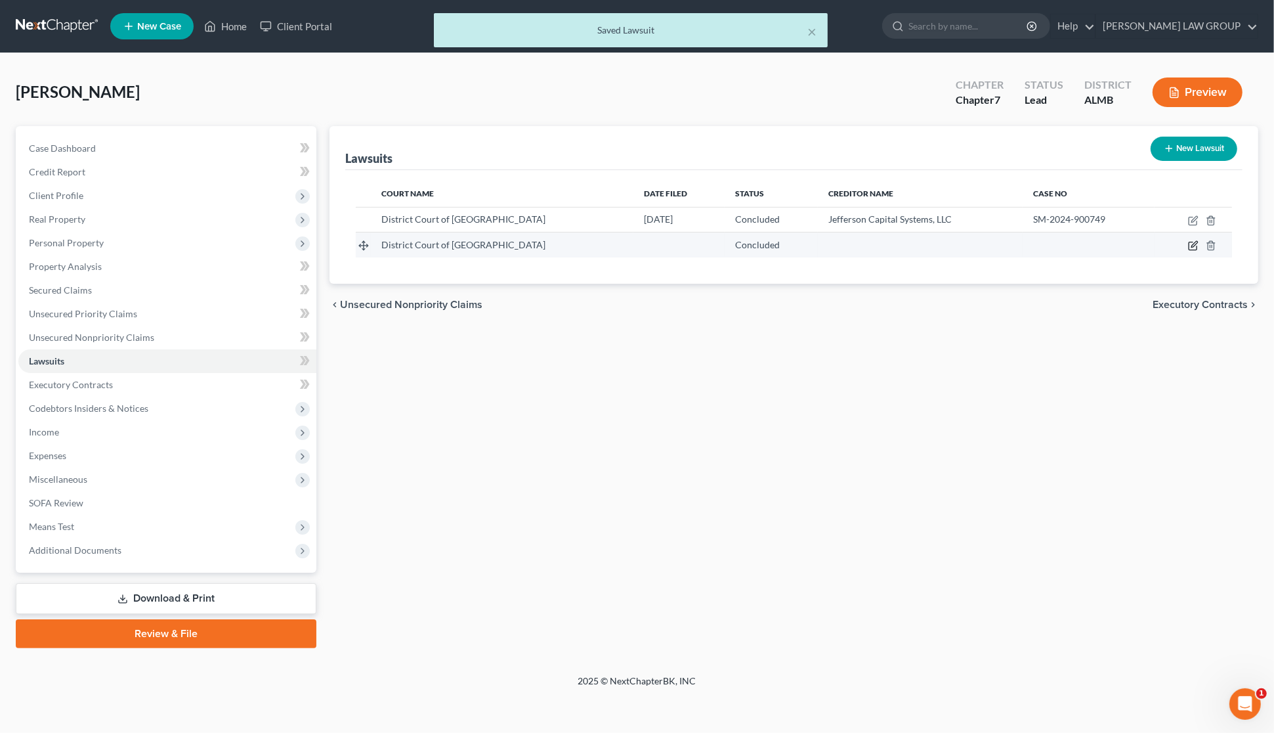
click at [1192, 243] on icon "button" at bounding box center [1193, 245] width 11 height 11
select select "2"
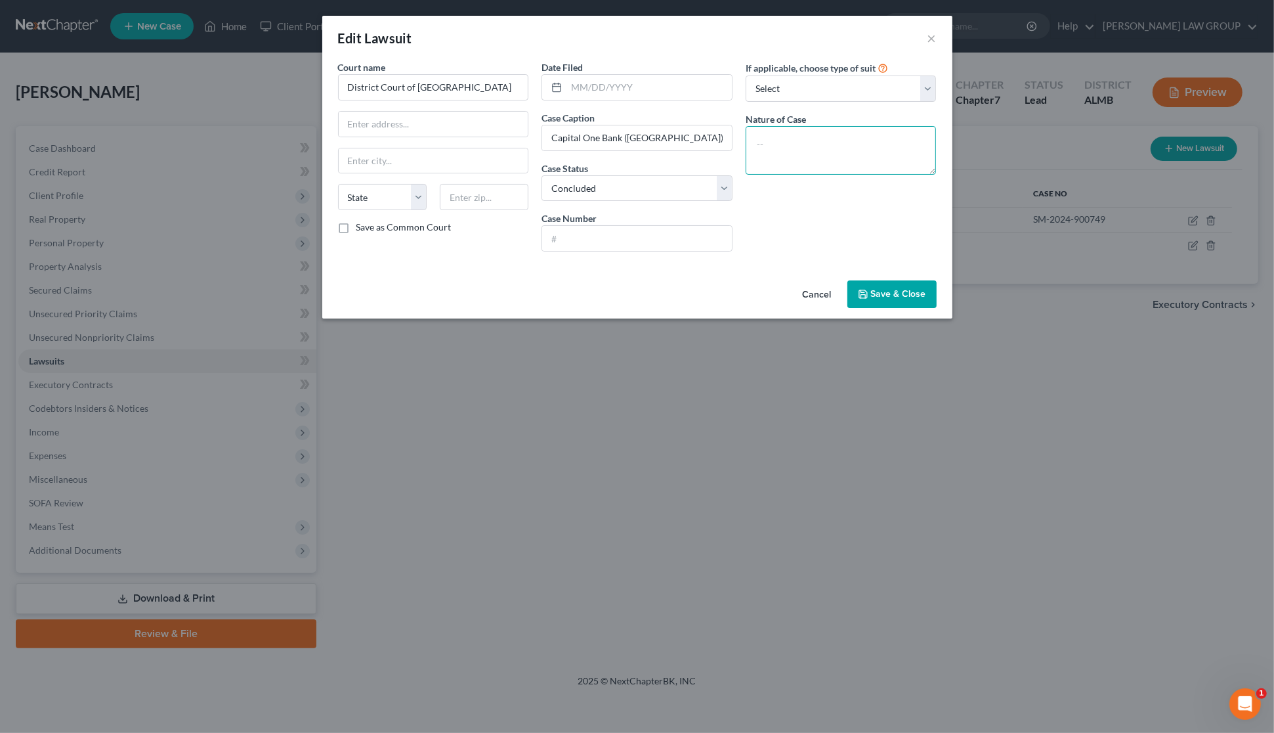
click at [871, 144] on textarea at bounding box center [841, 150] width 191 height 49
click at [586, 242] on input "text" at bounding box center [637, 238] width 190 height 25
type input "SM-2022-900551"
click at [873, 237] on div "If applicable, choose type of suit Select Repossession Garnishment Foreclosure …" at bounding box center [841, 161] width 204 height 202
click at [926, 83] on select "Select Repossession Garnishment Foreclosure Attached, Seized, Or Levied Other" at bounding box center [841, 89] width 191 height 26
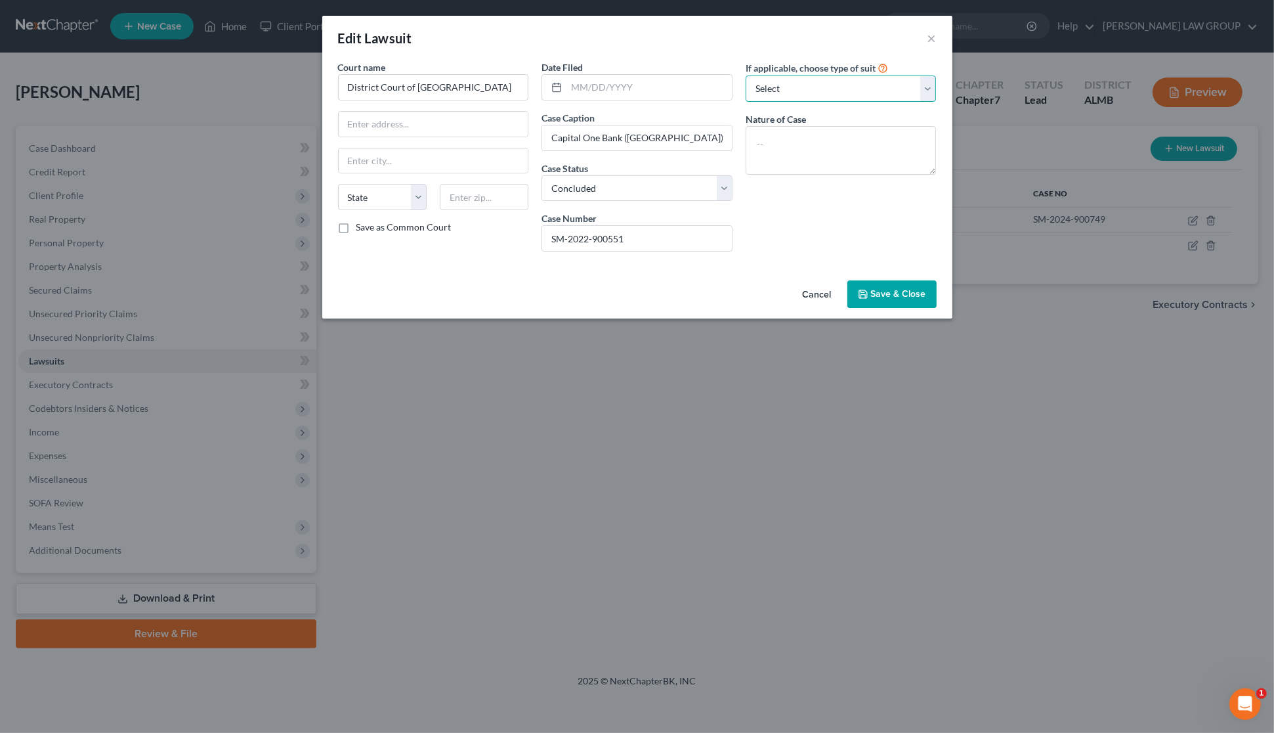
select select "3"
click at [746, 76] on select "Select Repossession Garnishment Foreclosure Attached, Seized, Or Levied Other" at bounding box center [841, 89] width 191 height 26
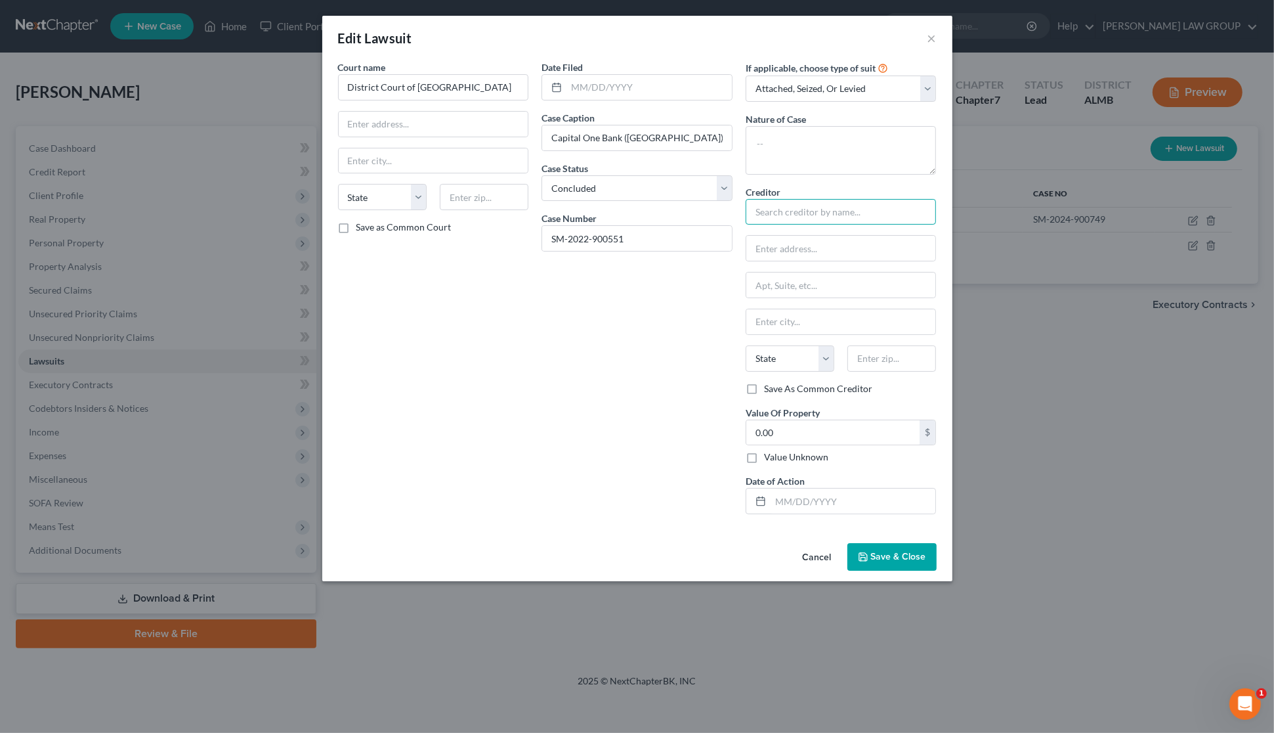
click at [825, 217] on input "text" at bounding box center [841, 212] width 191 height 26
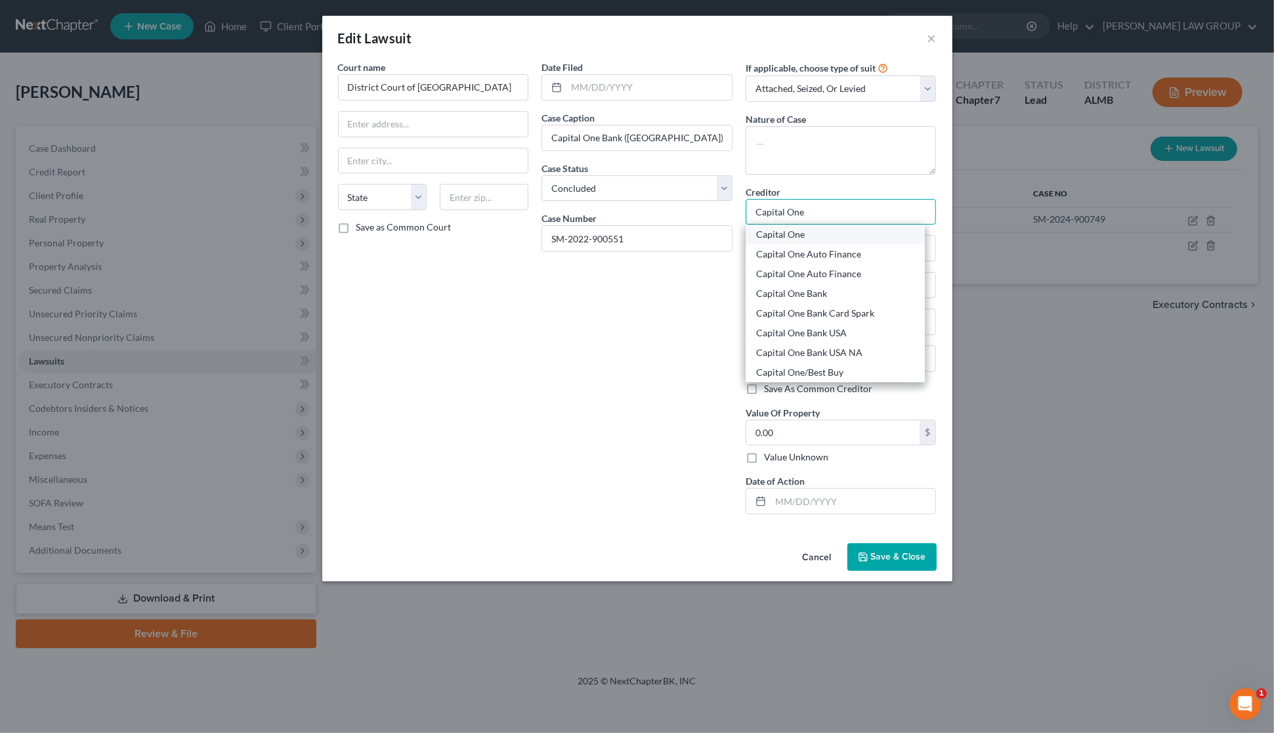
type input "Capital One"
click at [824, 238] on div "Capital One" at bounding box center [835, 234] width 158 height 13
type input "Attn: Bankruptcy Dept."
type input "PO Box 30285"
type input "[GEOGRAPHIC_DATA]"
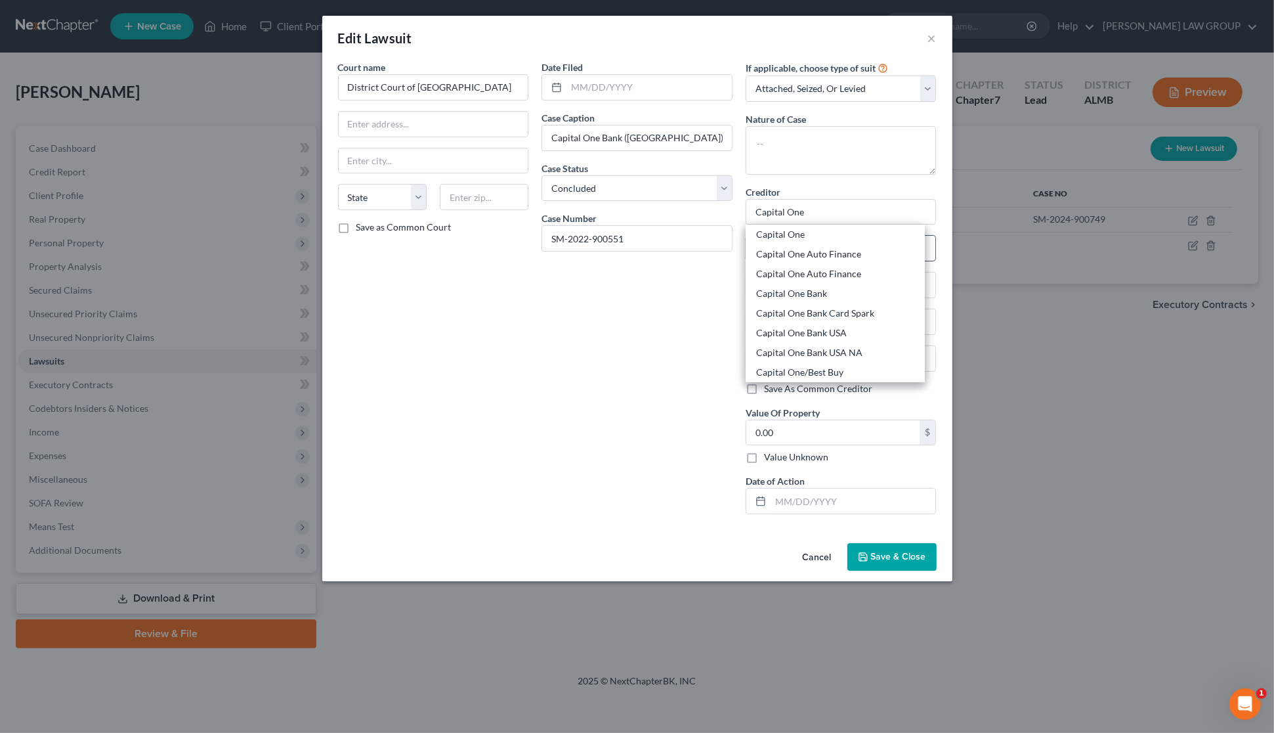
select select "46"
type input "84130-0285"
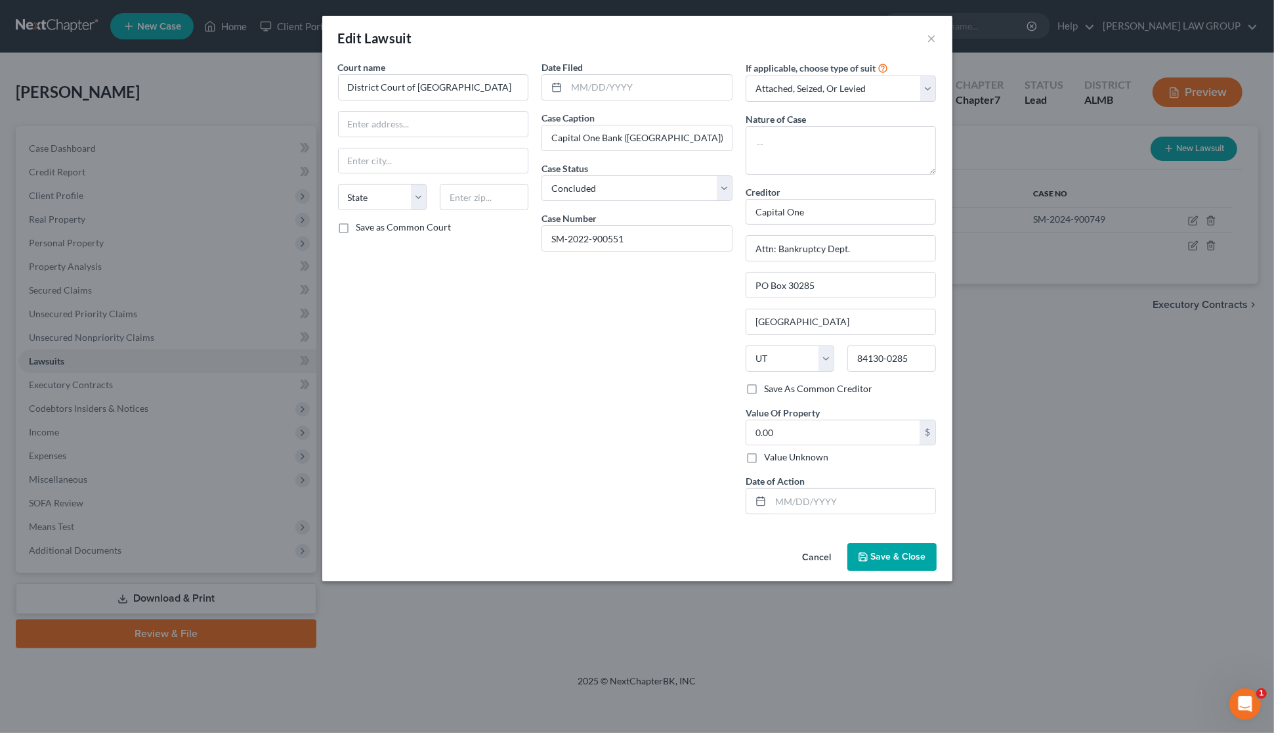
click at [883, 559] on span "Save & Close" at bounding box center [898, 556] width 55 height 11
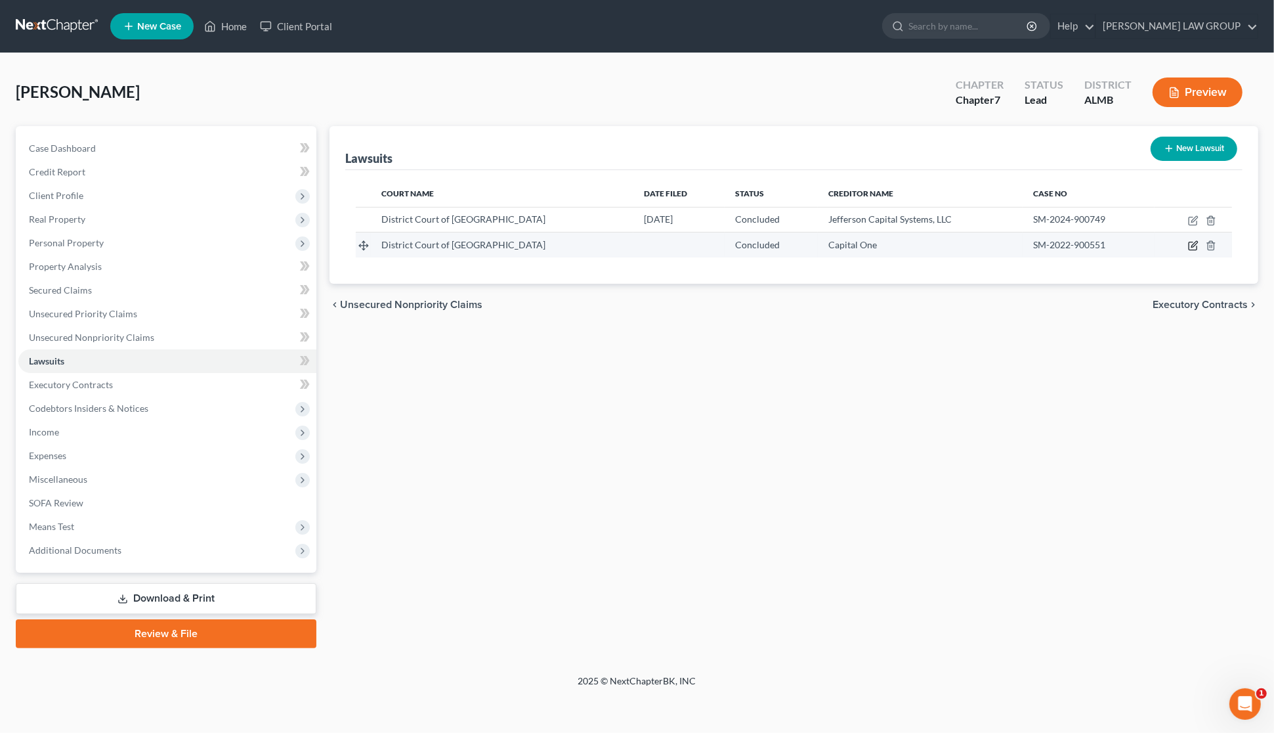
click at [1190, 242] on icon "button" at bounding box center [1193, 246] width 8 height 8
select select "2"
select select "3"
select select "46"
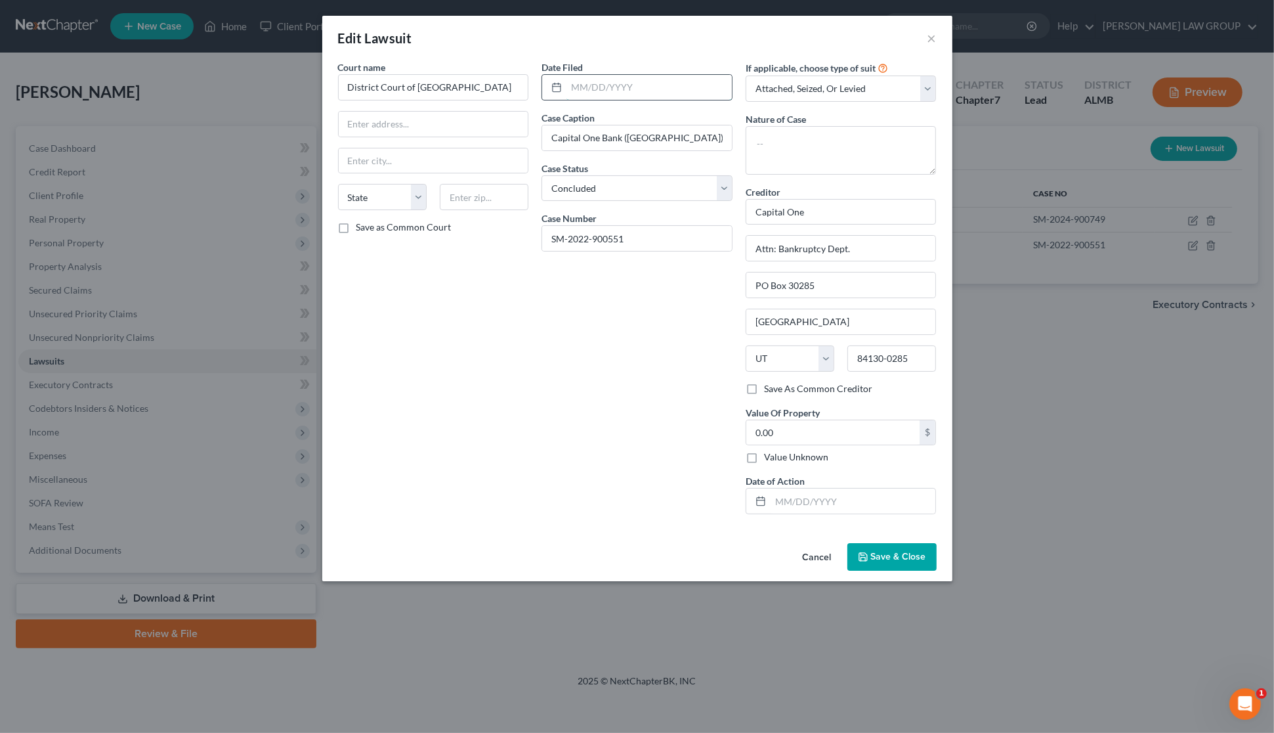
click at [601, 87] on input "text" at bounding box center [649, 87] width 165 height 25
type input "[DATE]"
click at [907, 562] on span "Save & Close" at bounding box center [898, 556] width 55 height 11
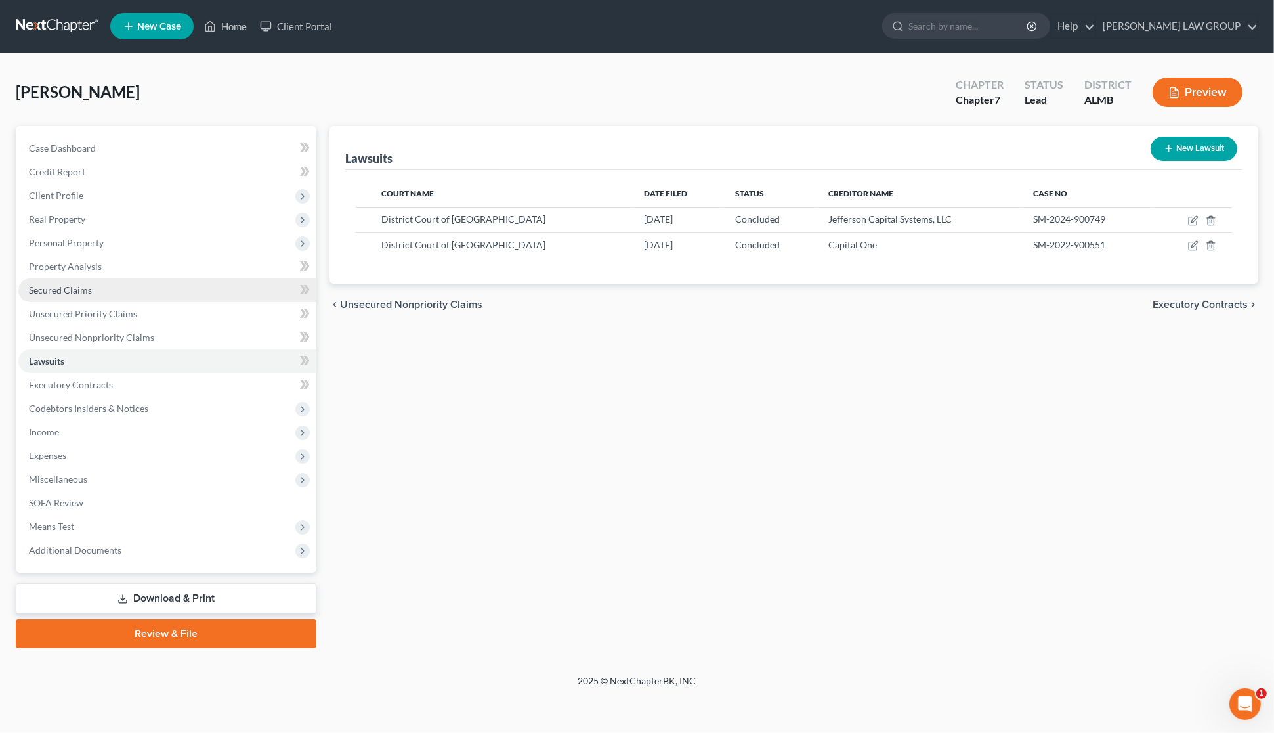
click at [63, 290] on span "Secured Claims" at bounding box center [60, 289] width 63 height 11
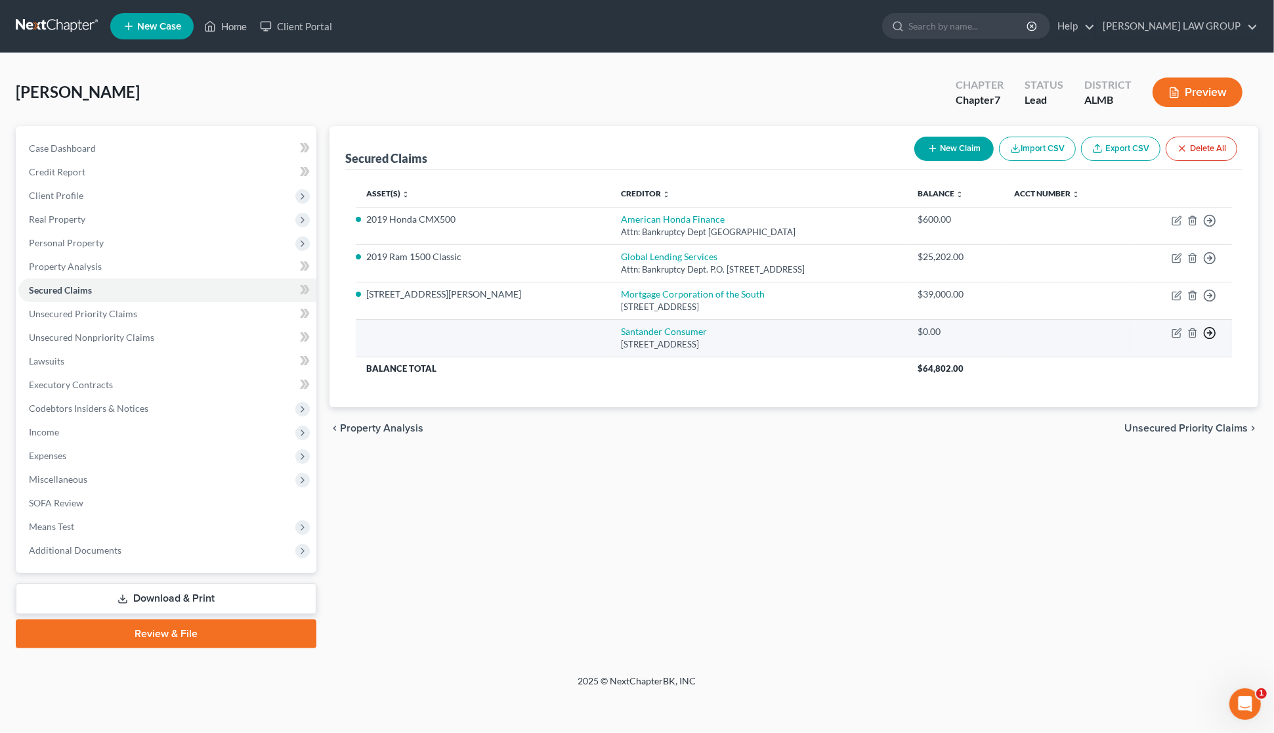
click at [1210, 221] on line "button" at bounding box center [1210, 221] width 5 height 0
click at [1149, 370] on link "Move to F" at bounding box center [1150, 364] width 110 height 22
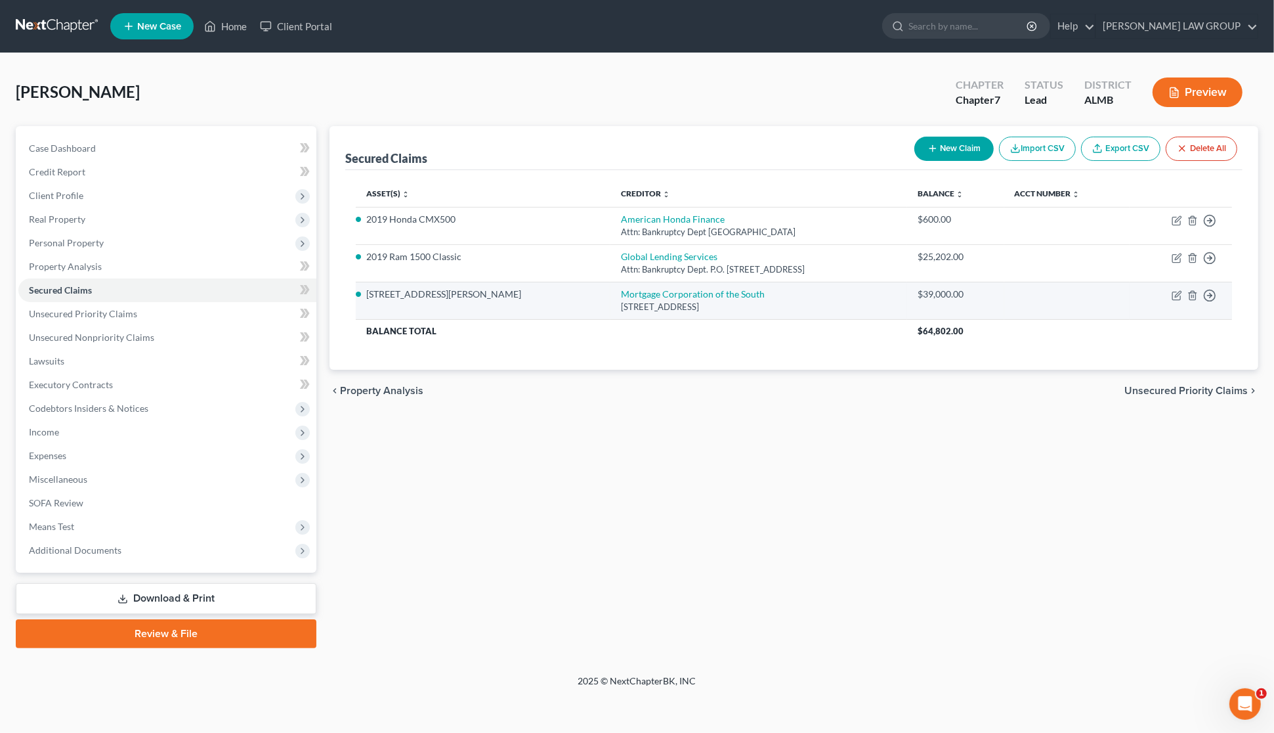
click at [1171, 294] on td "Move to E Move to F Move to G Move to Notice Only" at bounding box center [1181, 300] width 102 height 37
click at [1173, 293] on icon "button" at bounding box center [1177, 295] width 11 height 11
select select "0"
select select "6"
select select "0"
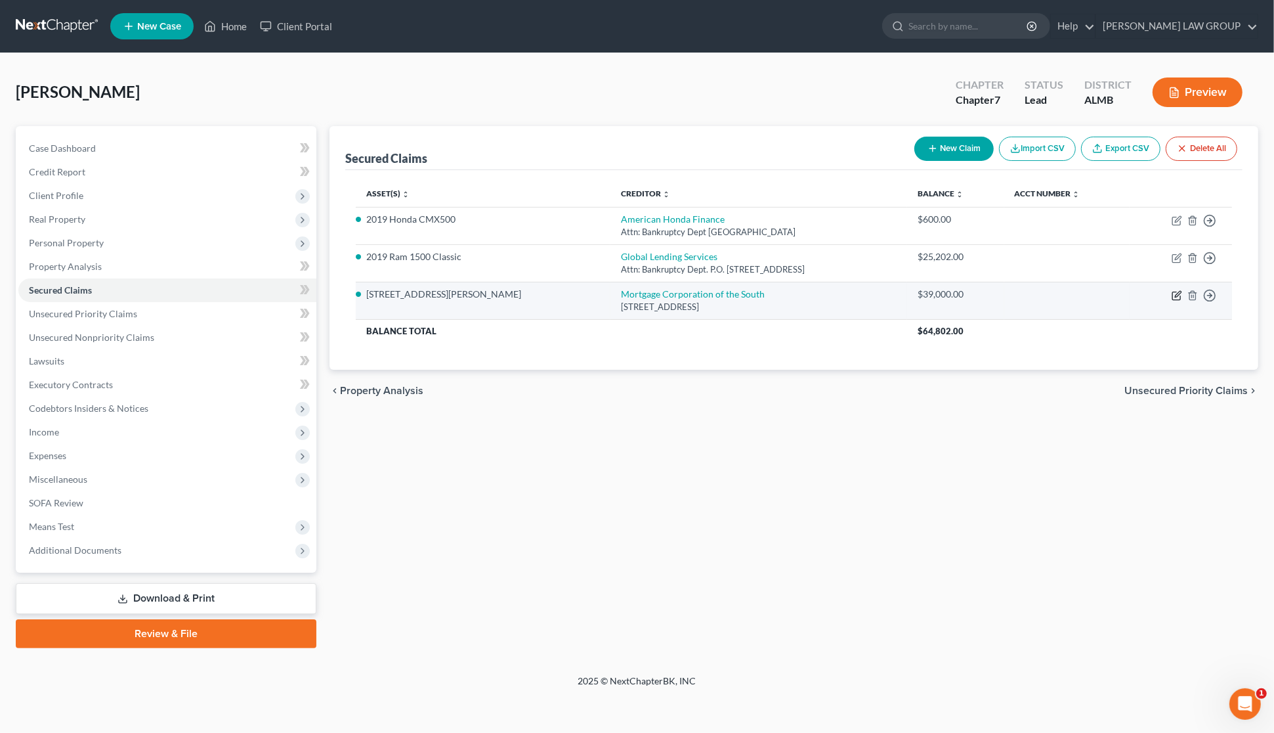
select select "0"
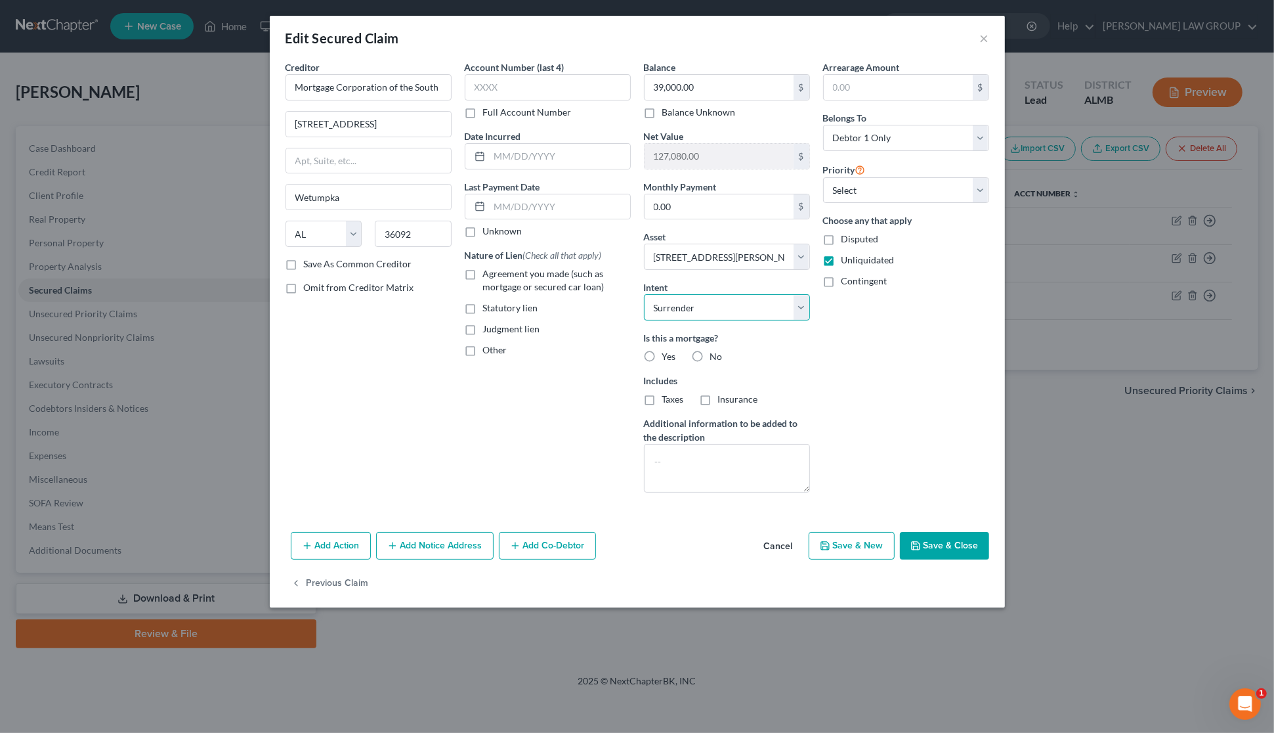
click at [803, 311] on select "Select Surrender Redeem Reaffirm Avoid Other" at bounding box center [727, 307] width 166 height 26
select select "2"
click at [644, 295] on select "Select Surrender Redeem Reaffirm Avoid Other" at bounding box center [727, 307] width 166 height 26
click at [949, 555] on button "Save & Close" at bounding box center [944, 546] width 89 height 28
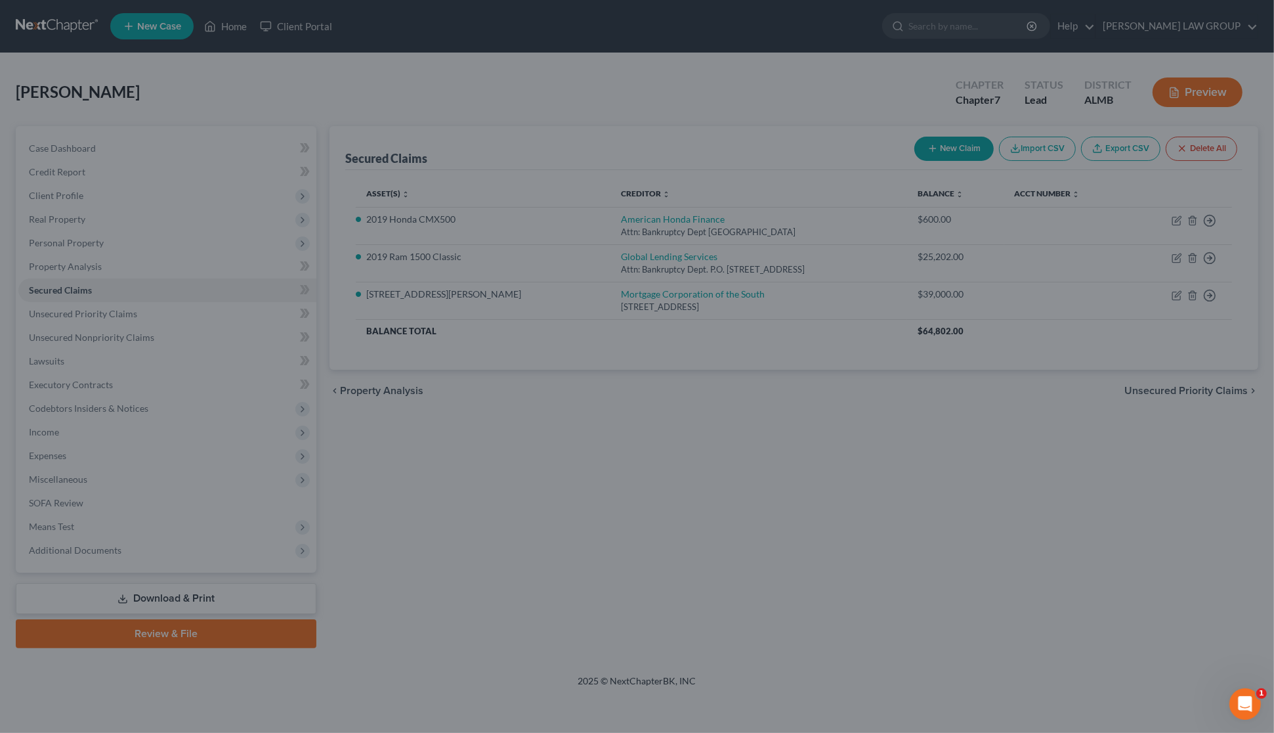
select select "6"
type input "0"
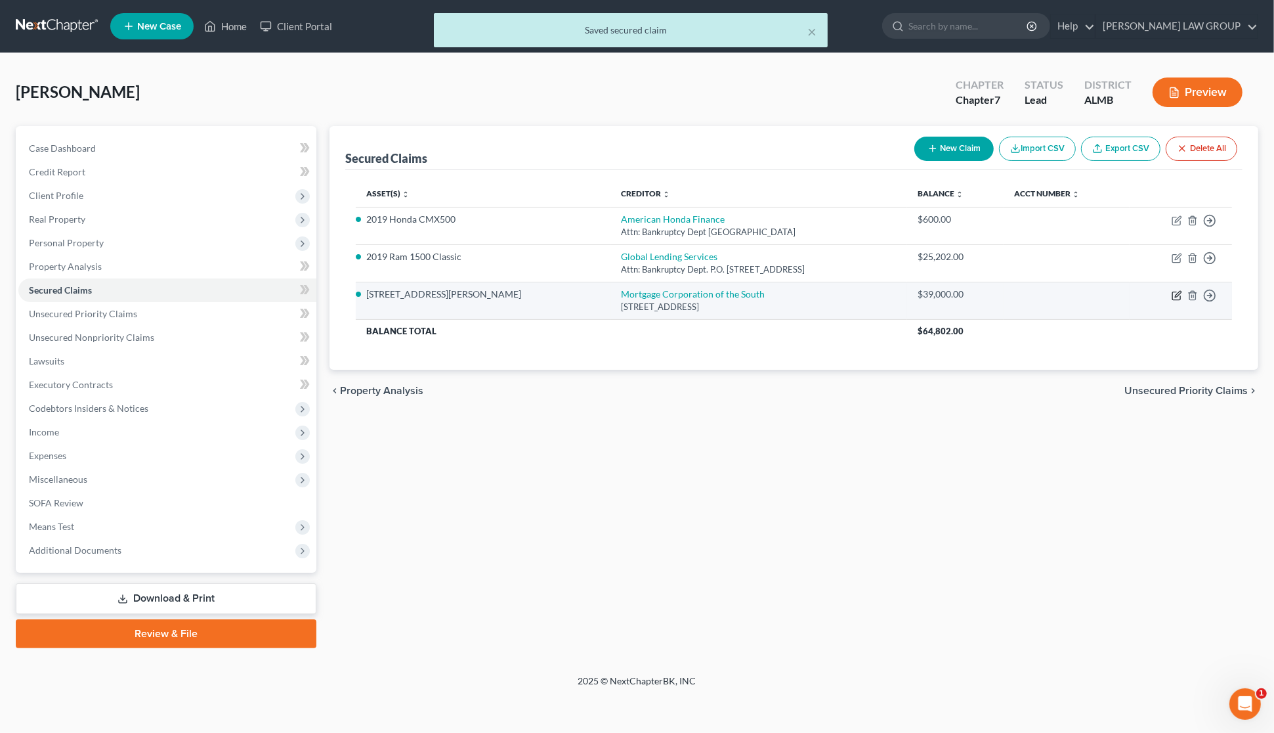
click at [1175, 292] on icon "button" at bounding box center [1177, 295] width 11 height 11
select select "0"
select select "6"
select select "2"
select select "0"
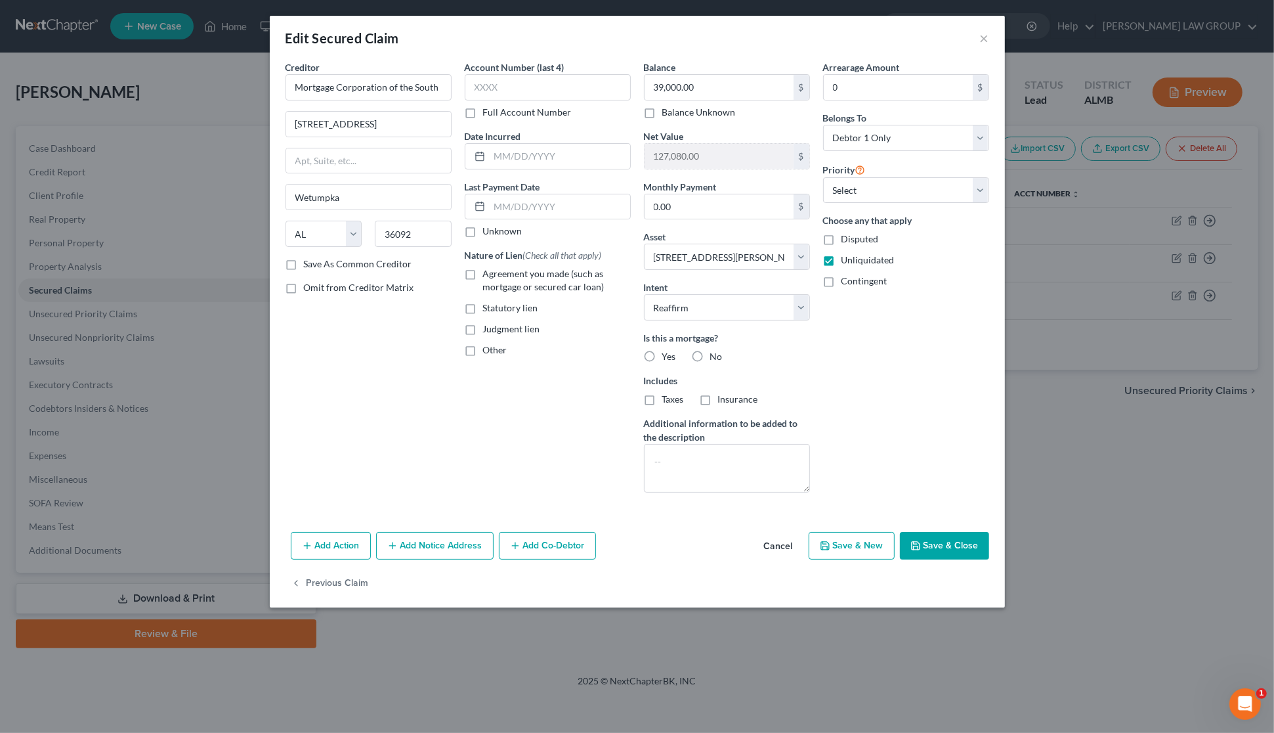
click at [947, 547] on button "Save & Close" at bounding box center [944, 546] width 89 height 28
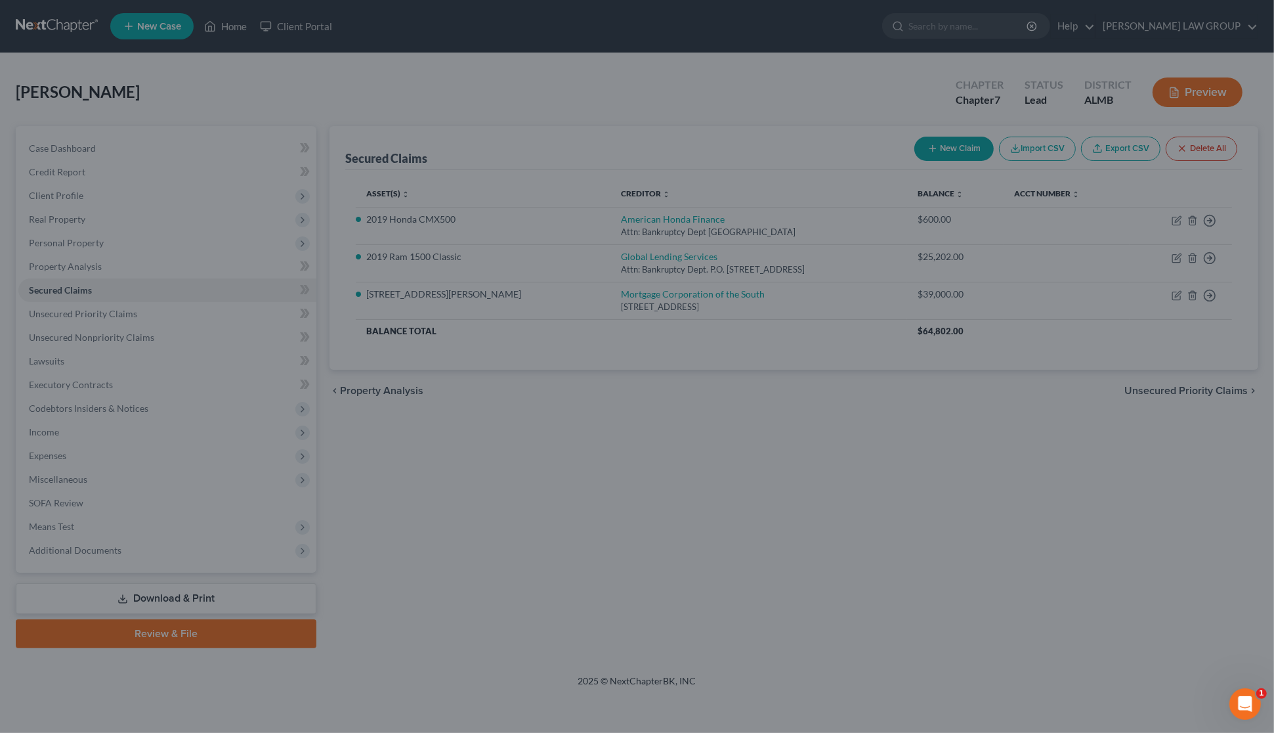
select select "6"
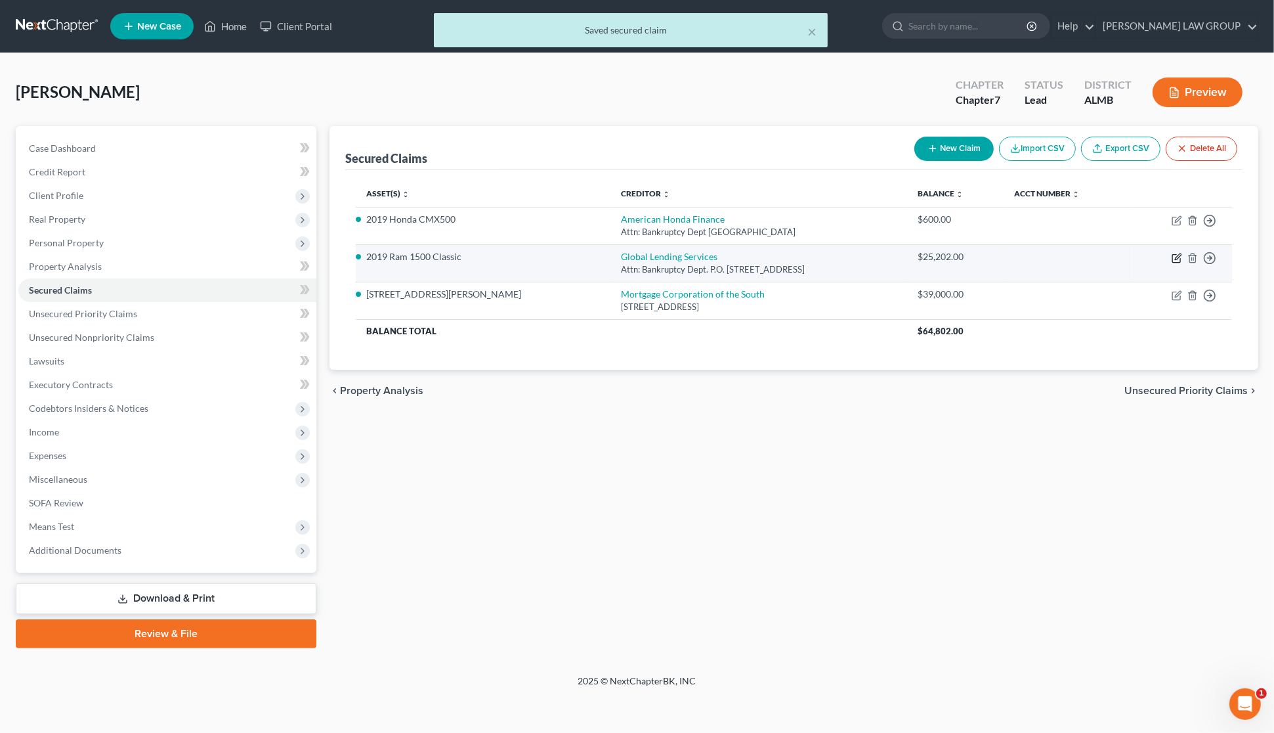
click at [1179, 255] on icon "button" at bounding box center [1178, 256] width 6 height 6
select select "42"
select select "3"
select select "0"
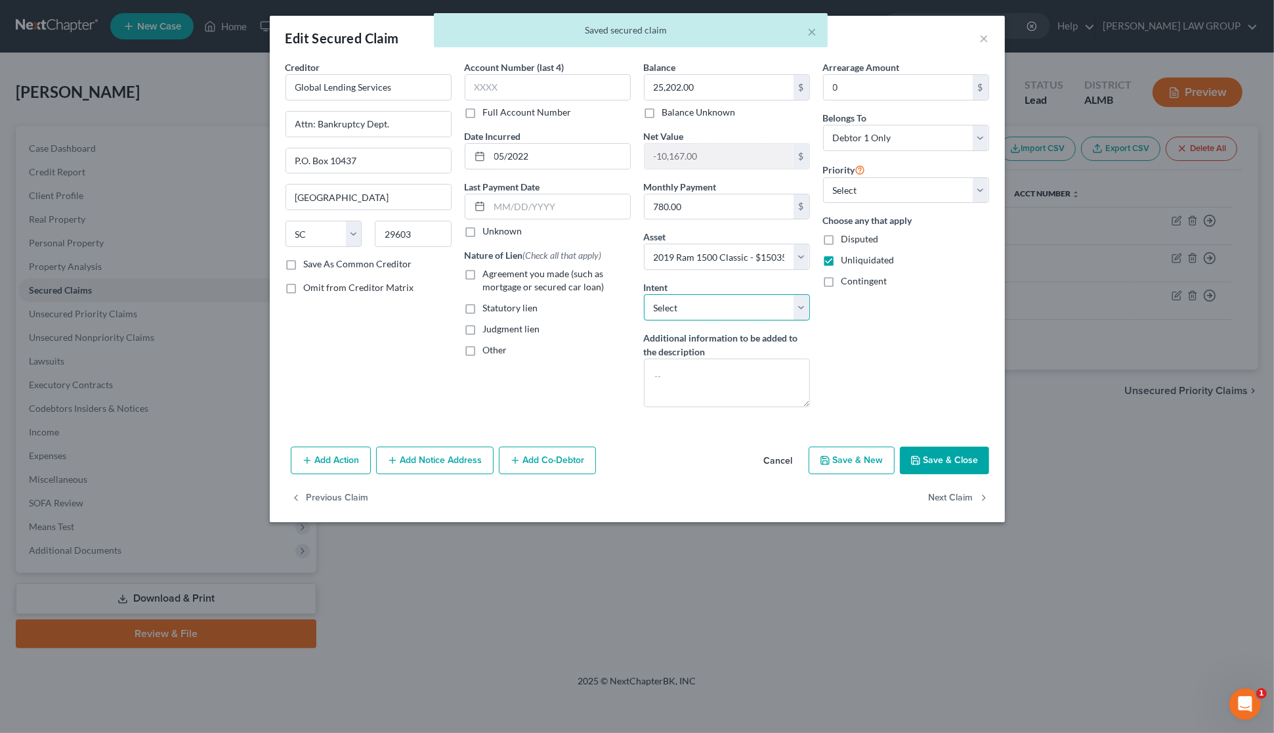
click at [802, 304] on select "Select Surrender Redeem Reaffirm Avoid Other" at bounding box center [727, 307] width 166 height 26
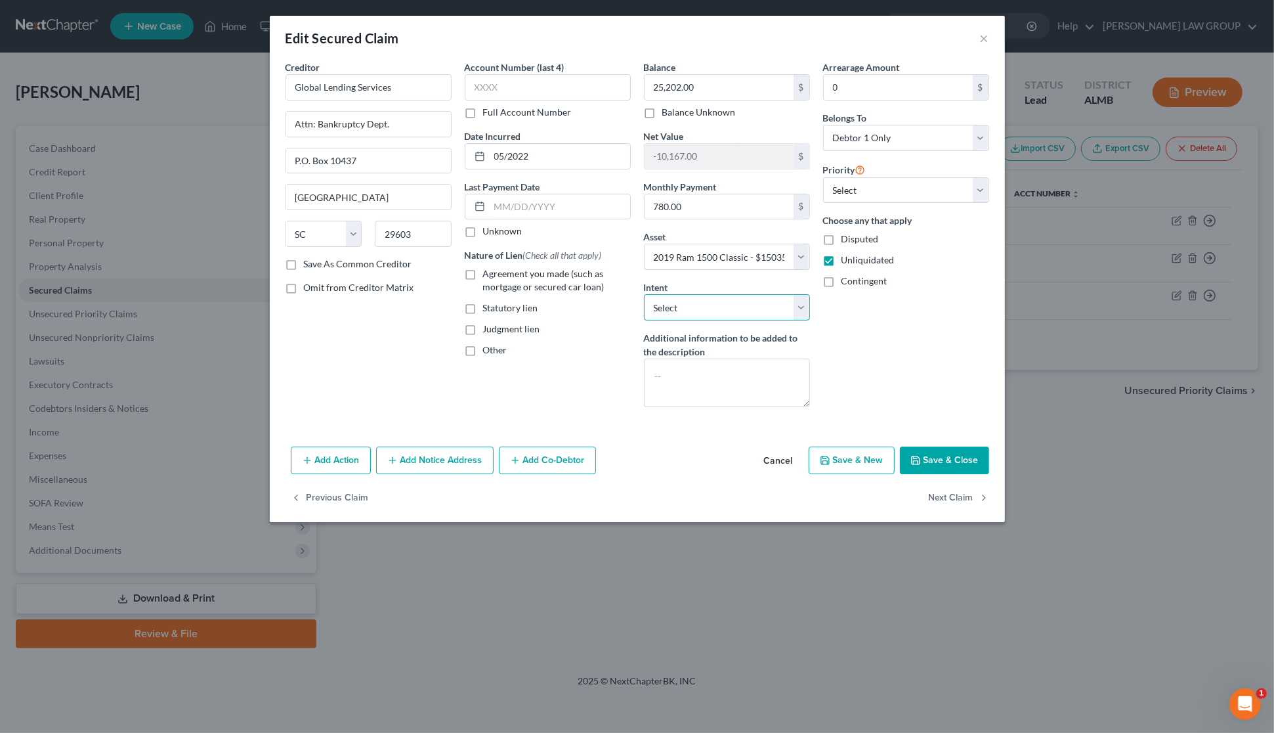
select select "2"
click at [644, 295] on select "Select Surrender Redeem Reaffirm Avoid Other" at bounding box center [727, 307] width 166 height 26
click at [932, 454] on button "Save & Close" at bounding box center [944, 460] width 89 height 28
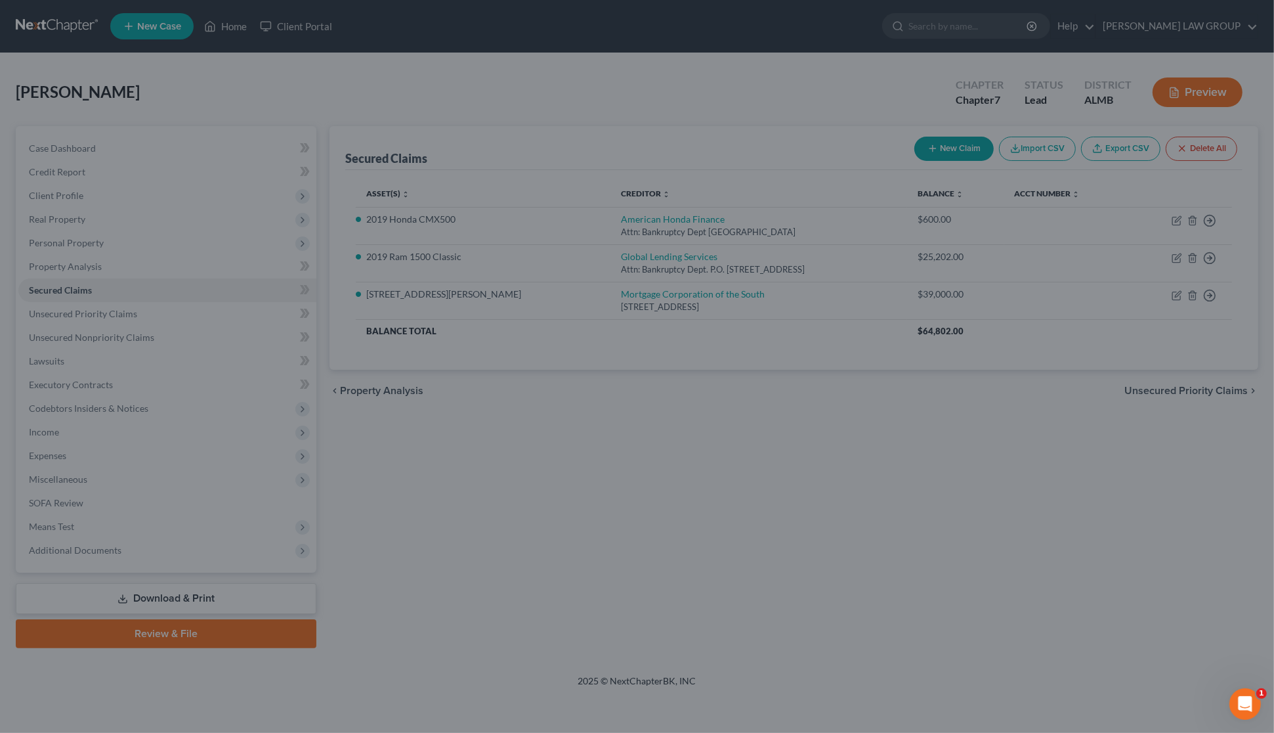
select select "3"
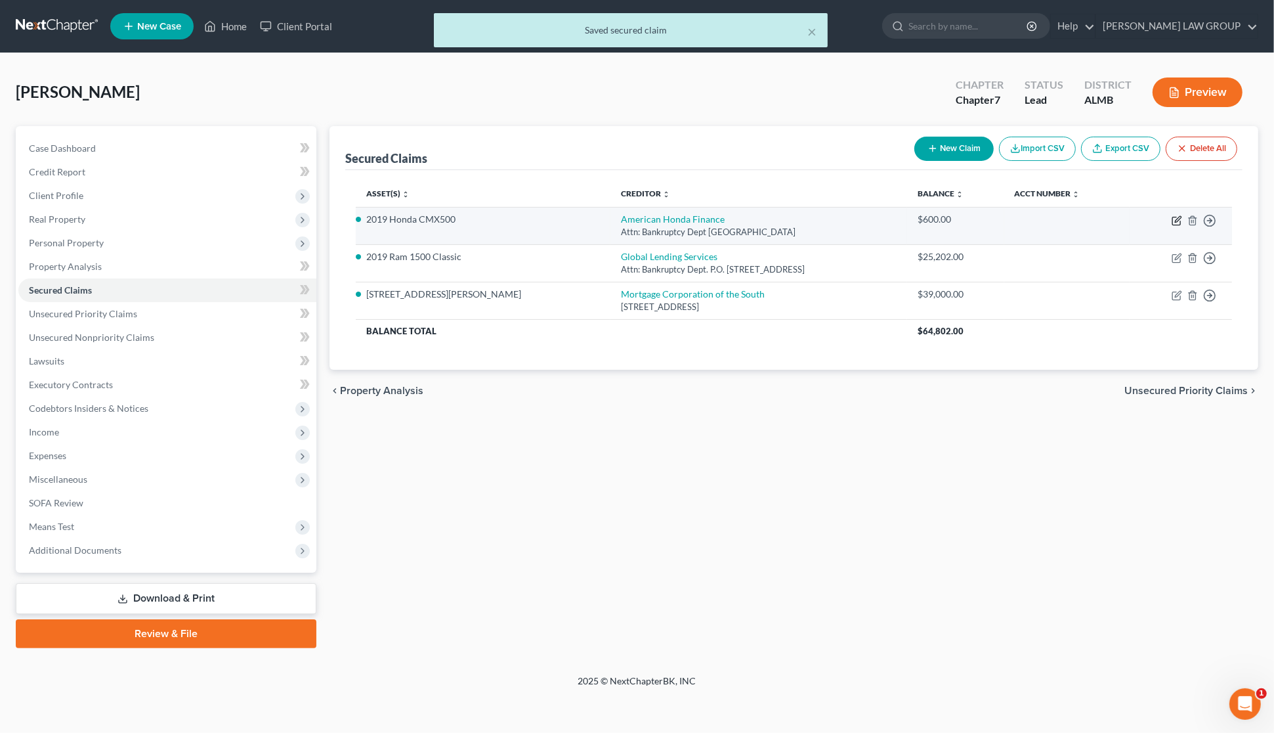
click at [1177, 220] on icon "button" at bounding box center [1177, 220] width 11 height 11
select select "45"
select select "2"
select select "0"
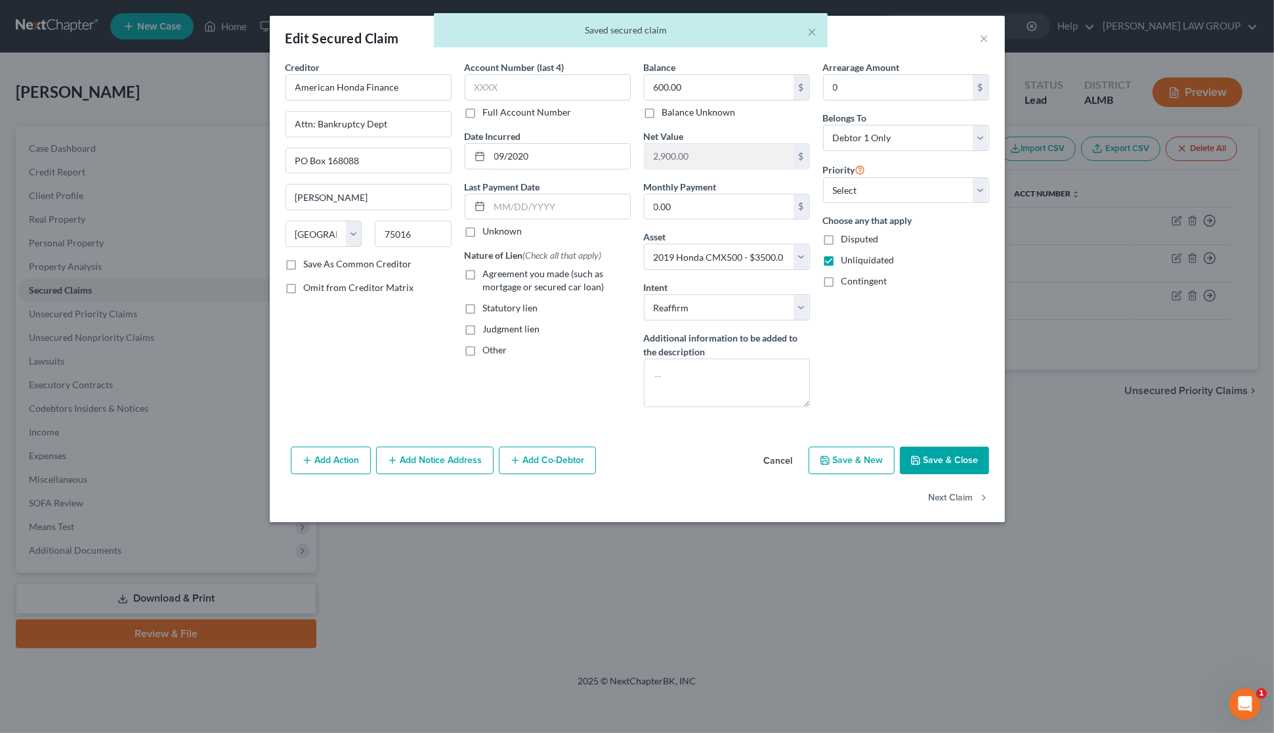
click at [930, 458] on button "Save & Close" at bounding box center [944, 460] width 89 height 28
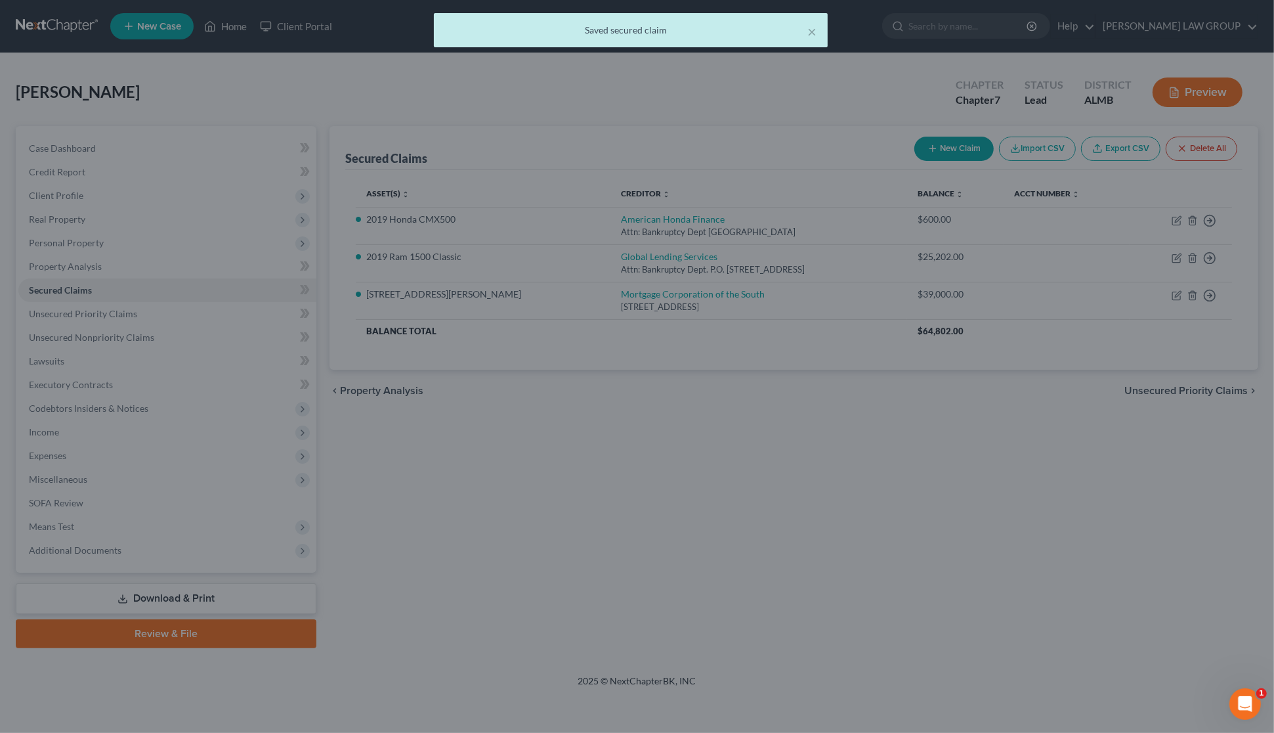
select select "2"
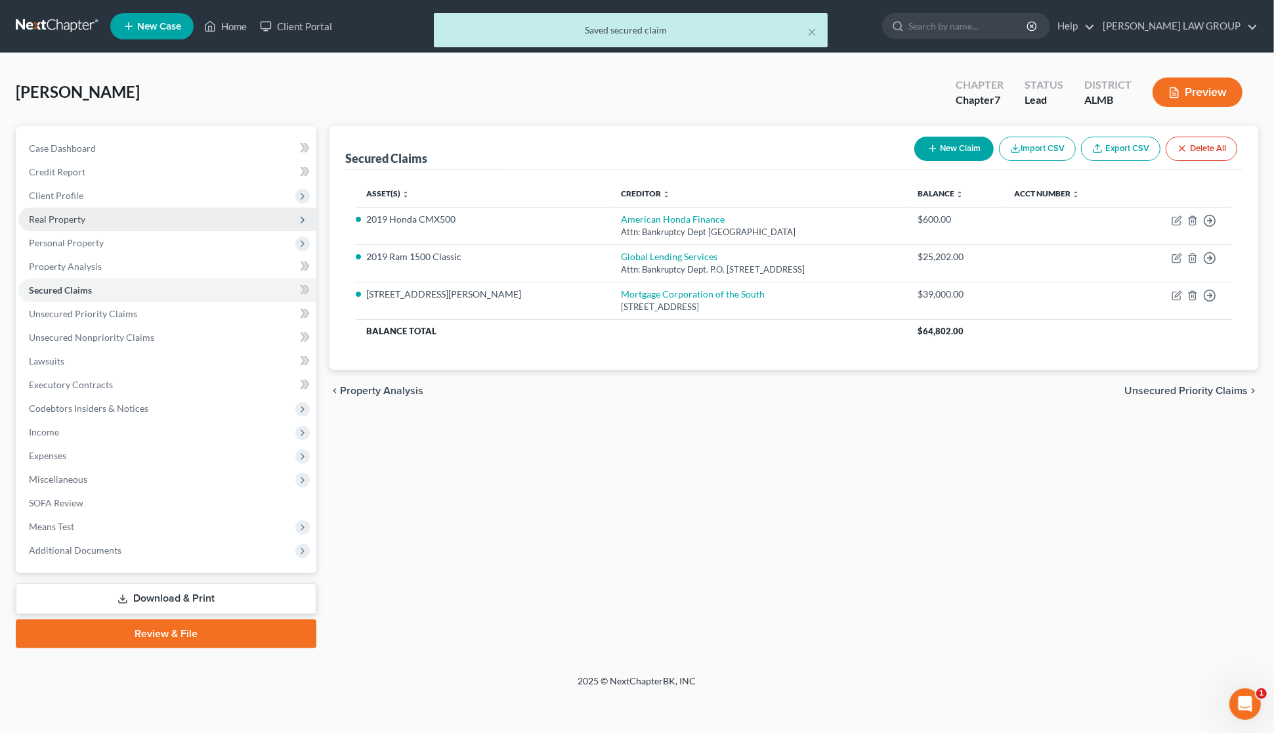
click at [74, 225] on span "Real Property" at bounding box center [167, 219] width 298 height 24
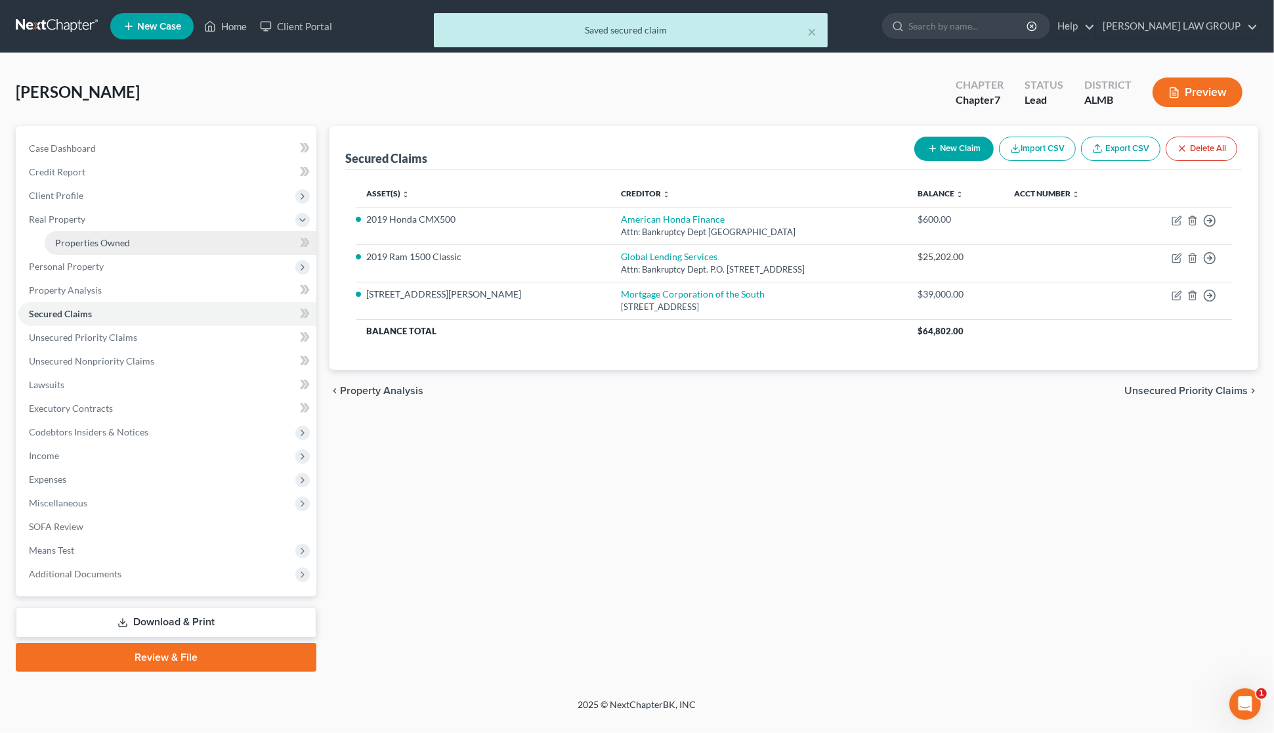
click at [77, 245] on span "Properties Owned" at bounding box center [92, 242] width 75 height 11
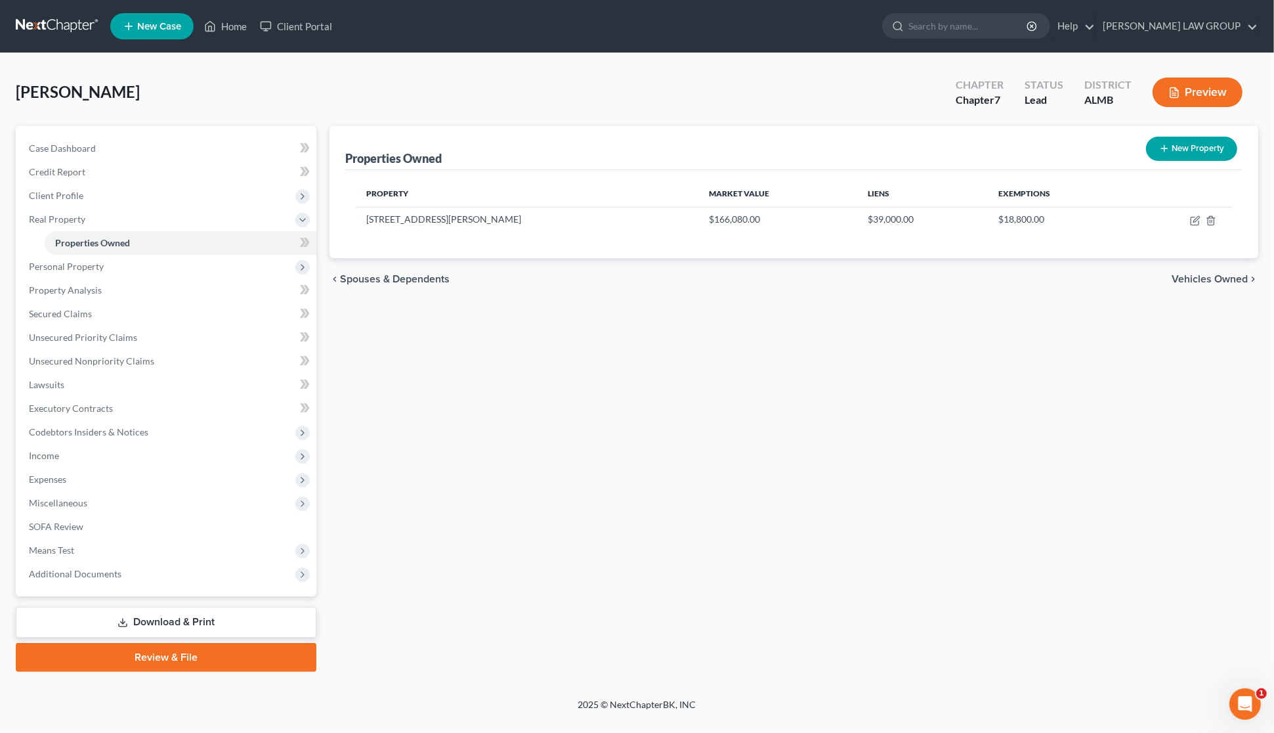
click at [910, 383] on div "Properties Owned New Property Property Market Value Liens Exemptions [STREET_AD…" at bounding box center [794, 399] width 942 height 546
click at [197, 622] on link "Download & Print" at bounding box center [166, 622] width 301 height 31
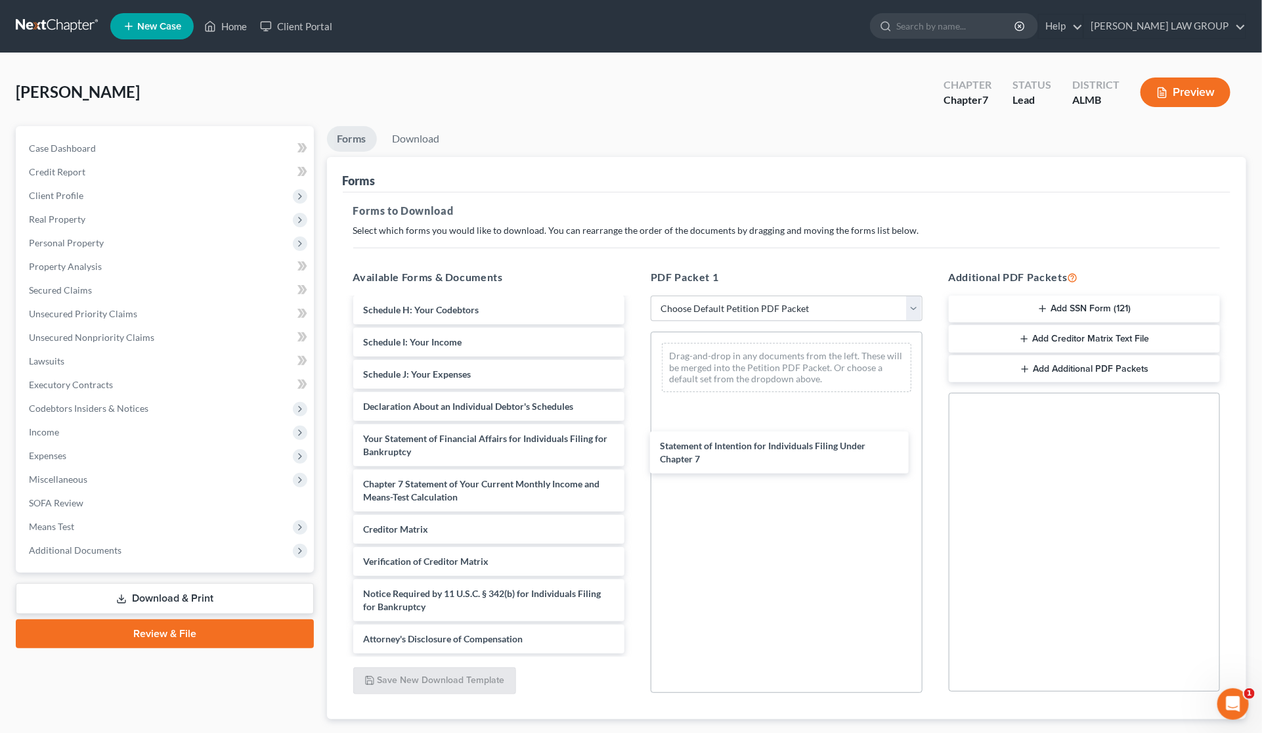
scroll to position [273, 0]
drag, startPoint x: 470, startPoint y: 439, endPoint x: 488, endPoint y: 441, distance: 17.8
click at [636, 446] on div "Statement of Intention for Individuals Filing Under Chapter 7 Installments Fee …" at bounding box center [489, 345] width 293 height 615
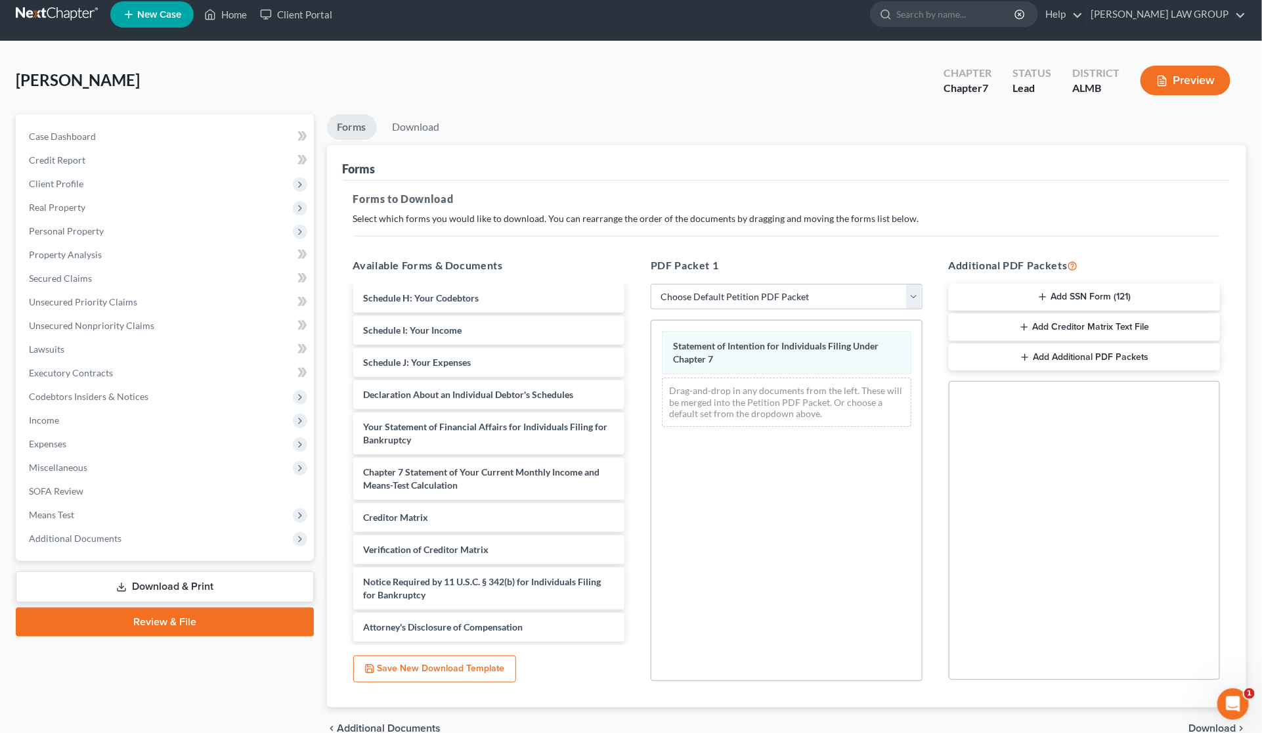
scroll to position [77, 0]
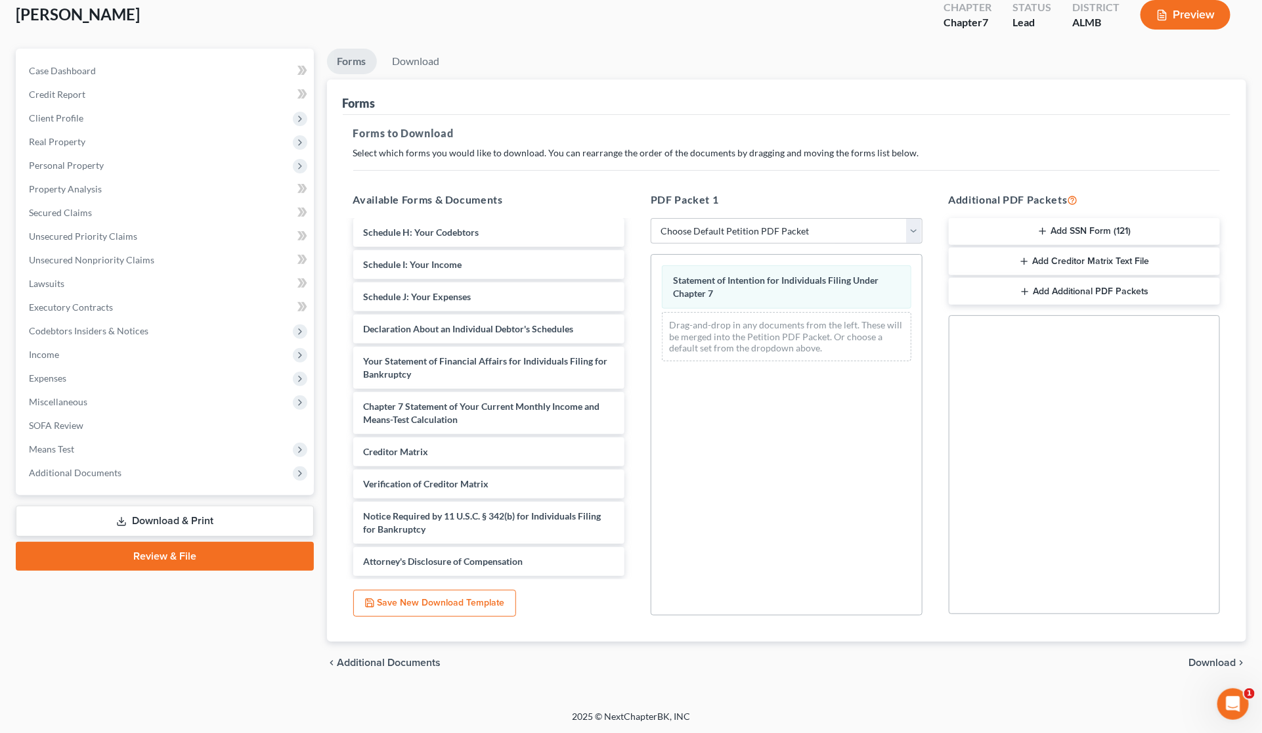
click at [1212, 660] on span "Download" at bounding box center [1211, 662] width 47 height 11
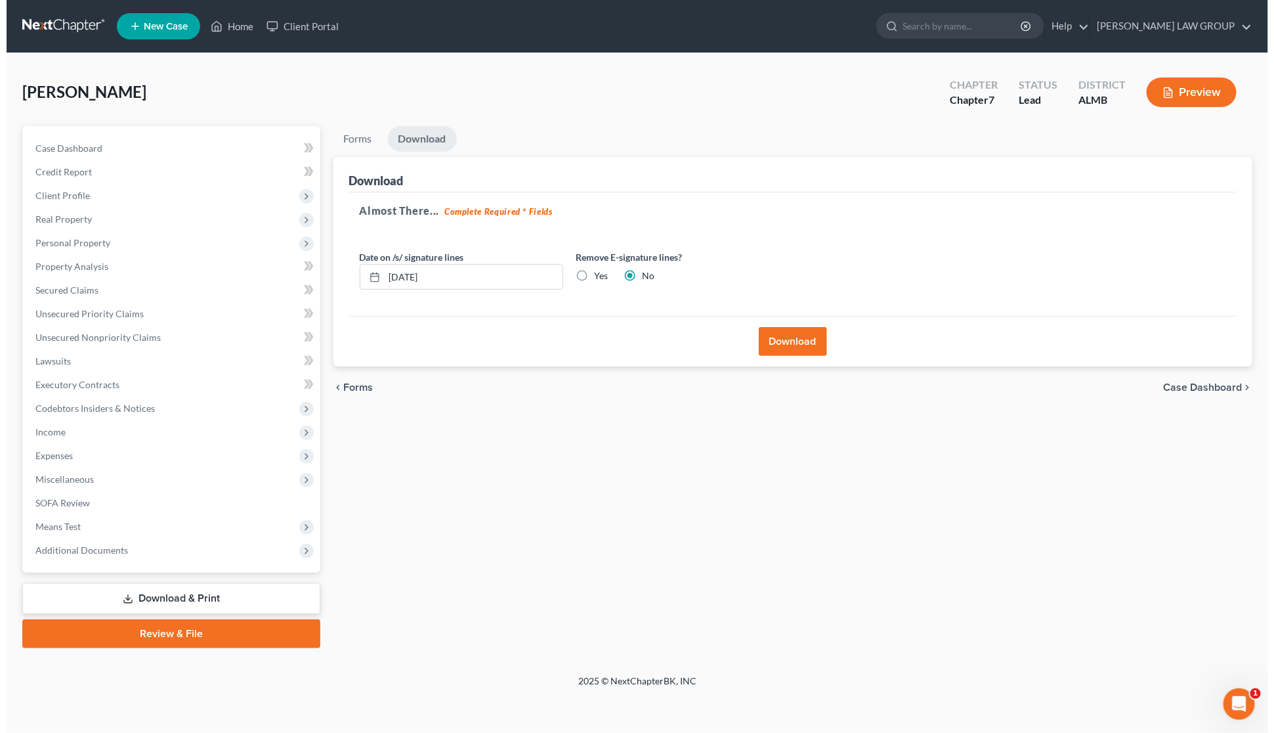
scroll to position [0, 0]
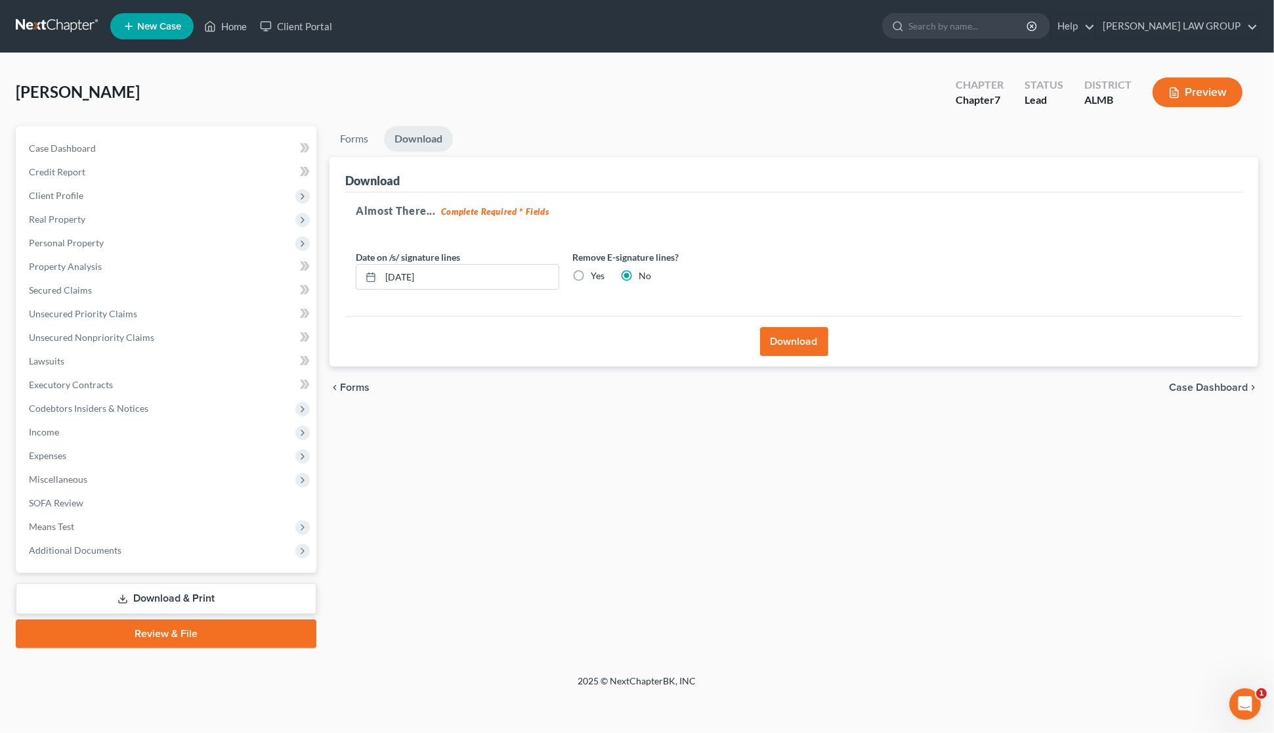
click at [809, 342] on button "Download" at bounding box center [794, 341] width 68 height 29
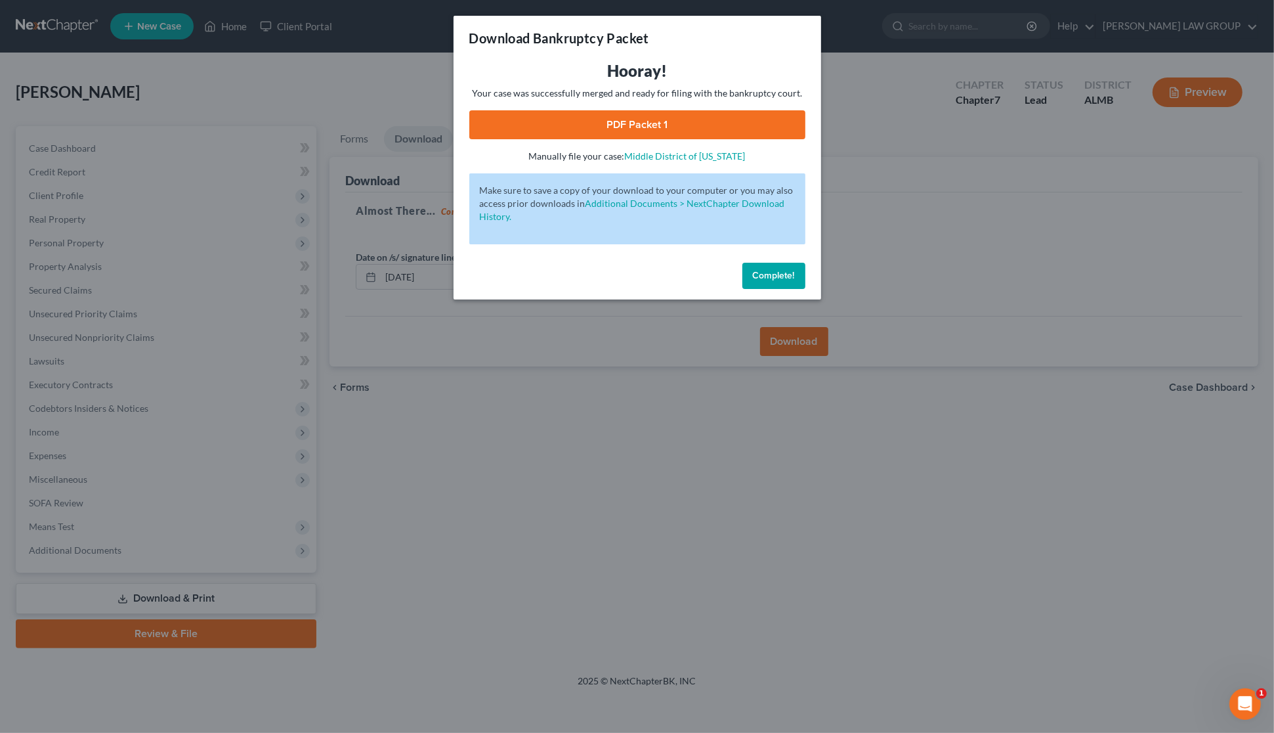
click at [527, 128] on link "PDF Packet 1" at bounding box center [637, 124] width 336 height 29
drag, startPoint x: 1013, startPoint y: 198, endPoint x: 986, endPoint y: 185, distance: 30.3
click at [1012, 198] on div "Download Bankruptcy Packet Hooray! Your case was successfully merged and ready …" at bounding box center [637, 366] width 1274 height 733
